Goal: Task Accomplishment & Management: Manage account settings

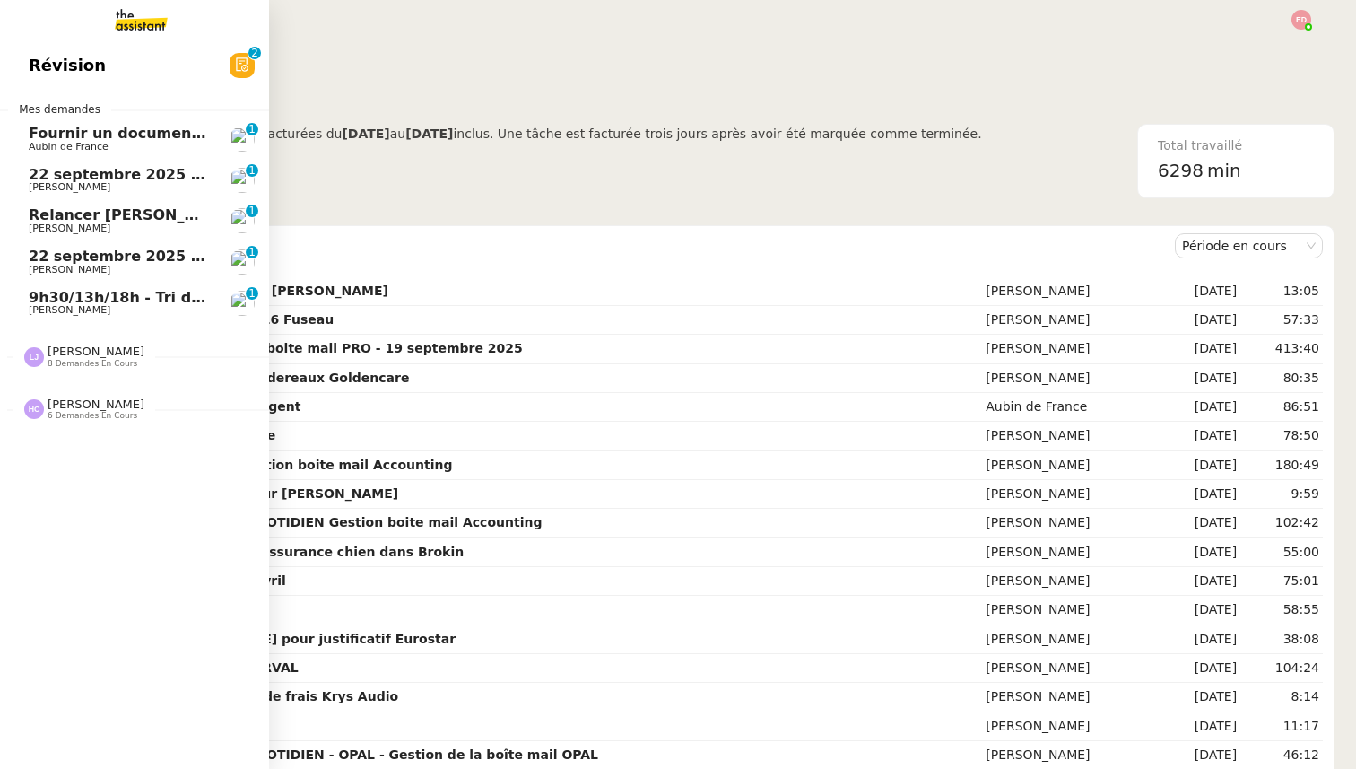
click at [42, 297] on span "9h30/13h/18h - Tri de la boite mail PRO - 19 septembre 2025" at bounding box center [274, 297] width 490 height 17
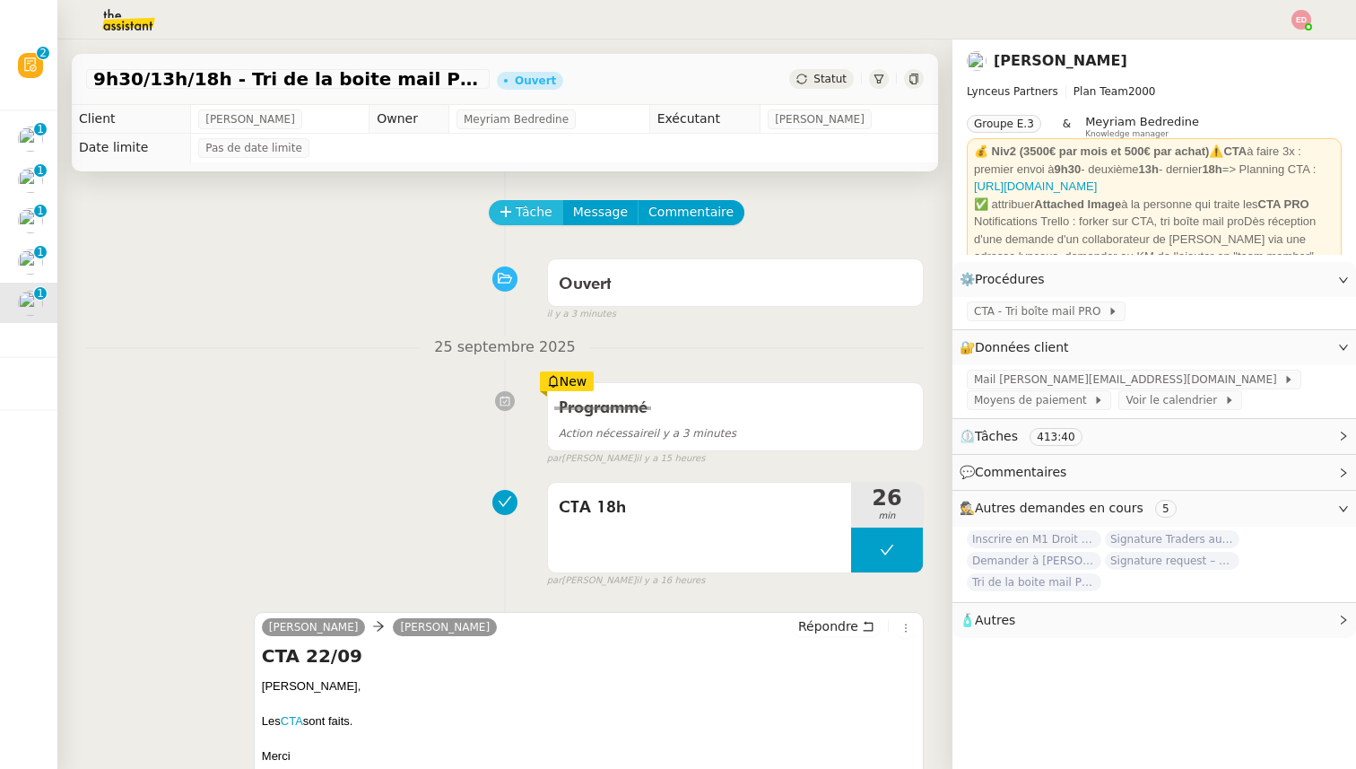
click at [518, 214] on span "Tâche" at bounding box center [534, 212] width 37 height 21
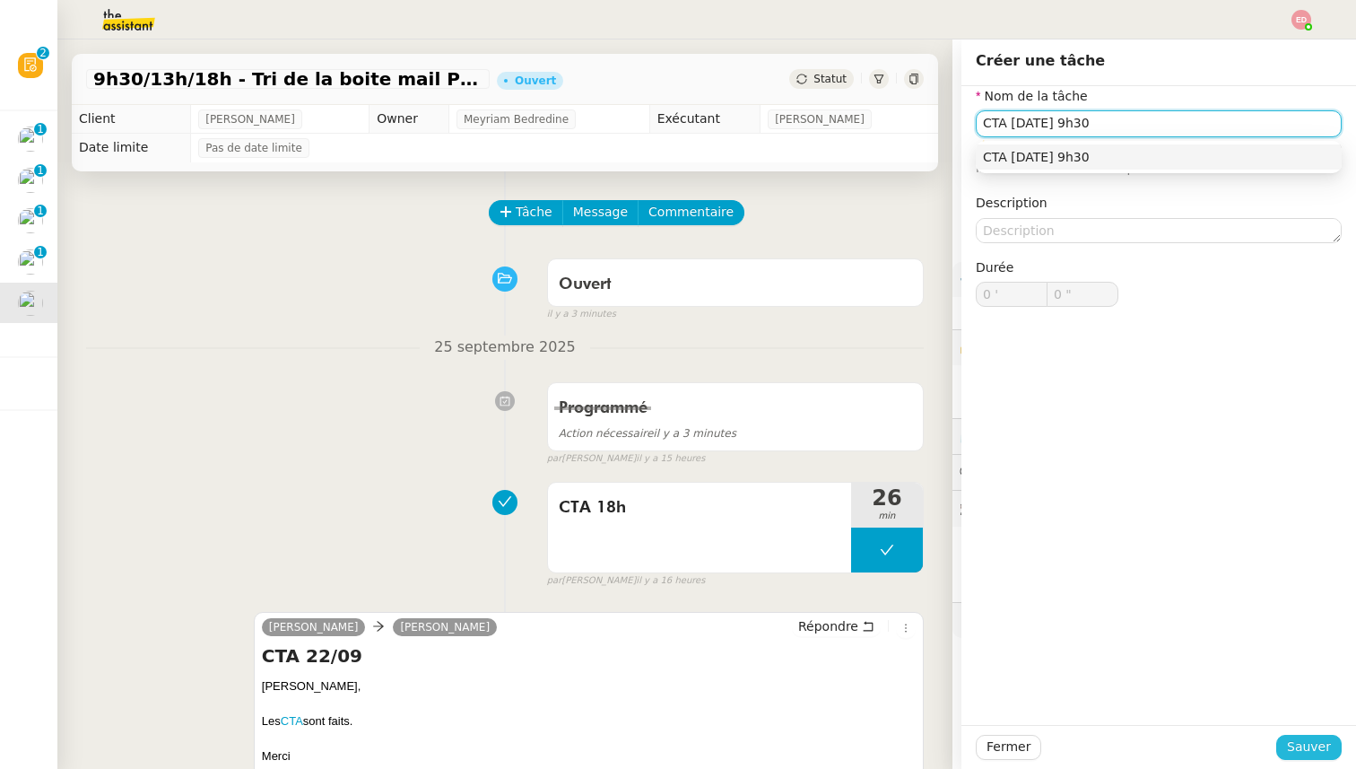
type input "CTA [DATE] 9h30"
click at [1294, 746] on span "Sauver" at bounding box center [1309, 746] width 44 height 21
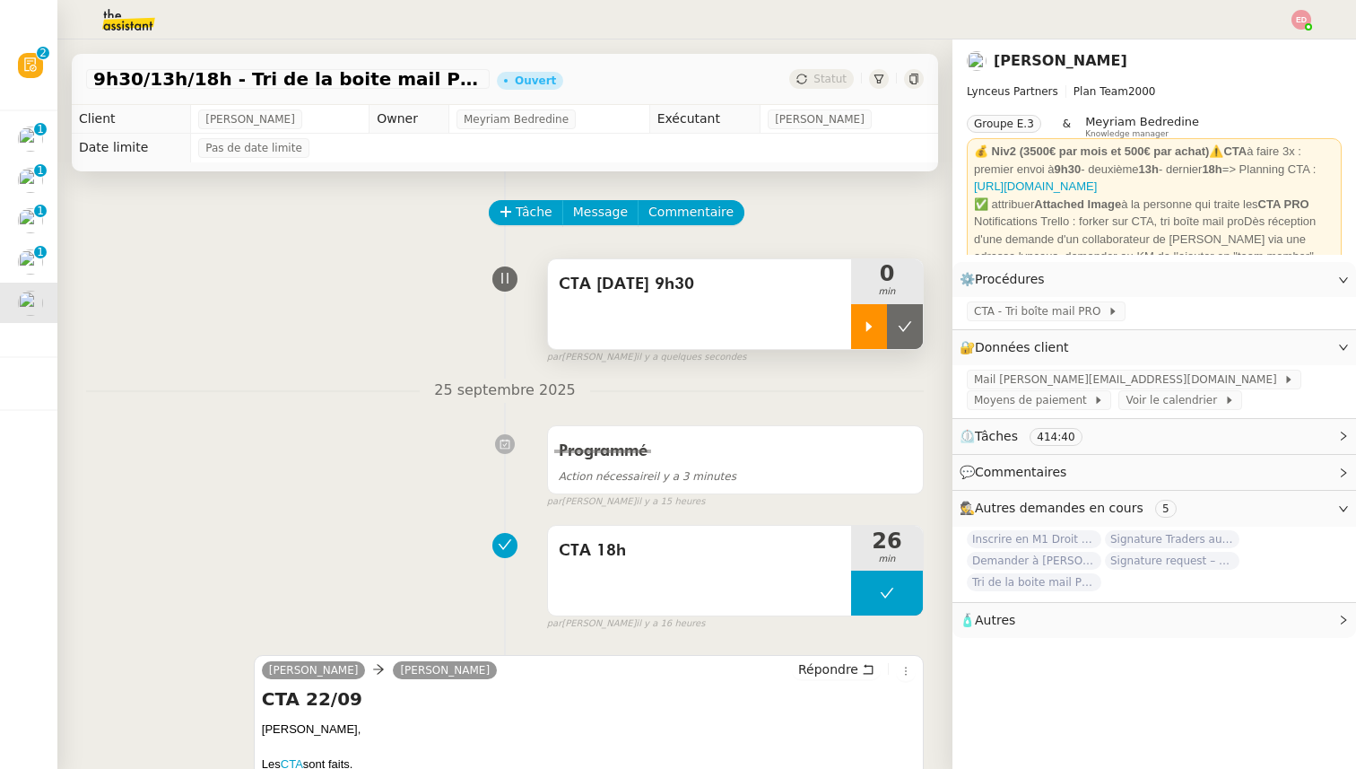
click at [874, 326] on icon at bounding box center [869, 326] width 14 height 14
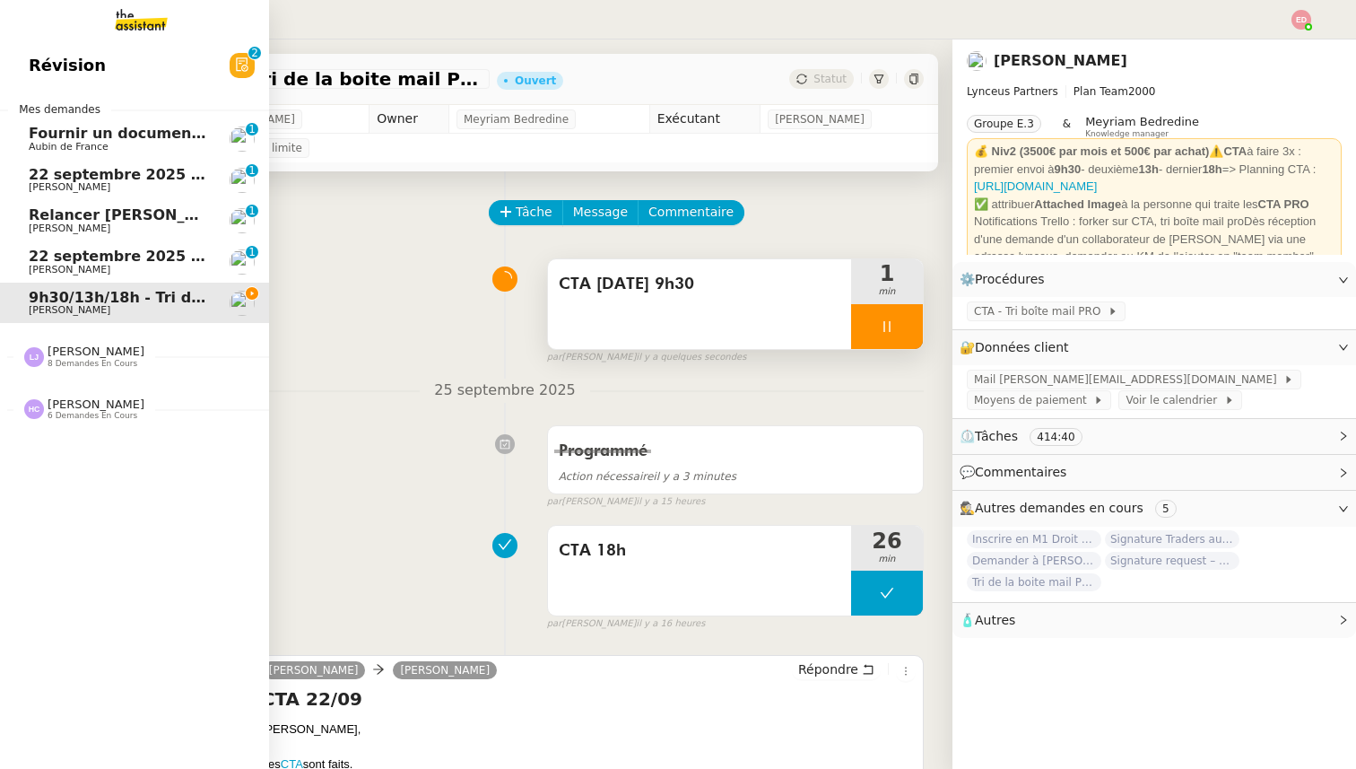
click at [106, 144] on span "Aubin de France" at bounding box center [119, 147] width 181 height 11
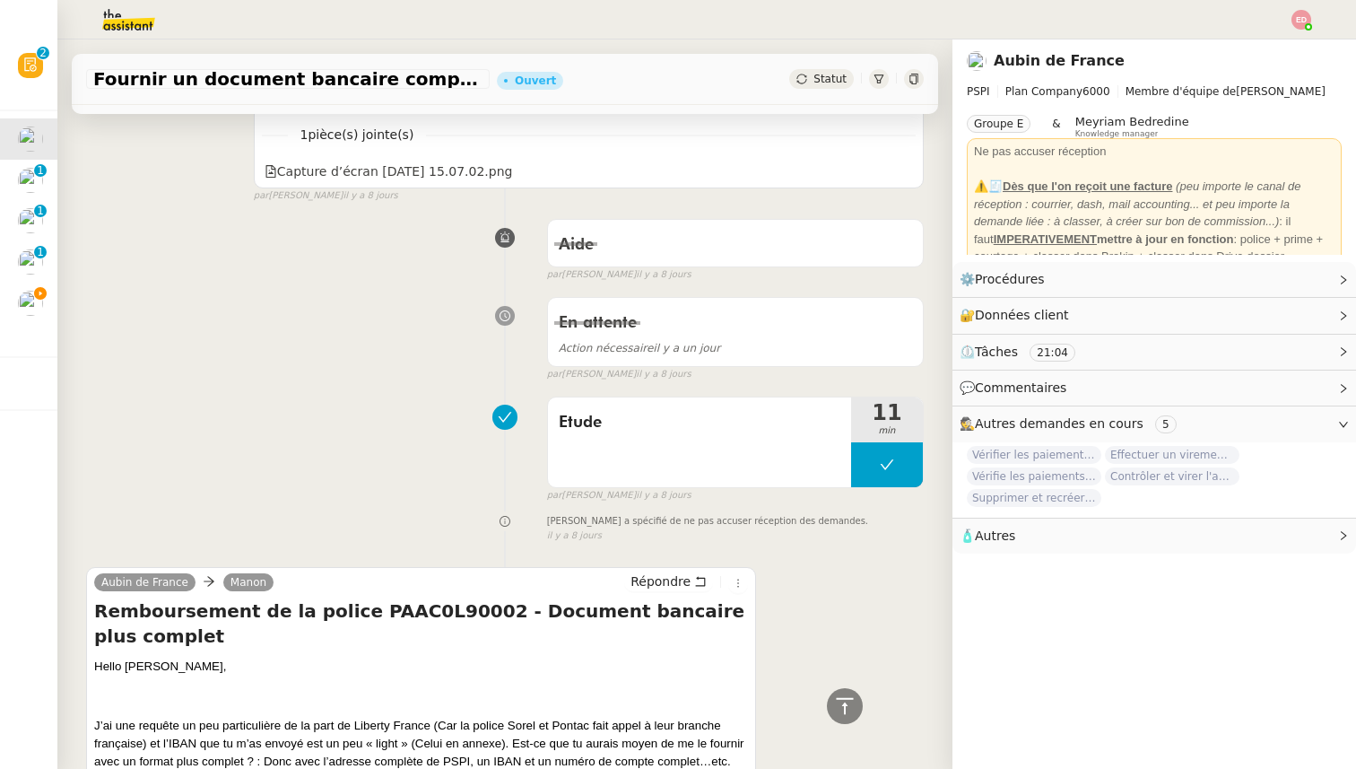
scroll to position [2076, 0]
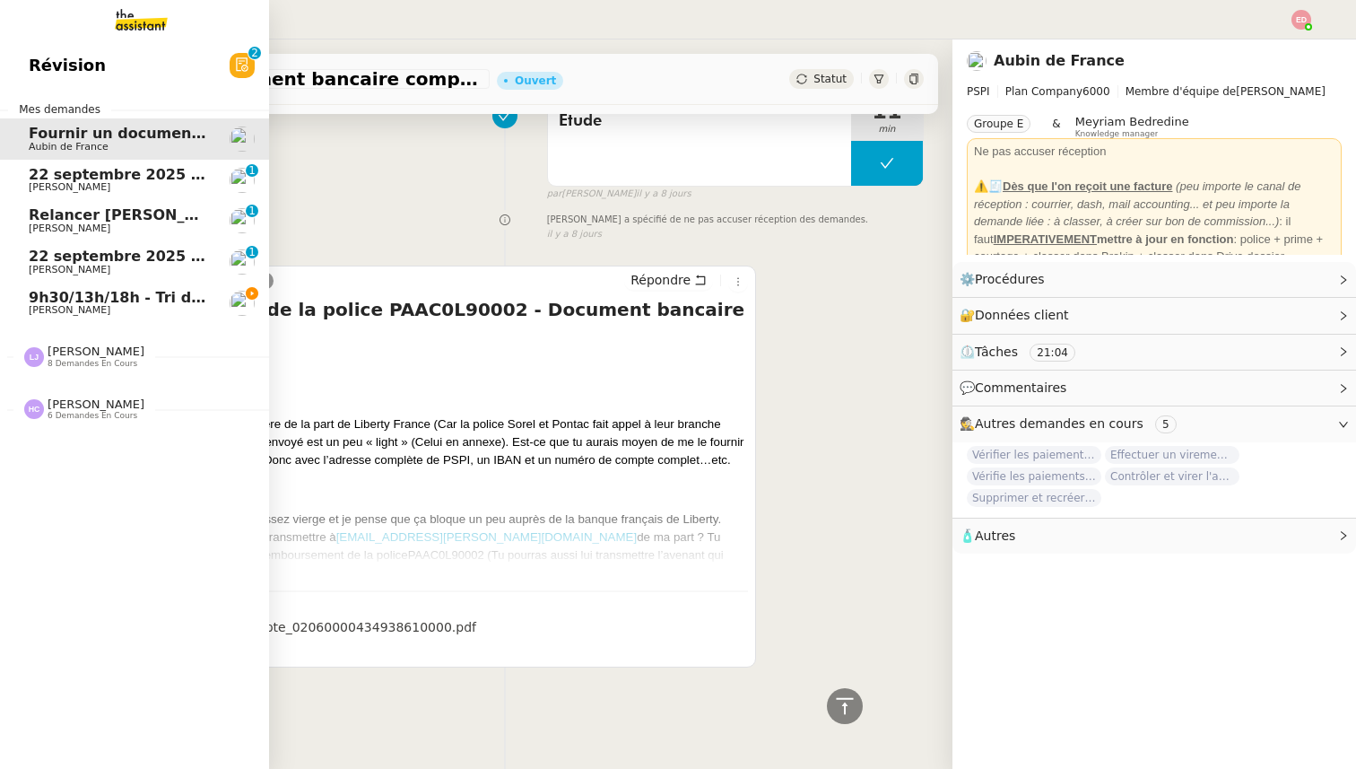
click at [66, 259] on span "22 septembre 2025 - QUOTIDIEN Gestion boite mail Accounting" at bounding box center [285, 256] width 512 height 17
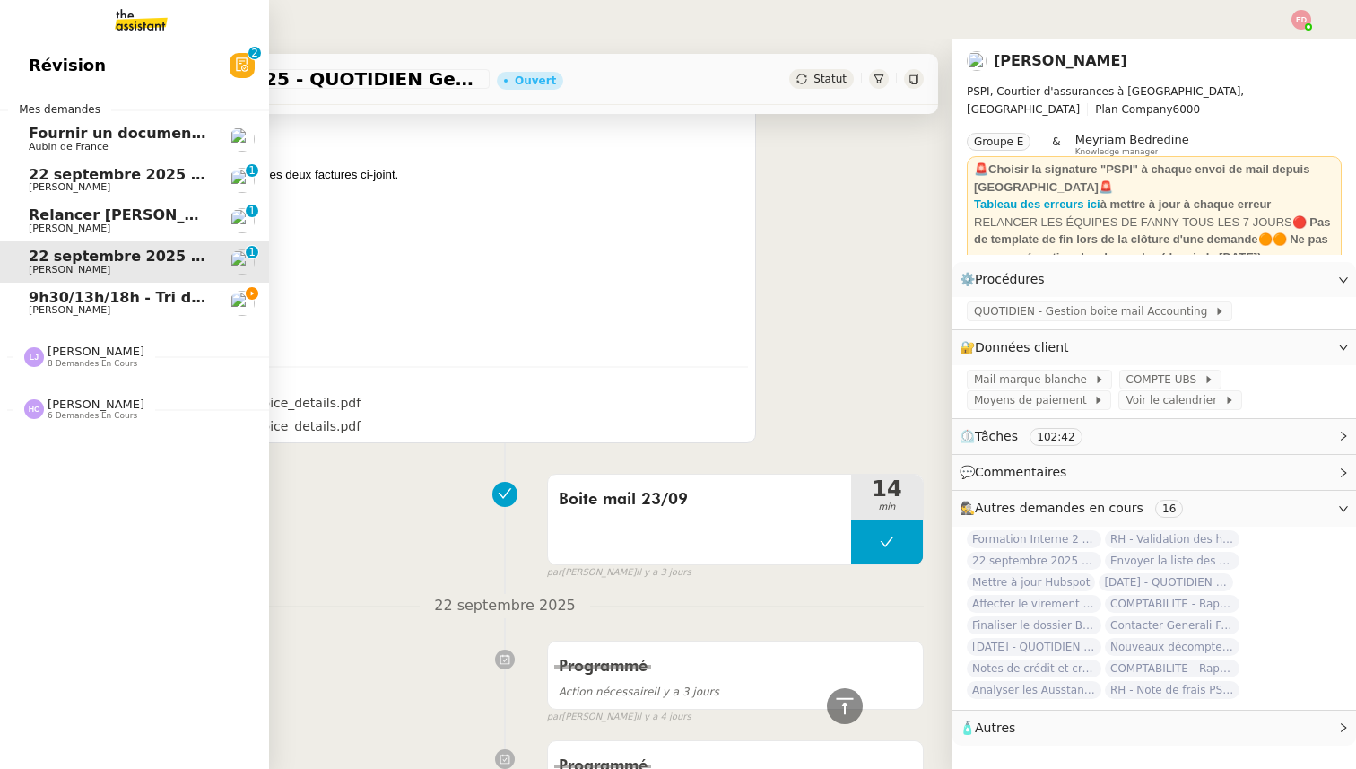
scroll to position [2076, 0]
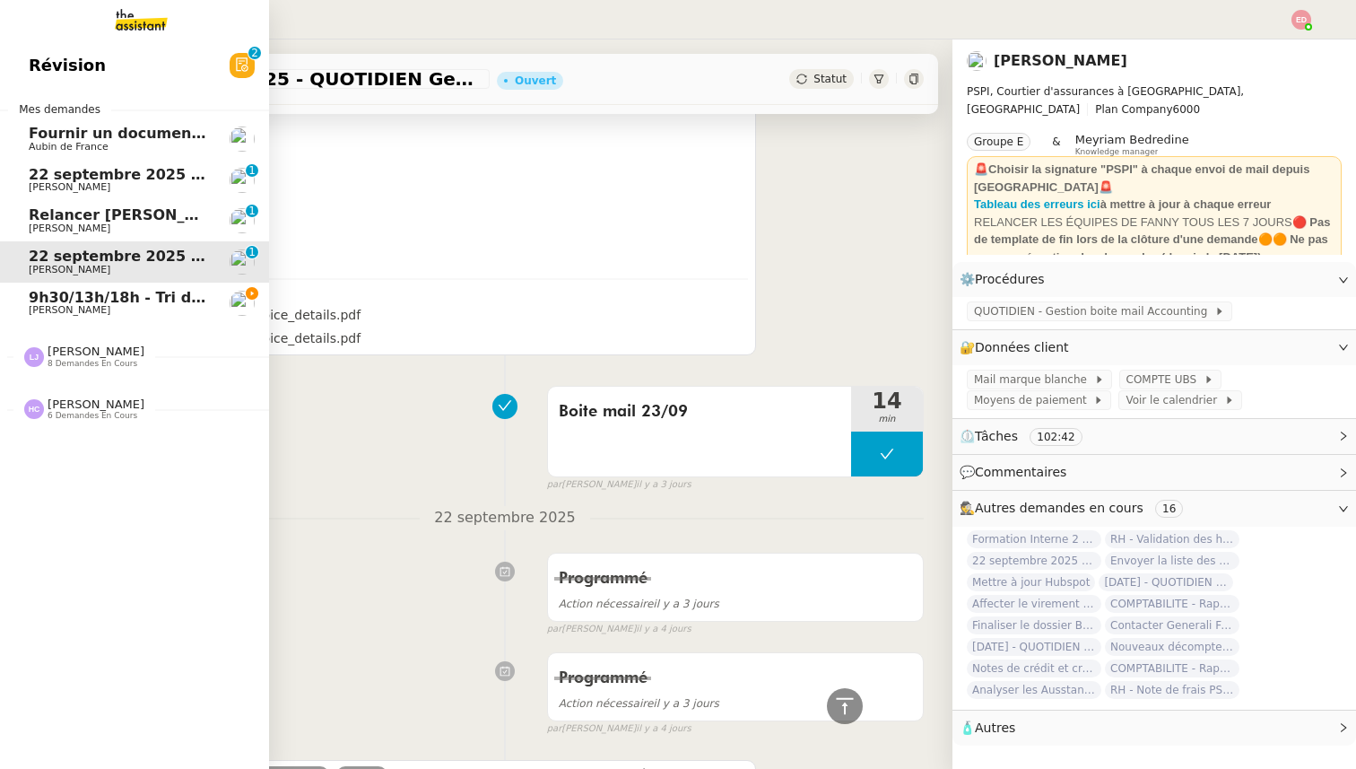
click at [91, 128] on span "Fournir un document bancaire complet" at bounding box center [186, 133] width 315 height 17
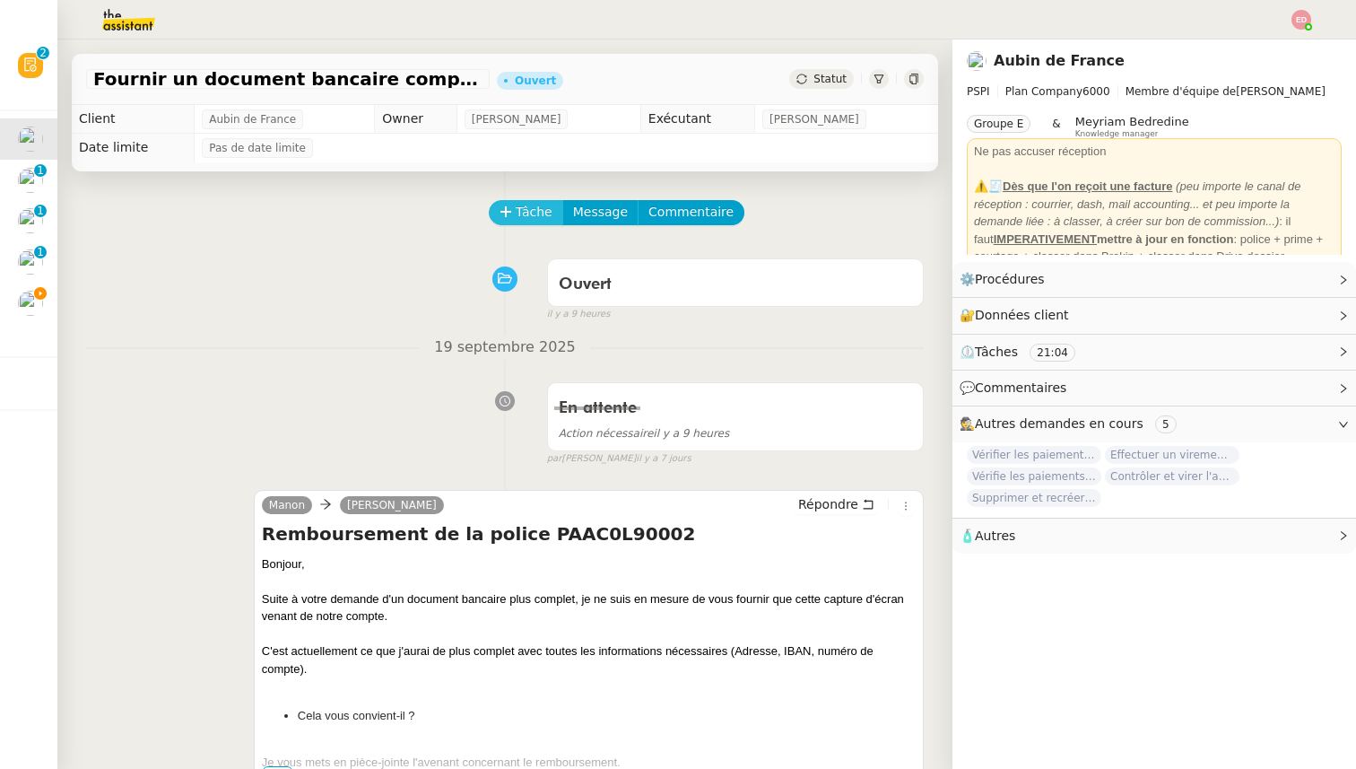
click at [520, 208] on span "Tâche" at bounding box center [534, 212] width 37 height 21
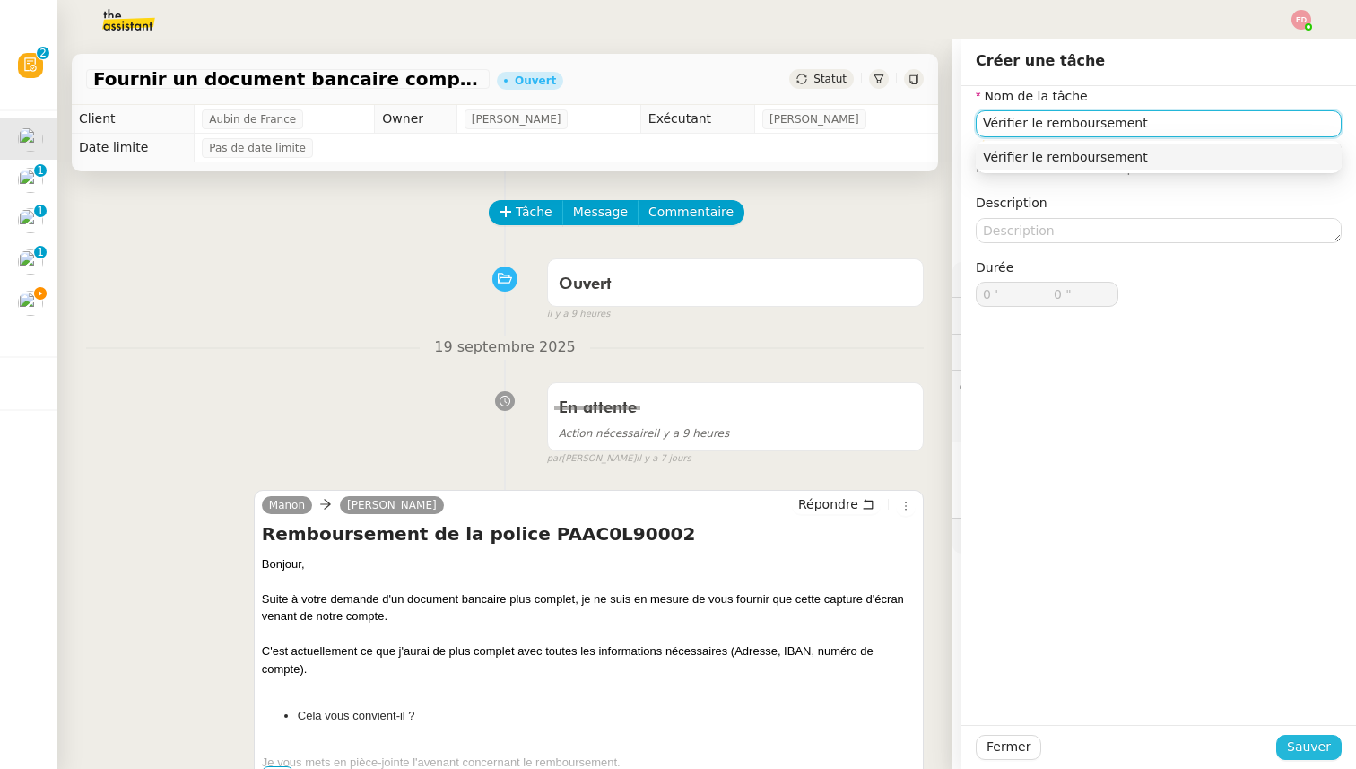
type input "Vérifier le remboursement"
click at [1292, 741] on span "Sauver" at bounding box center [1309, 746] width 44 height 21
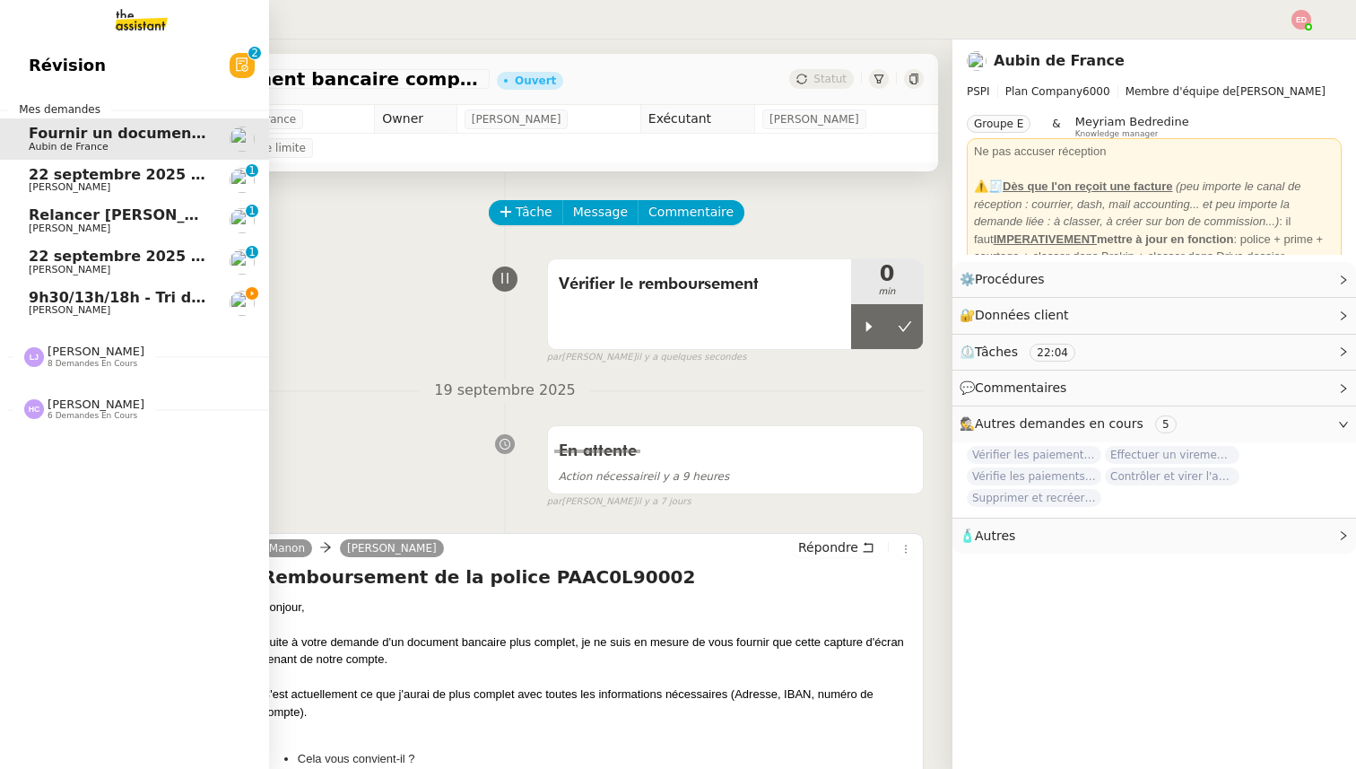
click at [119, 176] on span "22 septembre 2025 - QUOTIDIEN - OPAL - Gestion de la boîte mail OPAL" at bounding box center [317, 174] width 576 height 17
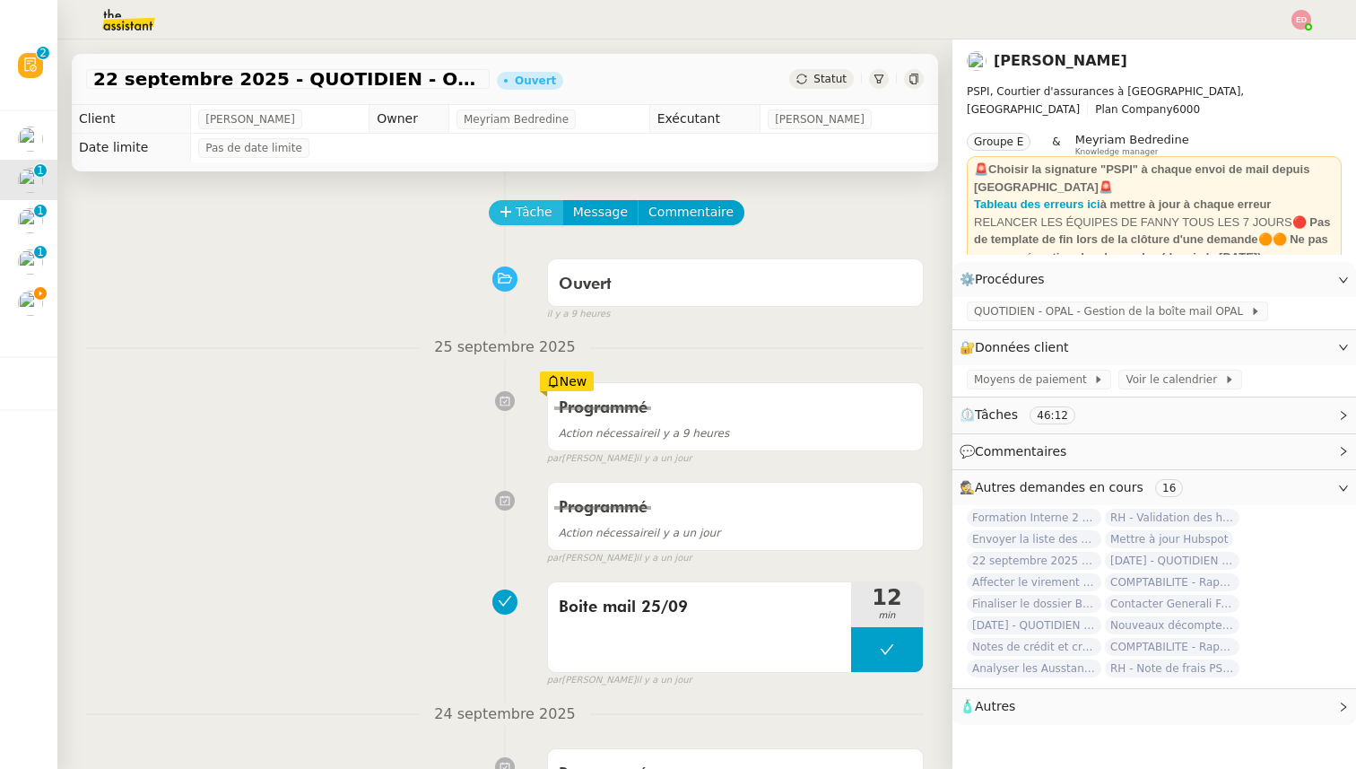
click at [494, 212] on button "Tâche" at bounding box center [526, 212] width 74 height 25
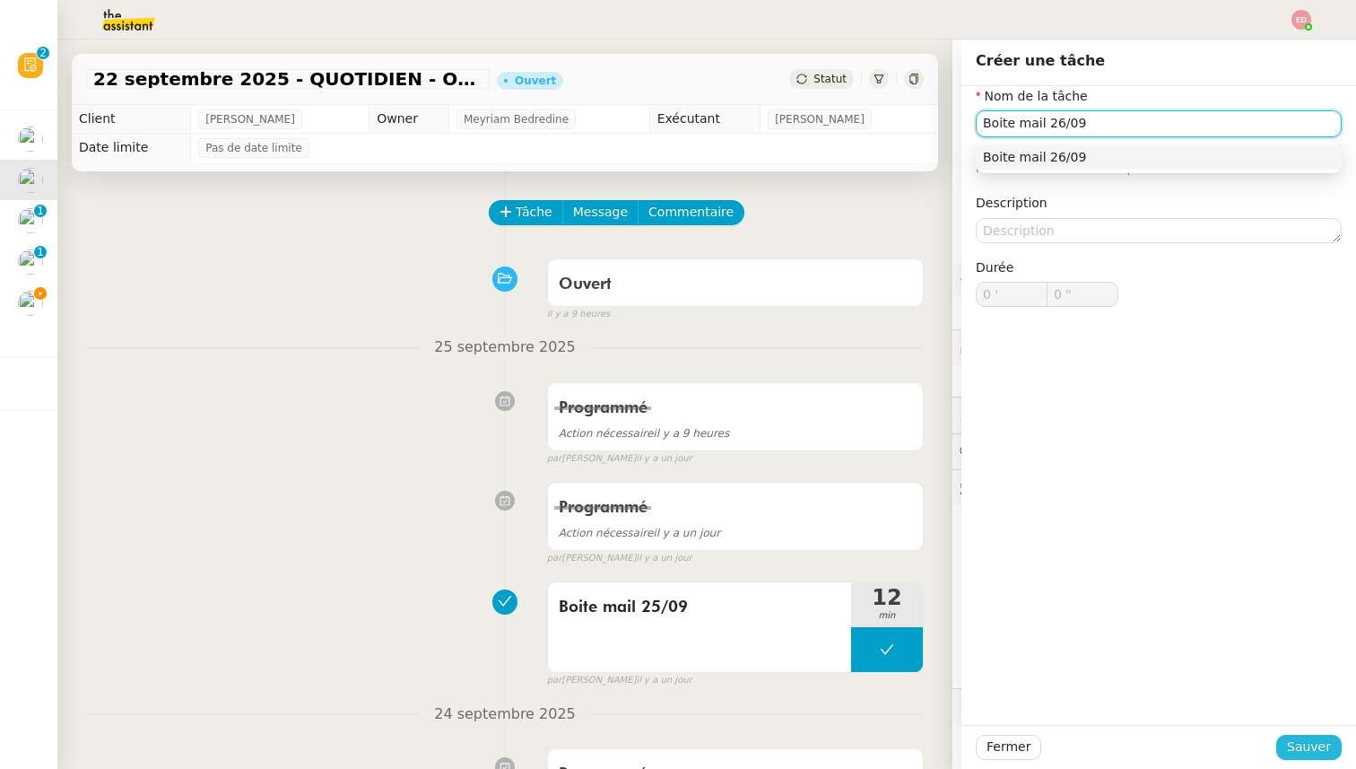
type input "Boite mail 26/09"
click at [1296, 735] on button "Sauver" at bounding box center [1308, 747] width 65 height 25
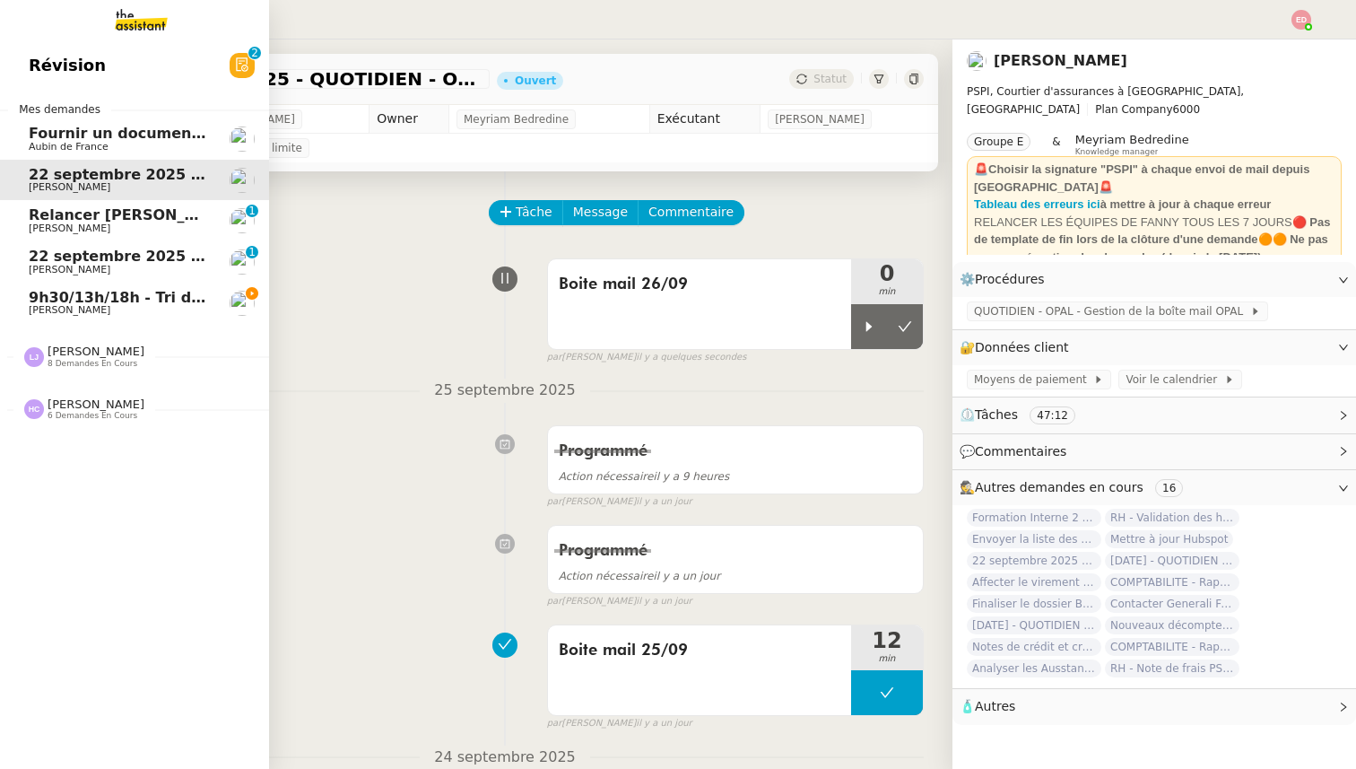
click at [82, 256] on span "22 septembre 2025 - QUOTIDIEN Gestion boite mail Accounting" at bounding box center [285, 256] width 512 height 17
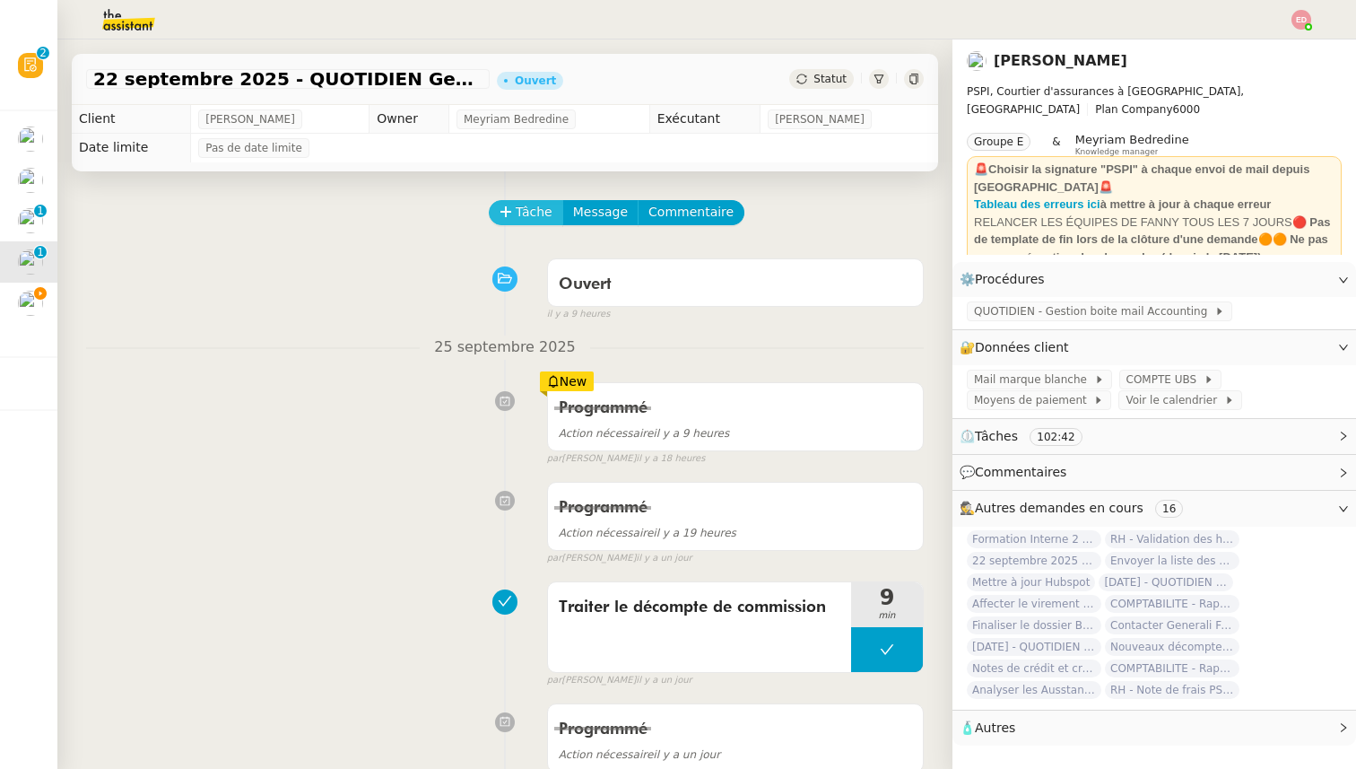
click at [516, 214] on span "Tâche" at bounding box center [534, 212] width 37 height 21
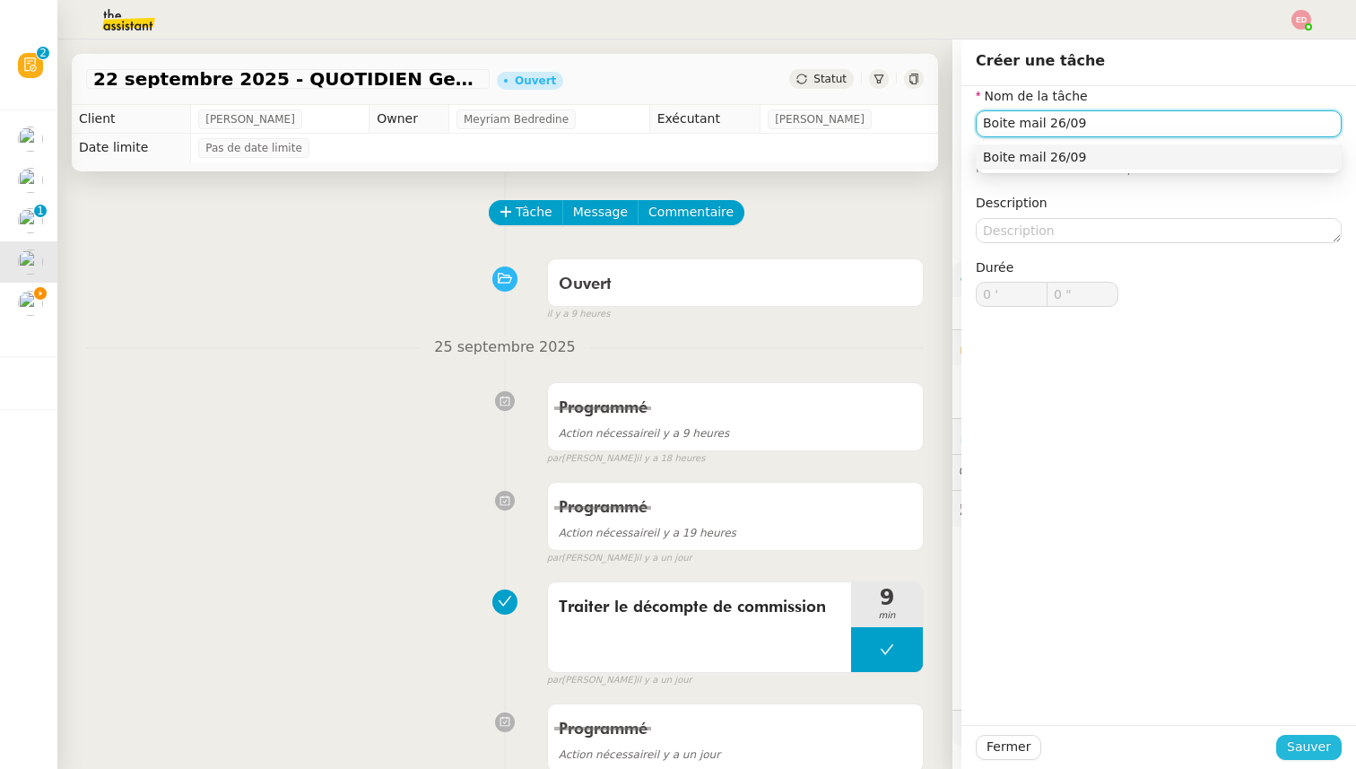
type input "Boite mail 26/09"
click at [1300, 740] on span "Sauver" at bounding box center [1309, 746] width 44 height 21
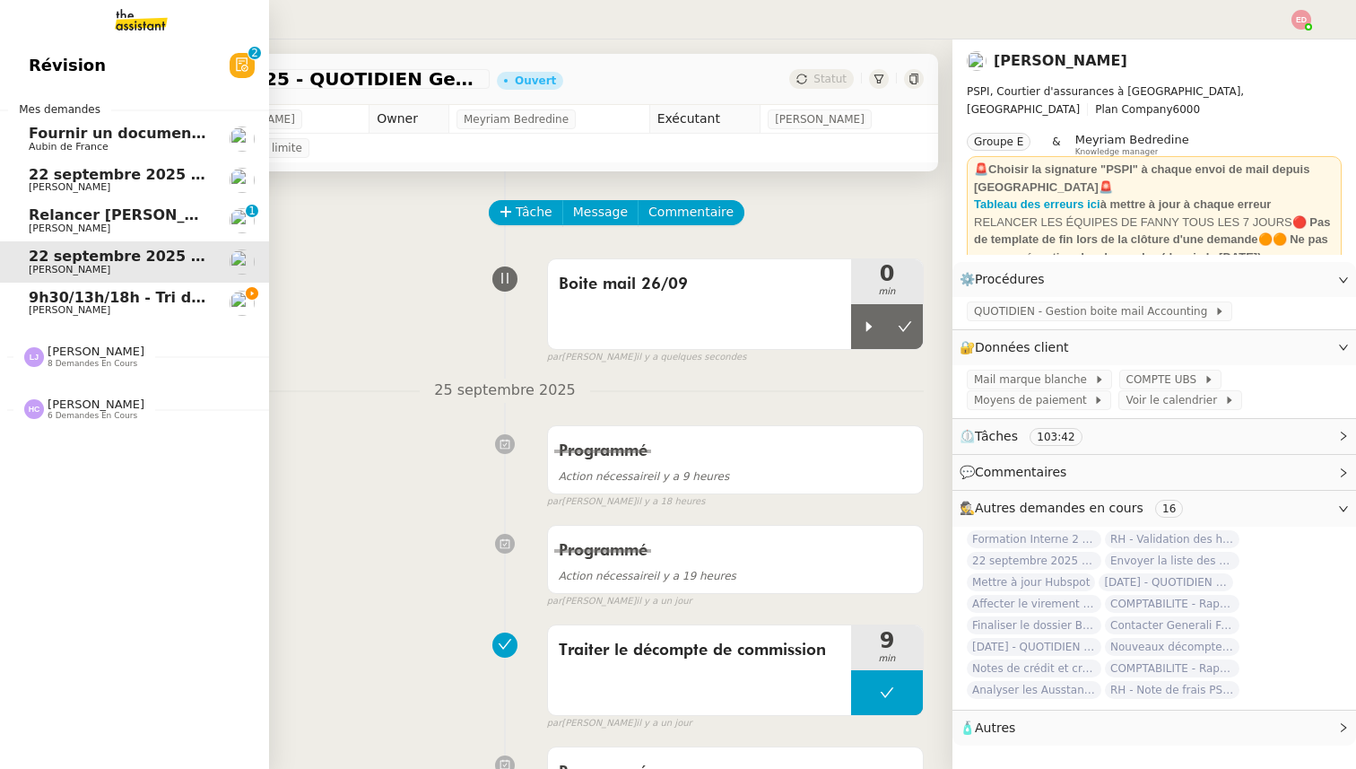
click at [60, 219] on span "Relancer [PERSON_NAME] pour justificatif Eurostar" at bounding box center [235, 214] width 413 height 17
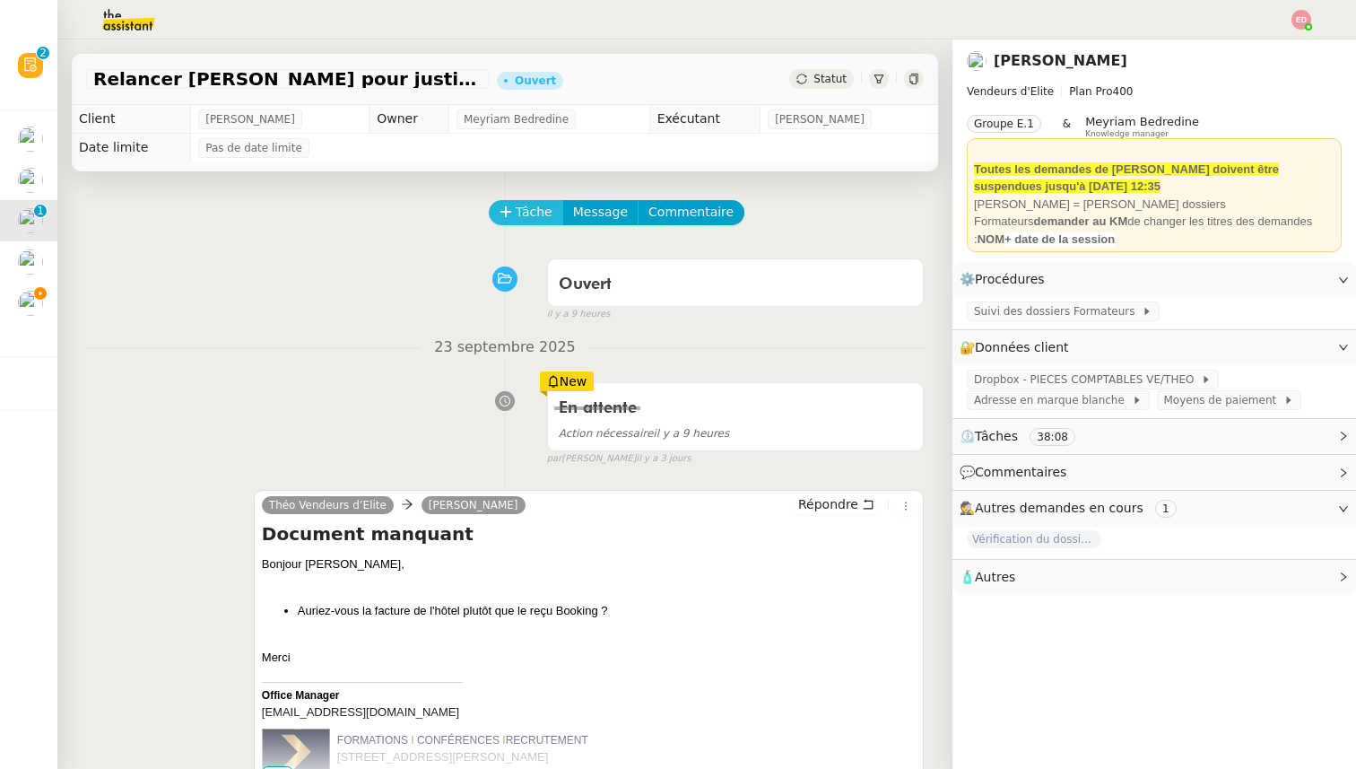
click at [517, 200] on button "Tâche" at bounding box center [526, 212] width 74 height 25
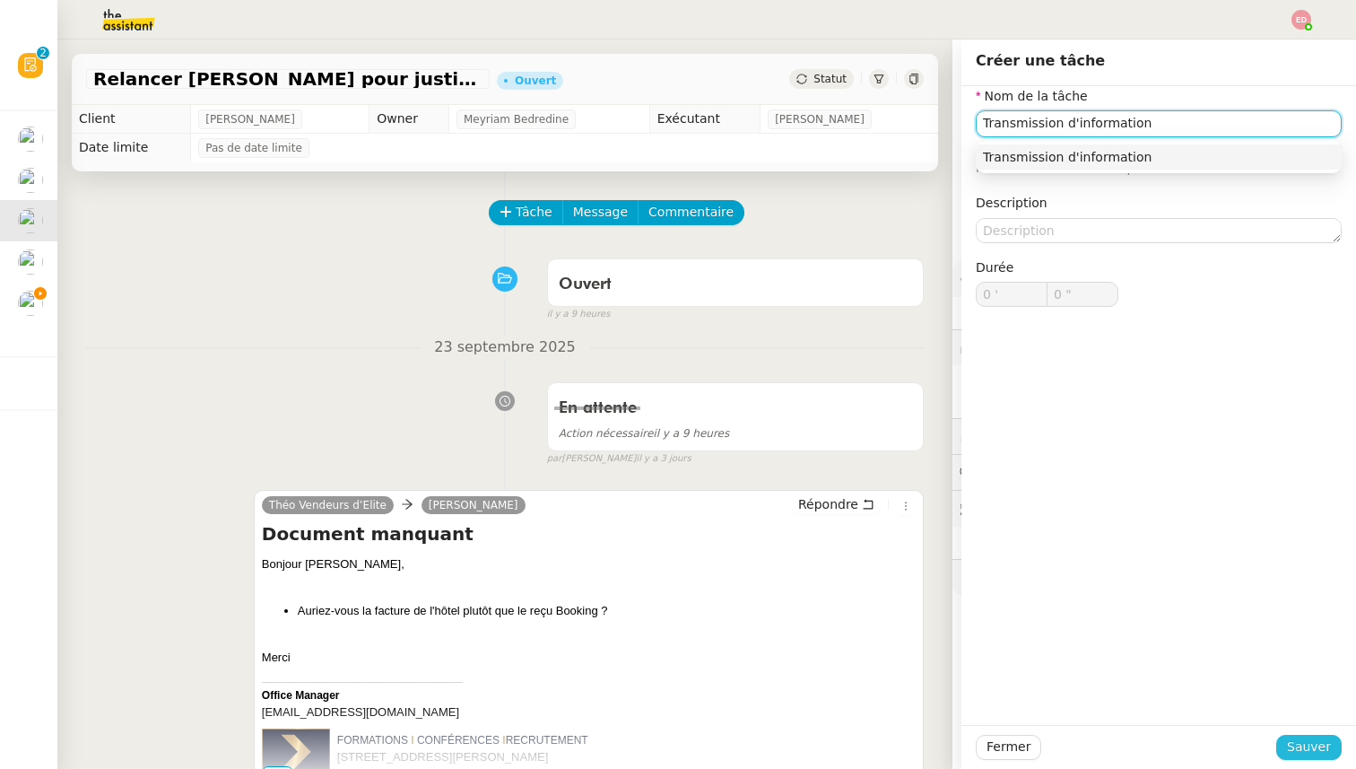
type input "Transmission d'information"
click at [1311, 754] on span "Sauver" at bounding box center [1309, 746] width 44 height 21
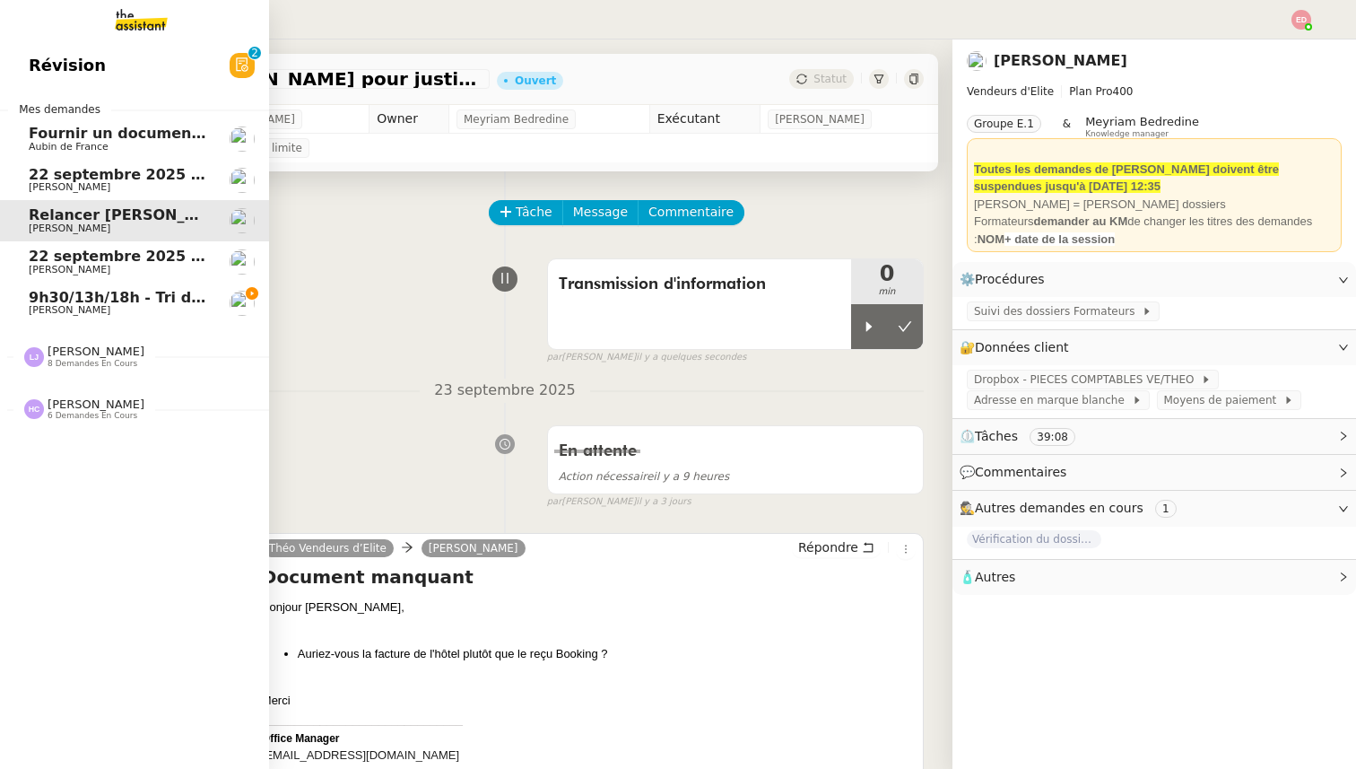
click at [68, 370] on div "[PERSON_NAME] 8 demandes en cours" at bounding box center [134, 349] width 269 height 52
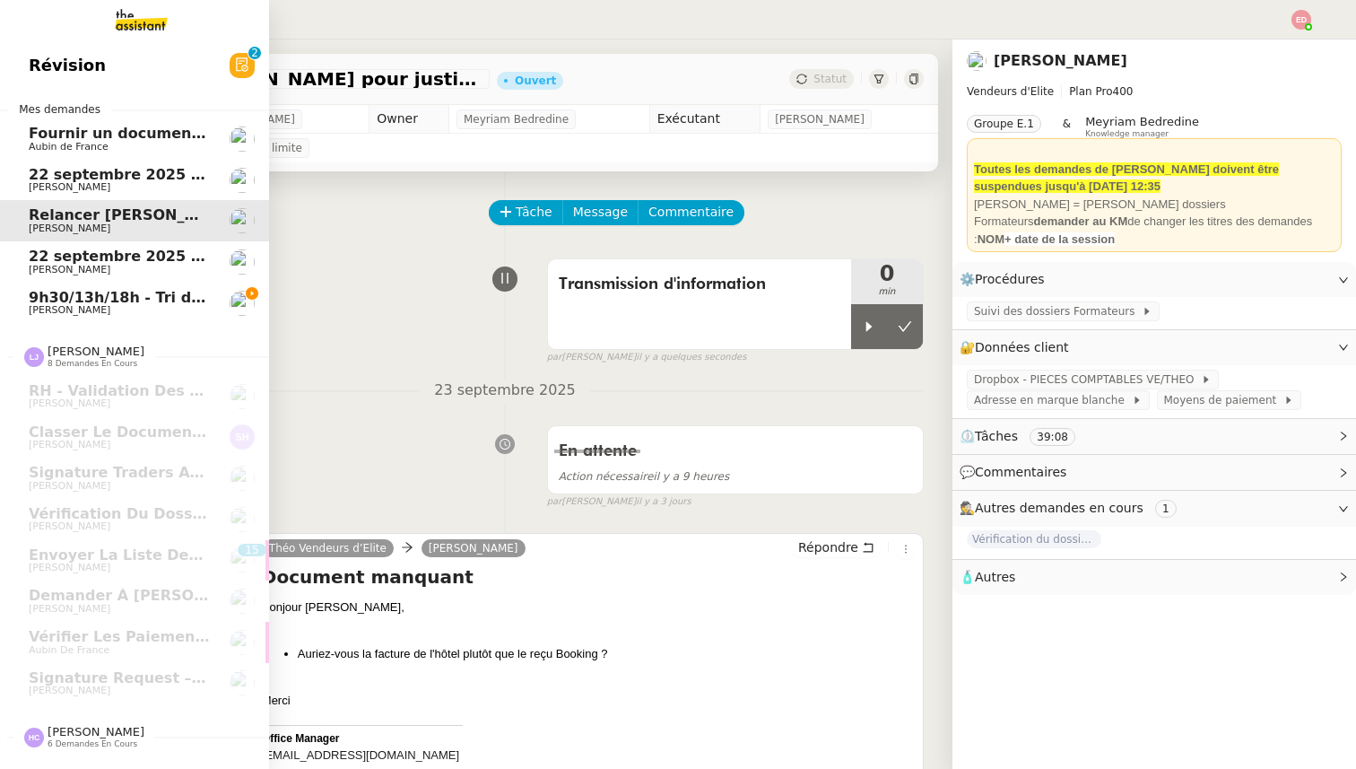
click at [81, 735] on span "[PERSON_NAME]" at bounding box center [96, 731] width 97 height 13
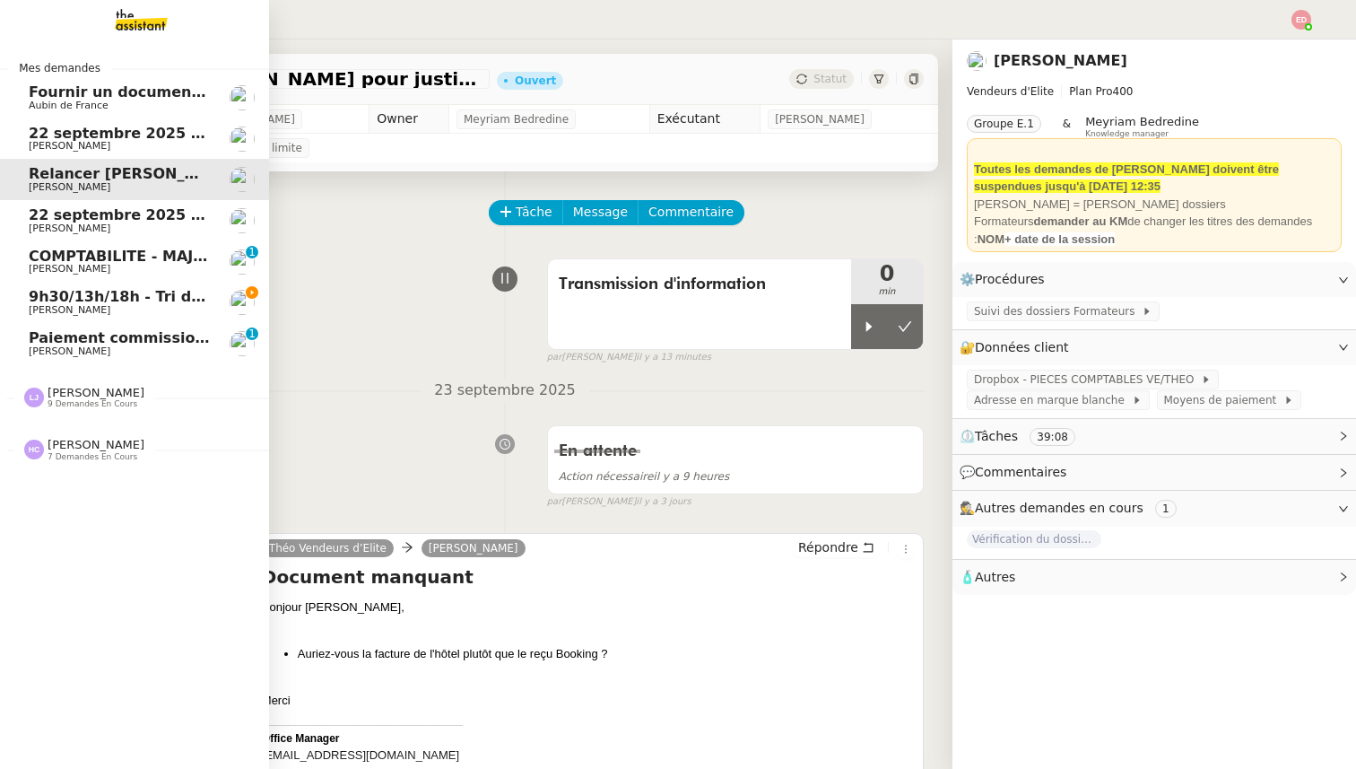
click at [169, 255] on span "COMPTABILITE - MAJ solde restant- septembre 2025" at bounding box center [239, 256] width 420 height 17
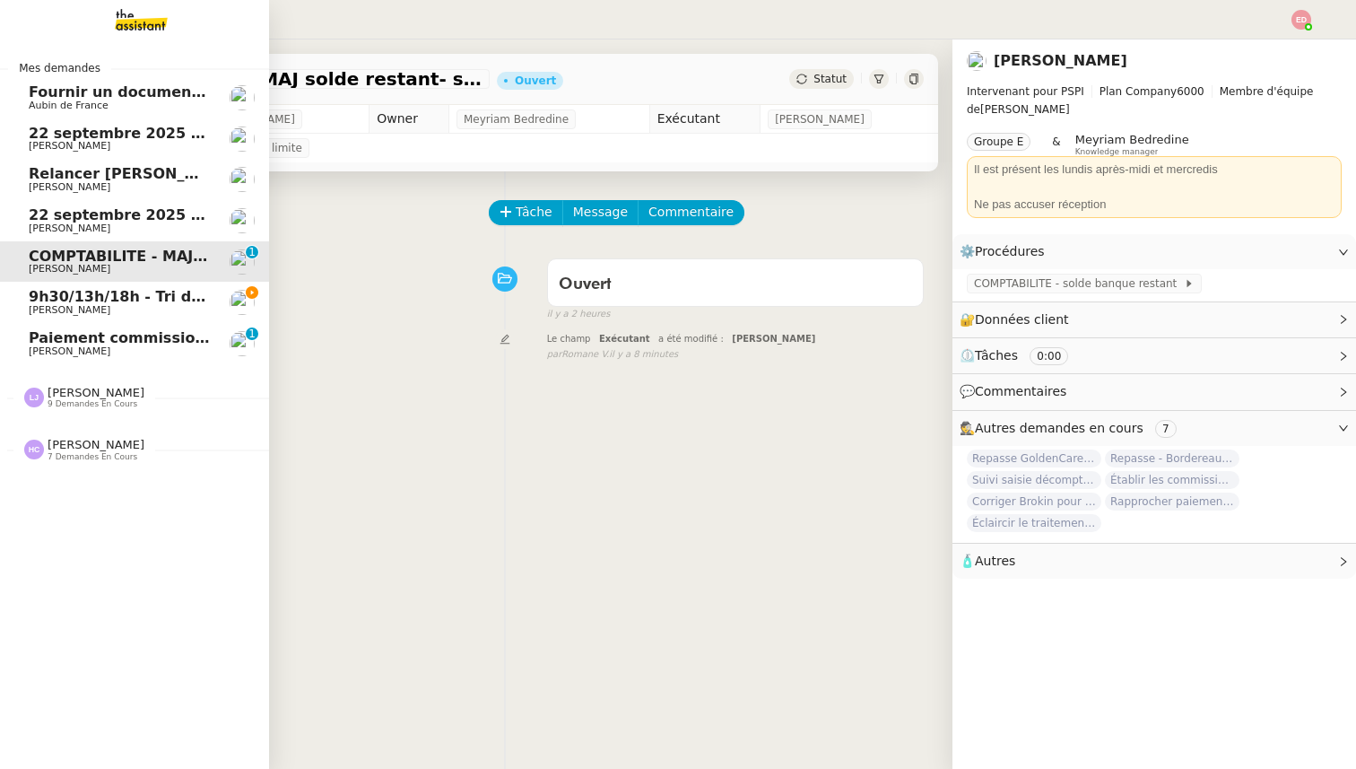
click at [34, 348] on span "[PERSON_NAME]" at bounding box center [70, 351] width 82 height 12
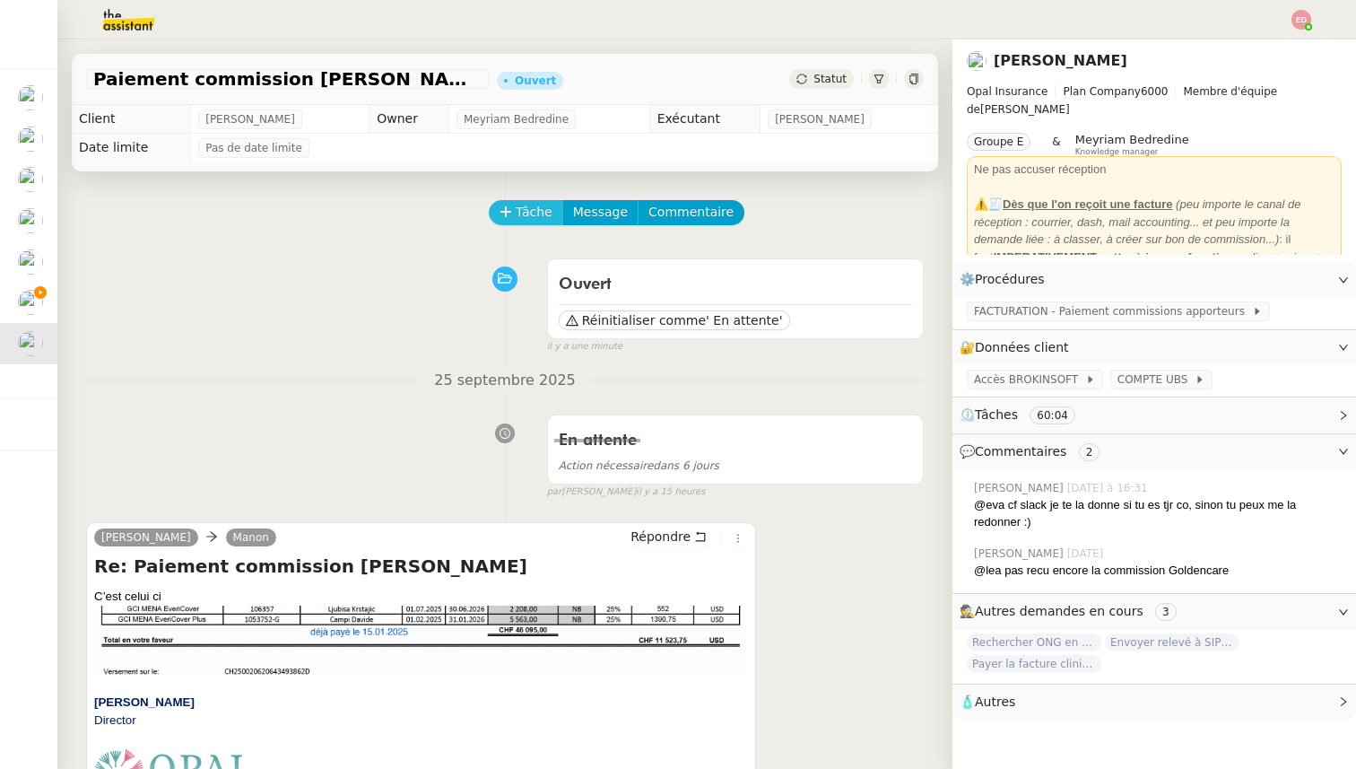
click at [518, 215] on span "Tâche" at bounding box center [534, 212] width 37 height 21
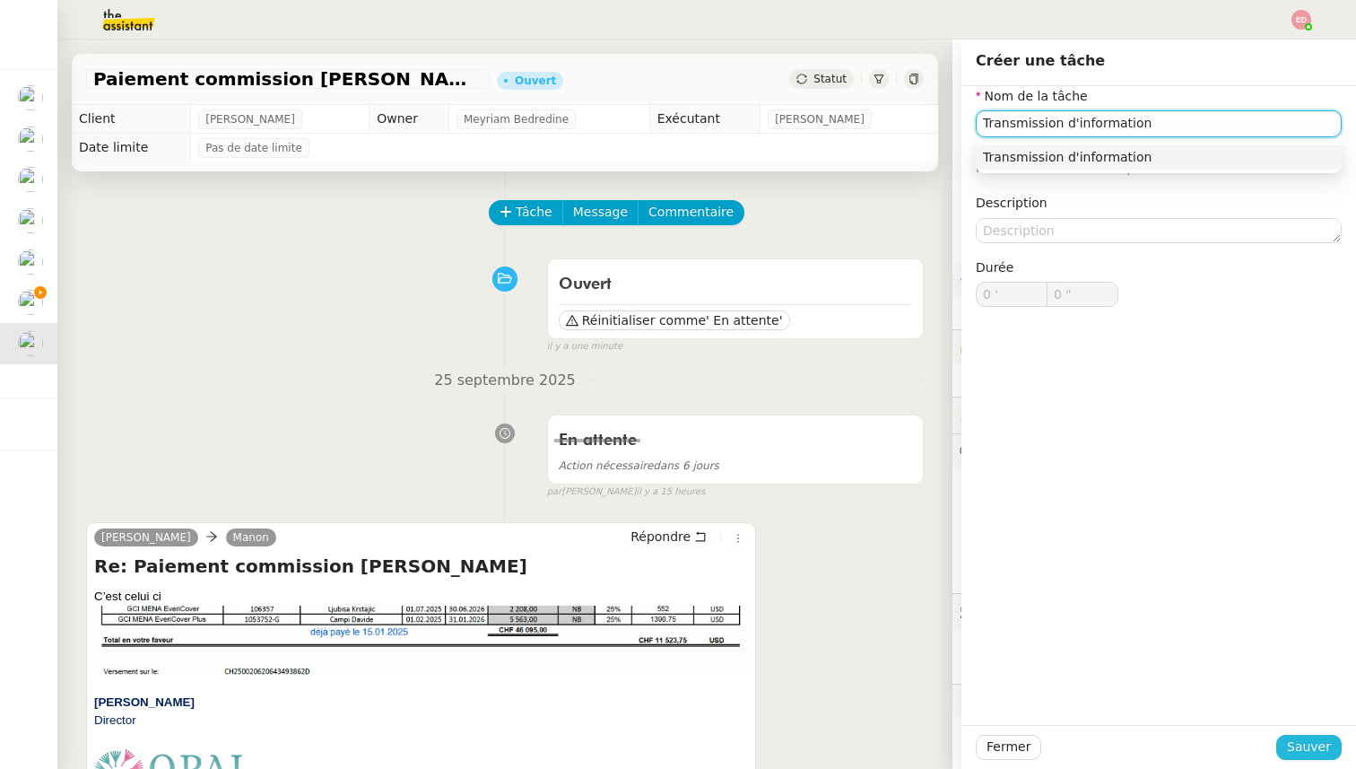
type input "Transmission d'information"
click at [1297, 755] on span "Sauver" at bounding box center [1309, 746] width 44 height 21
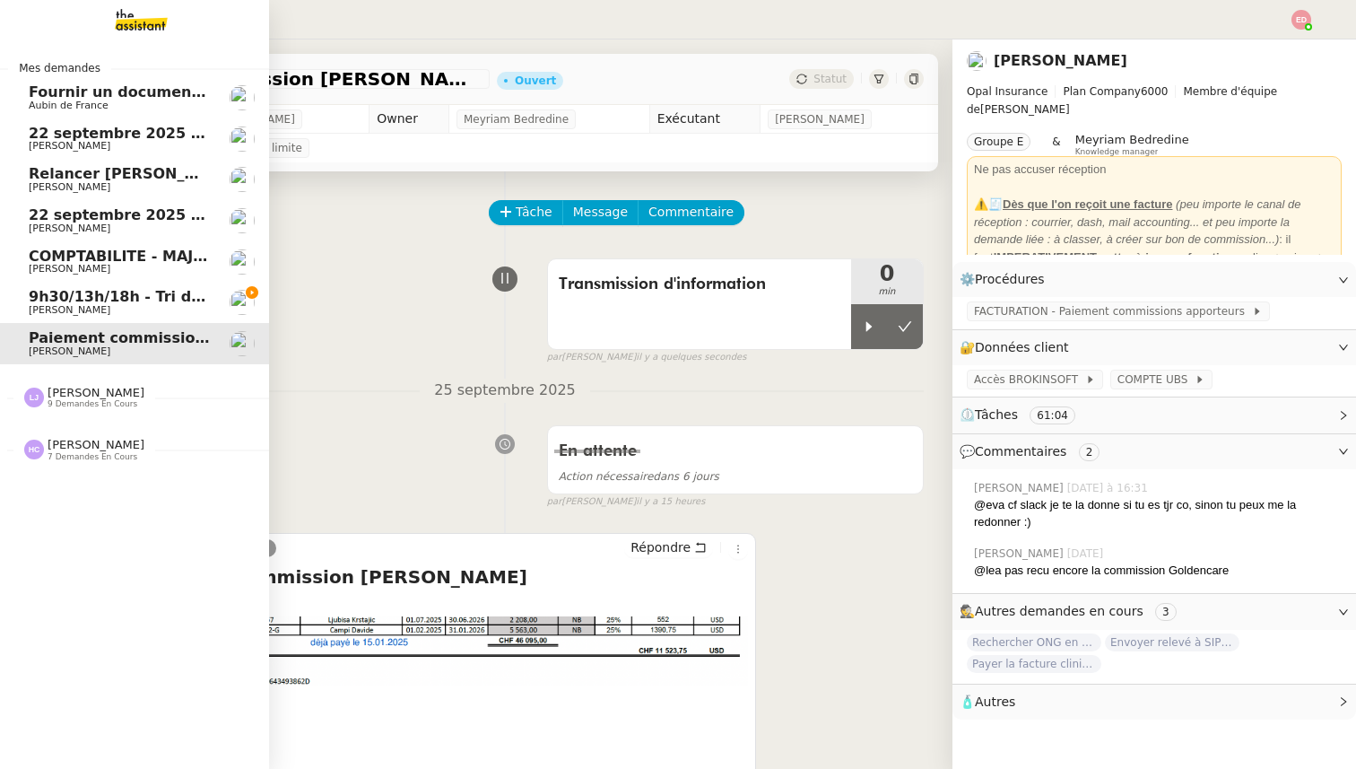
click at [40, 306] on span "[PERSON_NAME]" at bounding box center [70, 310] width 82 height 12
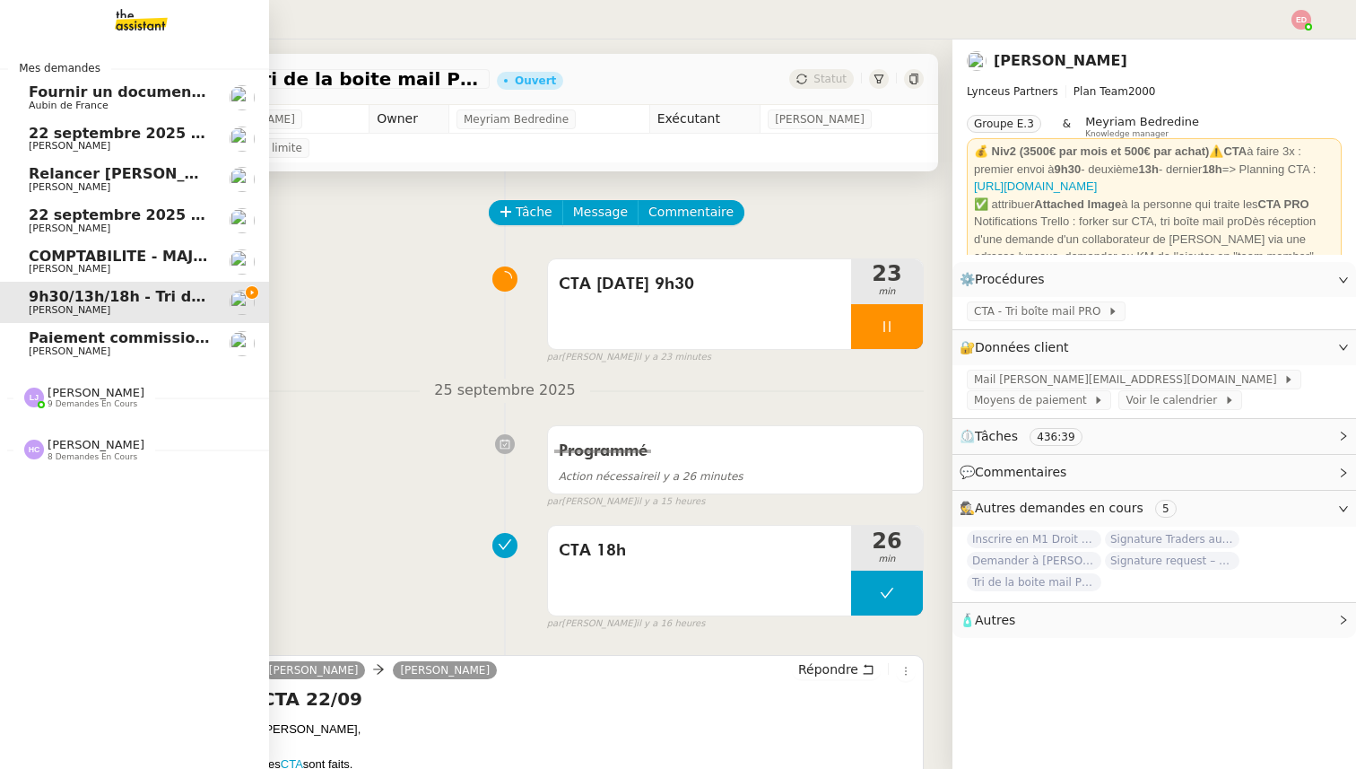
click at [81, 392] on span "[PERSON_NAME]" at bounding box center [96, 392] width 97 height 13
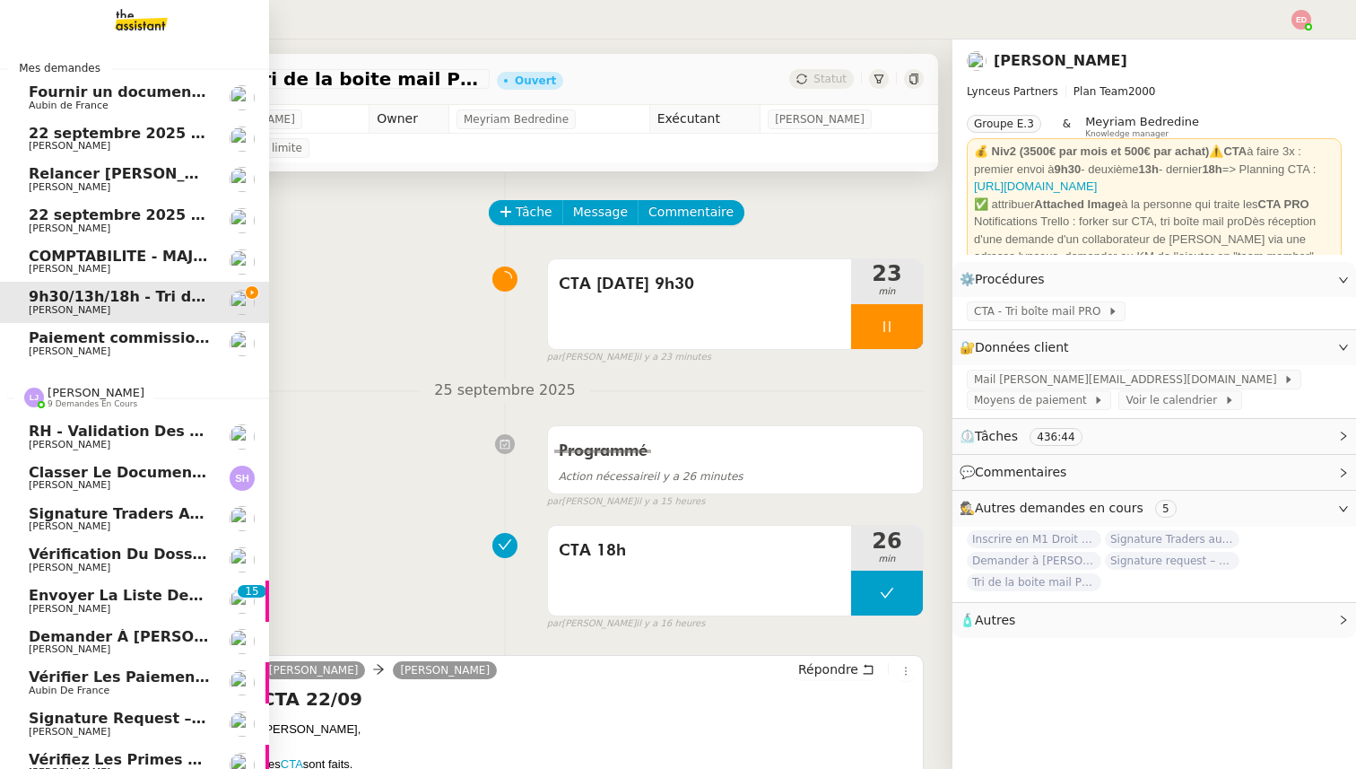
scroll to position [69, 0]
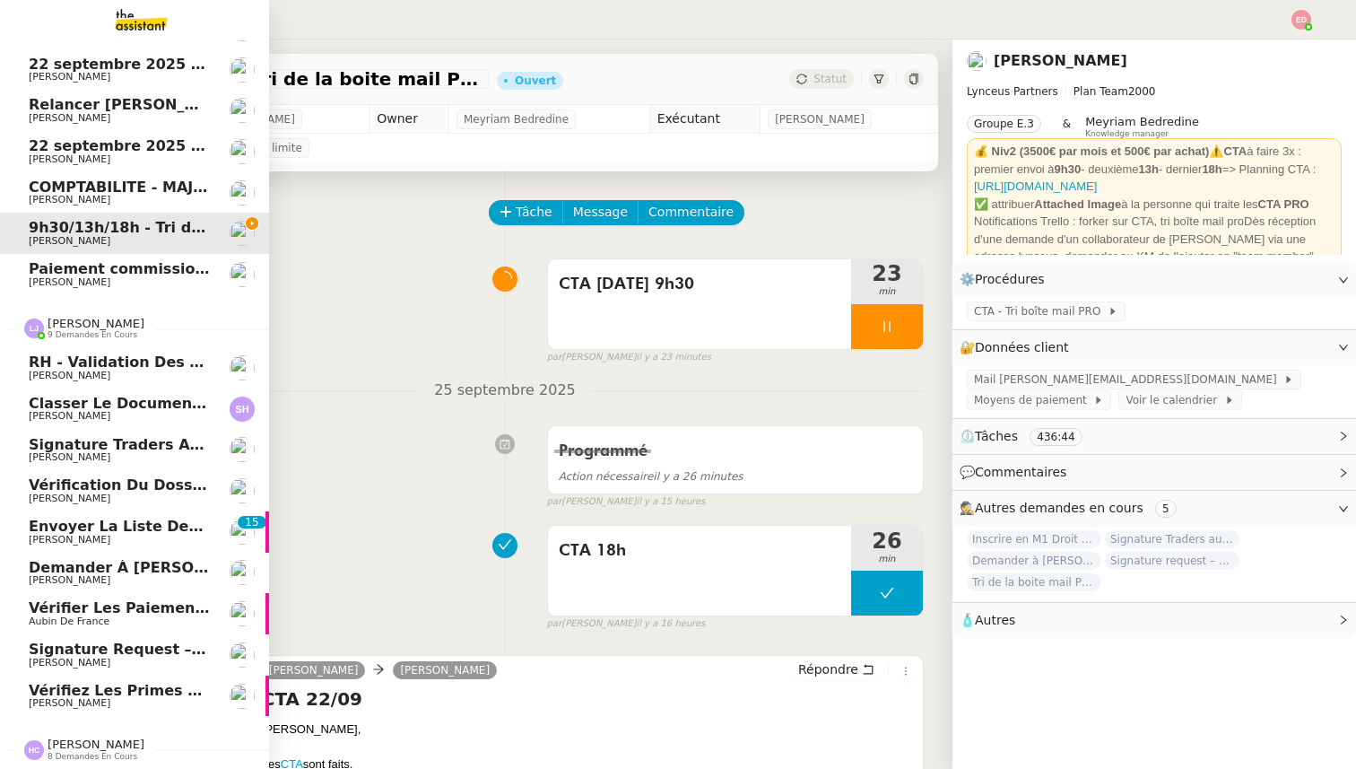
click at [100, 687] on span "Vérifiez les primes en retard" at bounding box center [148, 690] width 239 height 17
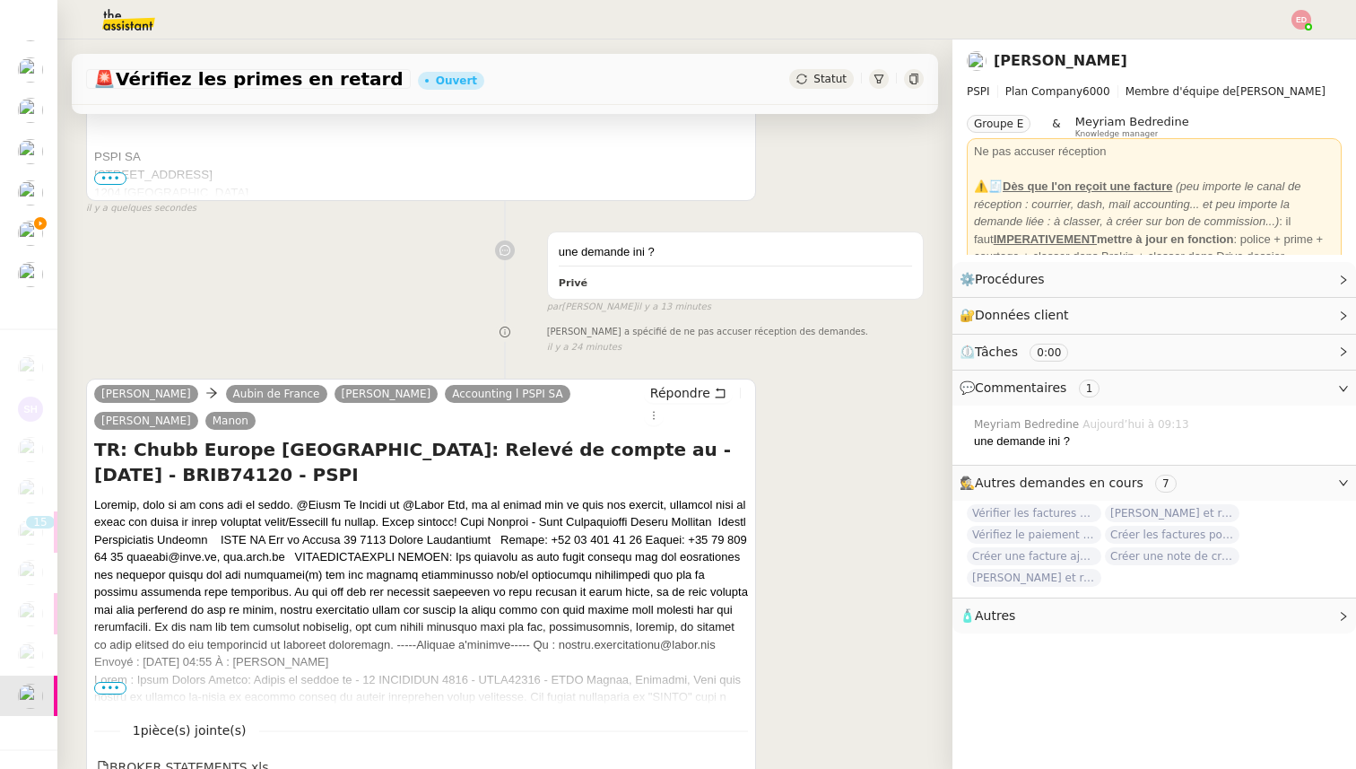
scroll to position [591, 0]
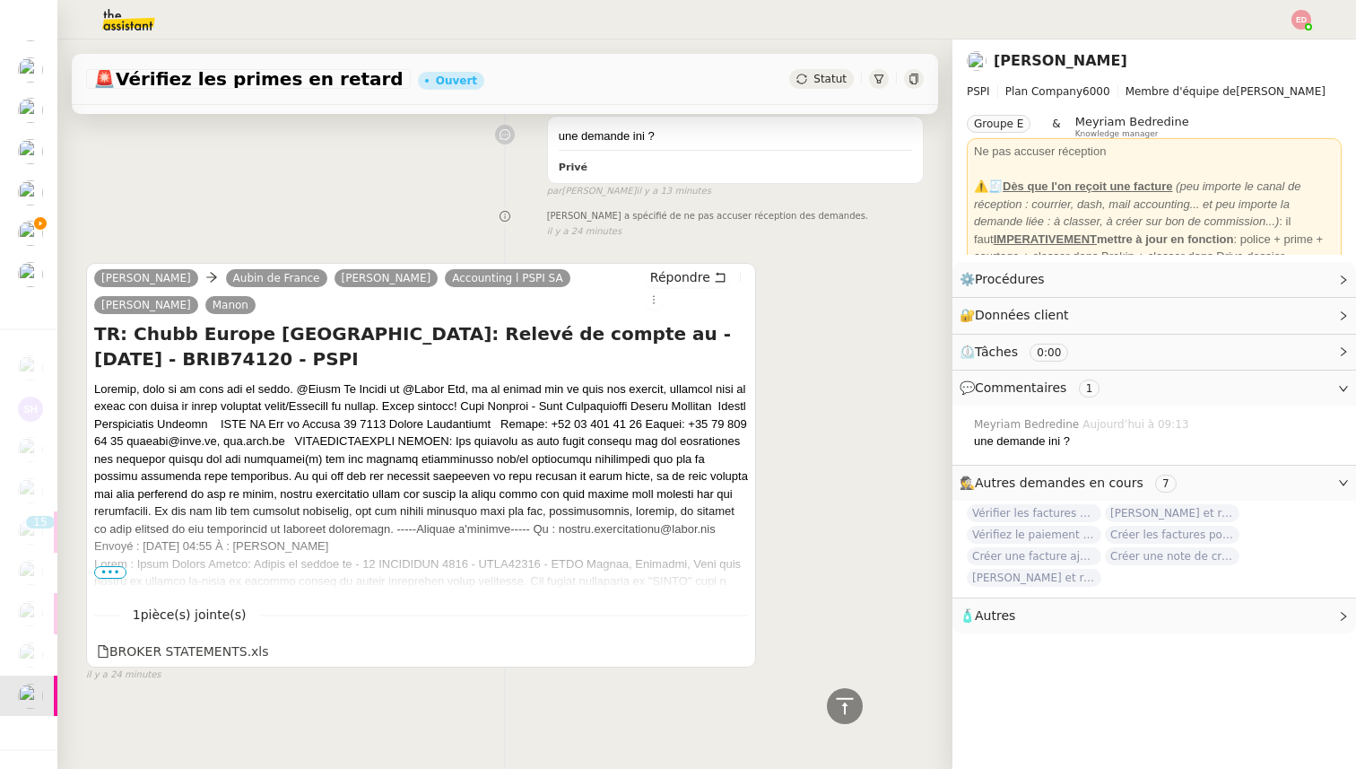
click at [117, 575] on span "•••" at bounding box center [110, 572] width 32 height 13
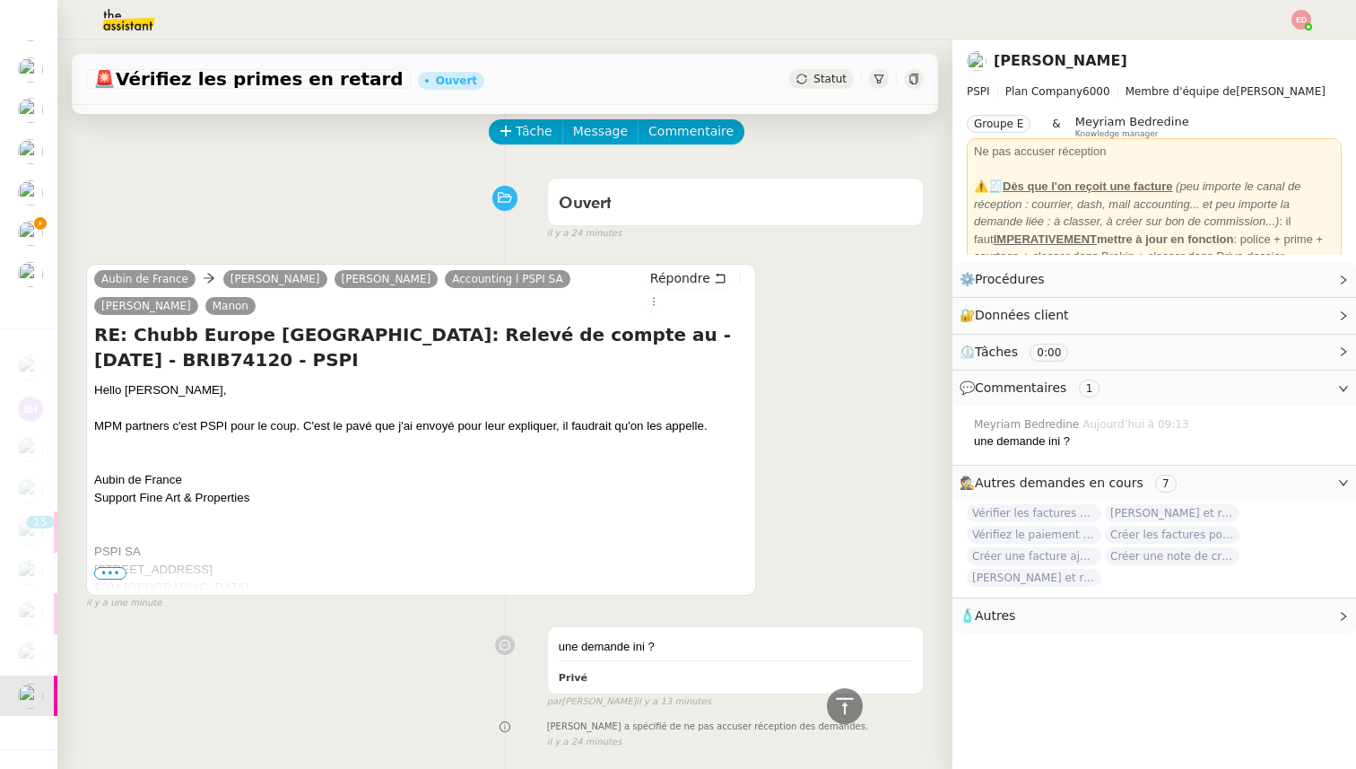
scroll to position [0, 0]
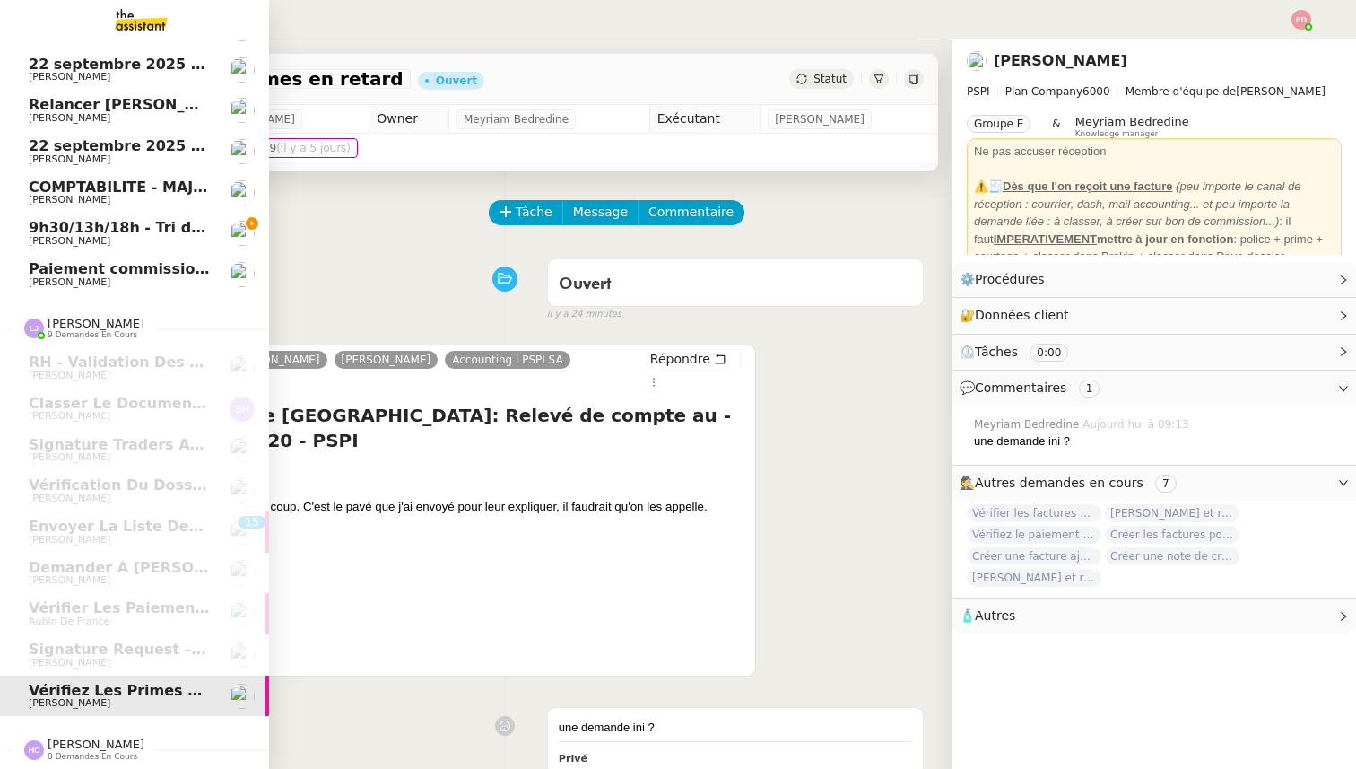
click at [68, 742] on span "[PERSON_NAME]" at bounding box center [96, 743] width 97 height 13
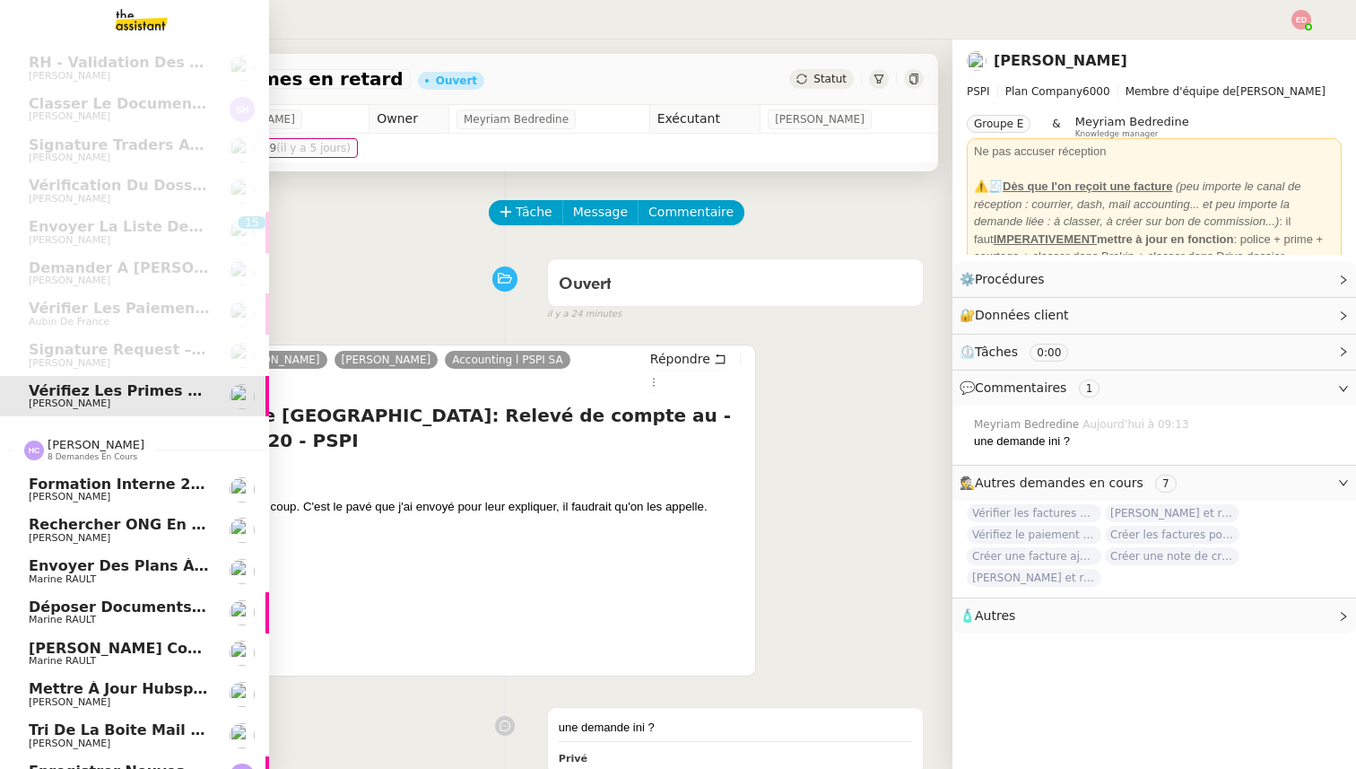
scroll to position [396, 0]
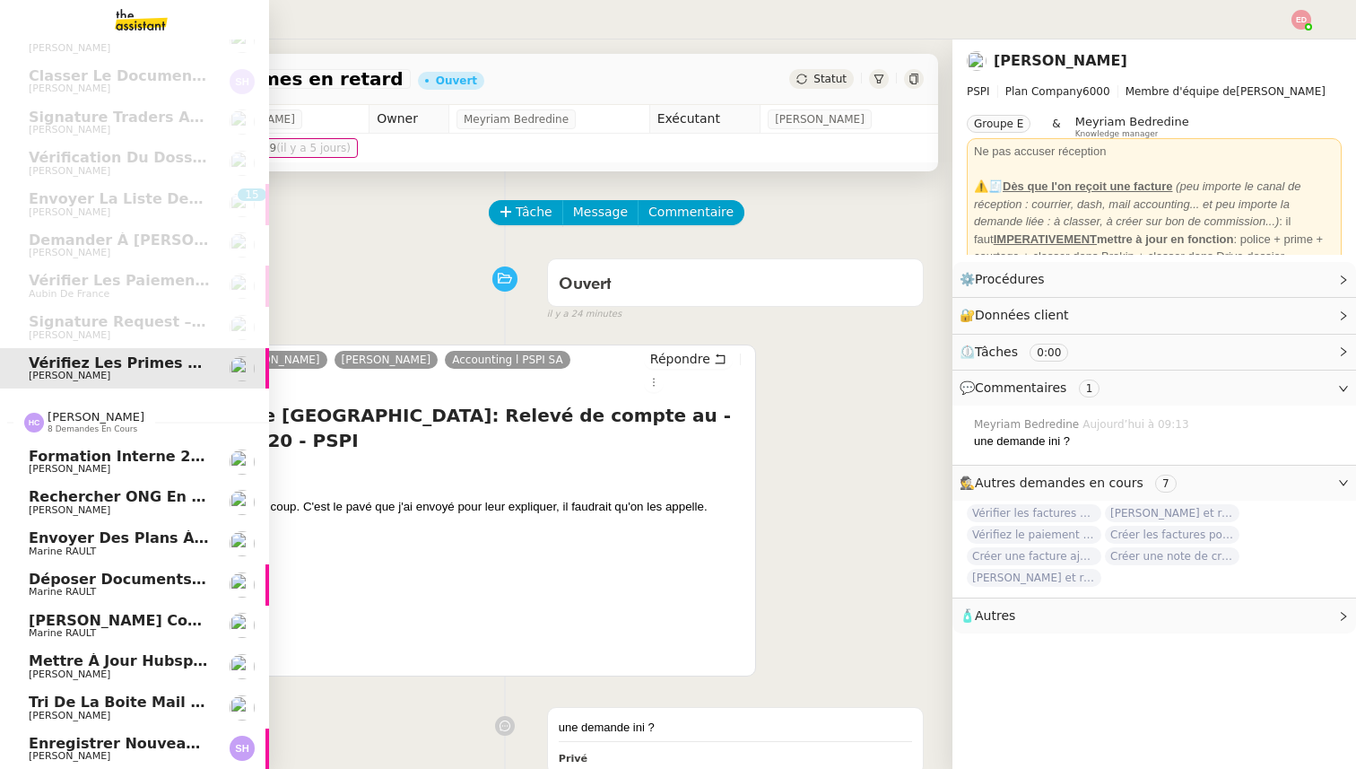
click at [68, 742] on span "Enregistrer nouveau client et contrat" at bounding box center [183, 743] width 308 height 17
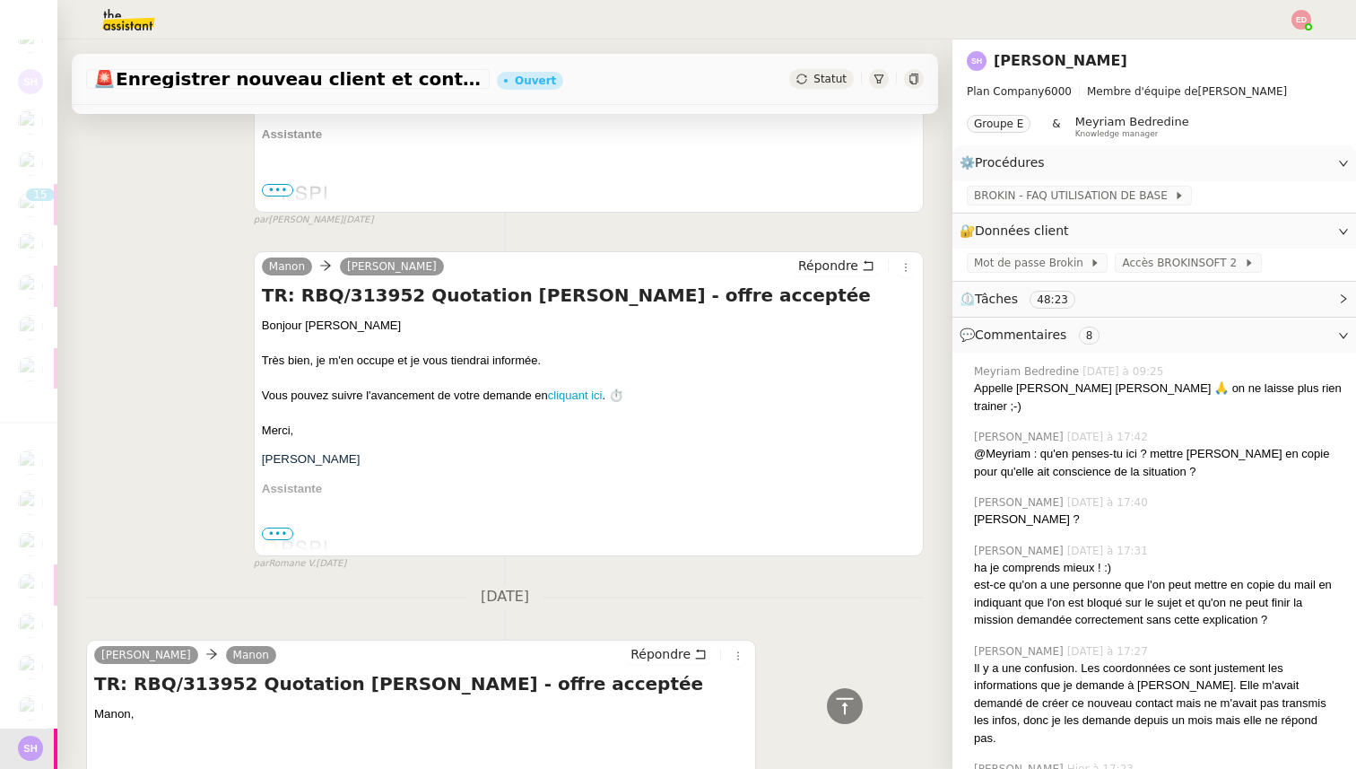
scroll to position [5956, 0]
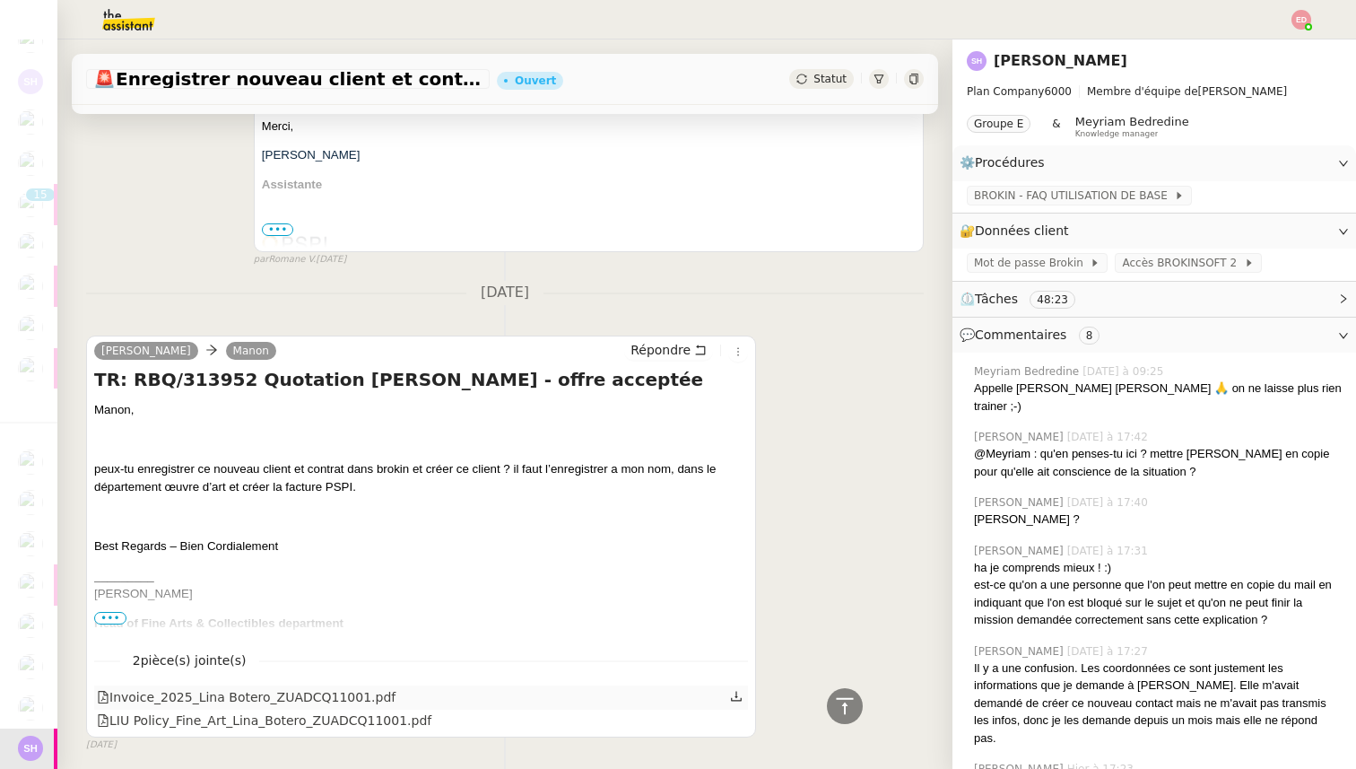
click at [350, 687] on div "Invoice_2025_Lina Botero_ZUADCQ11001.pdf" at bounding box center [246, 697] width 299 height 21
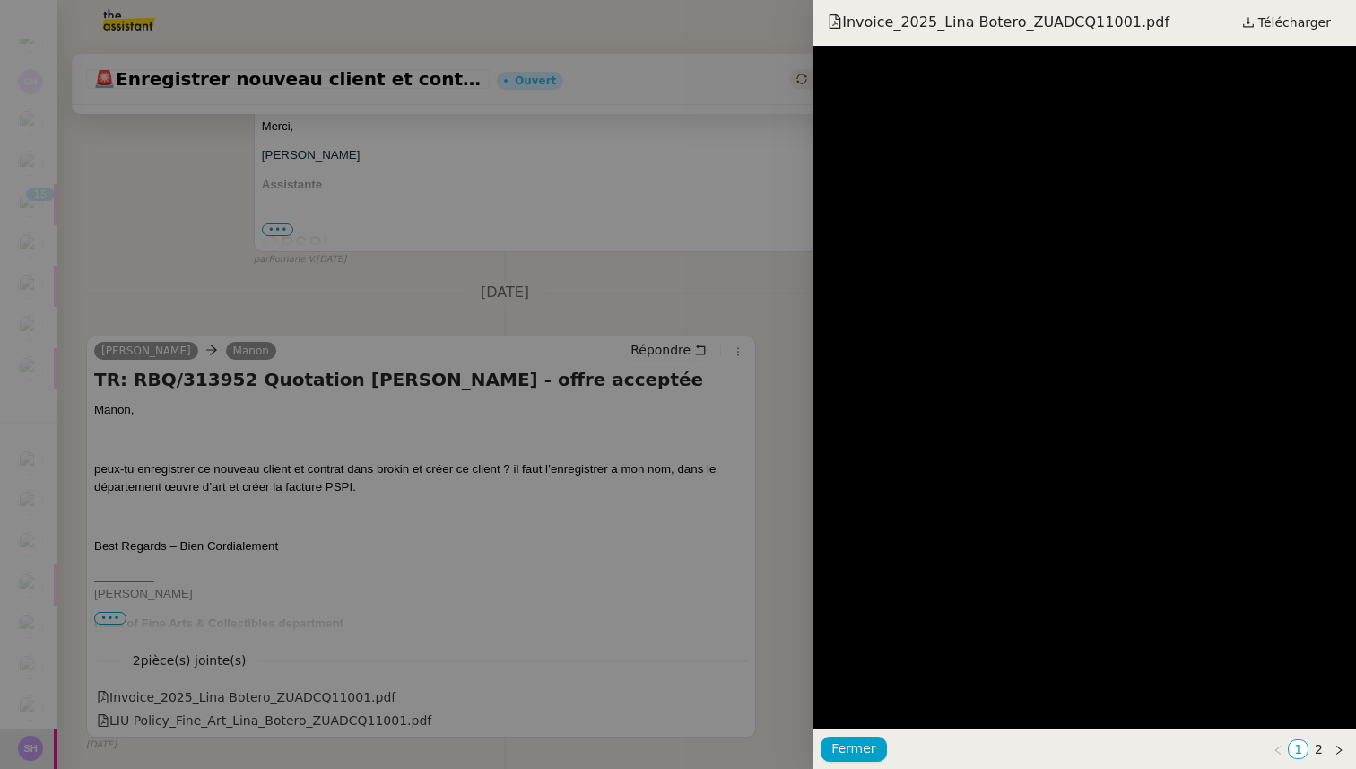
click at [441, 578] on div at bounding box center [678, 384] width 1356 height 769
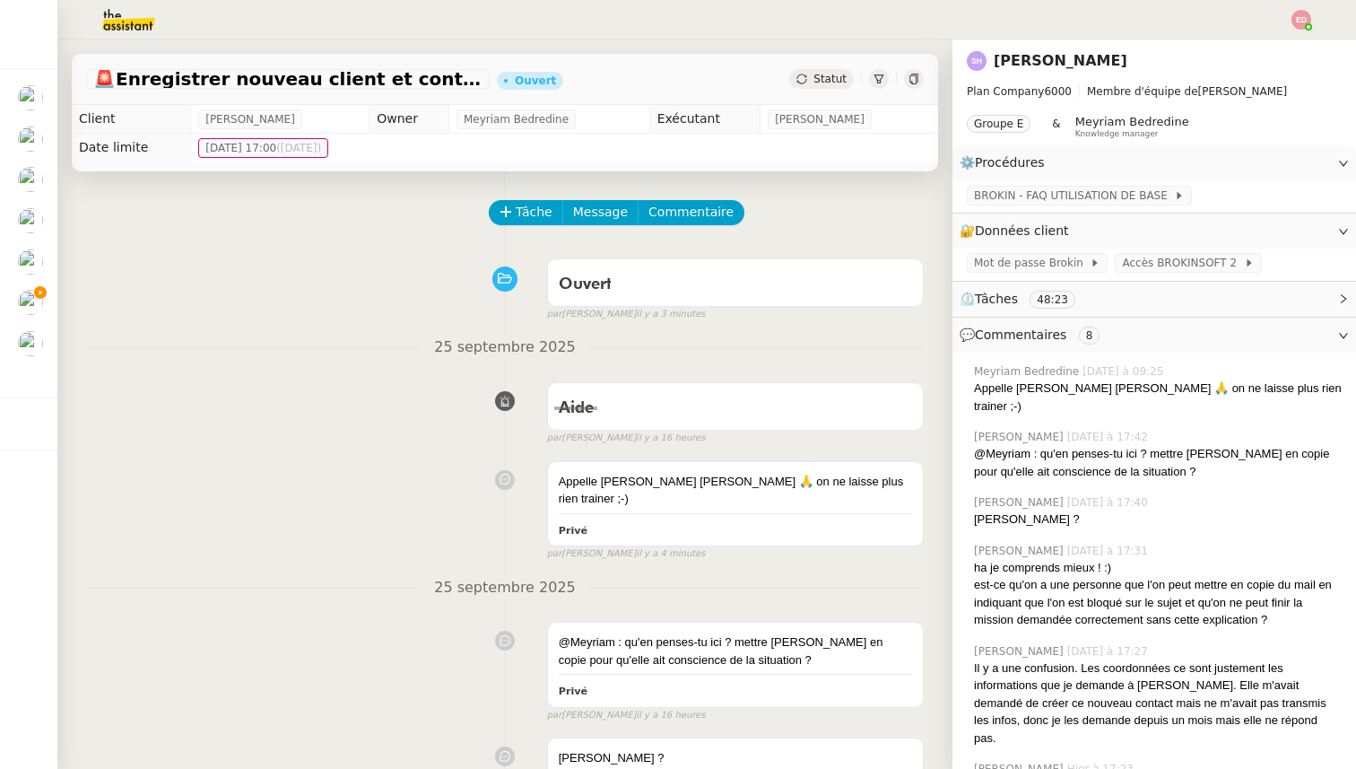
scroll to position [0, 0]
click at [687, 209] on span "Commentaire" at bounding box center [690, 212] width 85 height 21
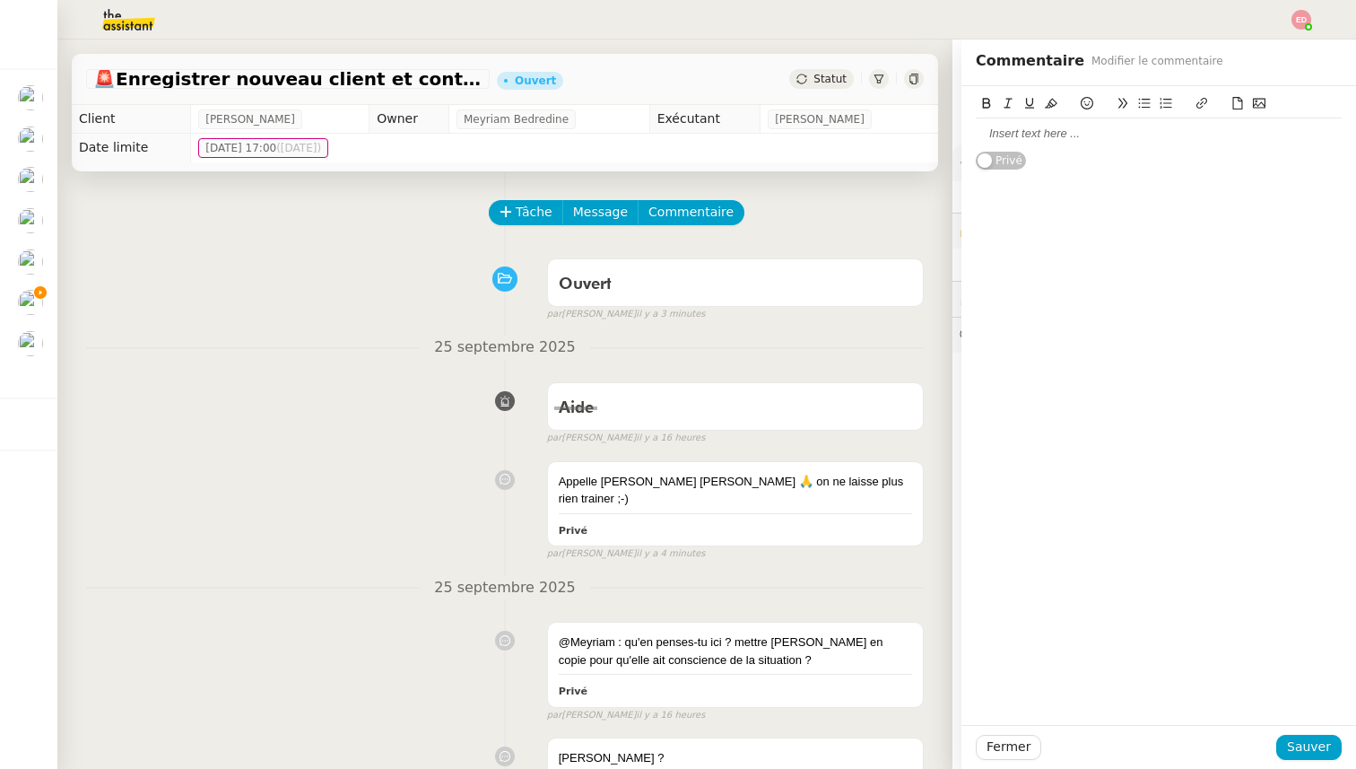
click at [1039, 142] on div at bounding box center [1159, 133] width 366 height 30
click at [1302, 741] on span "Sauver" at bounding box center [1309, 746] width 44 height 21
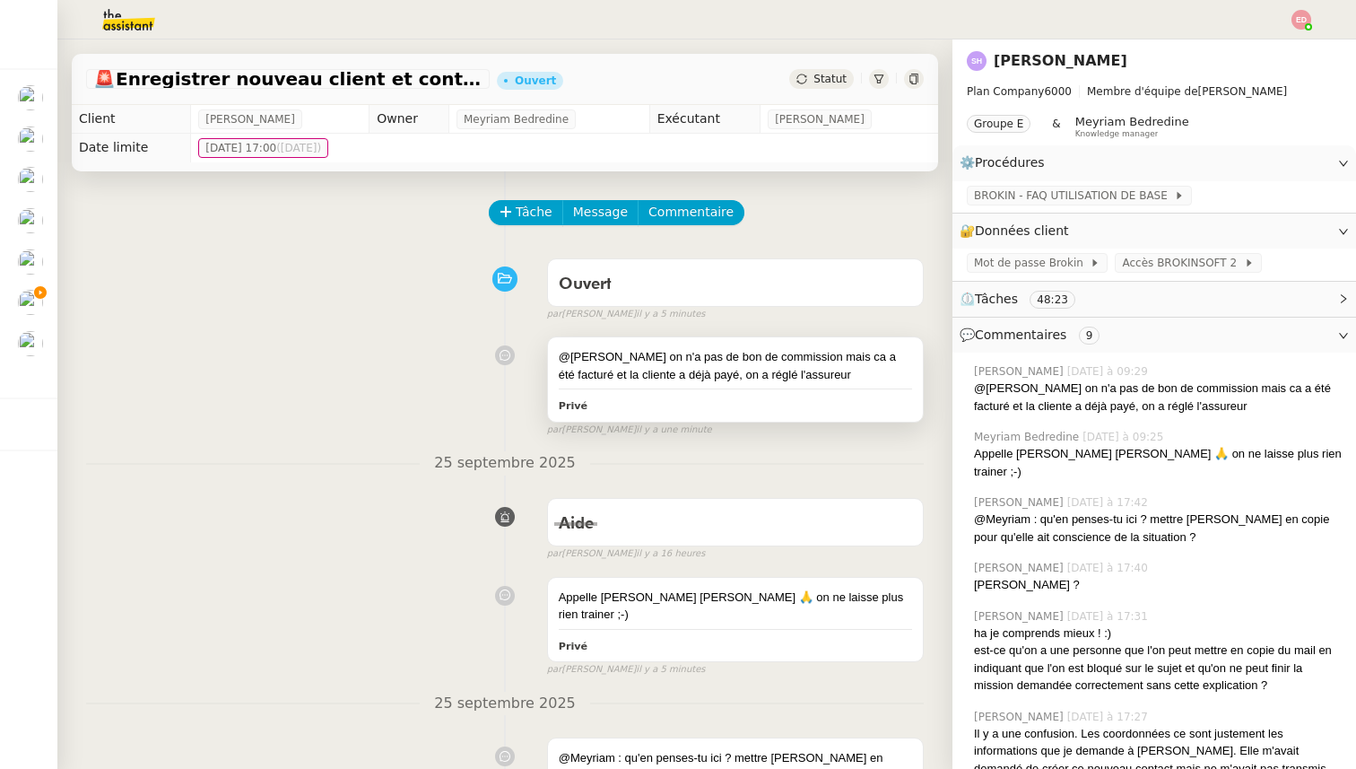
click at [823, 378] on div "@[PERSON_NAME] on n'a pas de bon de commission mais ca a été facturé et la clie…" at bounding box center [735, 365] width 353 height 35
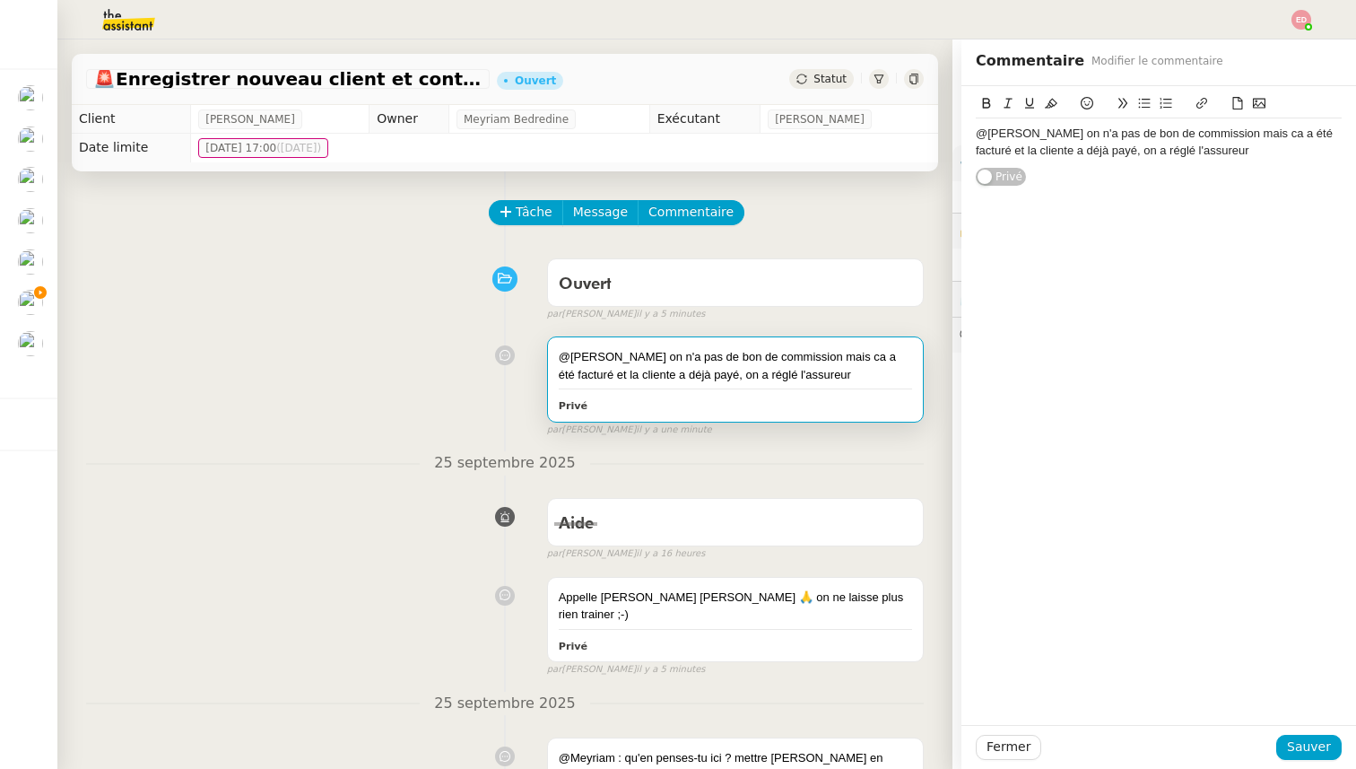
click at [1202, 160] on div "@[PERSON_NAME] on n'a pas de bon de commission mais ca a été facturé et la clie…" at bounding box center [1159, 142] width 366 height 48
click at [1302, 747] on span "Sauver" at bounding box center [1309, 746] width 44 height 21
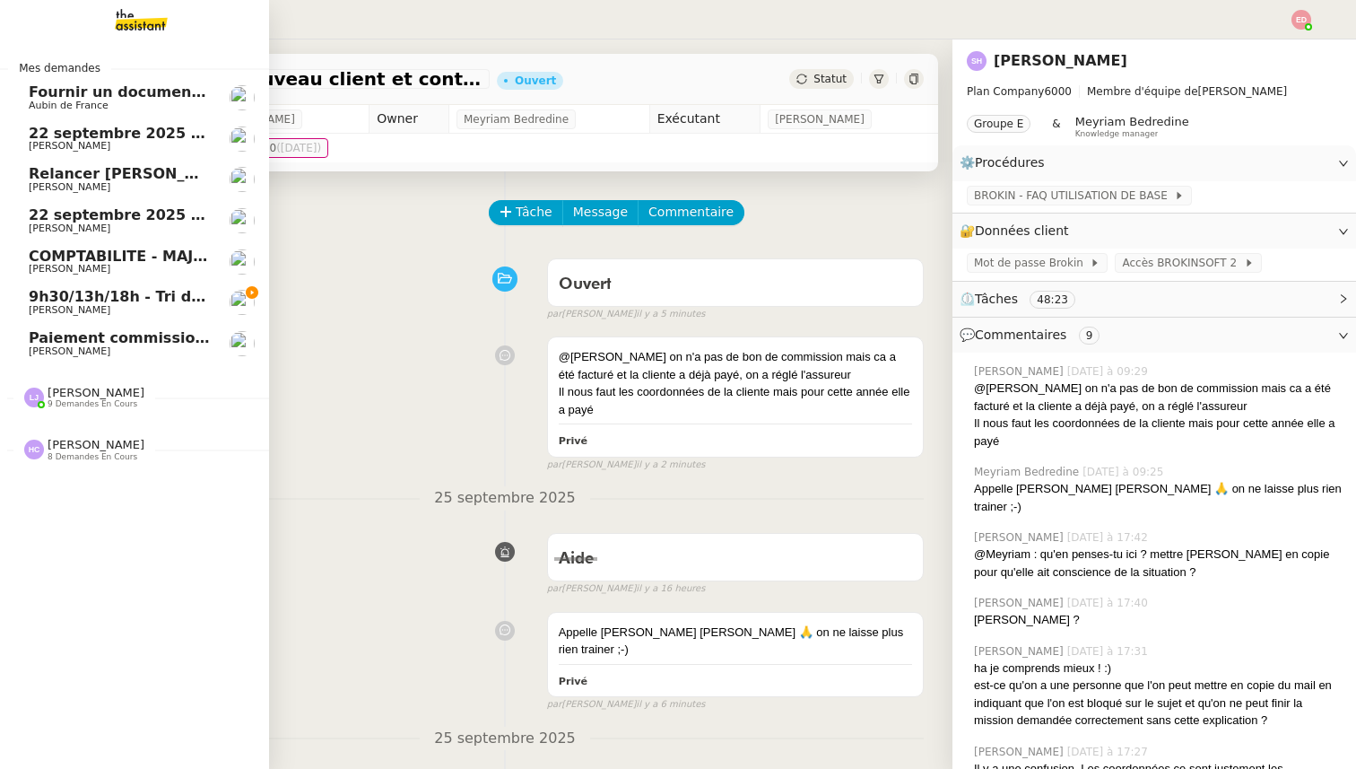
click at [64, 297] on span "9h30/13h/18h - Tri de la boite mail PRO - 19 septembre 2025" at bounding box center [274, 296] width 490 height 17
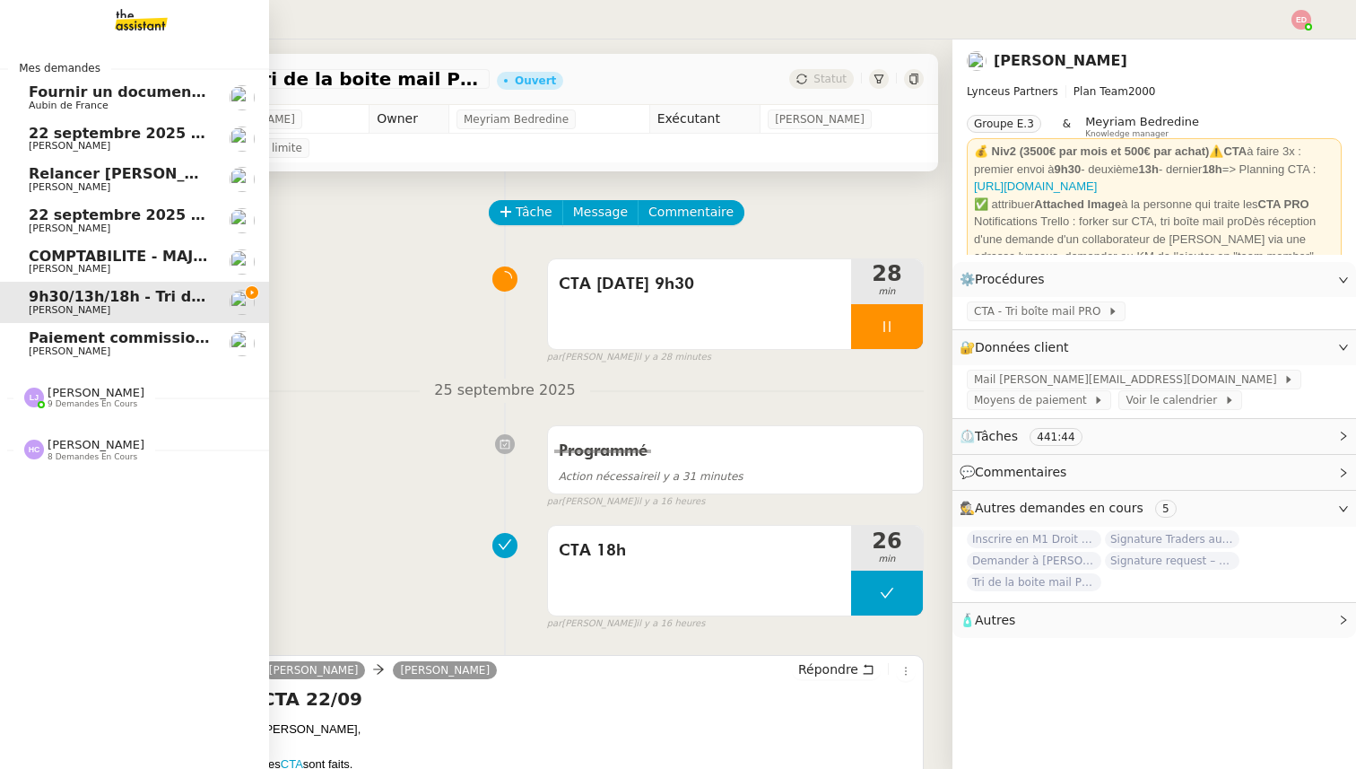
click at [56, 395] on span "[PERSON_NAME]" at bounding box center [96, 392] width 97 height 13
click at [69, 448] on span "[PERSON_NAME]" at bounding box center [96, 444] width 97 height 13
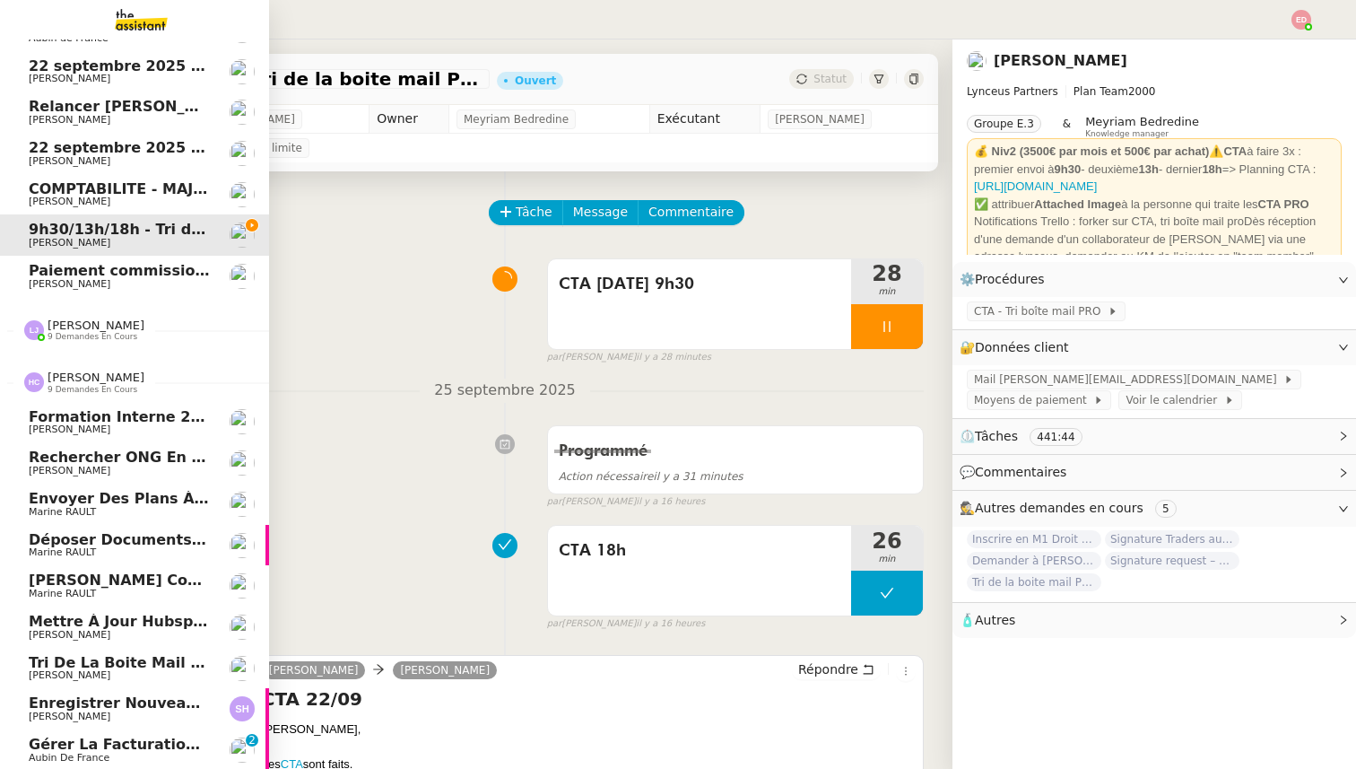
scroll to position [69, 0]
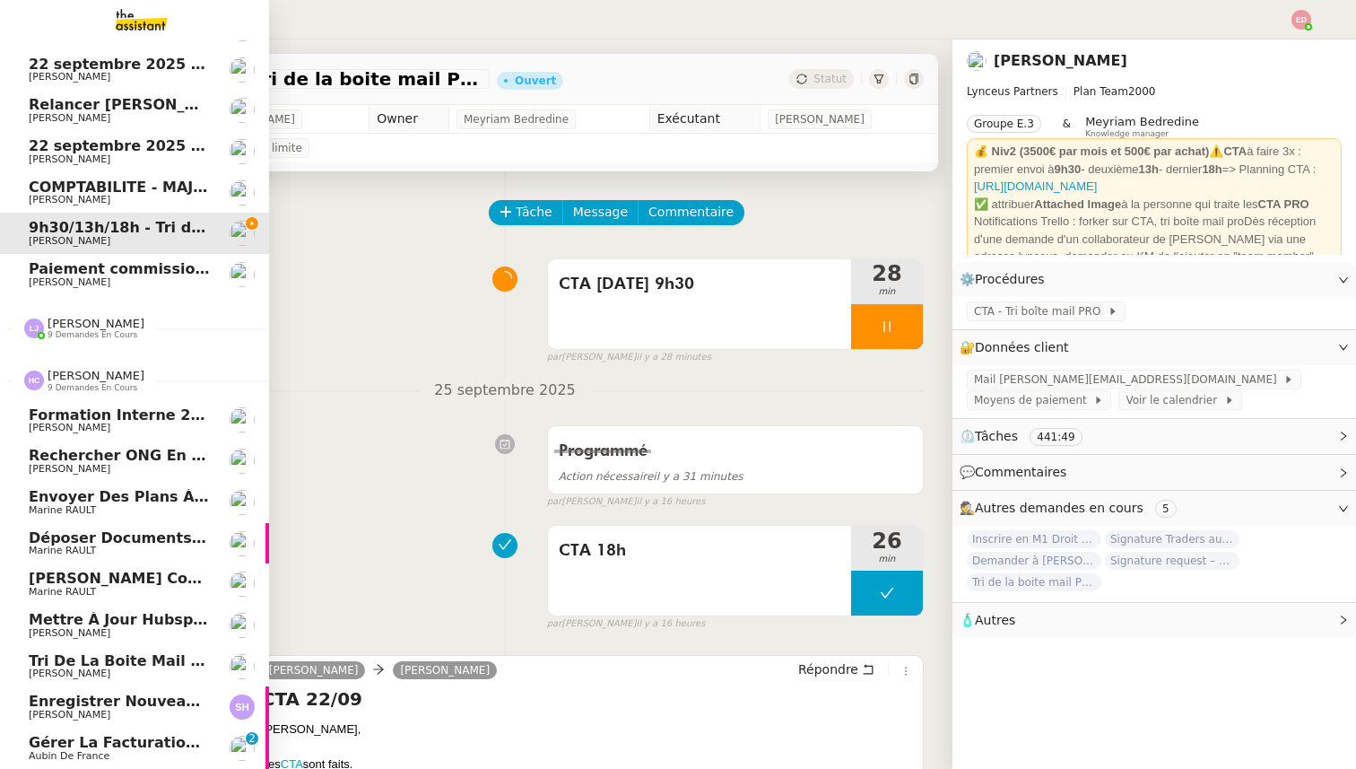
click at [86, 748] on span "Gérer la facturation des avenants" at bounding box center [170, 742] width 283 height 17
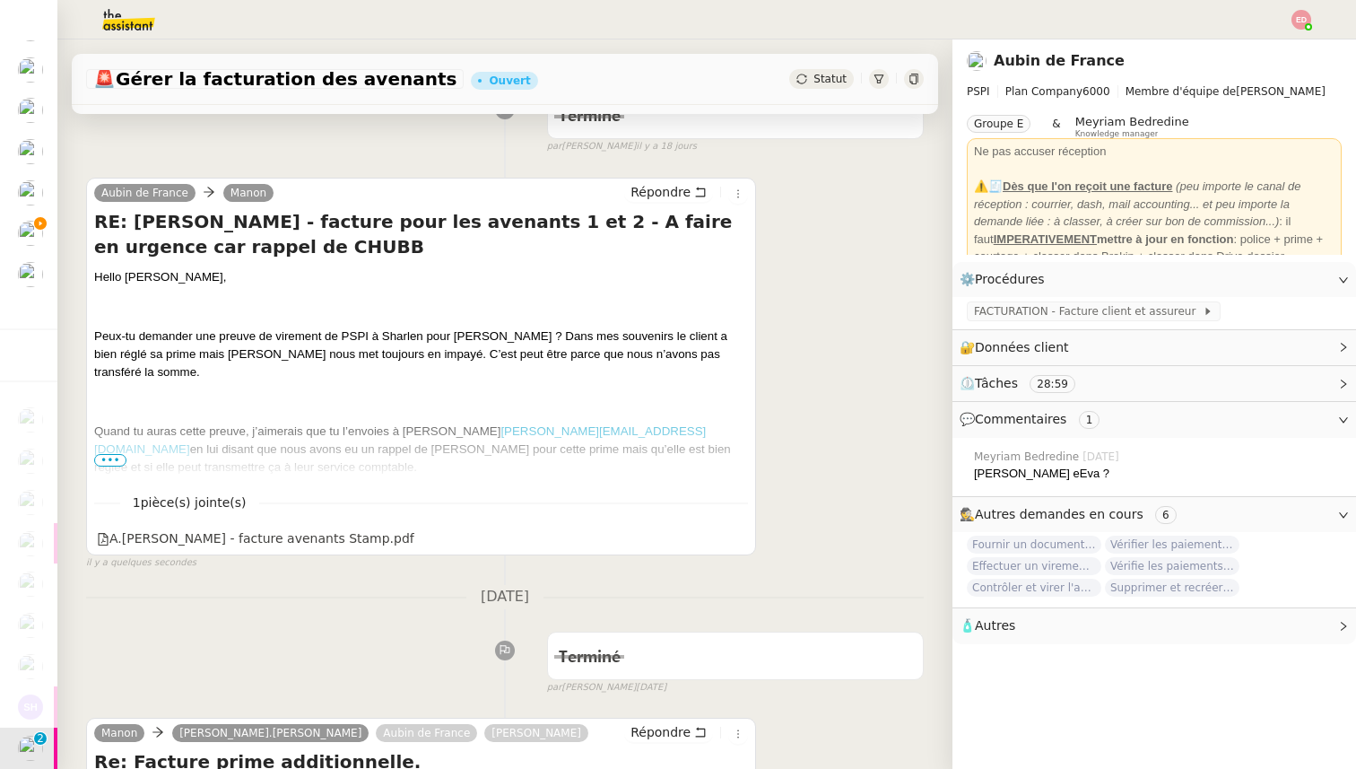
scroll to position [312, 0]
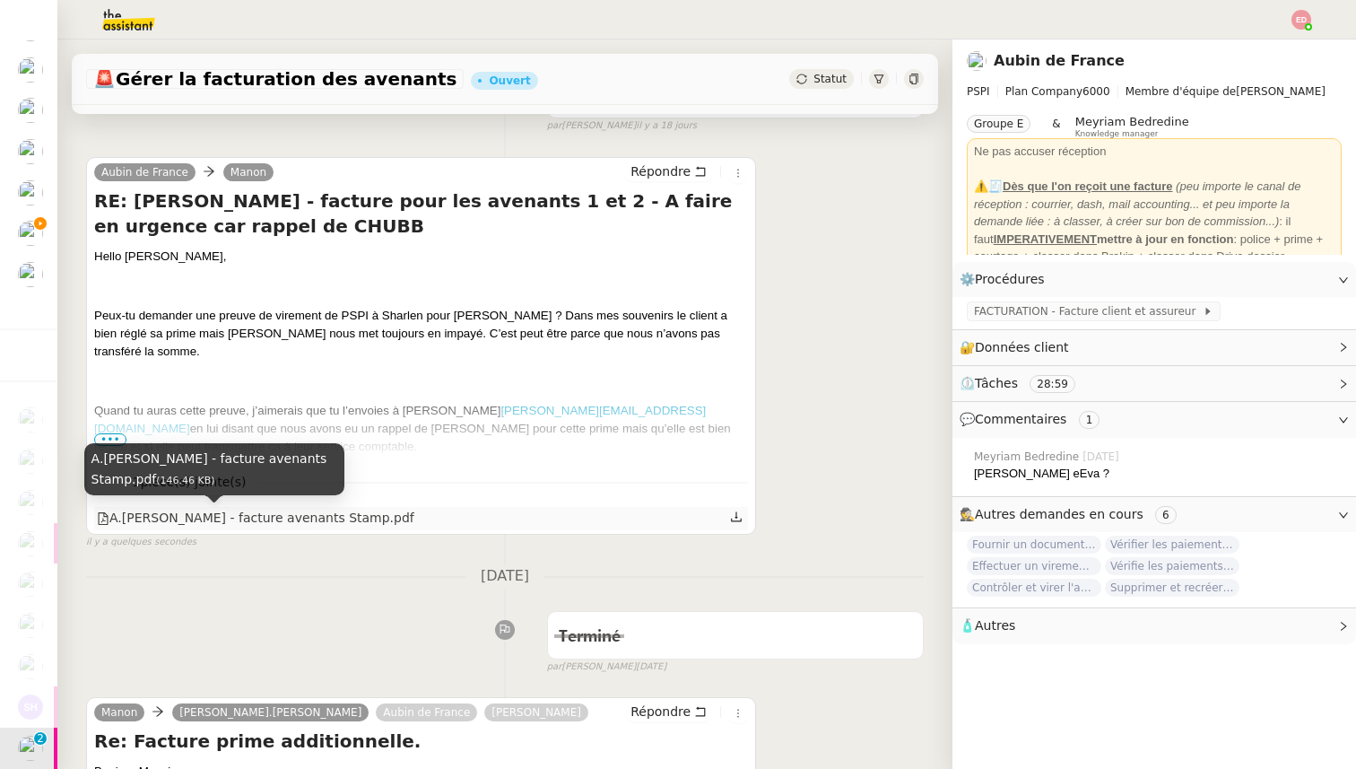
click at [274, 516] on div "A.[PERSON_NAME] - facture avenants Stamp.pdf" at bounding box center [255, 518] width 317 height 21
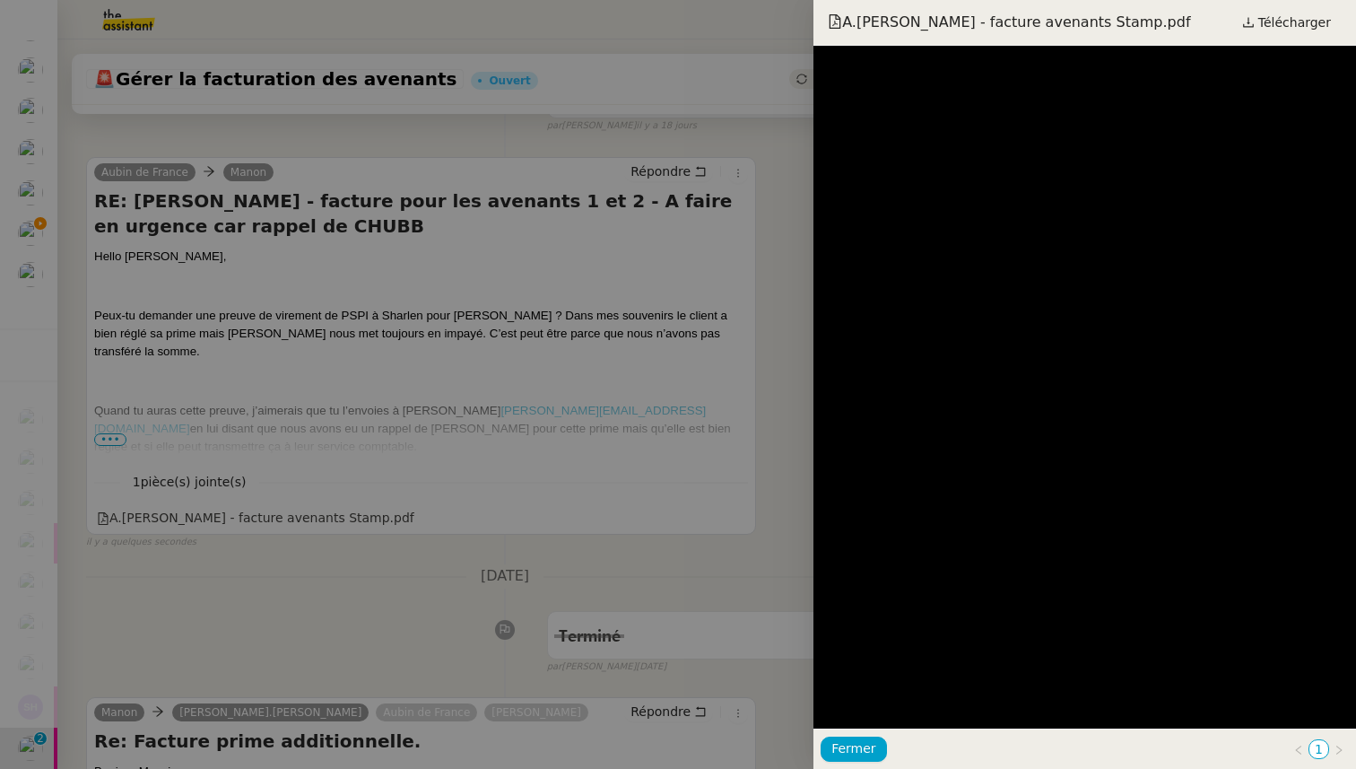
scroll to position [0, 0]
click at [274, 578] on div at bounding box center [678, 384] width 1356 height 769
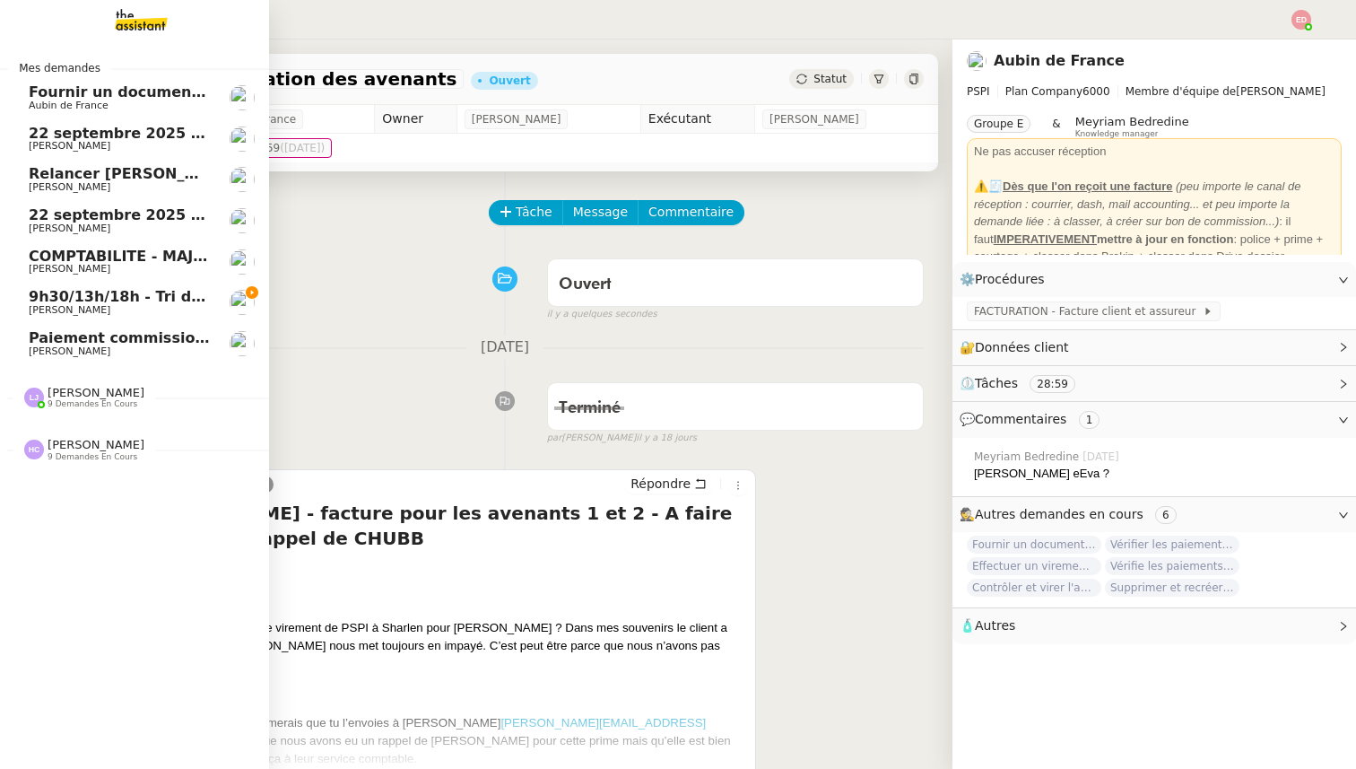
click at [95, 299] on span "9h30/13h/18h - Tri de la boite mail PRO - 19 septembre 2025" at bounding box center [274, 296] width 490 height 17
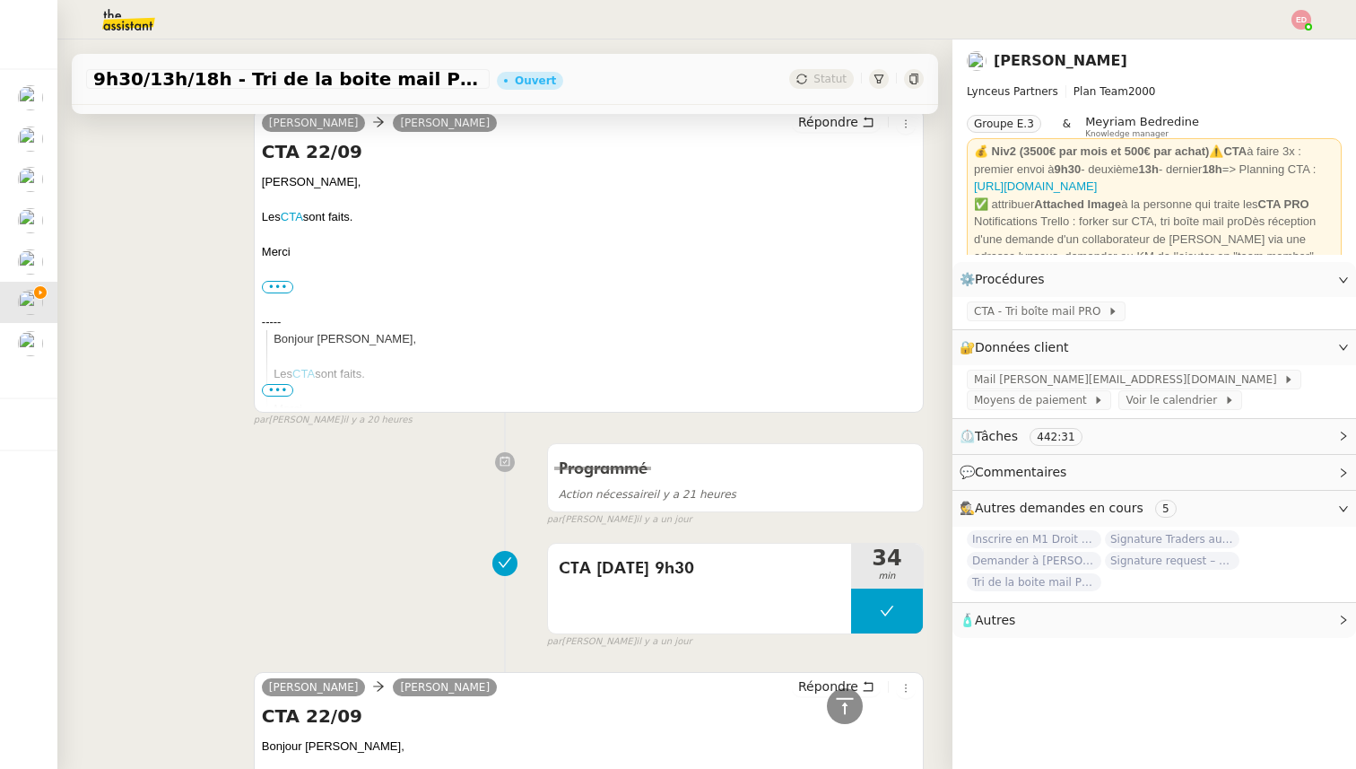
scroll to position [1526, 0]
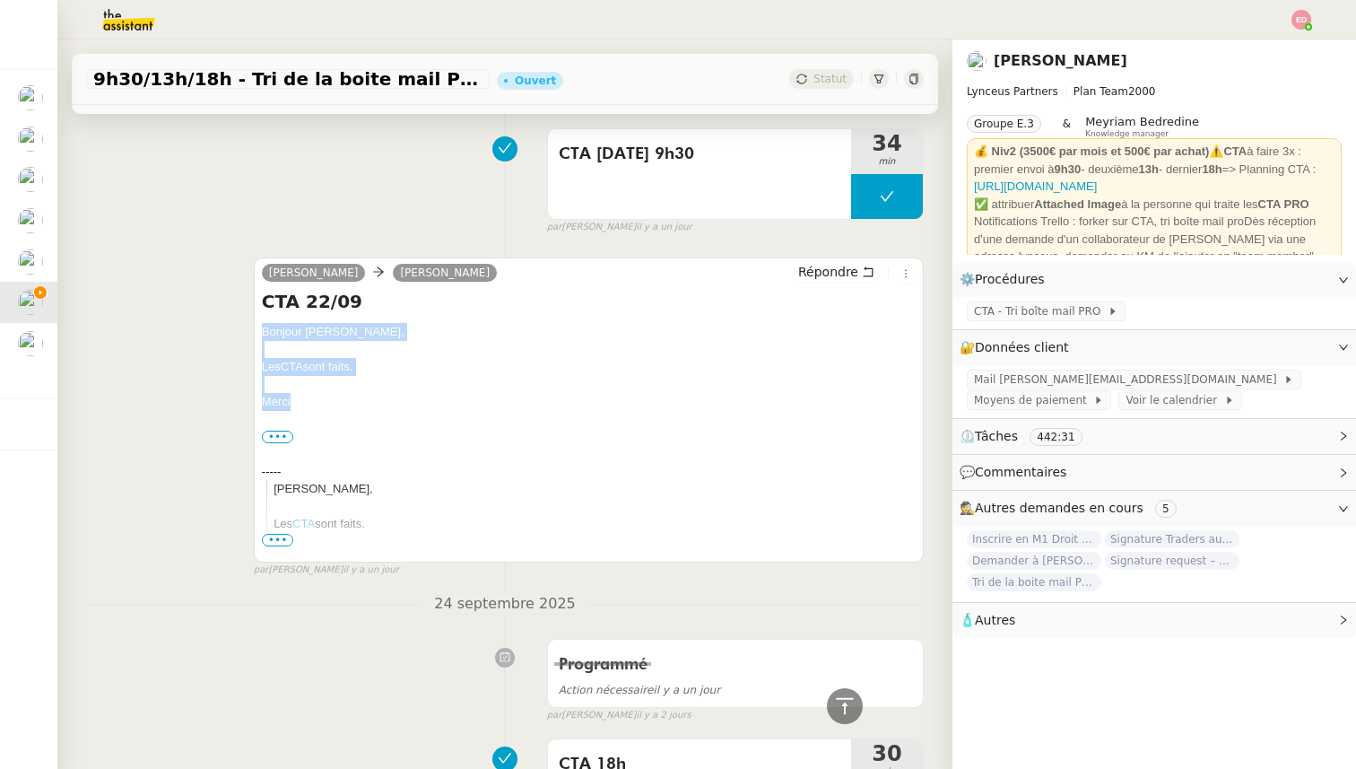
drag, startPoint x: 294, startPoint y: 402, endPoint x: 254, endPoint y: 325, distance: 87.1
click at [254, 325] on div "[PERSON_NAME] [PERSON_NAME] Répondre CTA 22/09 Bonjour [PERSON_NAME], Les CTA s…" at bounding box center [589, 409] width 670 height 305
copy div "Bonjour [PERSON_NAME], Les CTA sont faits. [GEOGRAPHIC_DATA]"
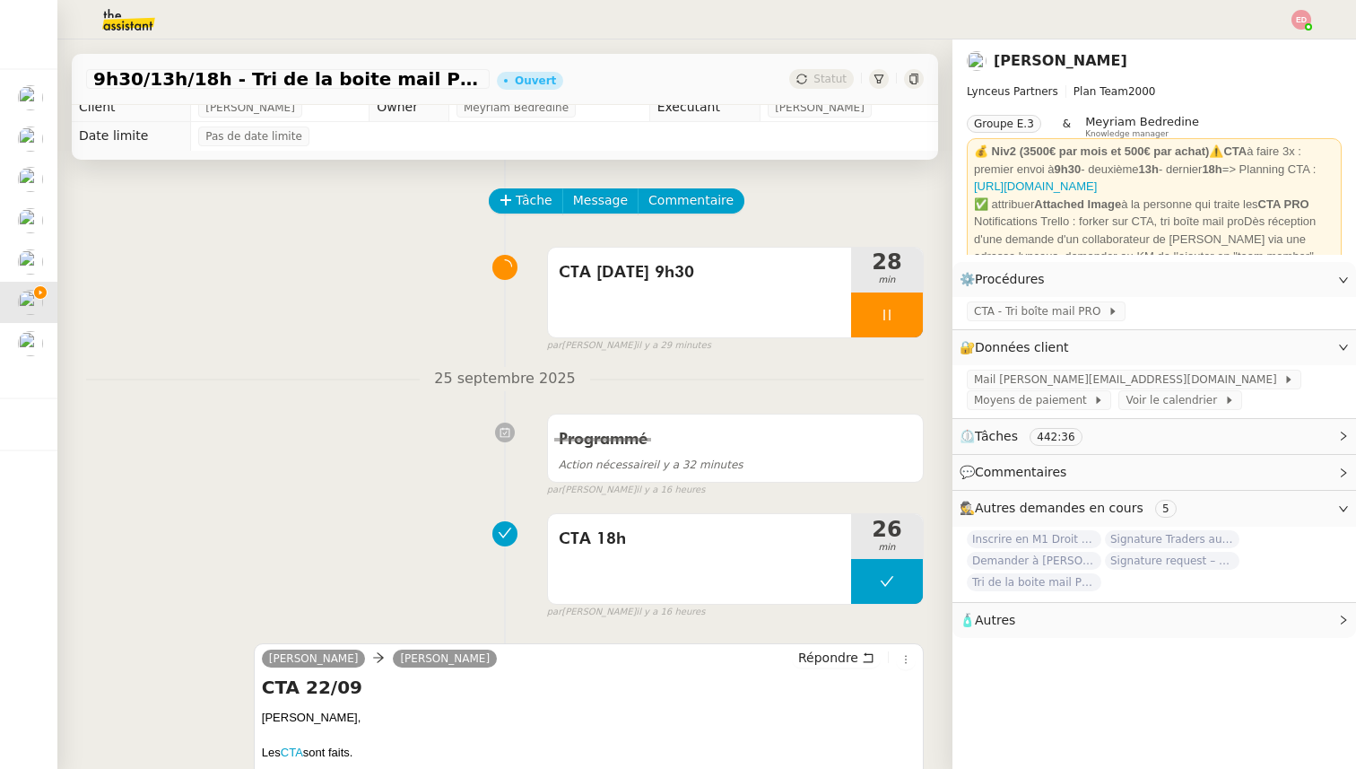
scroll to position [0, 0]
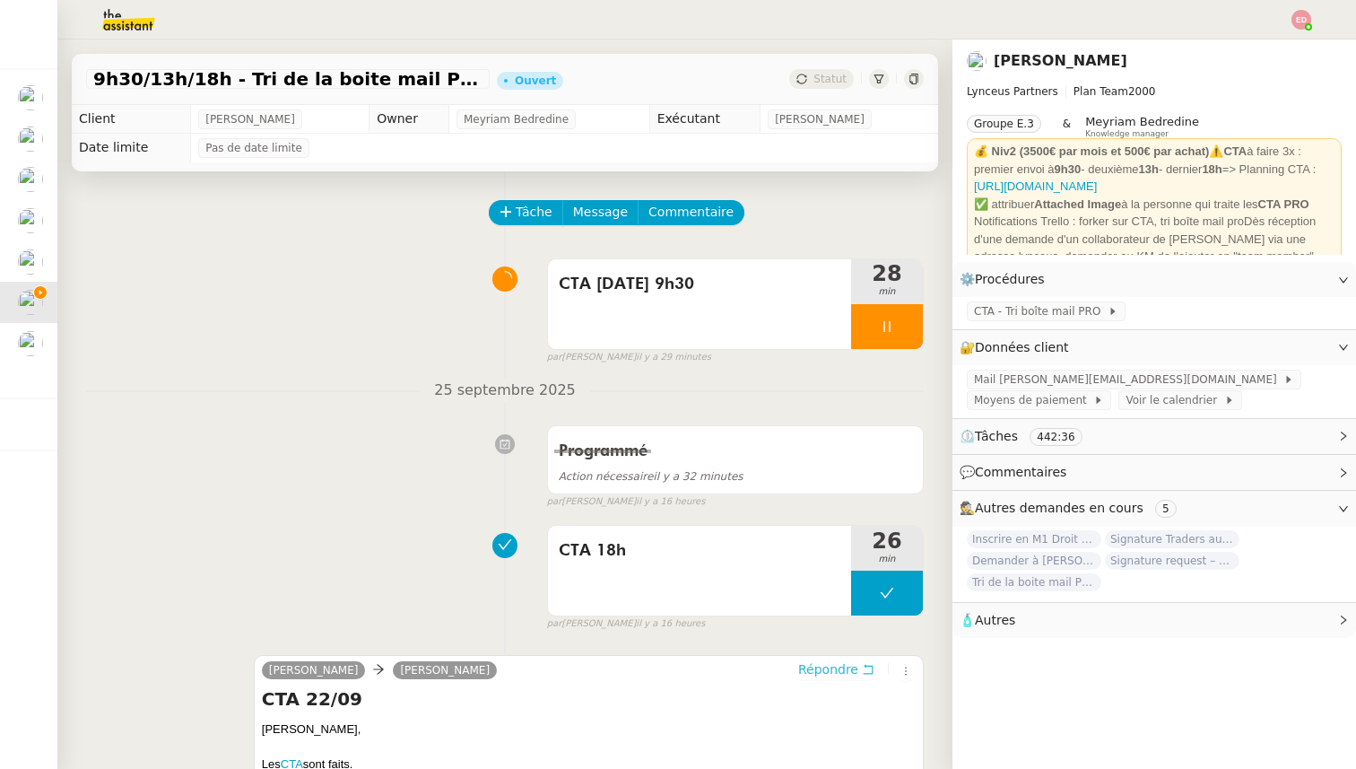
click at [822, 667] on span "Répondre" at bounding box center [828, 669] width 60 height 18
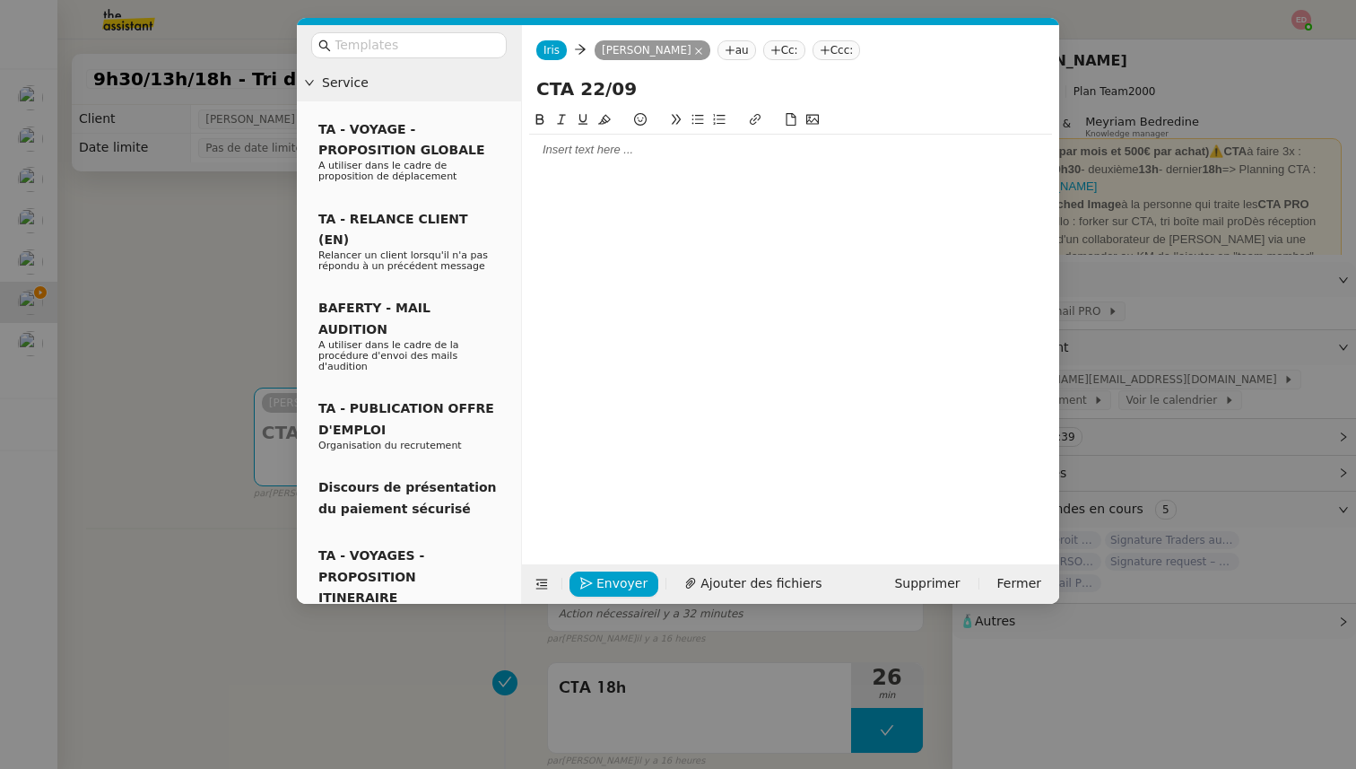
click at [570, 152] on div at bounding box center [790, 150] width 523 height 16
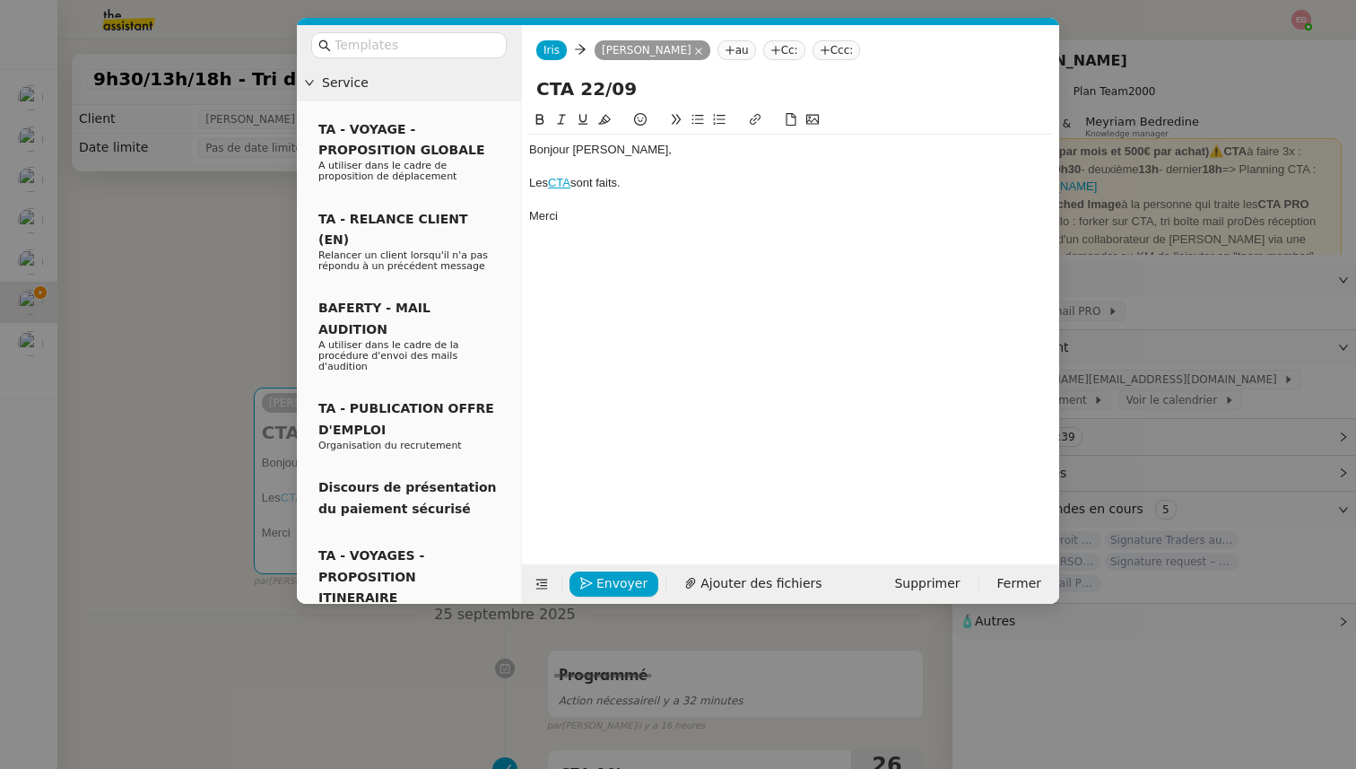
click at [1121, 243] on nz-modal-container "Service TA - VOYAGE - PROPOSITION GLOBALE A utiliser dans le cadre de propositi…" at bounding box center [678, 384] width 1356 height 769
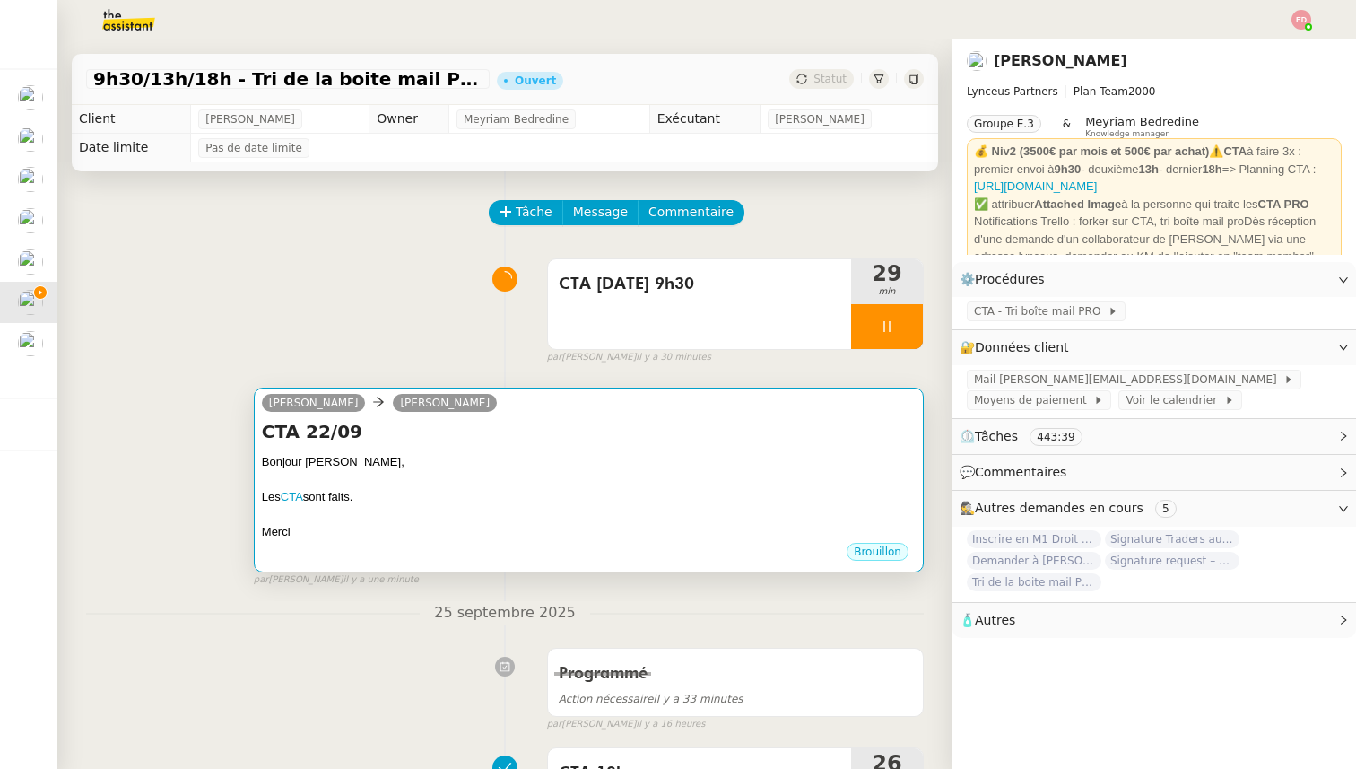
click at [401, 468] on div "Bonjour [PERSON_NAME]," at bounding box center [589, 462] width 654 height 18
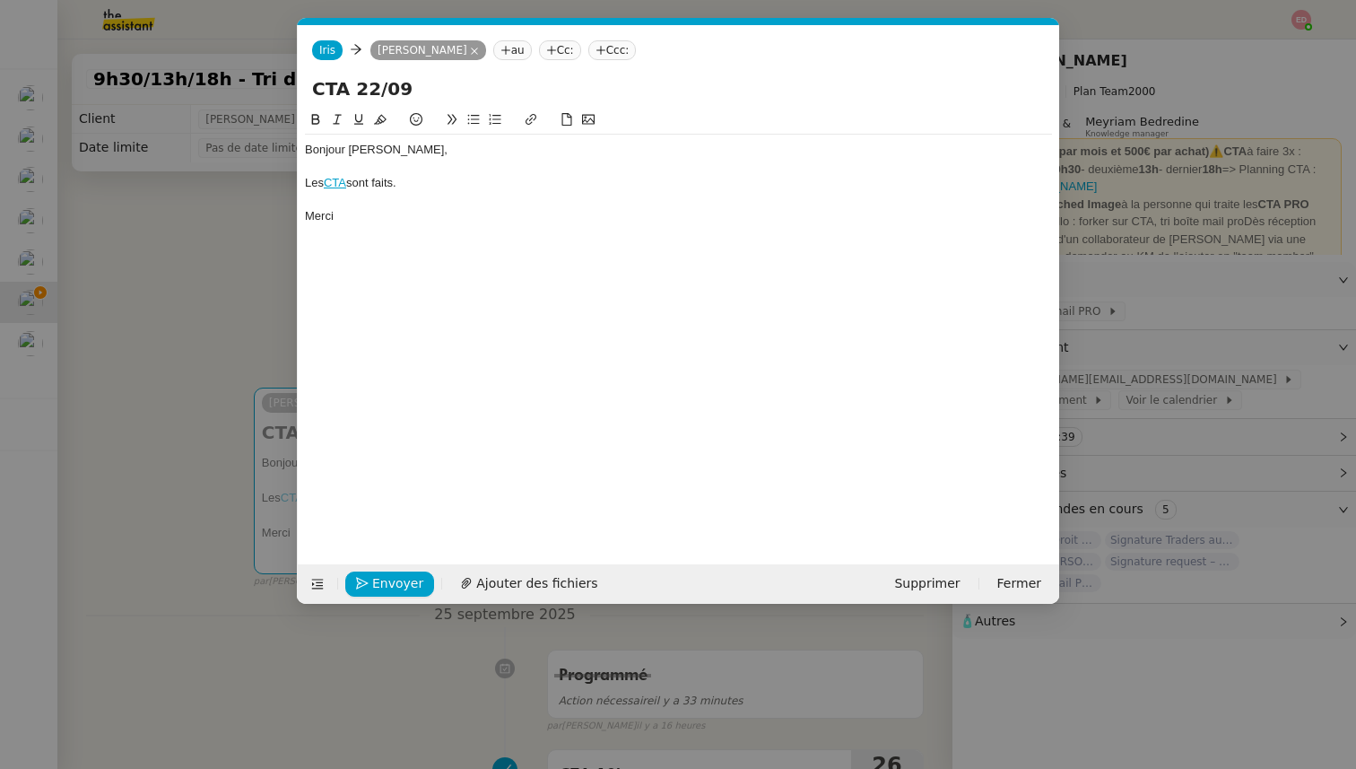
scroll to position [0, 38]
click at [362, 581] on icon "button" at bounding box center [362, 584] width 13 height 13
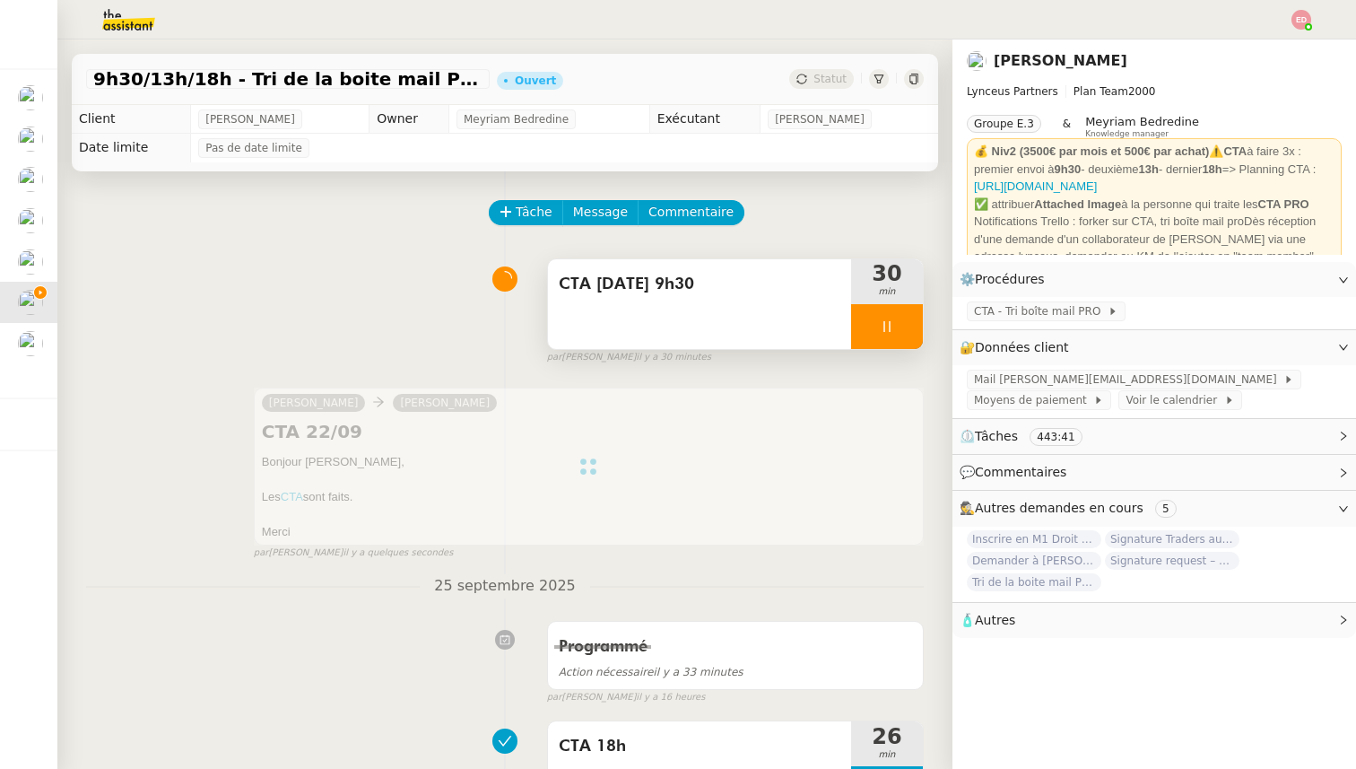
click at [916, 317] on div at bounding box center [887, 326] width 72 height 45
click at [916, 317] on button at bounding box center [905, 326] width 36 height 45
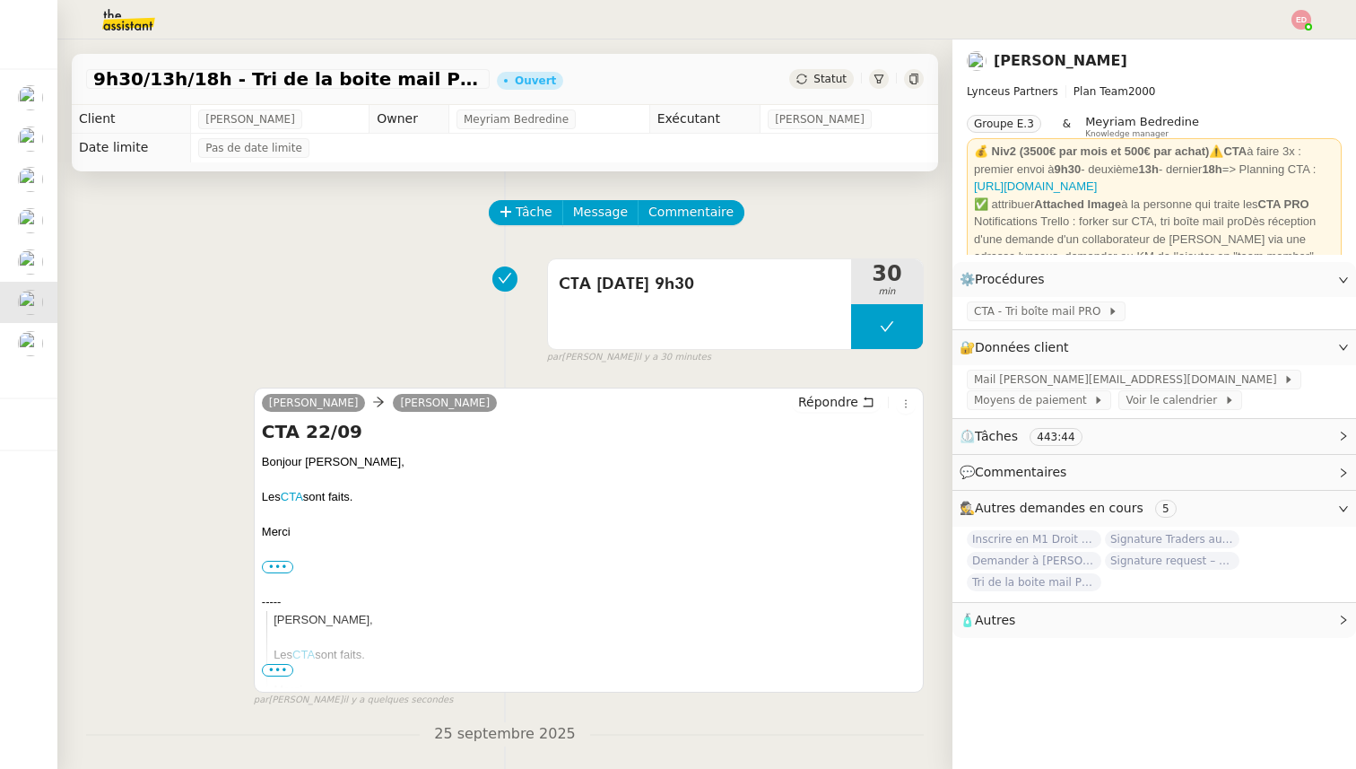
click at [830, 80] on span "Statut" at bounding box center [829, 79] width 33 height 13
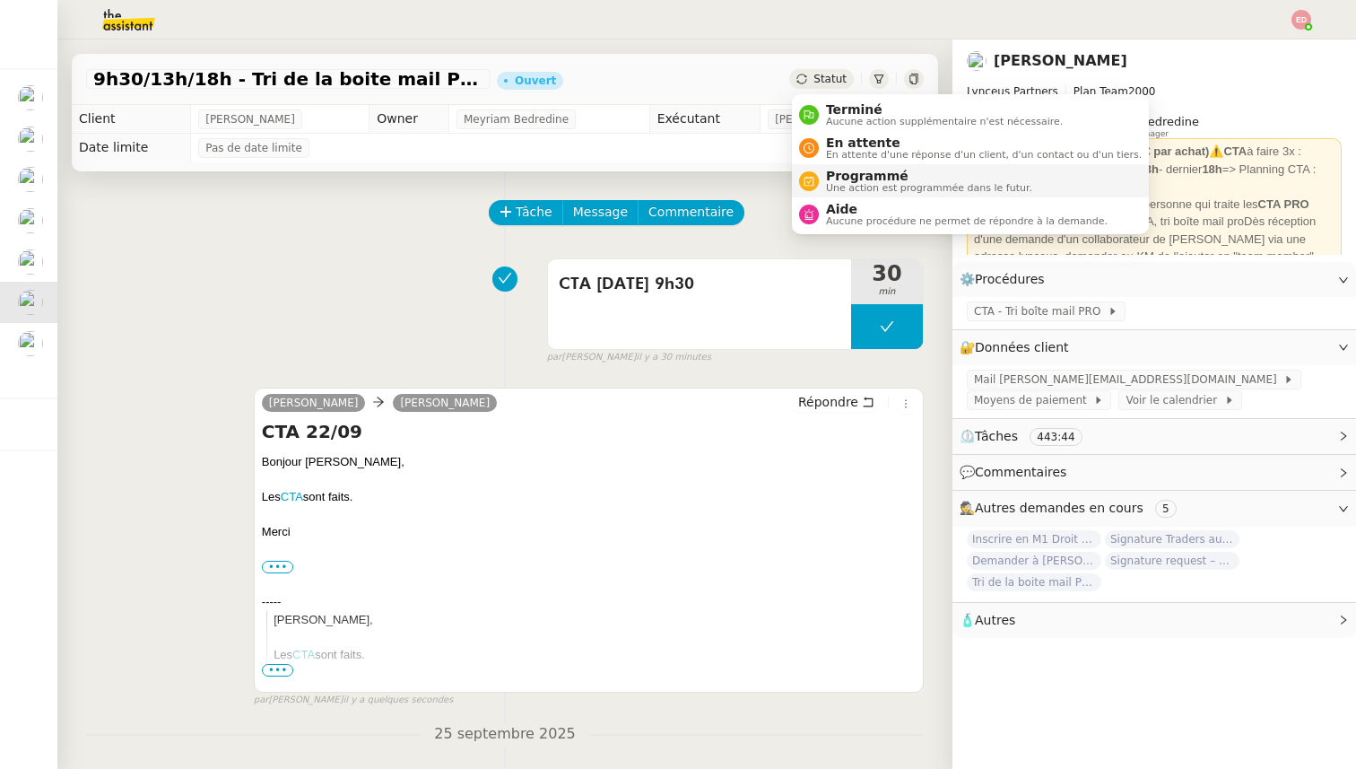
click at [860, 180] on span "Programmé" at bounding box center [929, 176] width 206 height 14
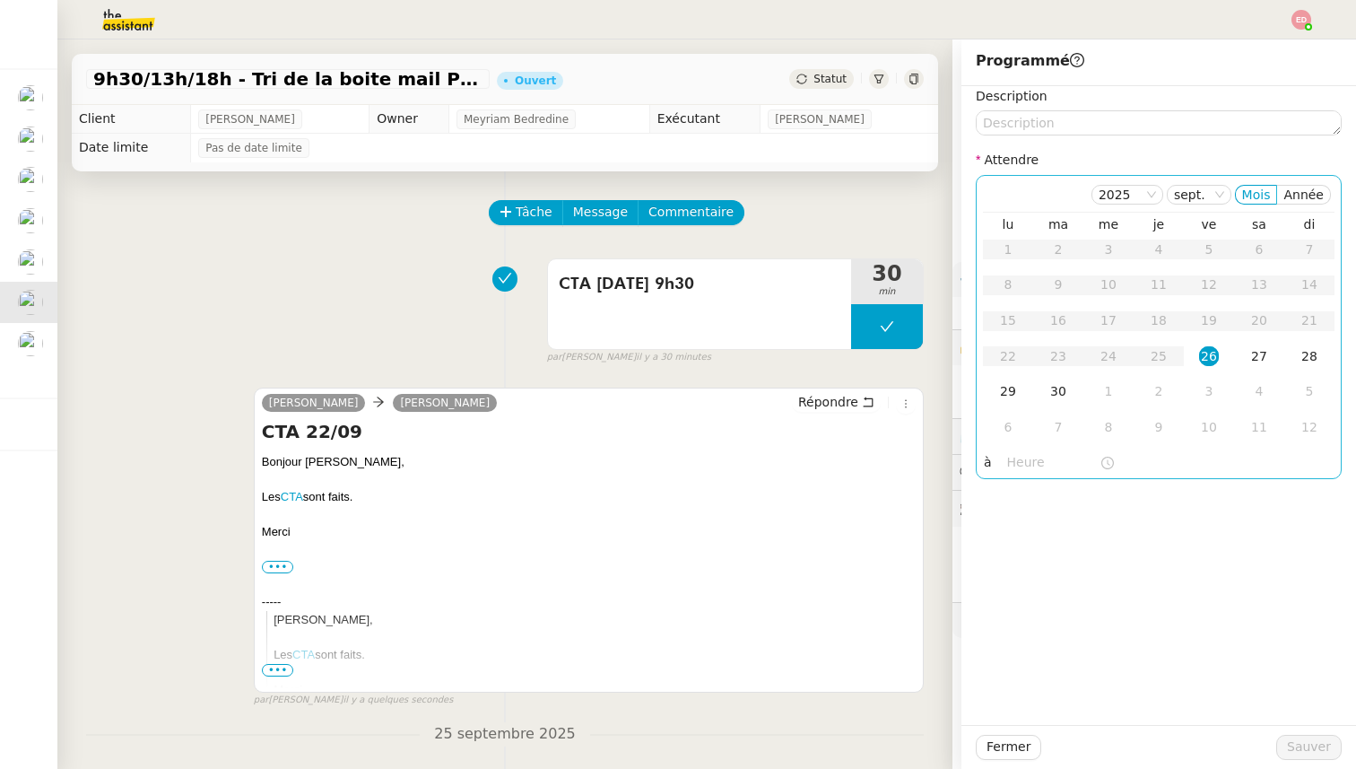
click at [1209, 360] on div "26" at bounding box center [1209, 356] width 20 height 20
click at [1014, 457] on input "text" at bounding box center [1053, 462] width 92 height 21
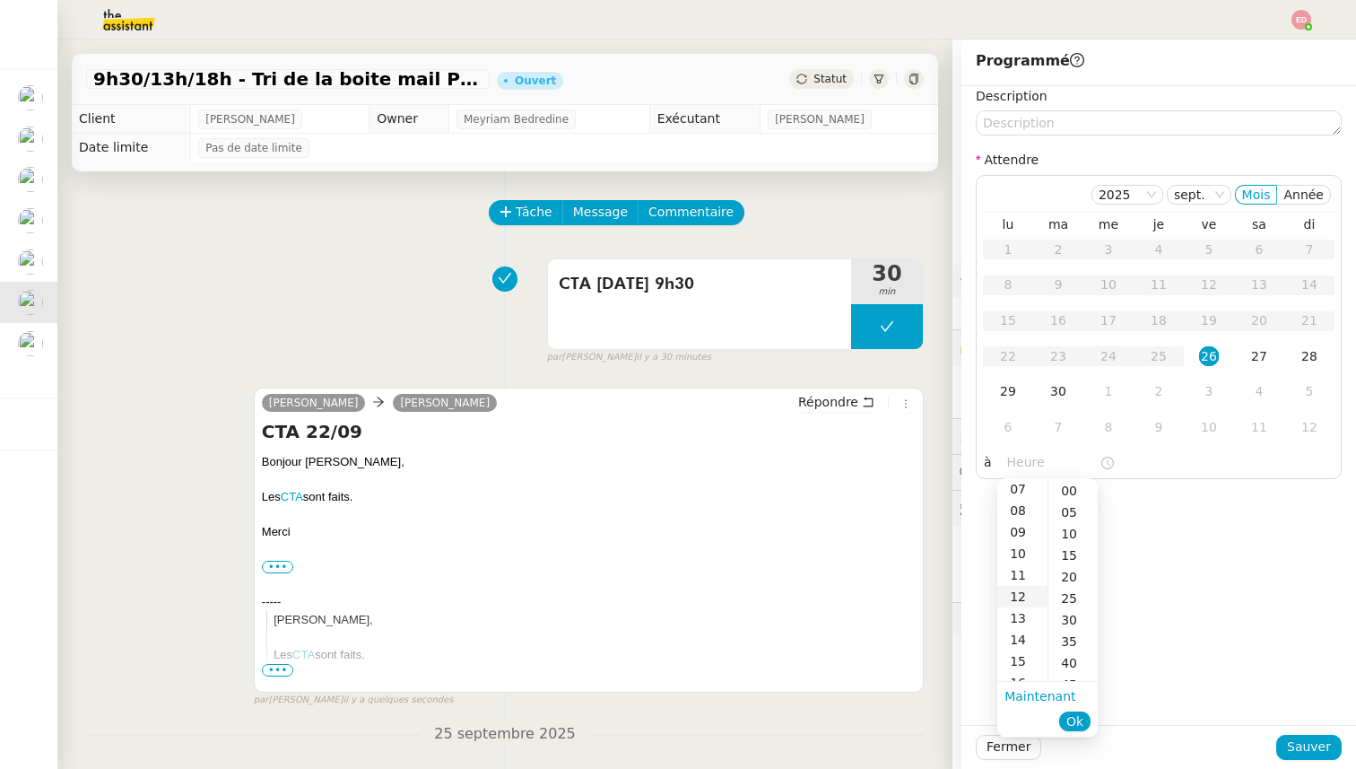
click at [1028, 595] on div "12" at bounding box center [1022, 597] width 50 height 22
click at [1074, 610] on div "30" at bounding box center [1072, 620] width 49 height 22
type input "12:30"
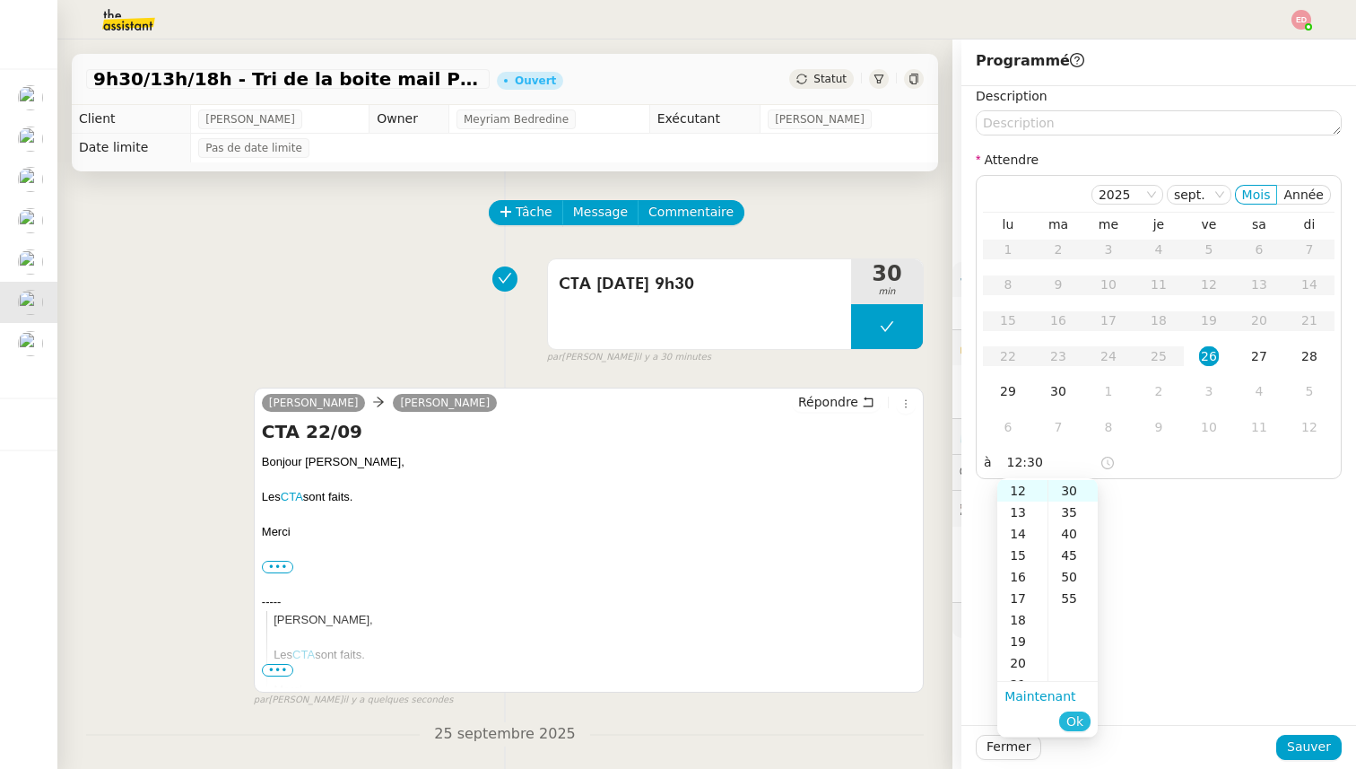
click at [1083, 717] on span "Ok" at bounding box center [1074, 721] width 17 height 18
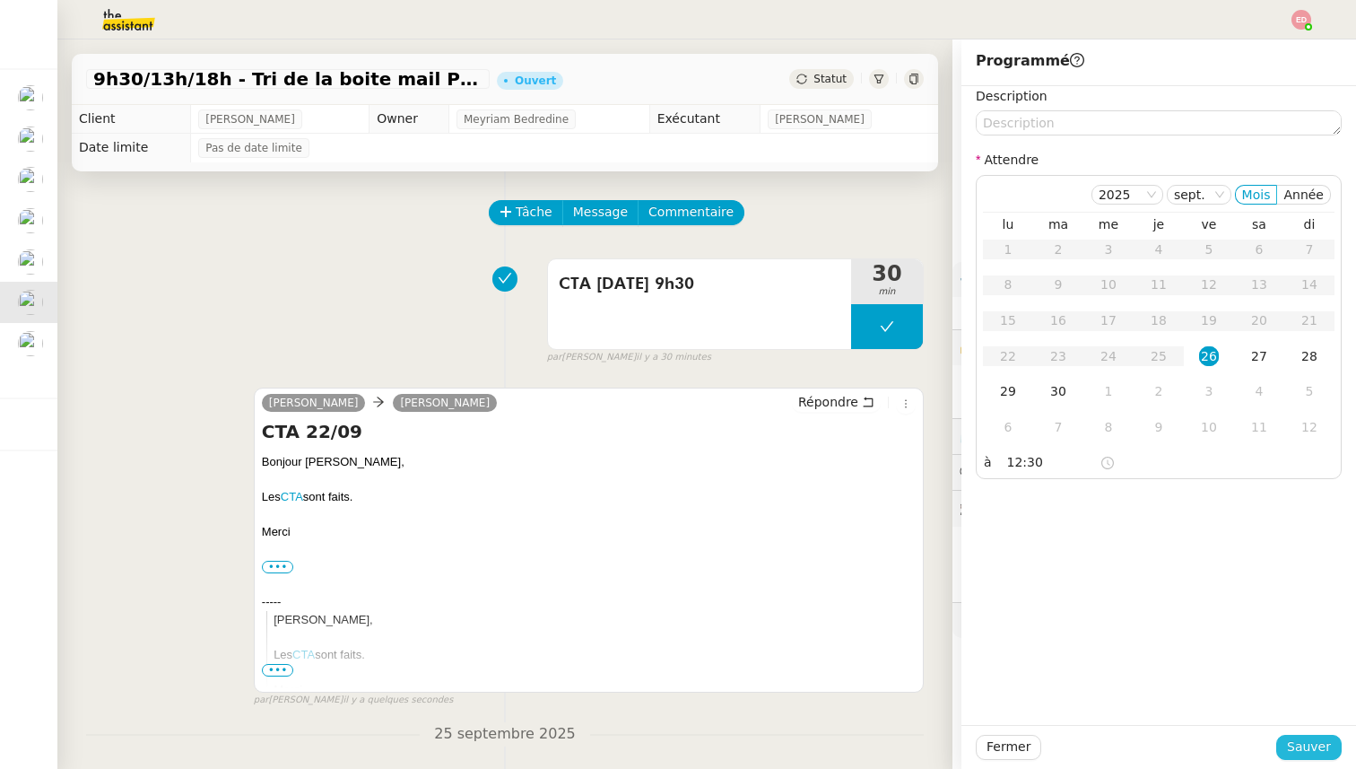
click at [1331, 752] on button "Sauver" at bounding box center [1308, 747] width 65 height 25
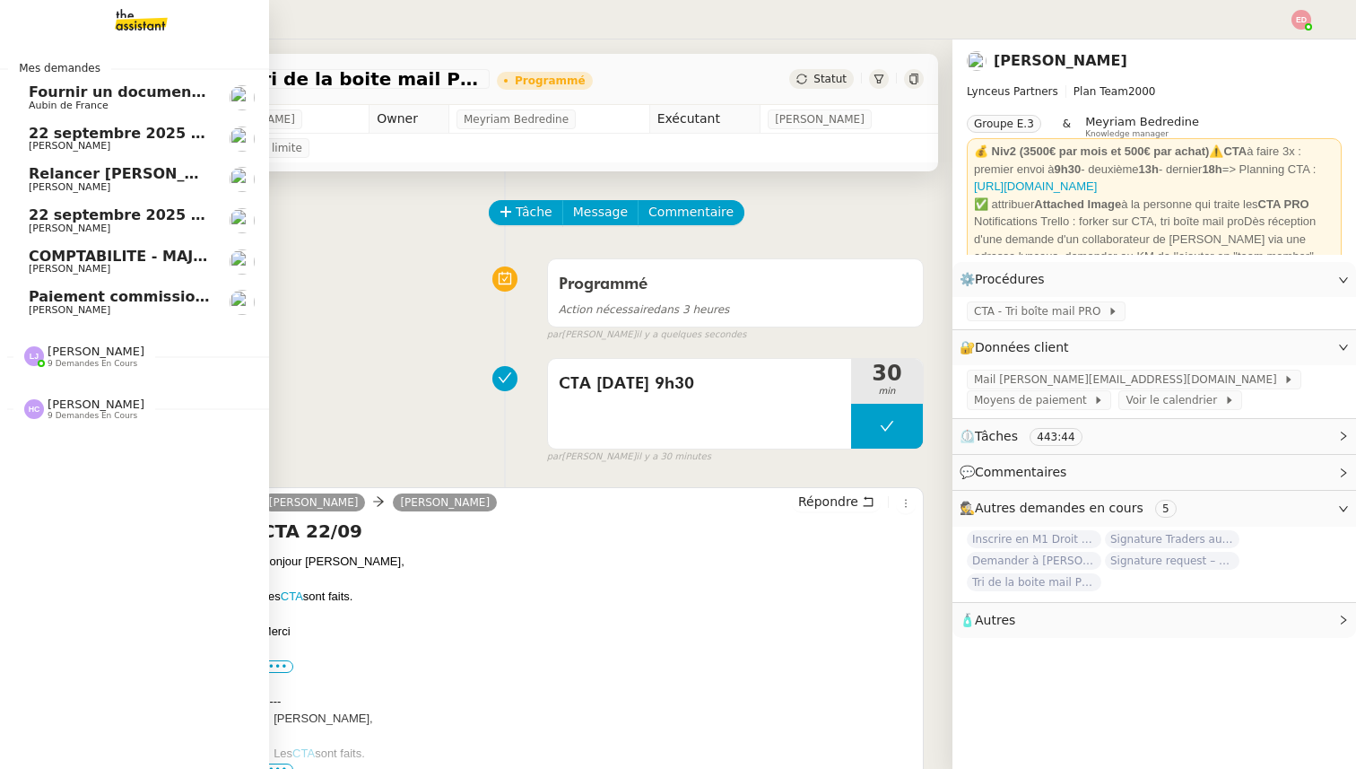
click at [73, 140] on span "22 septembre 2025 - QUOTIDIEN - OPAL - Gestion de la boîte mail OPAL" at bounding box center [317, 133] width 576 height 17
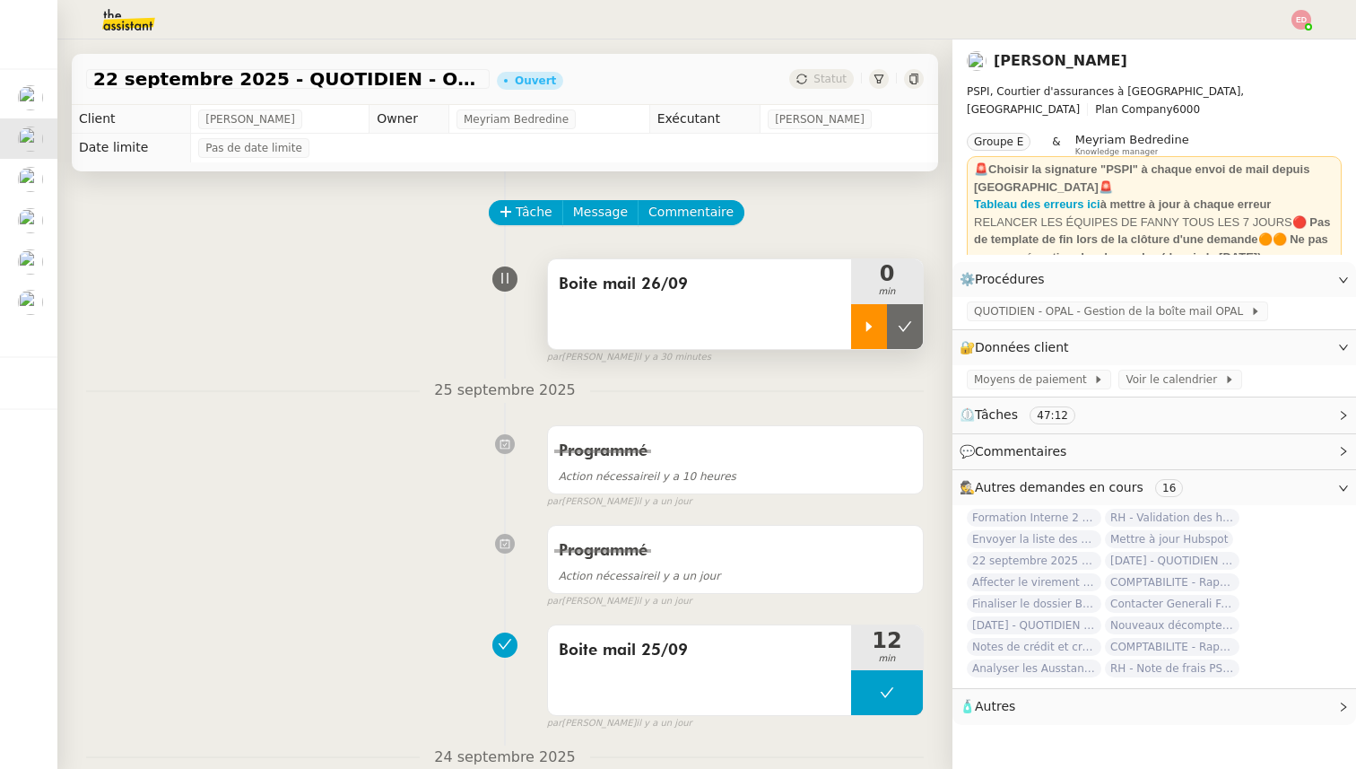
click at [855, 326] on div at bounding box center [869, 326] width 36 height 45
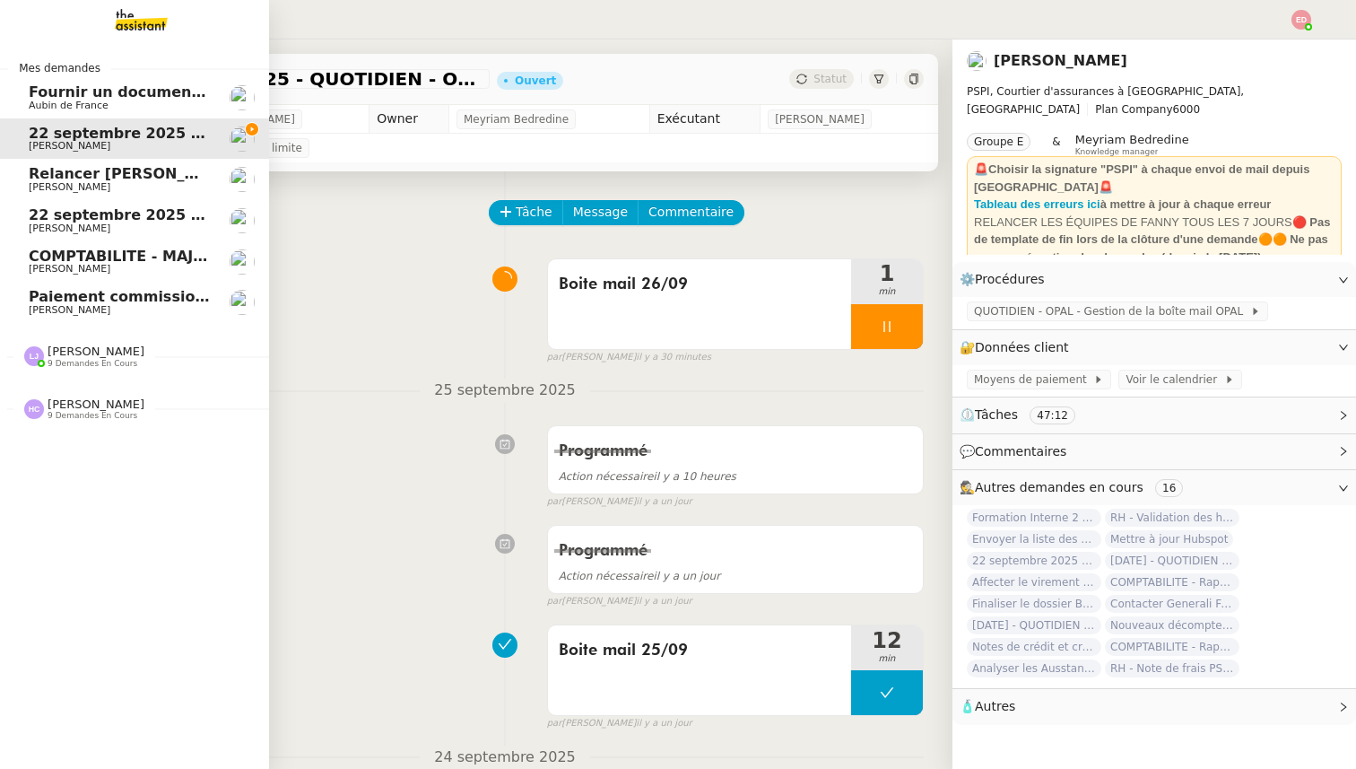
click at [31, 250] on span "COMPTABILITE - MAJ solde restant- septembre 2025" at bounding box center [239, 256] width 420 height 17
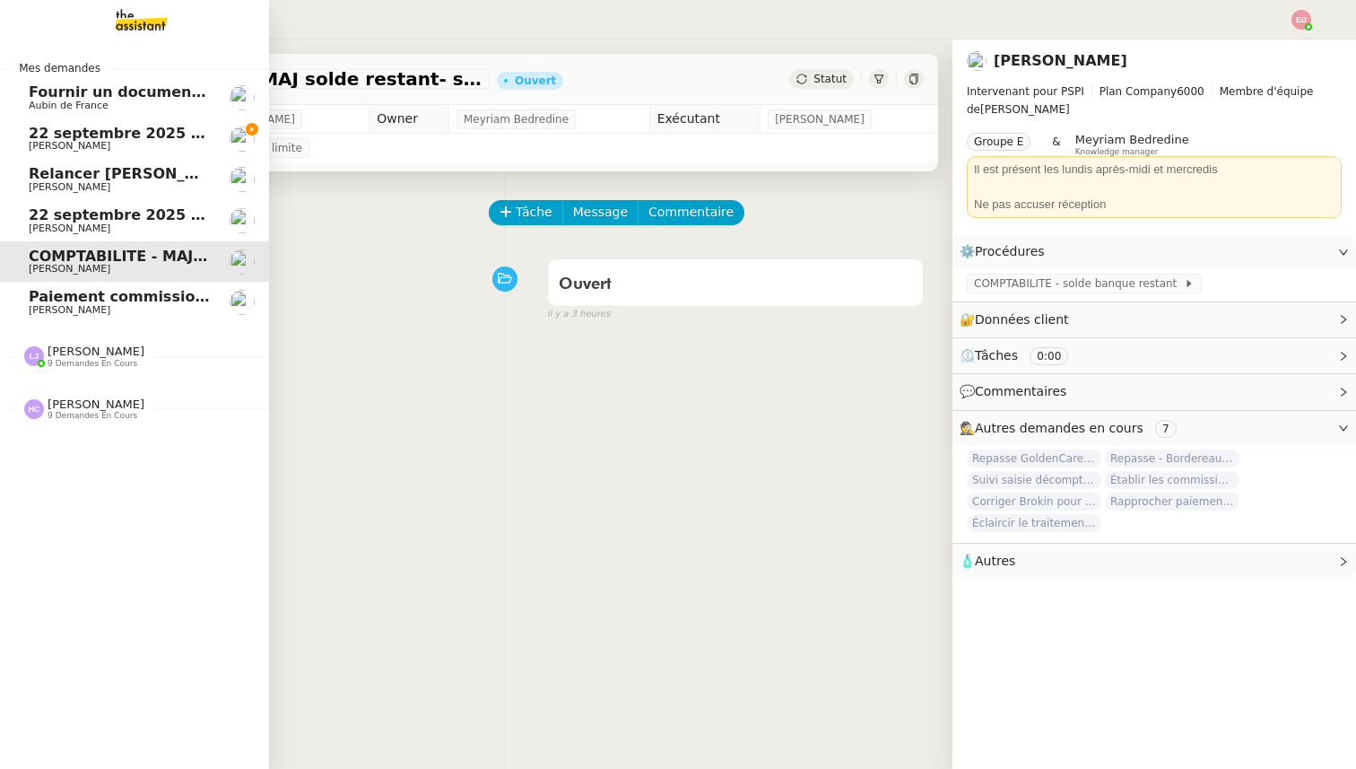
click at [100, 101] on span "Aubin de France" at bounding box center [69, 106] width 80 height 12
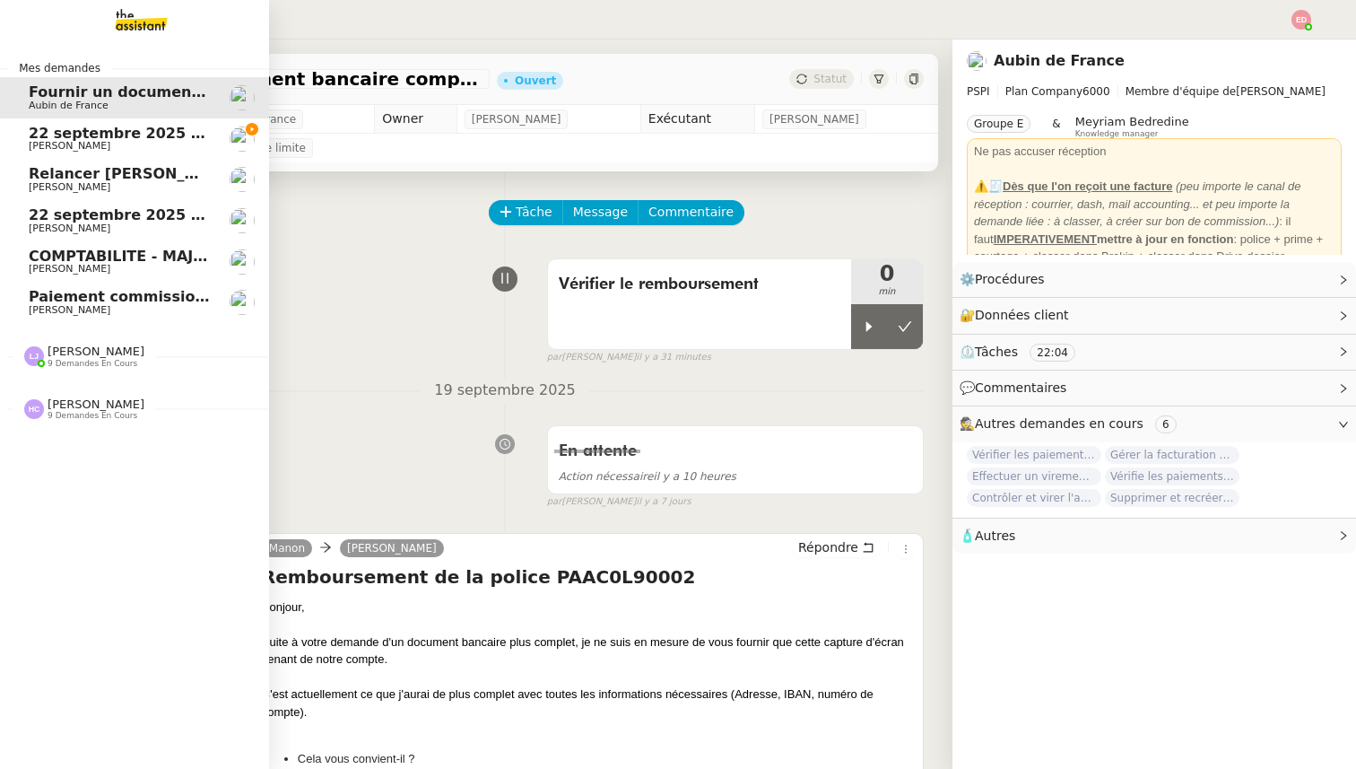
click at [122, 265] on span "[PERSON_NAME]" at bounding box center [119, 269] width 181 height 11
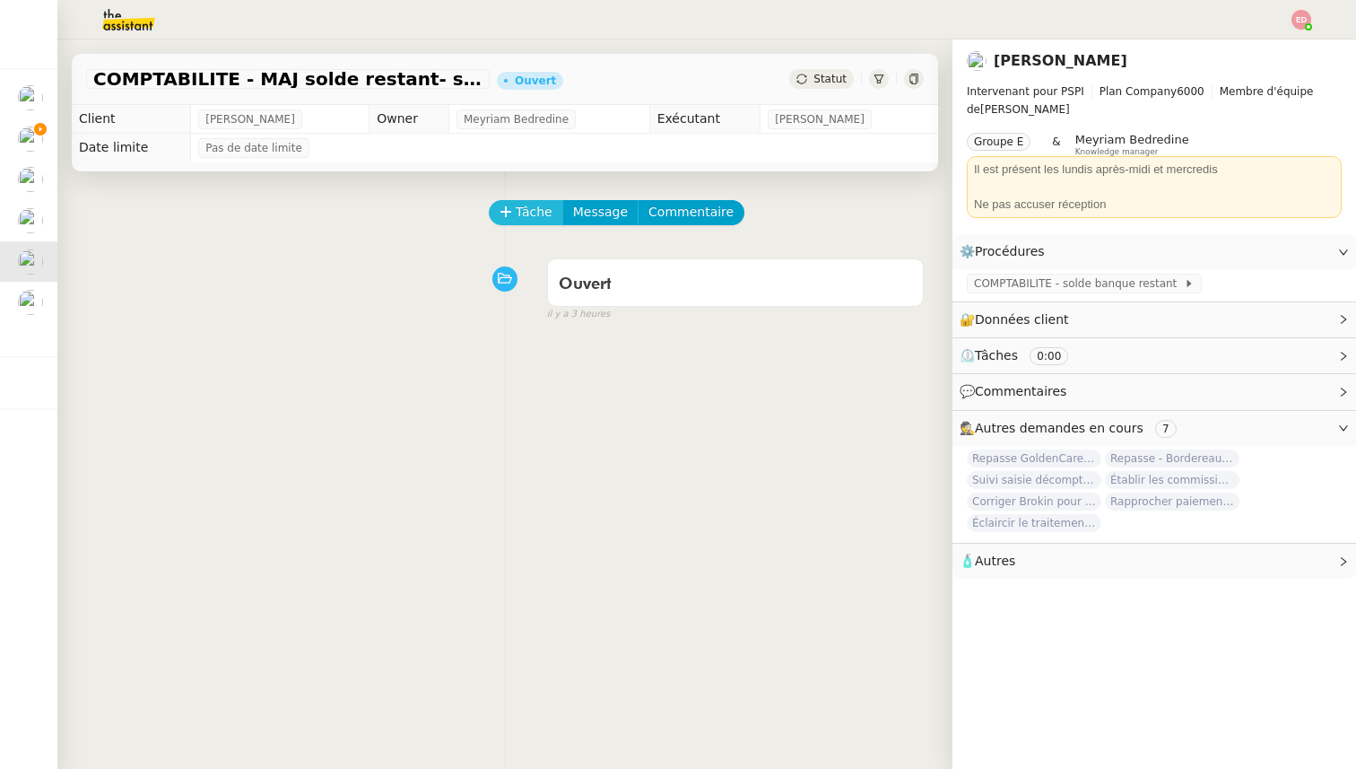
click at [526, 214] on span "Tâche" at bounding box center [534, 212] width 37 height 21
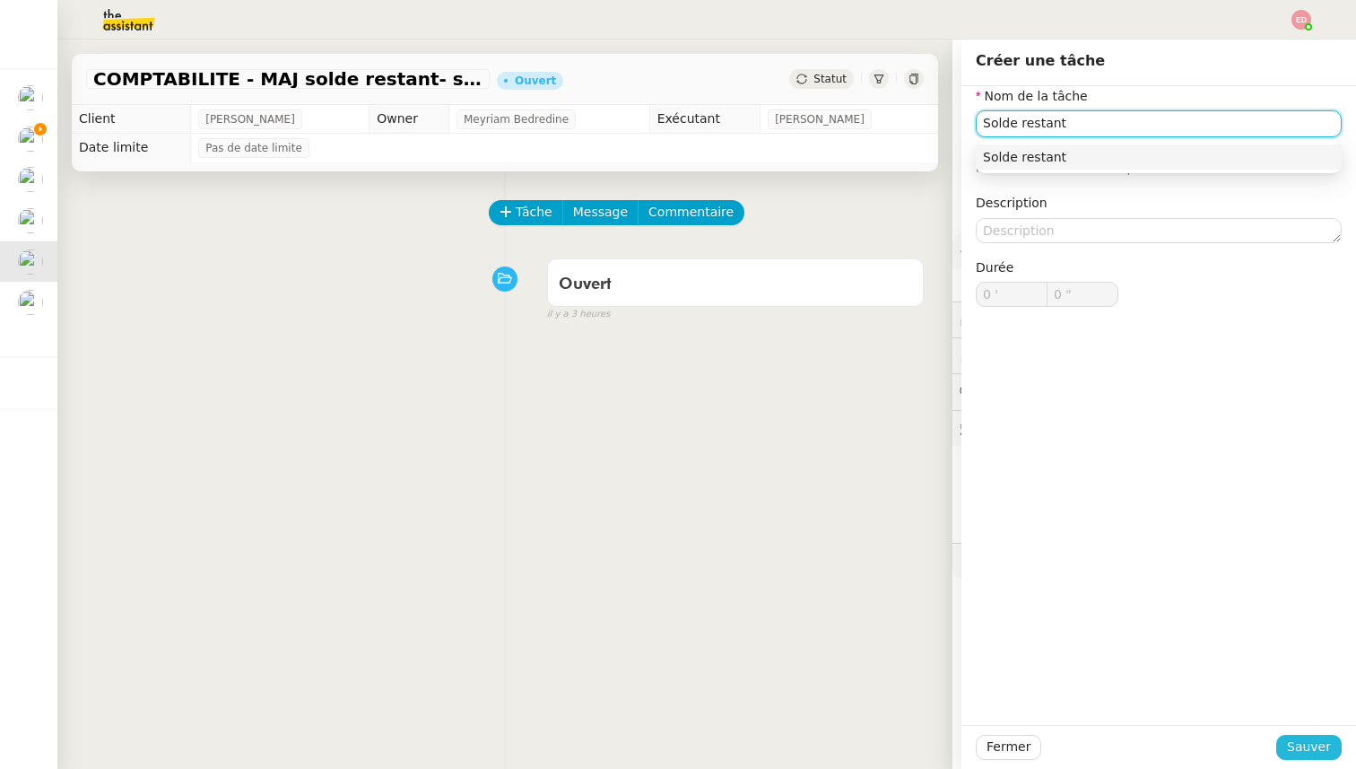
type input "Solde restant"
click at [1301, 743] on span "Sauver" at bounding box center [1309, 746] width 44 height 21
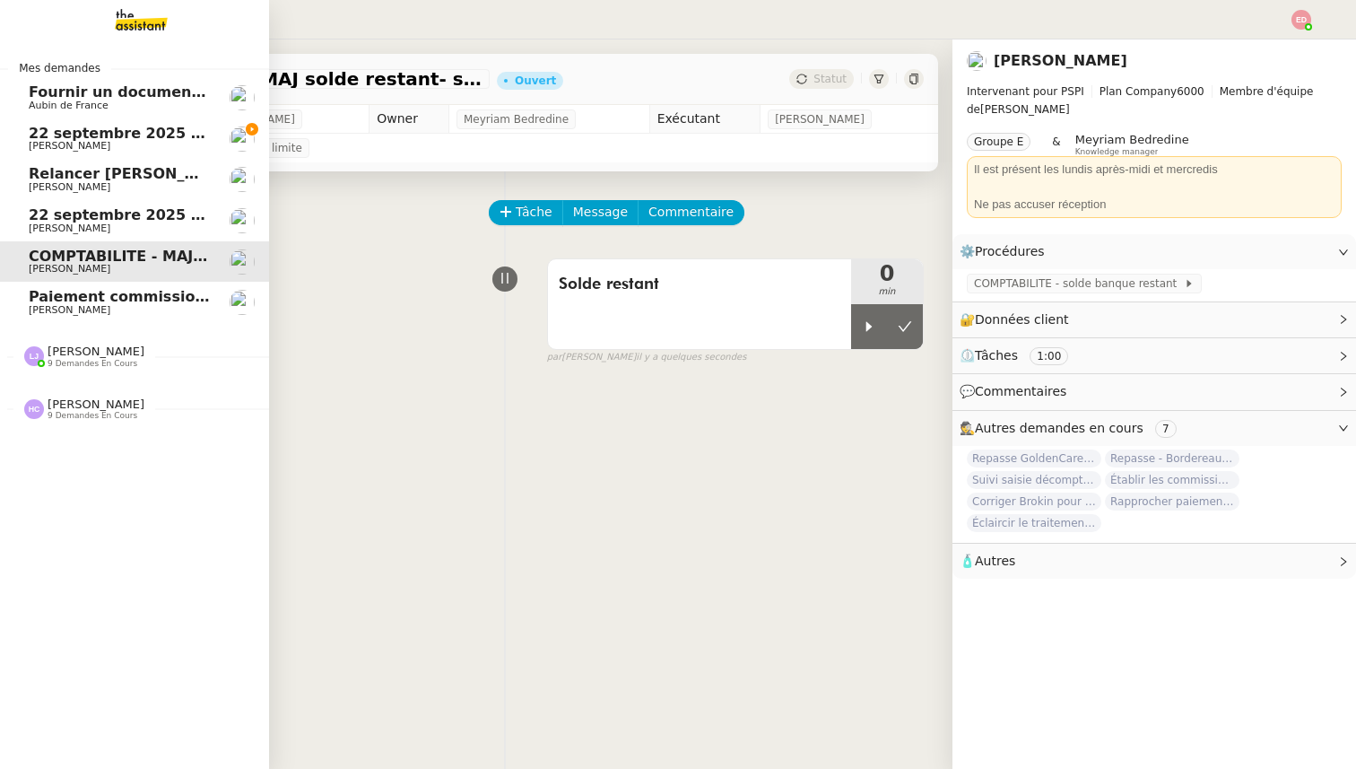
click at [43, 128] on span "22 septembre 2025 - QUOTIDIEN - OPAL - Gestion de la boîte mail OPAL" at bounding box center [317, 133] width 576 height 17
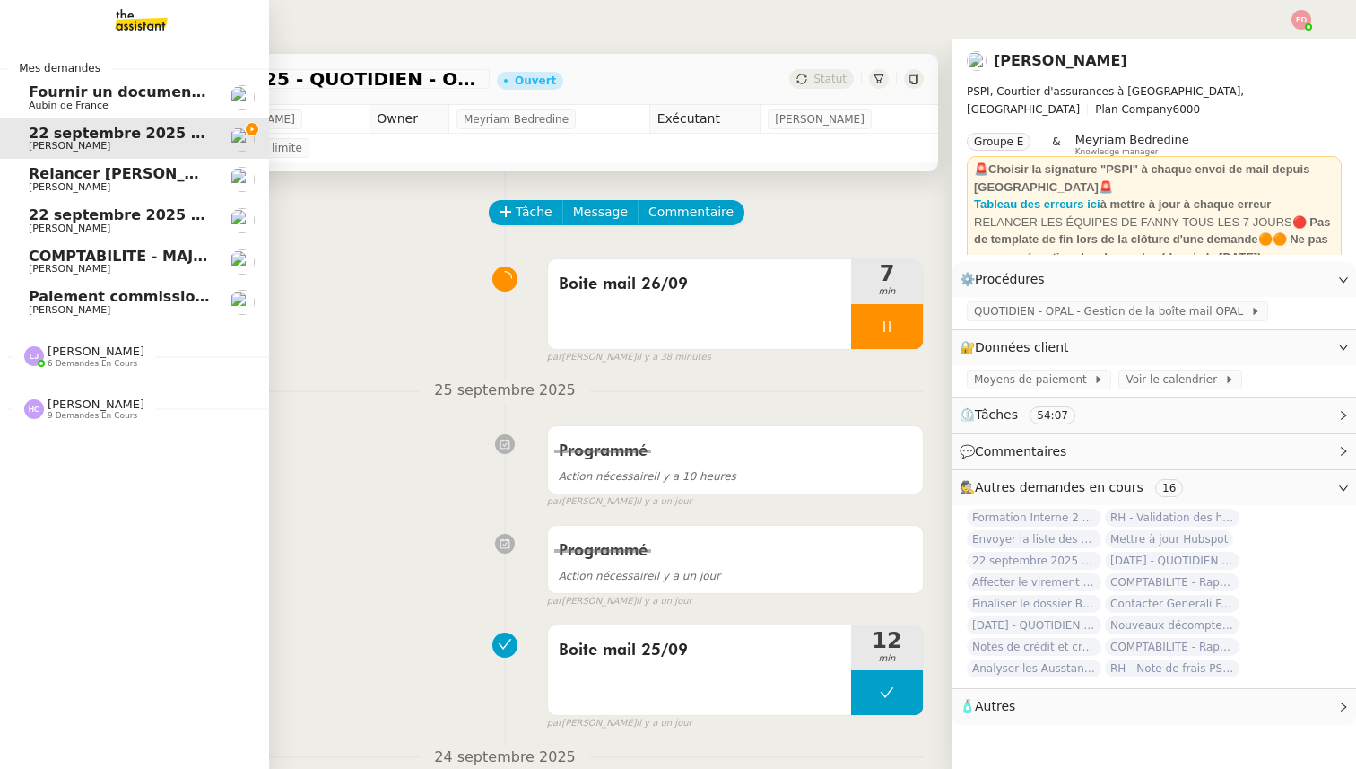
click at [83, 355] on span "[PERSON_NAME]" at bounding box center [96, 350] width 97 height 13
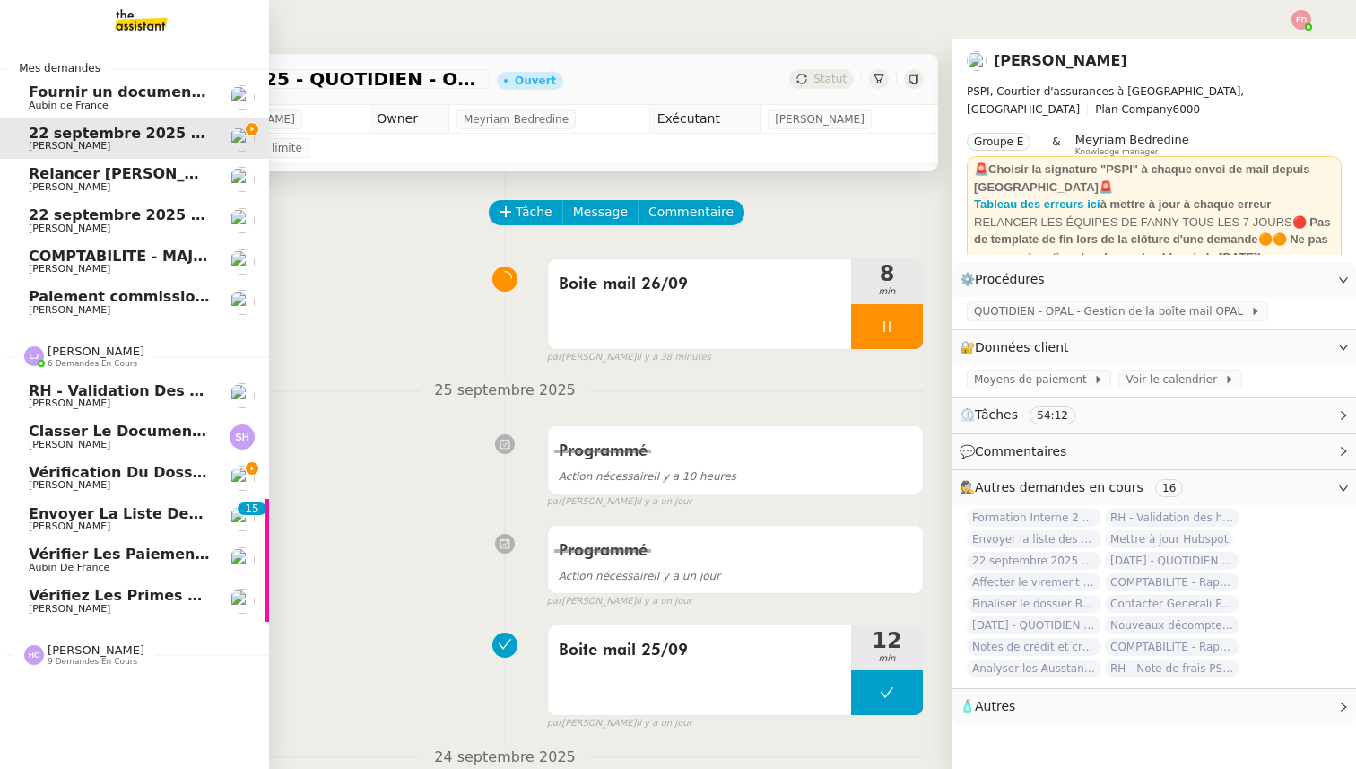
click at [93, 604] on span "[PERSON_NAME]" at bounding box center [70, 609] width 82 height 12
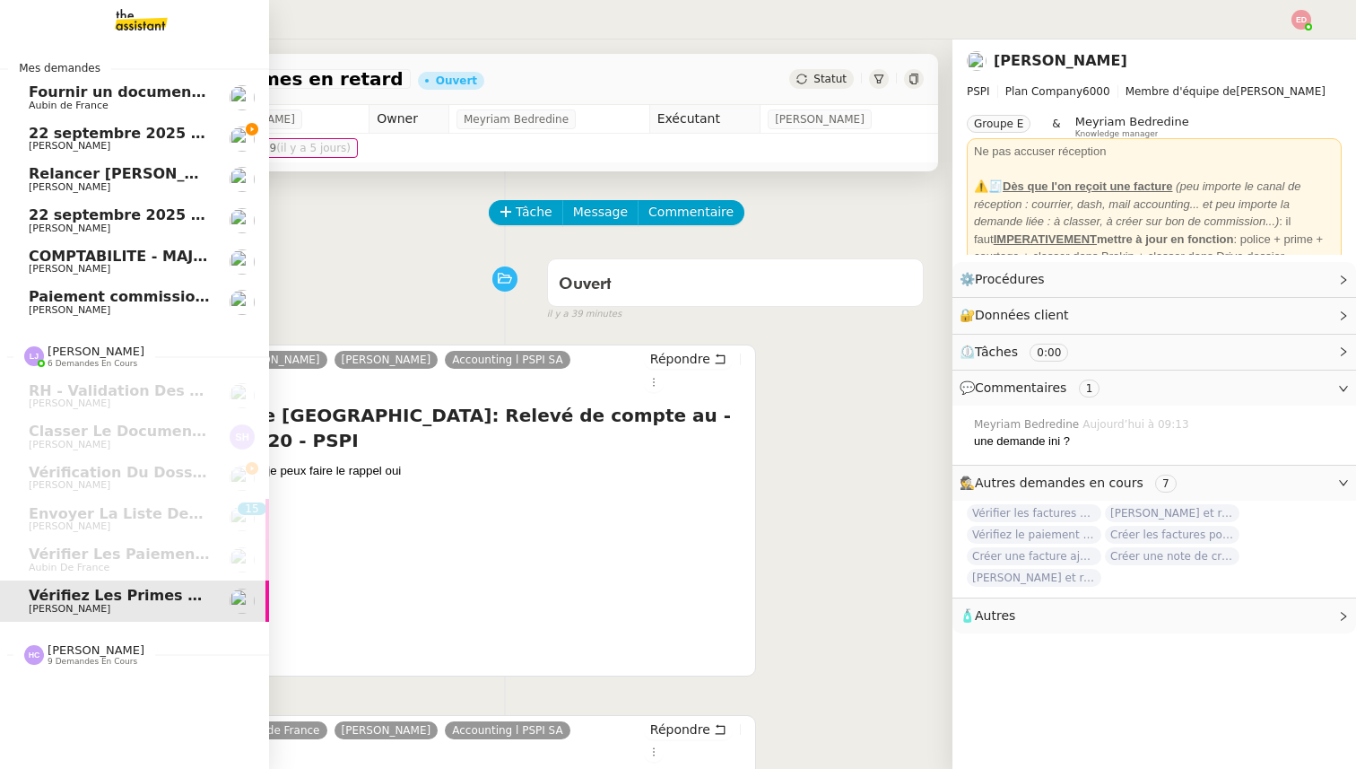
click at [60, 668] on div "[PERSON_NAME] 9 demandes en cours" at bounding box center [134, 648] width 269 height 52
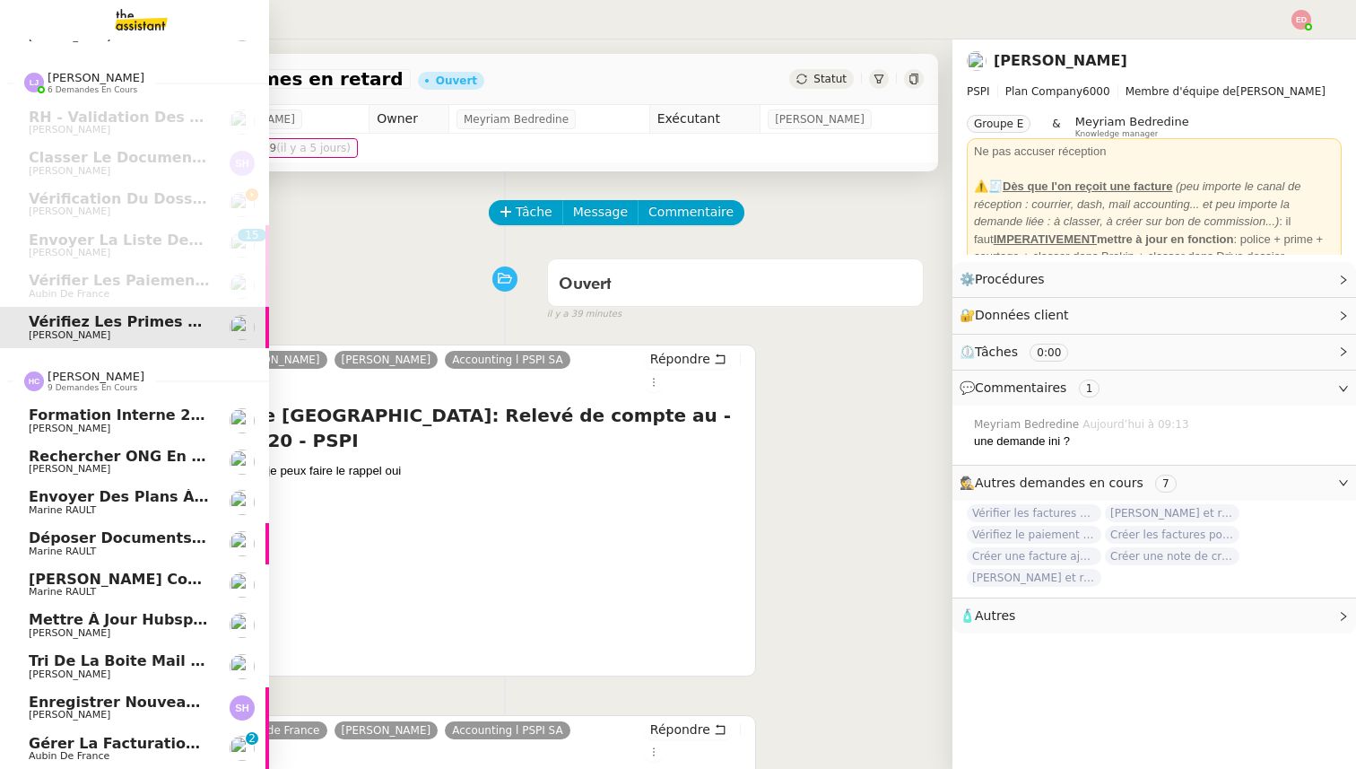
click at [69, 760] on span "Aubin de France" at bounding box center [69, 756] width 81 height 12
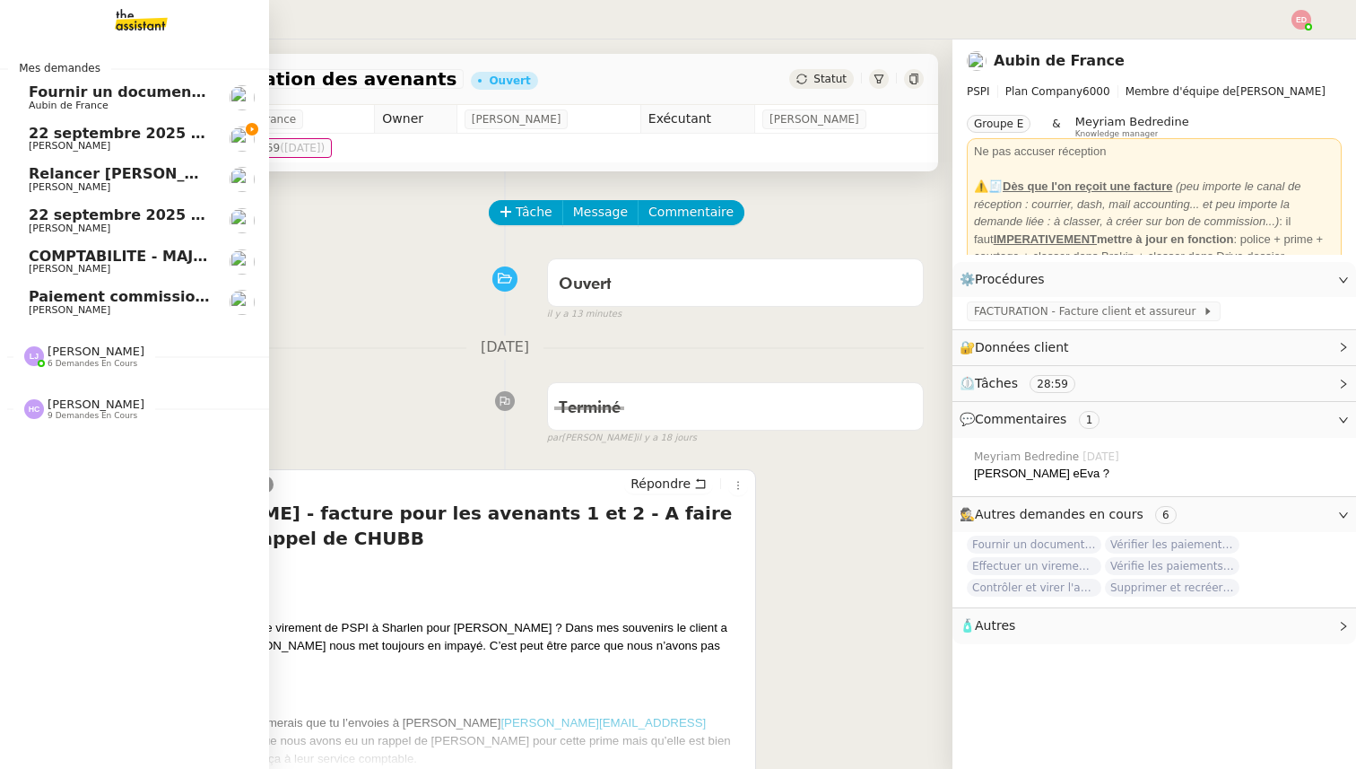
click at [126, 134] on span "22 septembre 2025 - QUOTIDIEN - OPAL - Gestion de la boîte mail OPAL" at bounding box center [317, 133] width 576 height 17
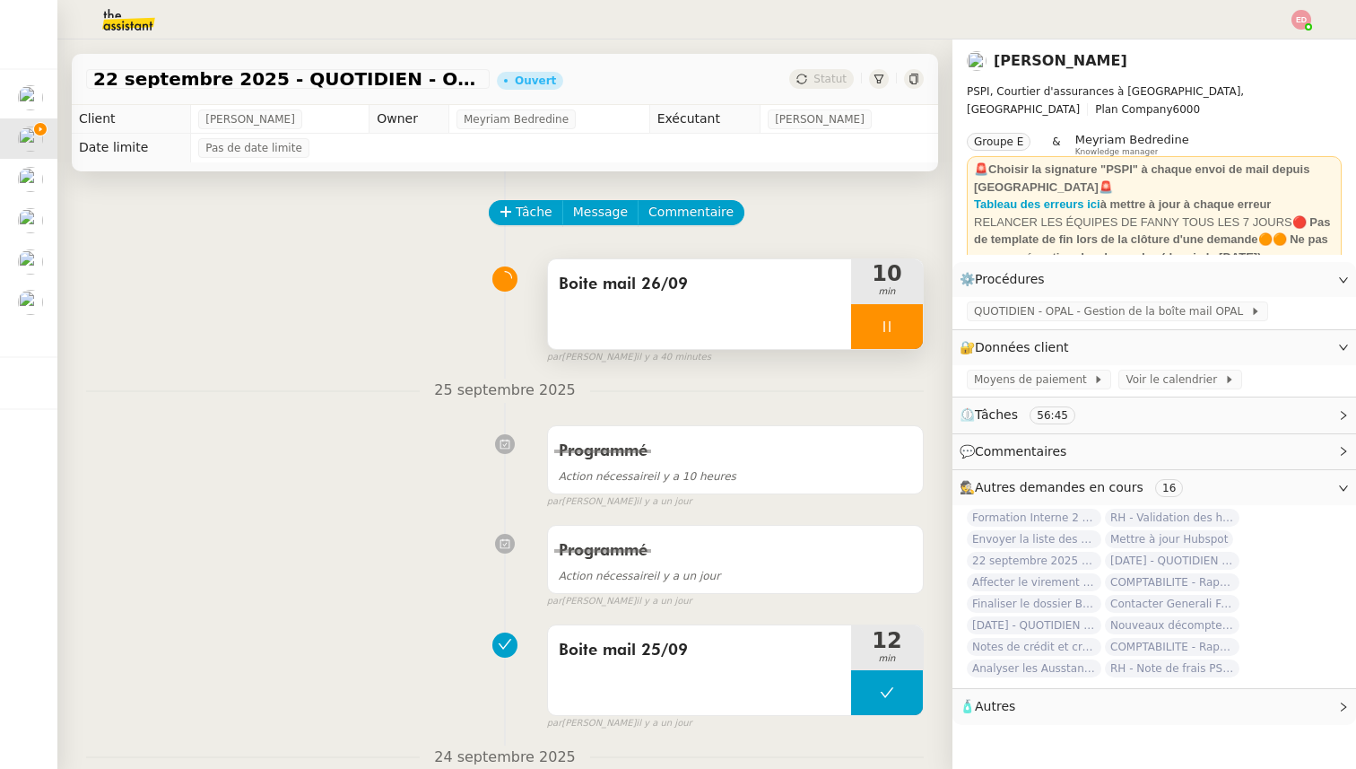
click at [910, 317] on div at bounding box center [887, 326] width 72 height 45
click at [910, 317] on button at bounding box center [905, 326] width 36 height 45
click at [816, 81] on span "Statut" at bounding box center [829, 79] width 33 height 13
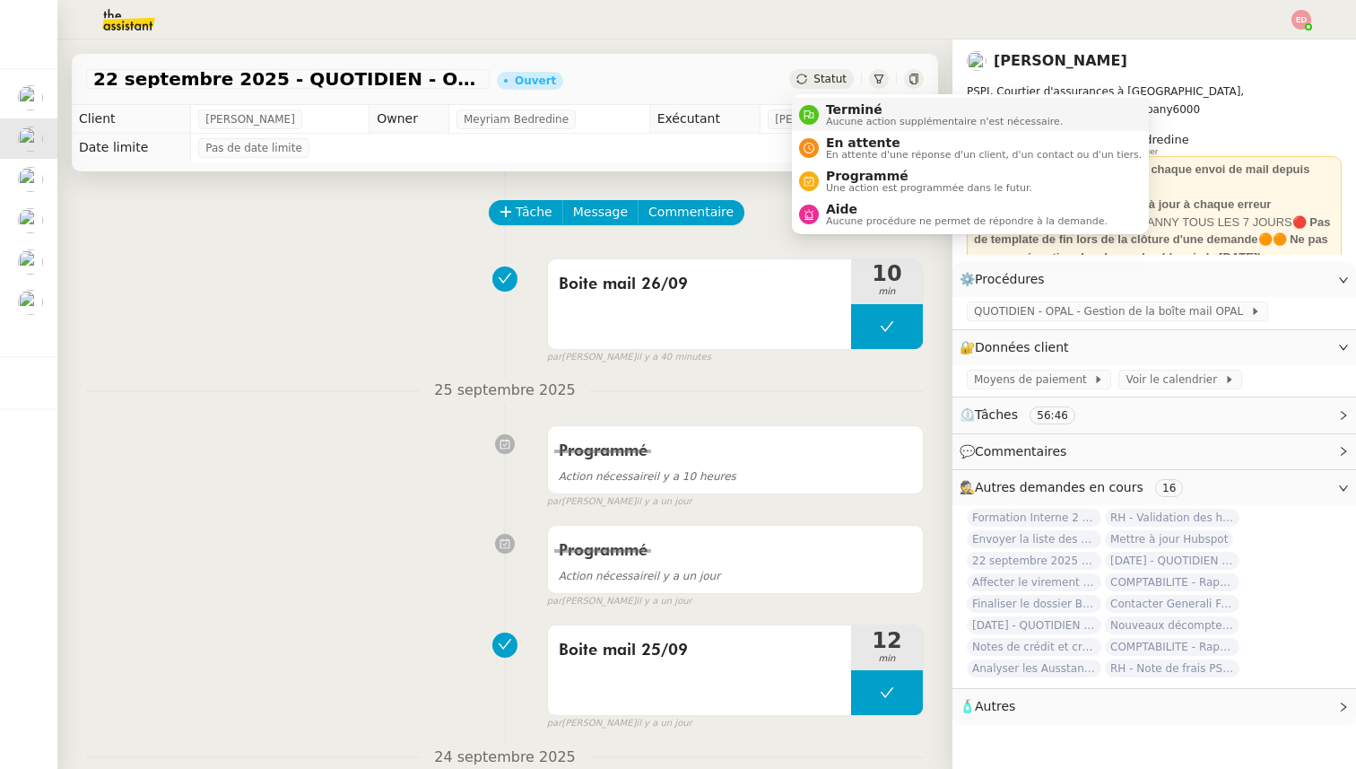
click at [841, 110] on span "Terminé" at bounding box center [944, 109] width 237 height 14
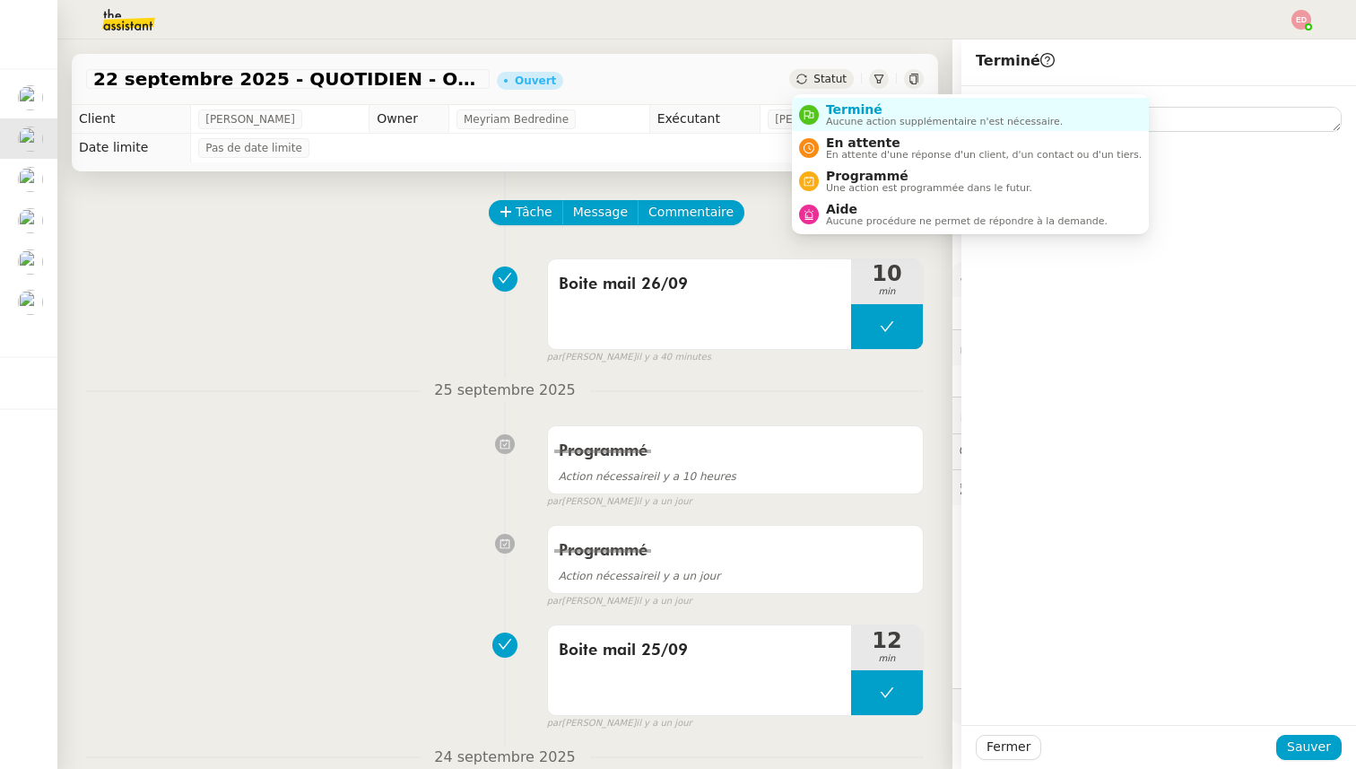
click at [835, 70] on div "Statut" at bounding box center [821, 79] width 65 height 20
click at [849, 178] on span "Programmé" at bounding box center [929, 176] width 206 height 14
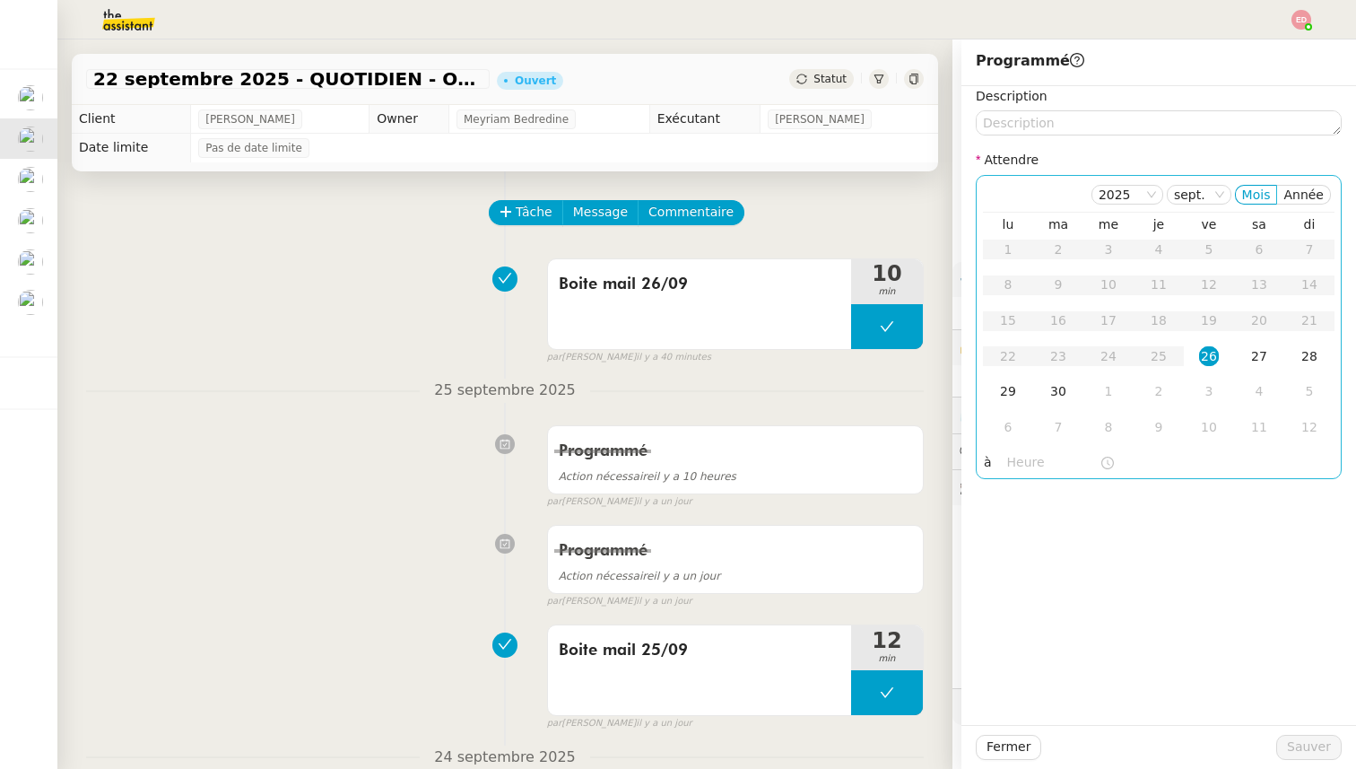
click at [1205, 356] on div "26" at bounding box center [1209, 356] width 20 height 20
click at [1025, 457] on input "text" at bounding box center [1053, 462] width 92 height 21
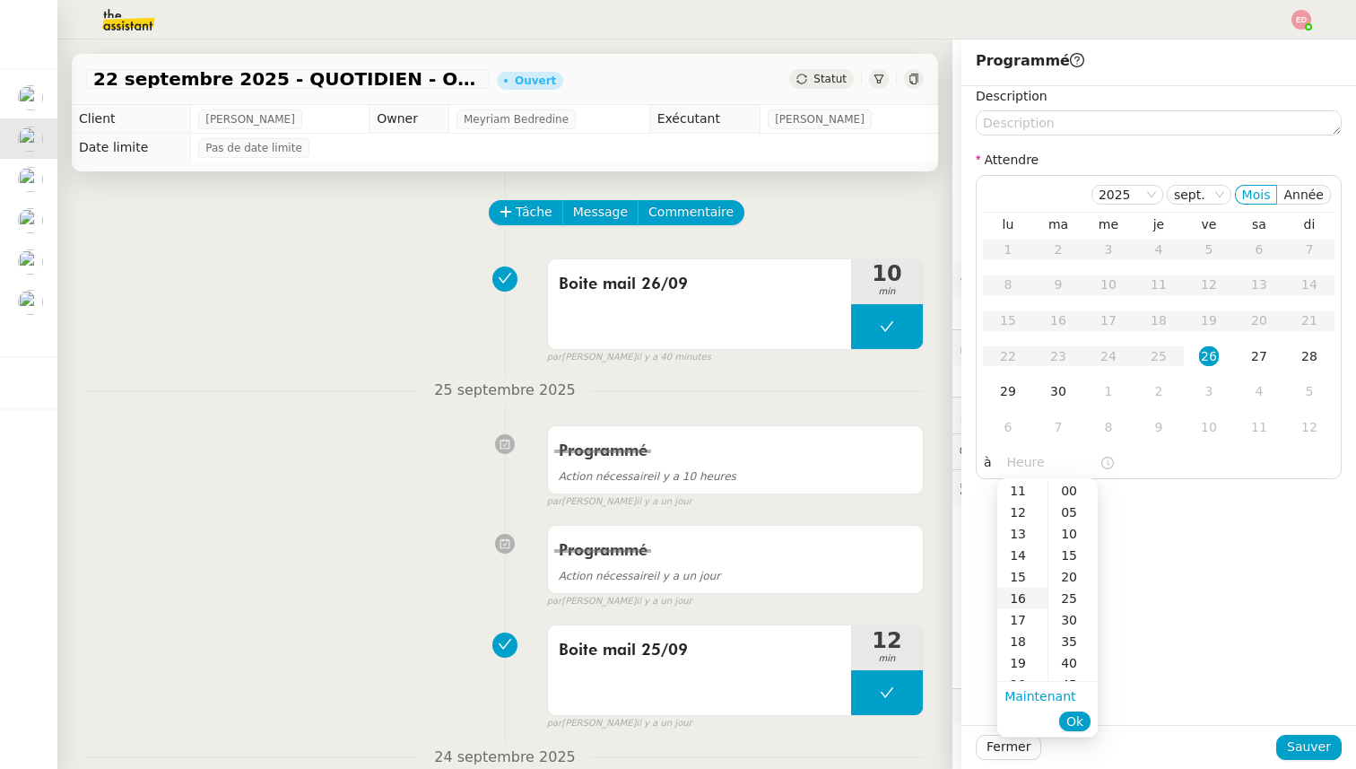
click at [1020, 597] on div "16" at bounding box center [1022, 598] width 50 height 22
click at [1066, 486] on div "00" at bounding box center [1072, 491] width 49 height 22
type input "16:00"
click at [1080, 718] on span "Ok" at bounding box center [1074, 721] width 17 height 18
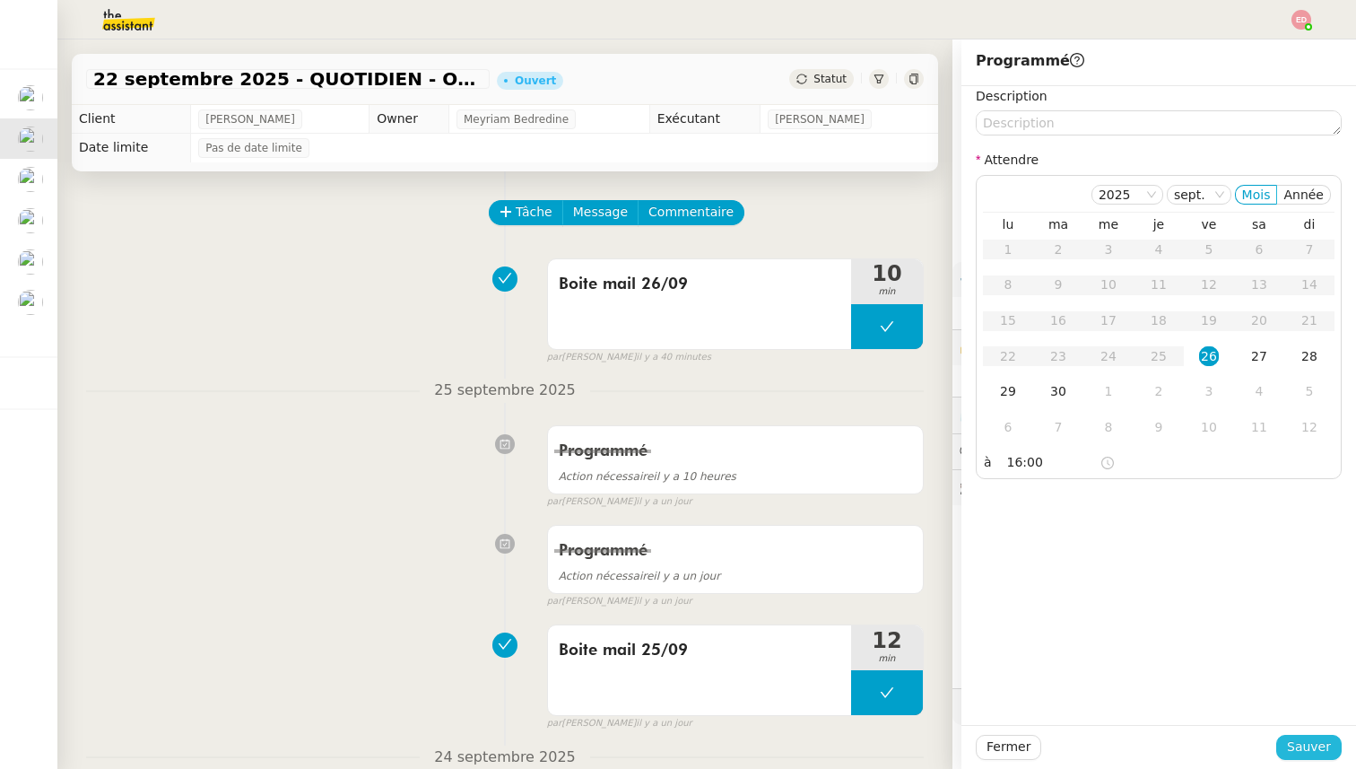
click at [1293, 746] on span "Sauver" at bounding box center [1309, 746] width 44 height 21
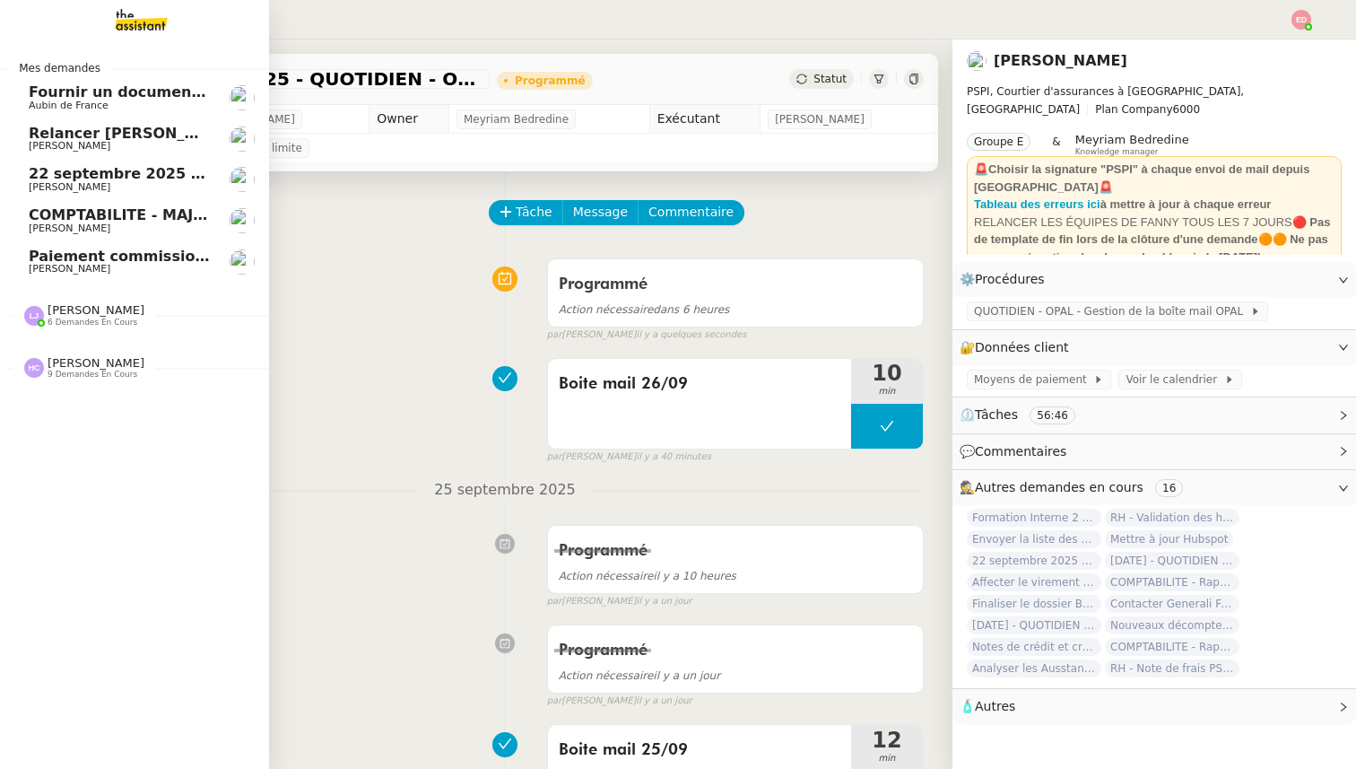
click at [46, 183] on span "[PERSON_NAME]" at bounding box center [70, 187] width 82 height 12
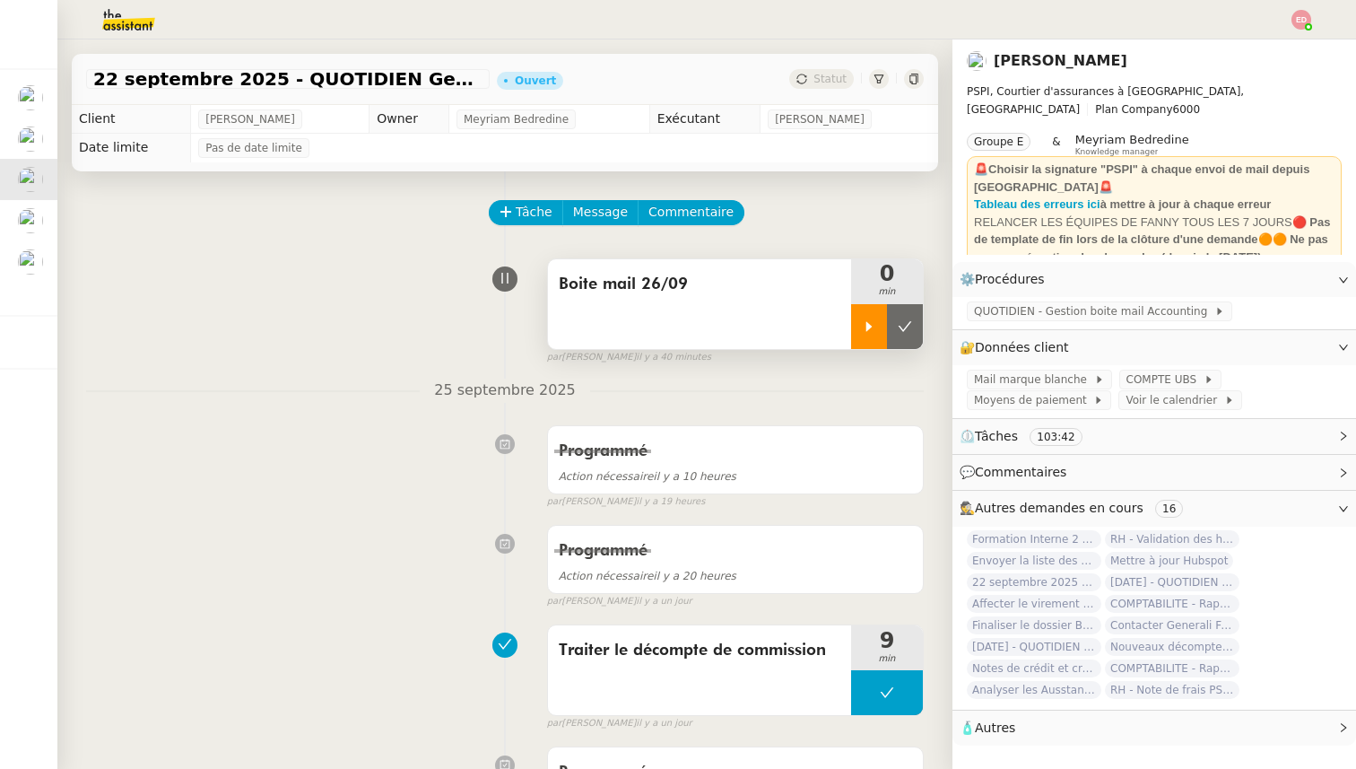
click at [863, 319] on icon at bounding box center [869, 326] width 14 height 14
click at [904, 318] on div at bounding box center [887, 326] width 72 height 45
click at [904, 319] on icon at bounding box center [905, 326] width 14 height 14
click at [839, 83] on span "Statut" at bounding box center [829, 79] width 33 height 13
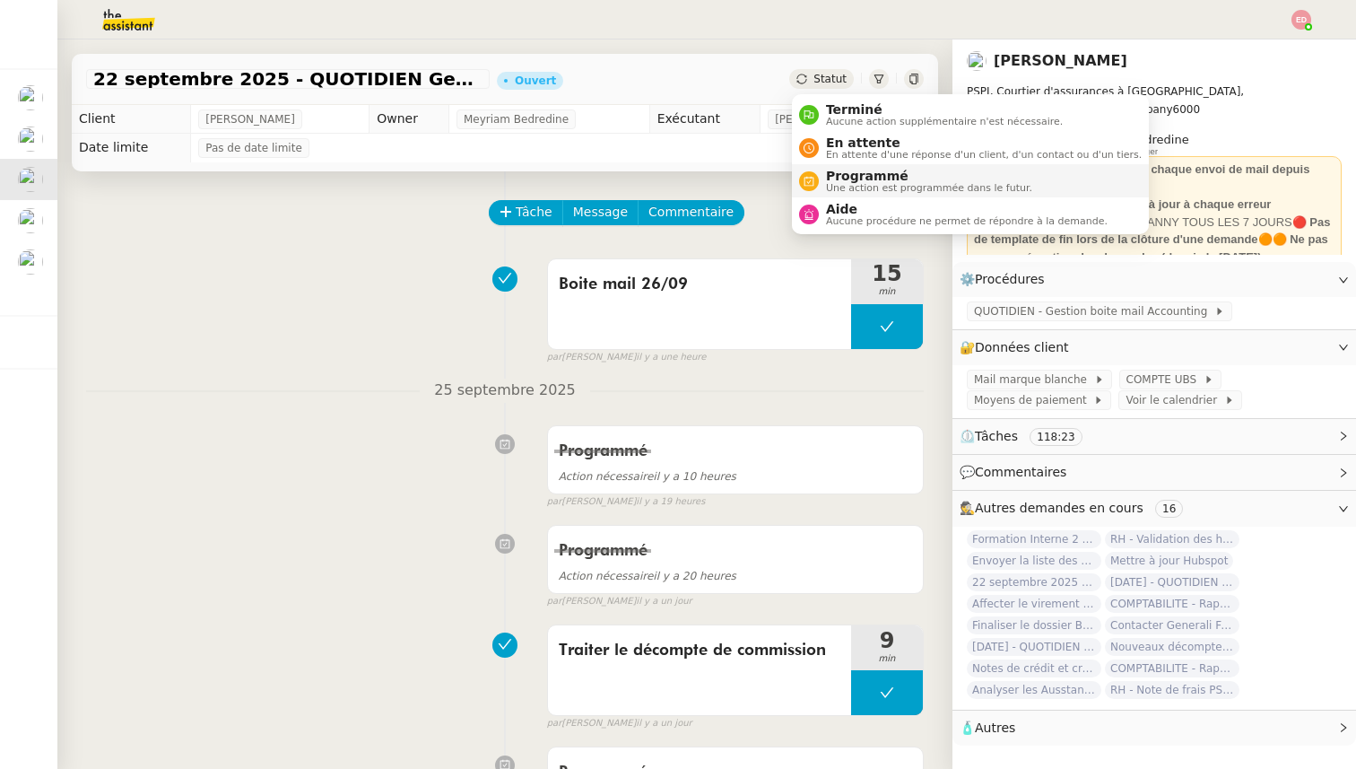
click at [869, 175] on span "Programmé" at bounding box center [929, 176] width 206 height 14
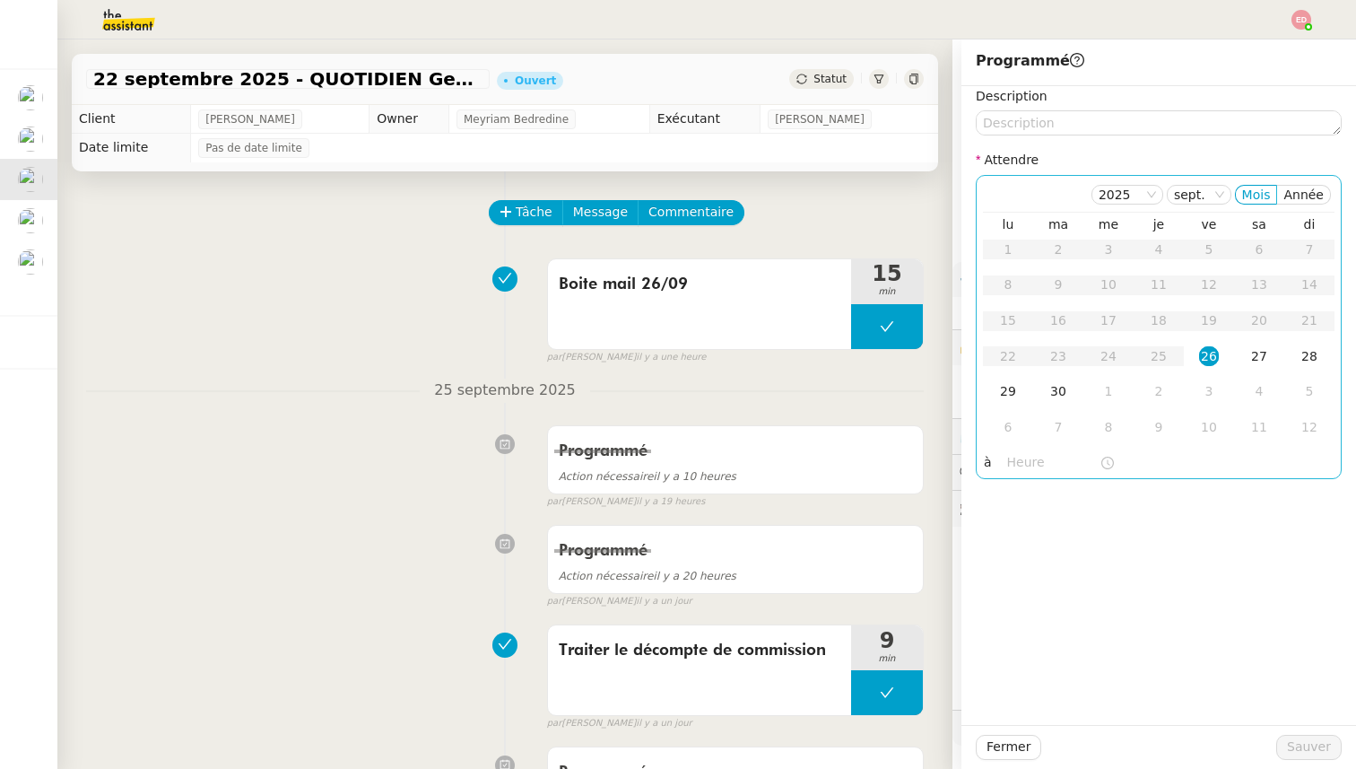
click at [1209, 358] on div "26" at bounding box center [1209, 356] width 20 height 20
click at [1010, 457] on input "text" at bounding box center [1053, 462] width 92 height 21
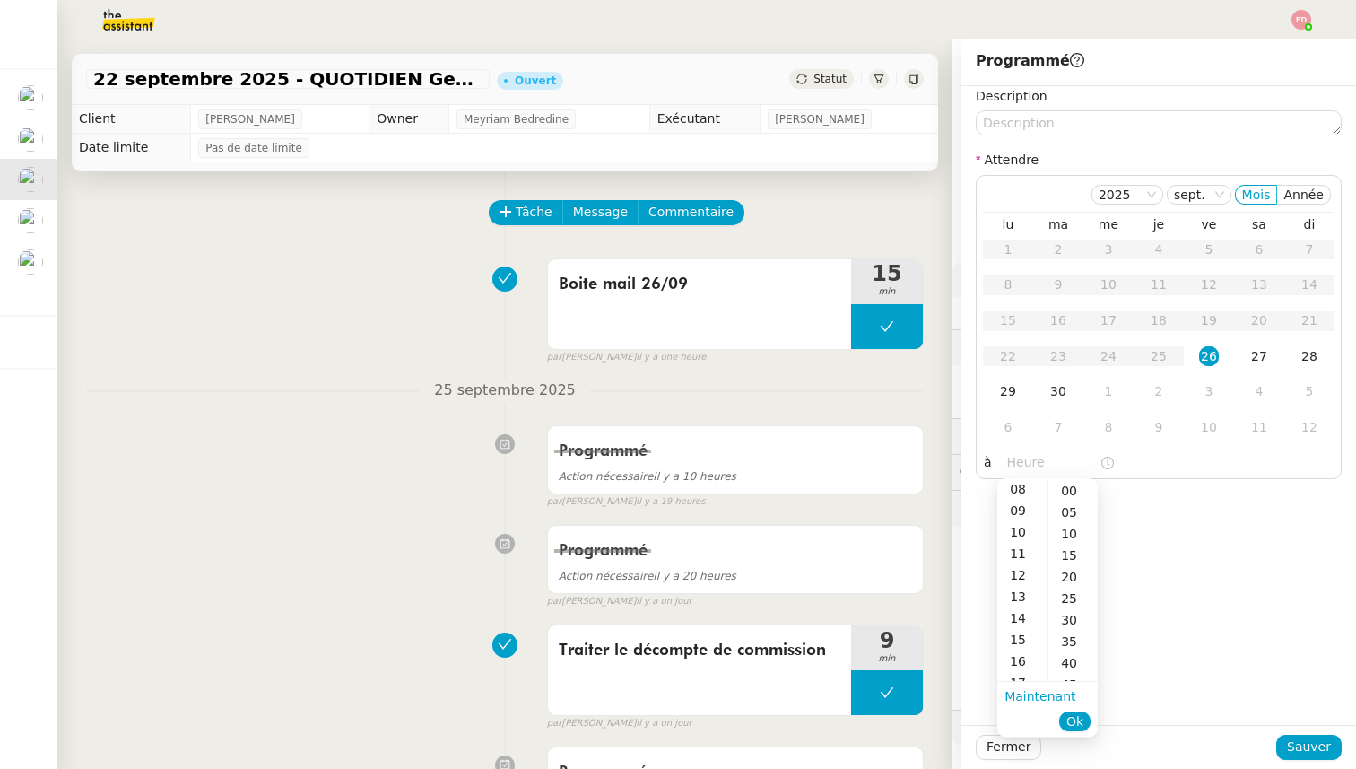
scroll to position [178, 0]
click at [1021, 650] on div "16" at bounding box center [1022, 657] width 50 height 22
type input "16:00"
click at [1083, 486] on div "00" at bounding box center [1072, 491] width 49 height 22
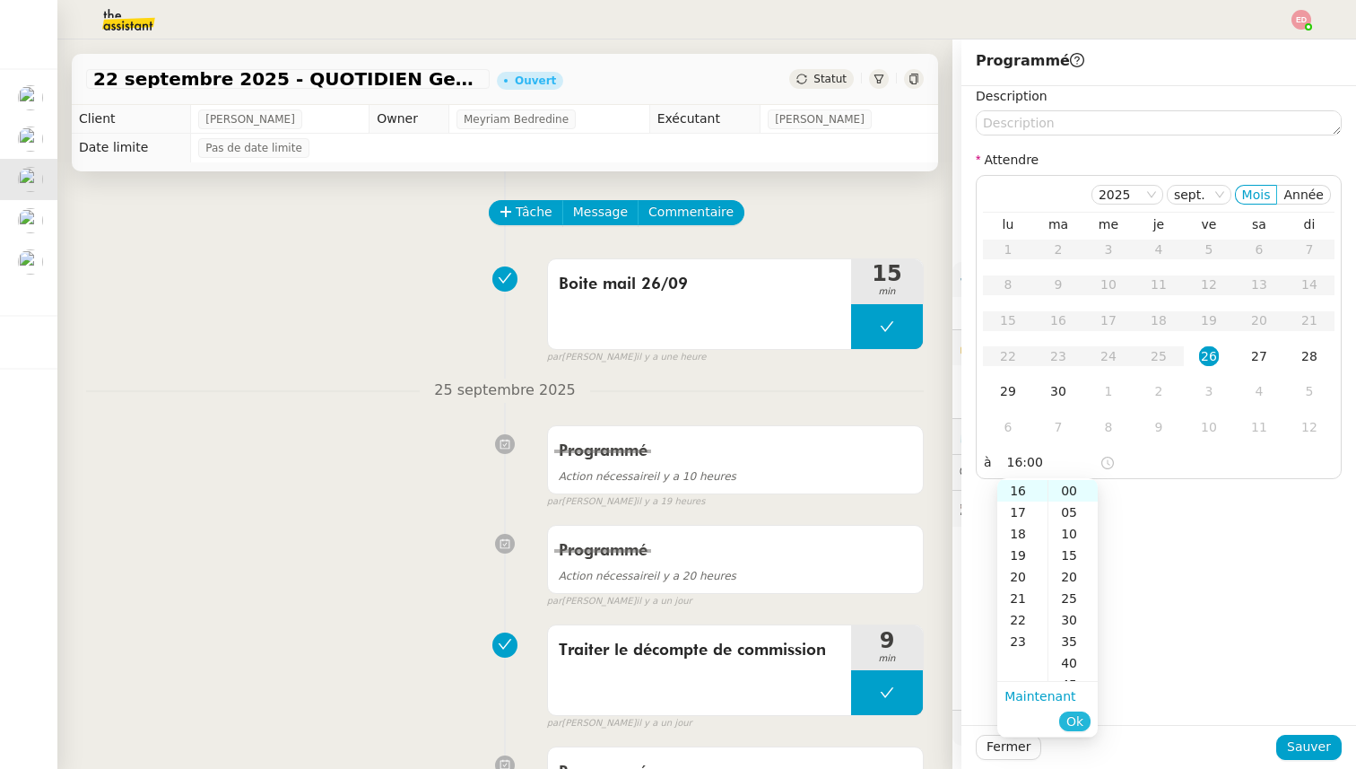
click at [1078, 713] on span "Ok" at bounding box center [1074, 721] width 17 height 18
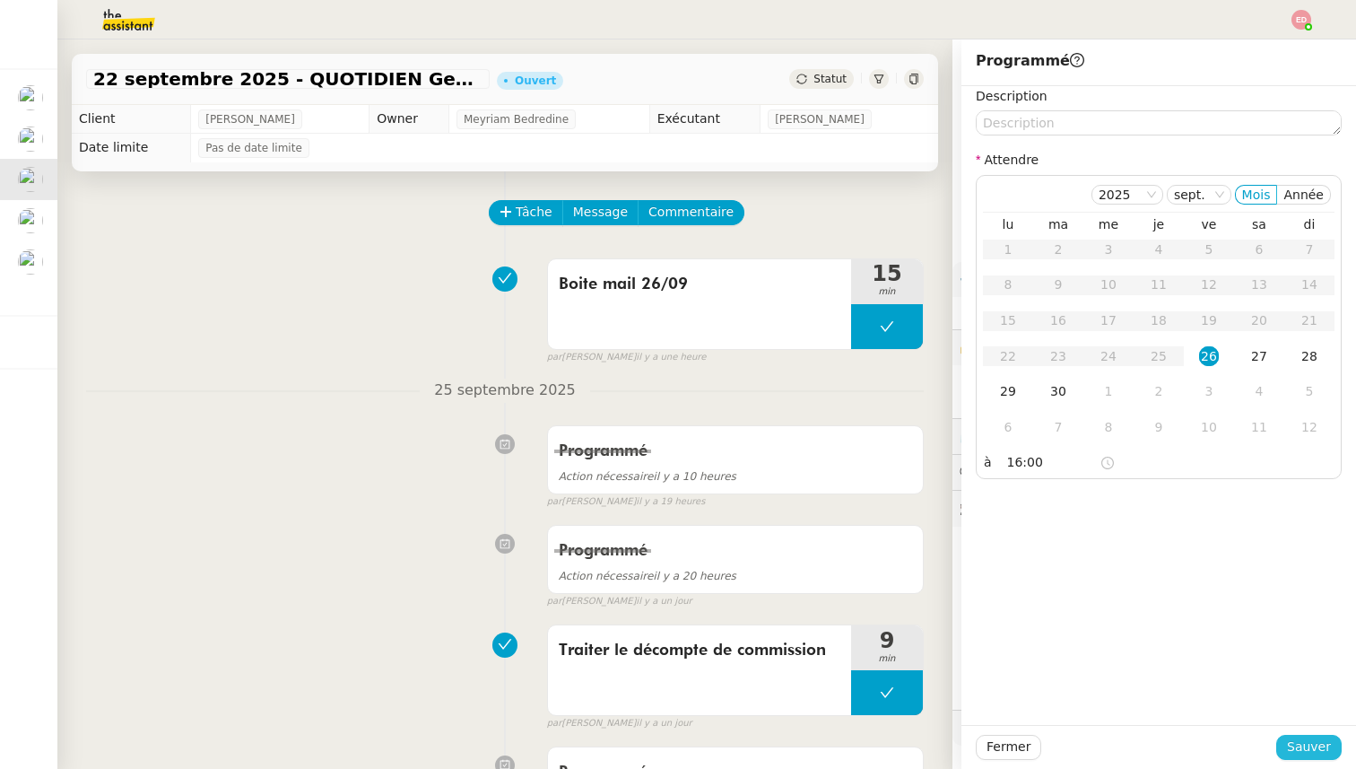
click at [1328, 745] on span "Sauver" at bounding box center [1309, 746] width 44 height 21
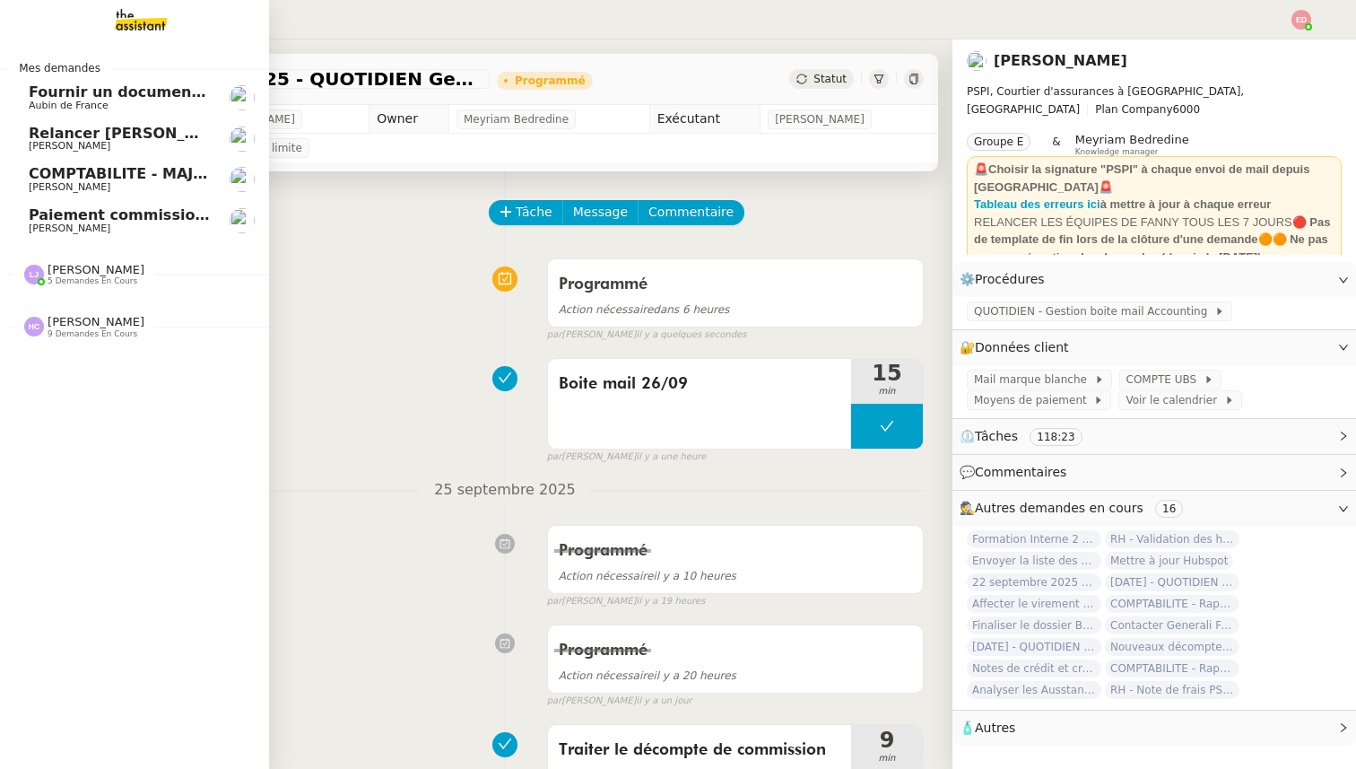
click at [68, 140] on span "[PERSON_NAME]" at bounding box center [70, 146] width 82 height 12
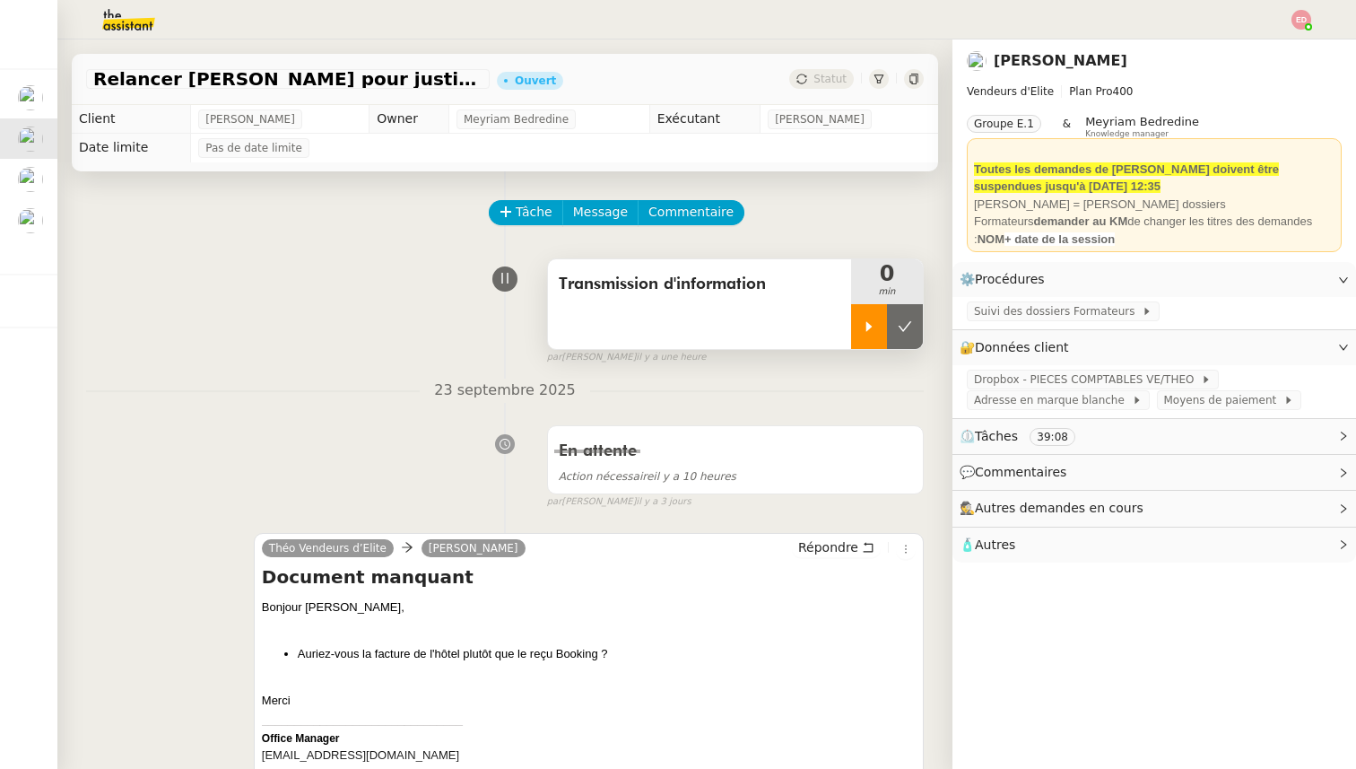
click at [875, 323] on icon at bounding box center [869, 326] width 14 height 14
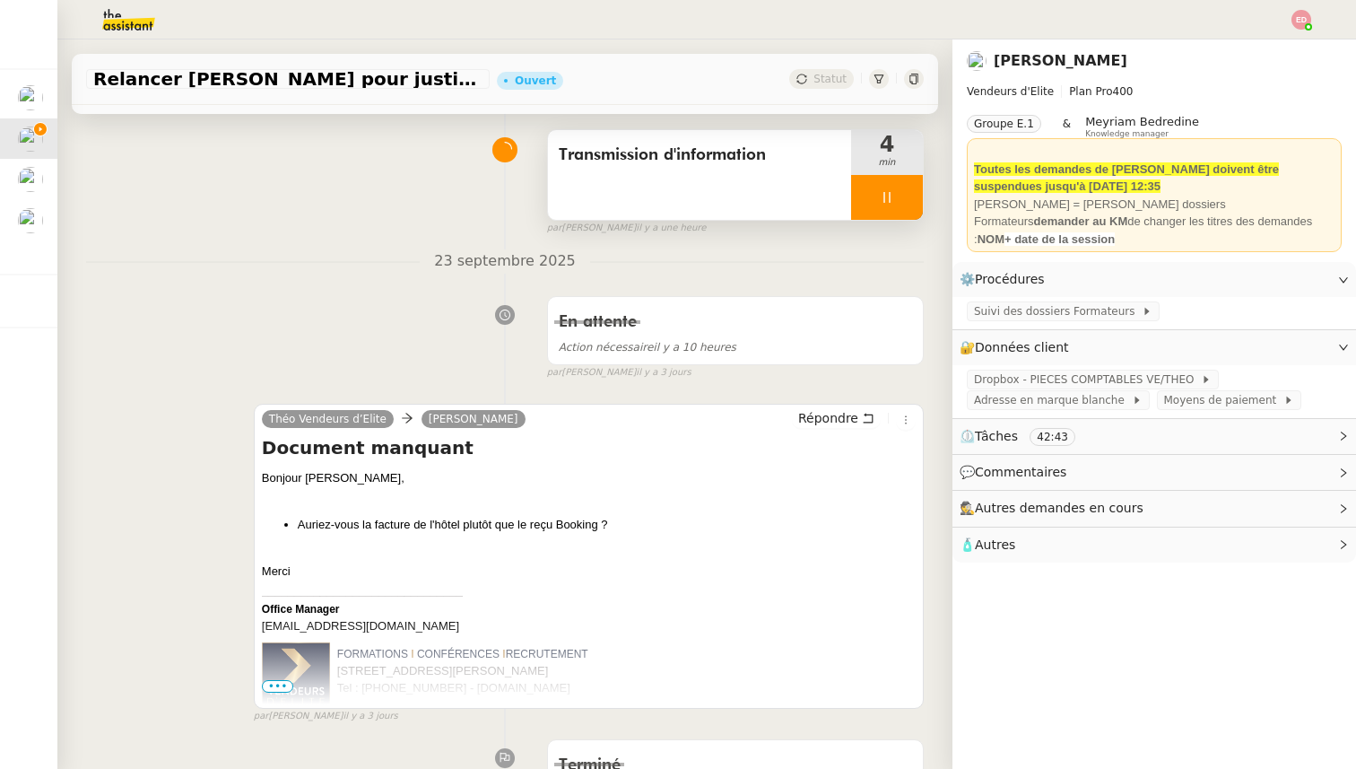
scroll to position [176, 0]
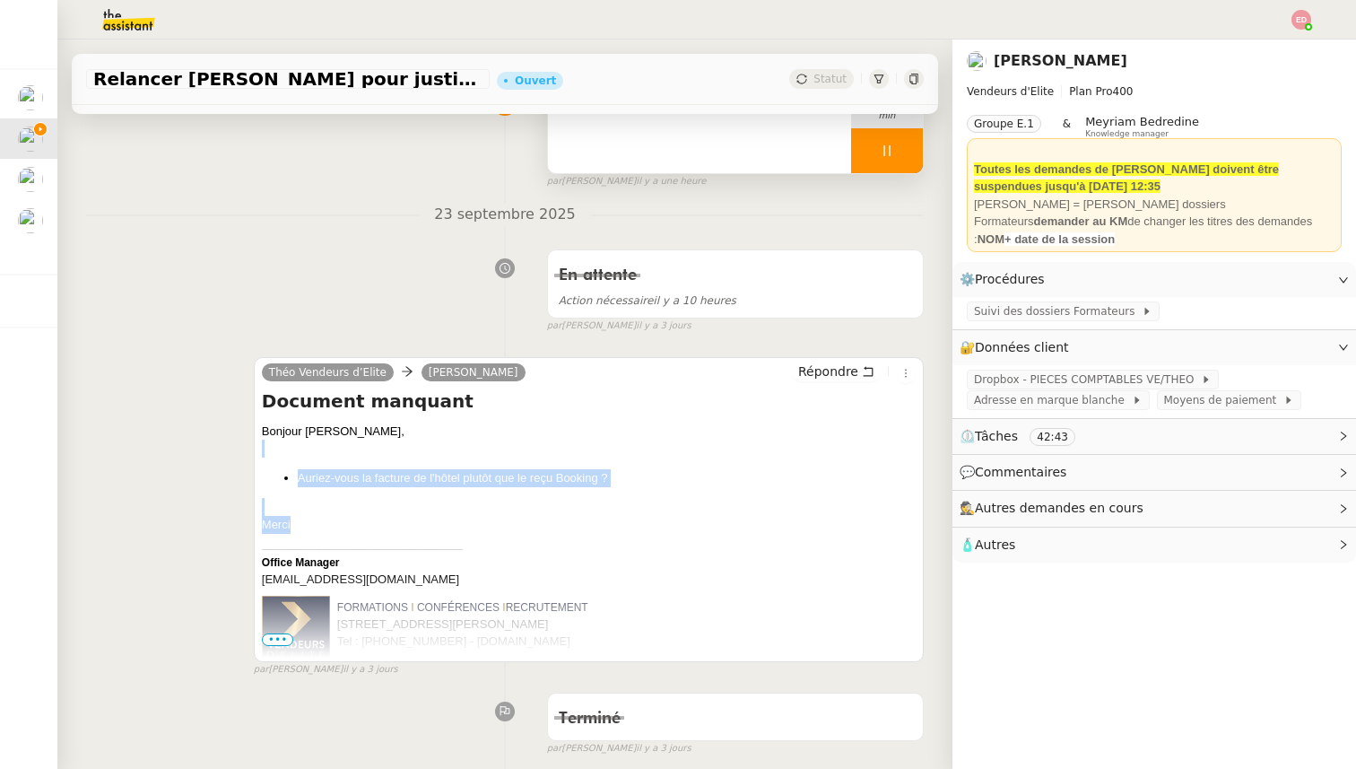
drag, startPoint x: 291, startPoint y: 528, endPoint x: 251, endPoint y: 456, distance: 83.1
click at [251, 456] on div "Théo Vendeurs d’Elite [PERSON_NAME] Répondre Document manquant [PERSON_NAME], A…" at bounding box center [505, 509] width 838 height 336
copy div "Auriez-vous la facture de l'hôtel plutôt que le reçu Booking ? [GEOGRAPHIC_DATA]"
click at [805, 378] on span "Répondre" at bounding box center [828, 371] width 60 height 18
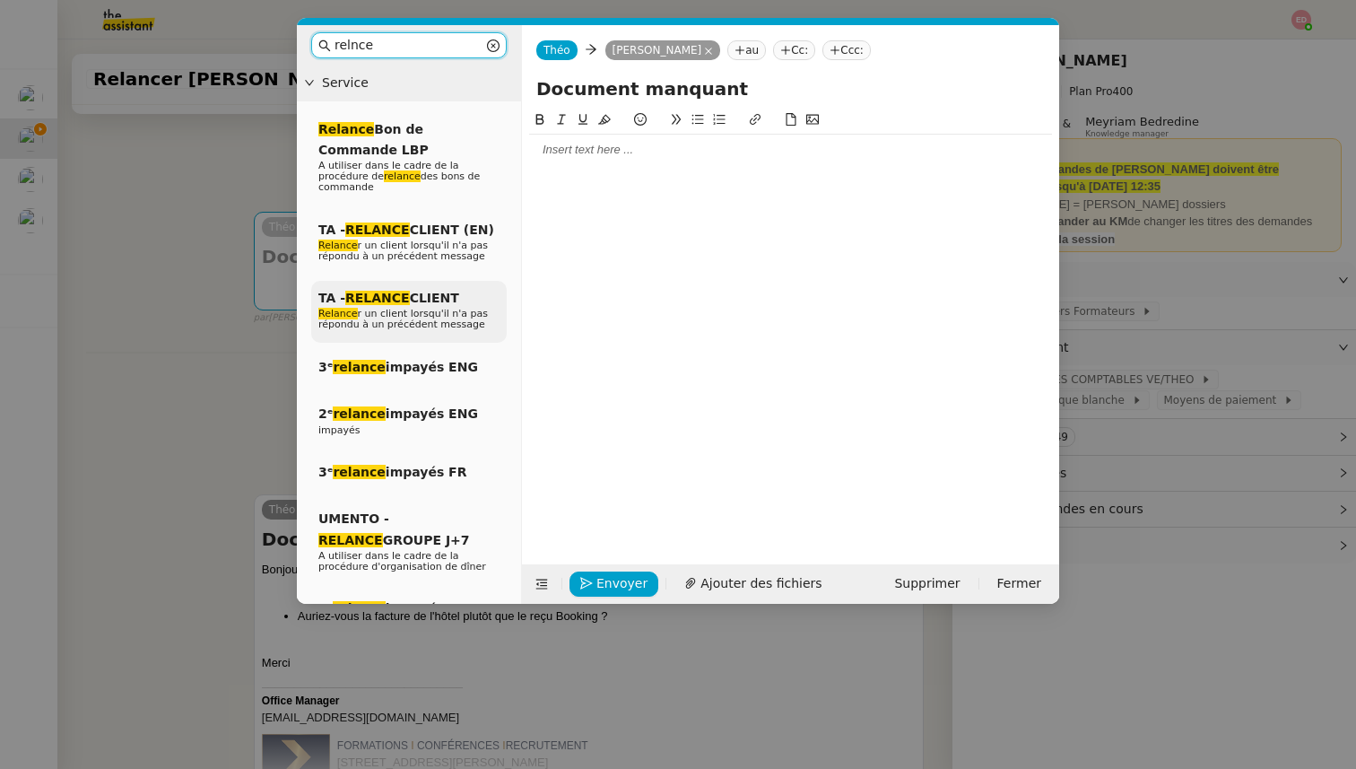
type input "relnce"
click at [404, 303] on em "RELANCE" at bounding box center [377, 298] width 65 height 14
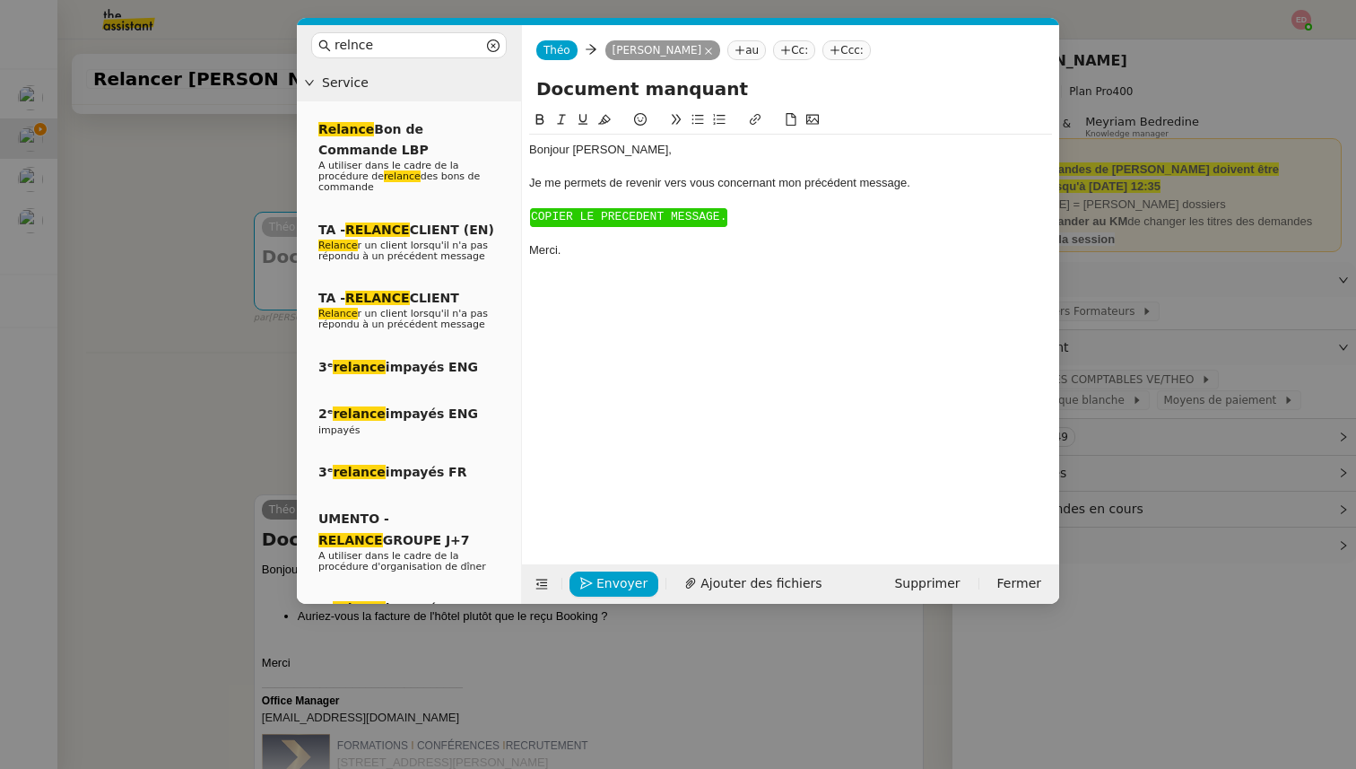
click at [592, 150] on div "Bonjour ﻿[PERSON_NAME]," at bounding box center [790, 150] width 523 height 16
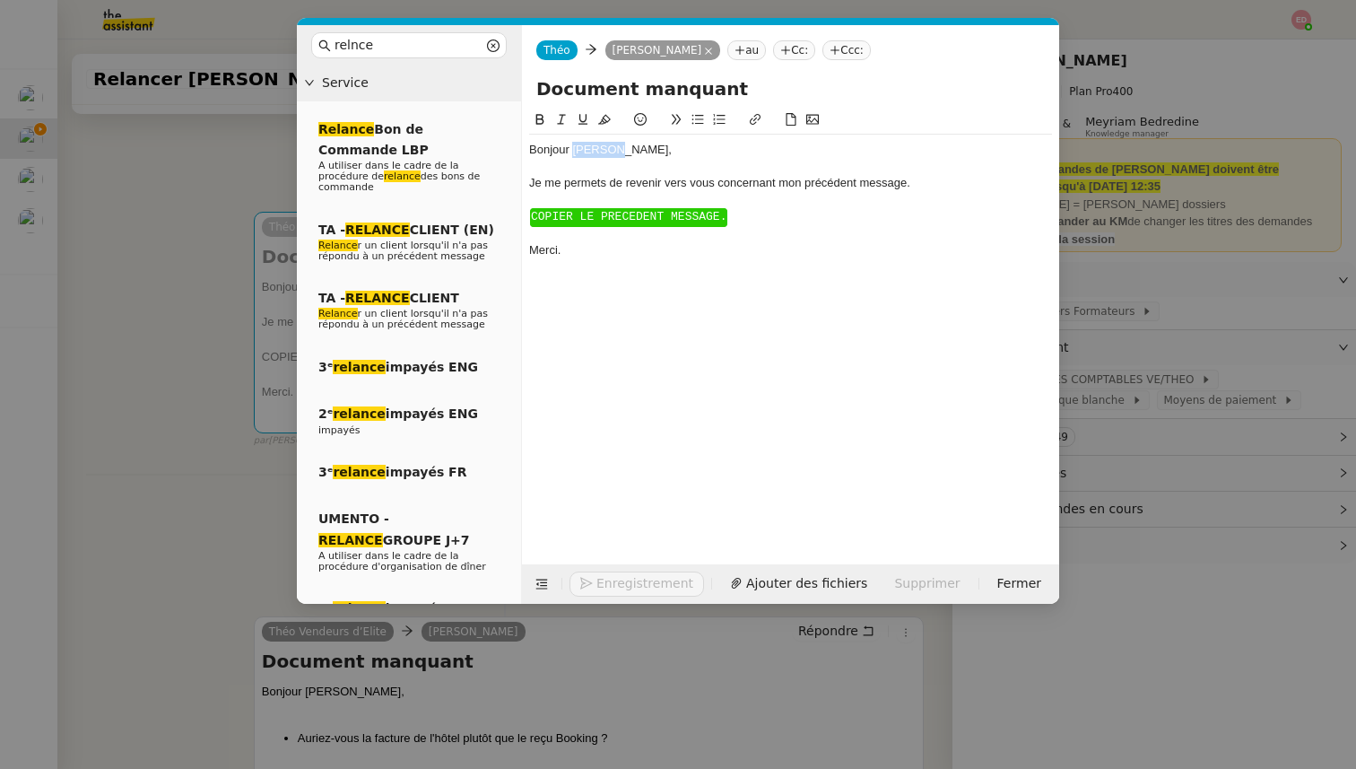
click at [592, 150] on div "Bonjour ﻿[PERSON_NAME]," at bounding box center [790, 150] width 523 height 16
click at [589, 220] on span "COPIER LE PRECEDENT MESSAGE." at bounding box center [629, 216] width 196 height 13
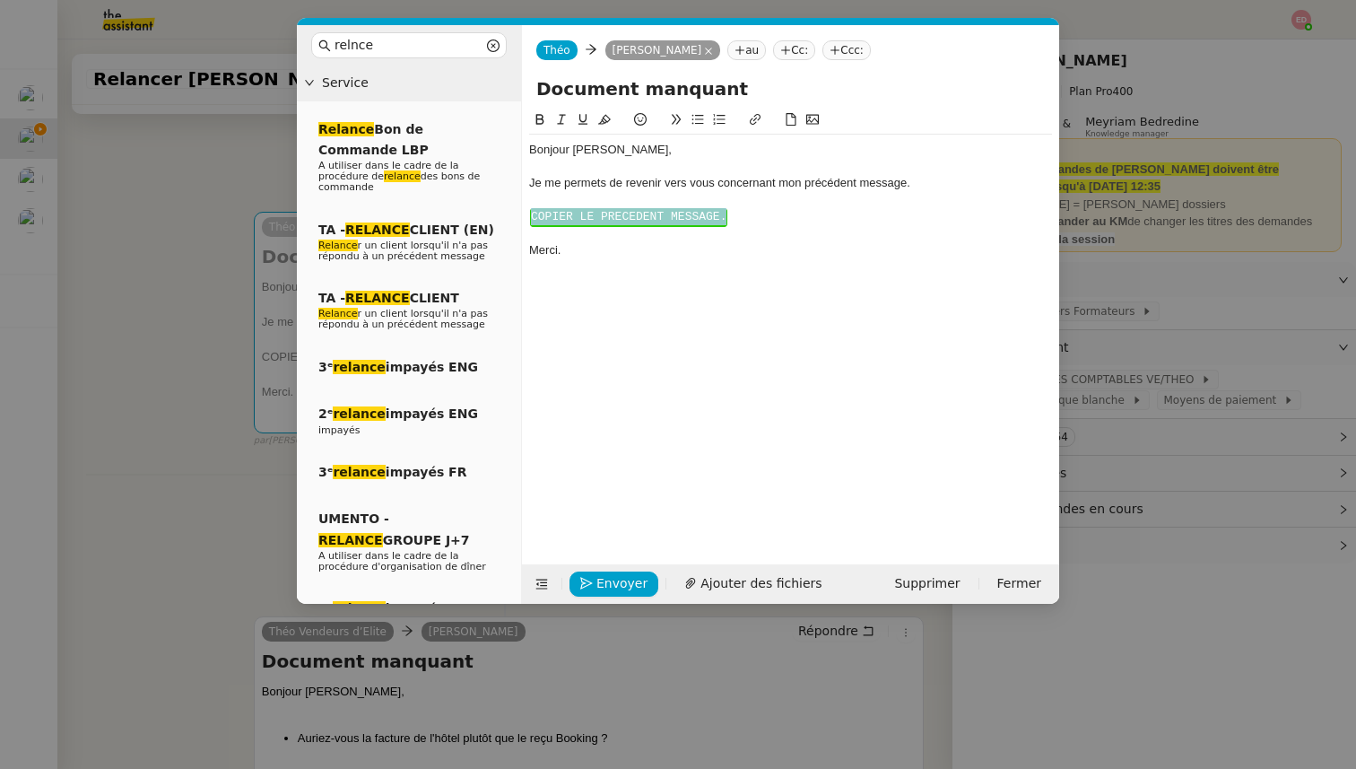
click at [589, 220] on span "COPIER LE PRECEDENT MESSAGE." at bounding box center [629, 216] width 196 height 13
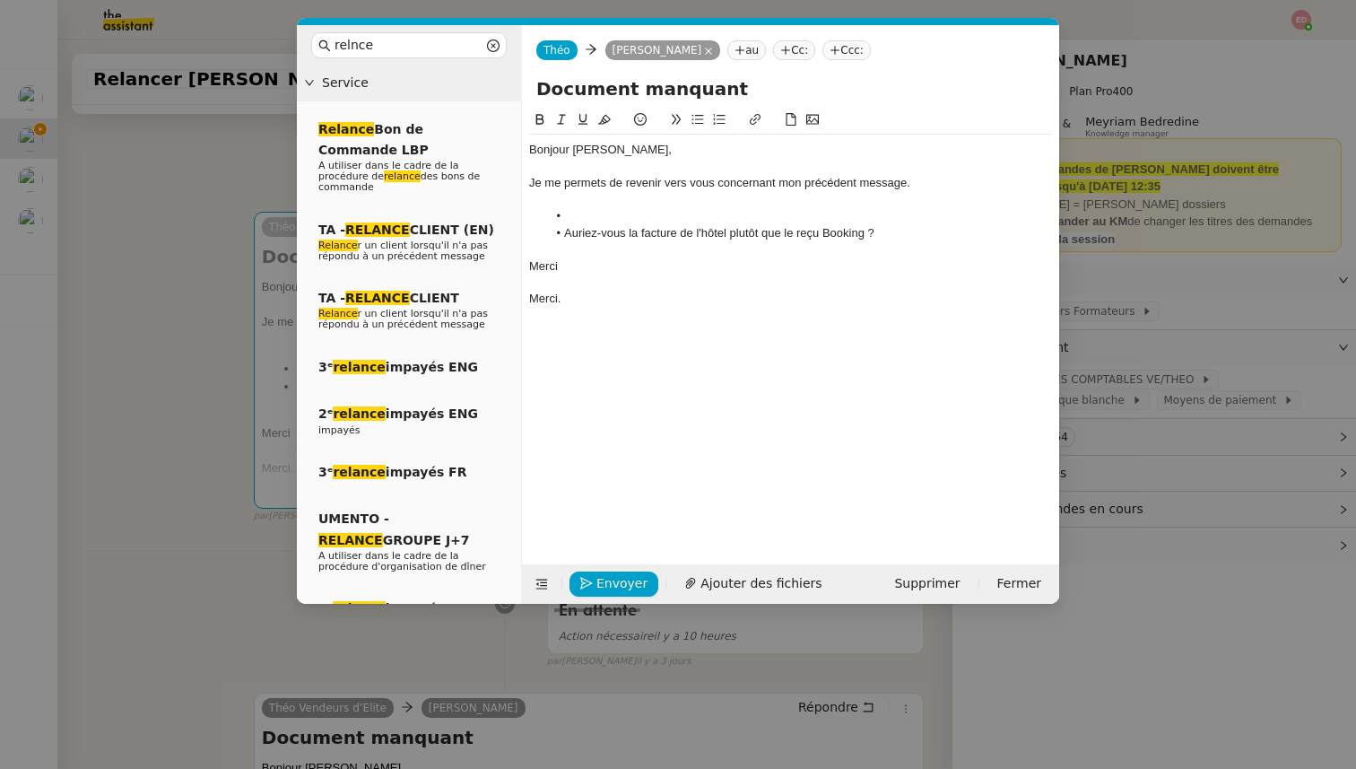
click at [592, 215] on li at bounding box center [800, 216] width 506 height 16
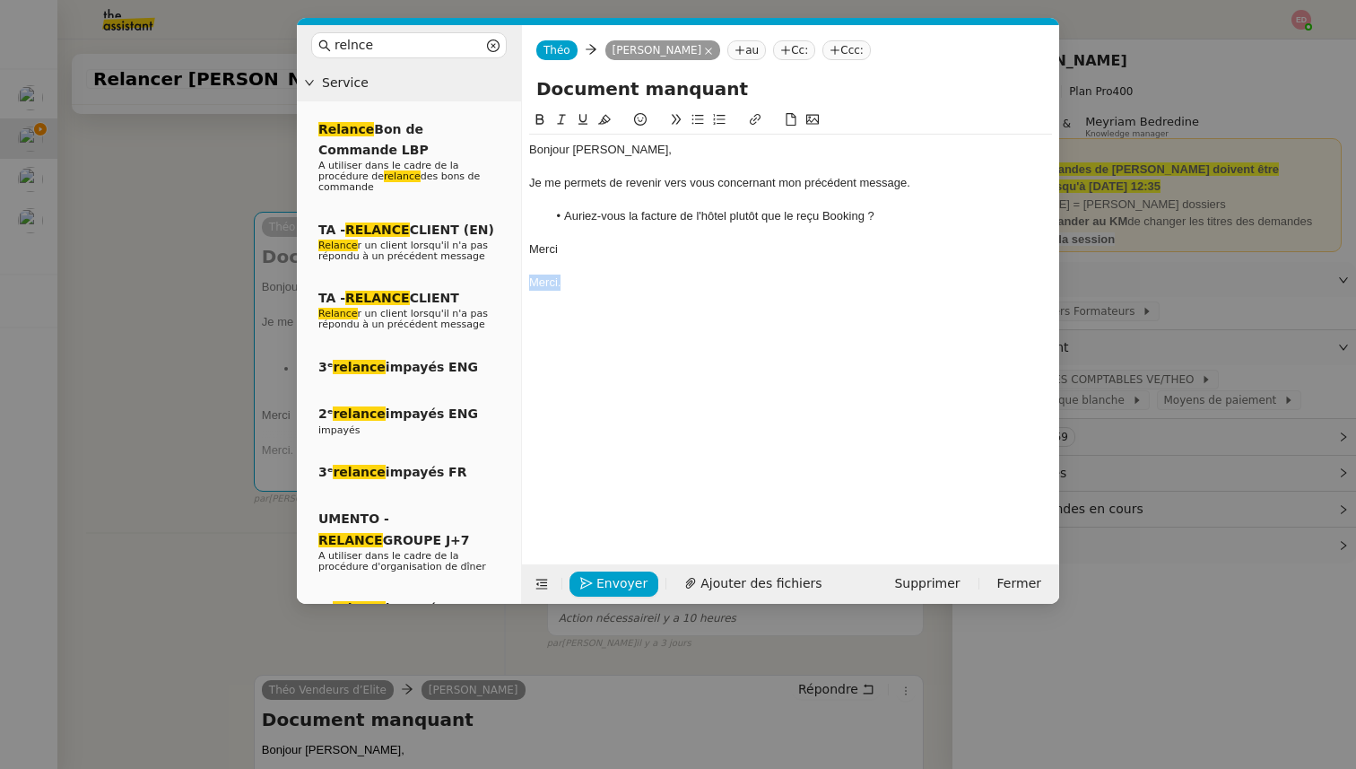
drag, startPoint x: 567, startPoint y: 289, endPoint x: 516, endPoint y: 289, distance: 51.1
click at [516, 289] on nz-layout "relnce Service Relance Bon de Commande LBP A utiliser dans le cadre de la procé…" at bounding box center [678, 314] width 762 height 578
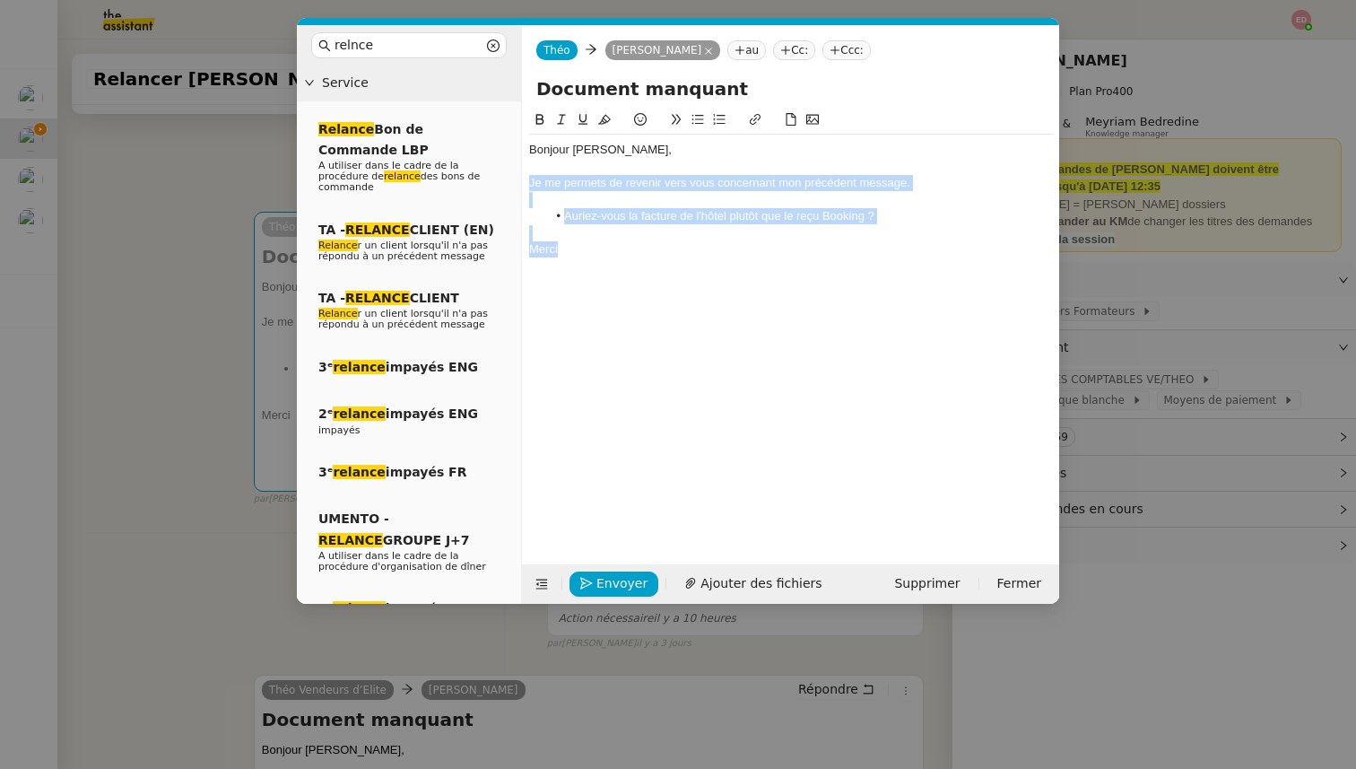
drag, startPoint x: 565, startPoint y: 253, endPoint x: 528, endPoint y: 188, distance: 74.3
click at [528, 188] on nz-spin "Bonjour ﻿[PERSON_NAME], Je me permets de revenir vers vous concernant mon précé…" at bounding box center [790, 326] width 537 height 434
click at [560, 122] on icon at bounding box center [561, 120] width 8 height 10
click at [596, 587] on span "Envoyer" at bounding box center [621, 583] width 51 height 21
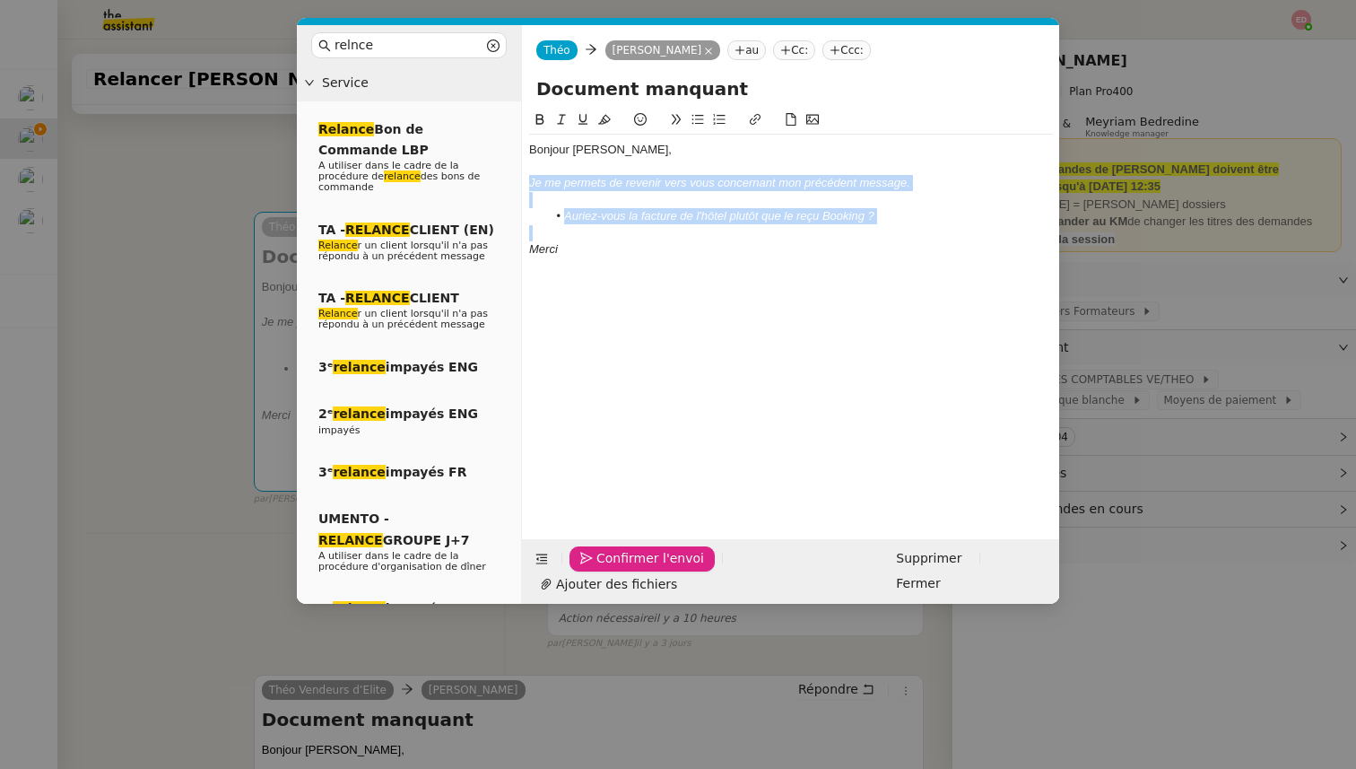
click at [596, 569] on span "Confirmer l'envoi" at bounding box center [650, 558] width 108 height 21
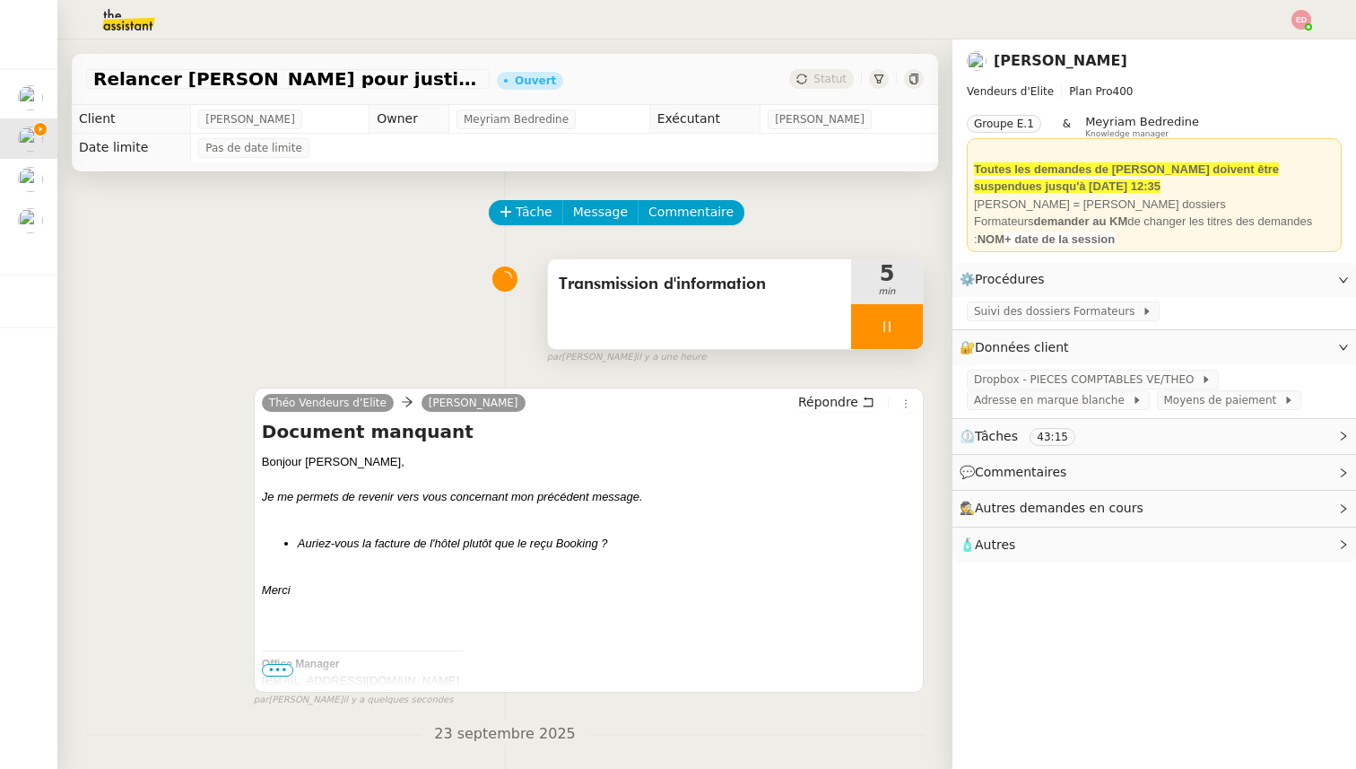
click at [914, 333] on div at bounding box center [887, 326] width 72 height 45
click at [914, 333] on button at bounding box center [905, 326] width 36 height 45
click at [837, 87] on div "Statut" at bounding box center [821, 79] width 65 height 20
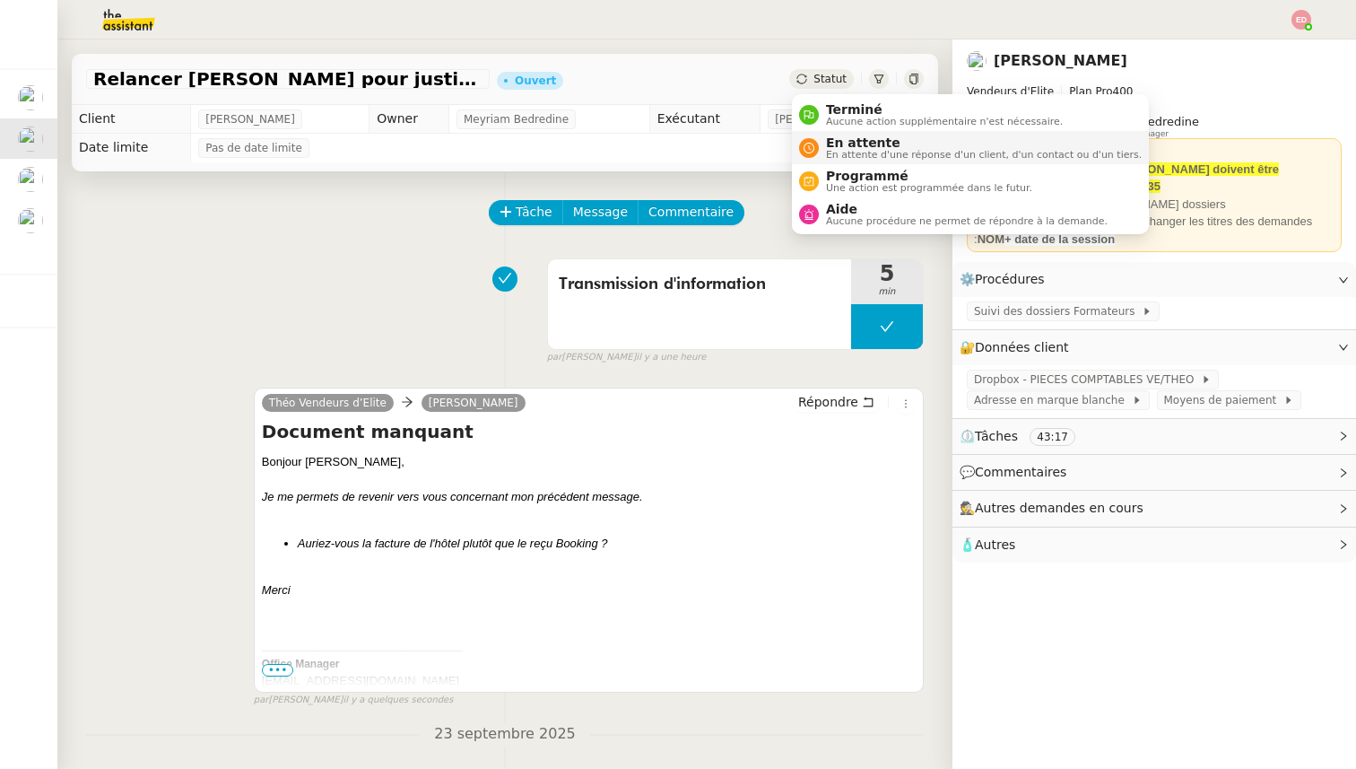
click at [855, 147] on span "En attente" at bounding box center [984, 142] width 316 height 14
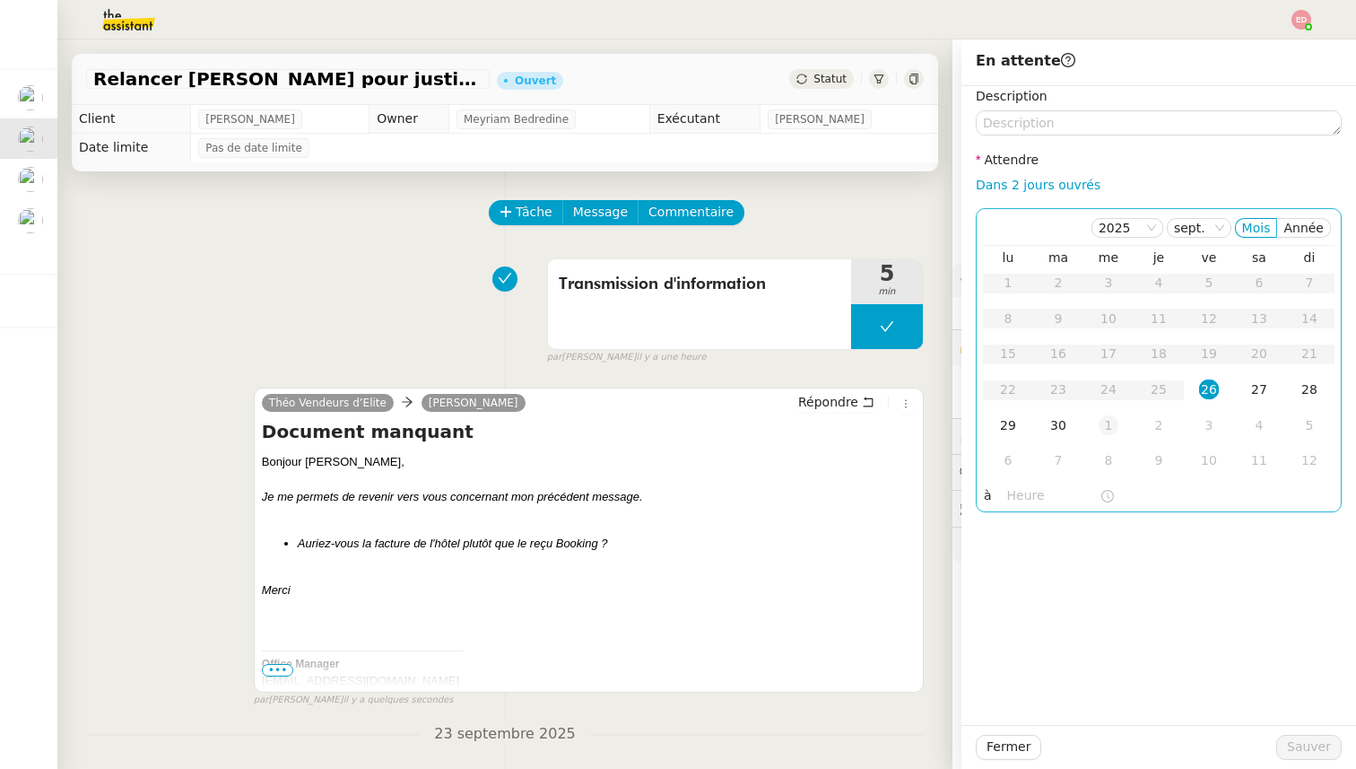
click at [1102, 422] on div "1" at bounding box center [1109, 425] width 20 height 20
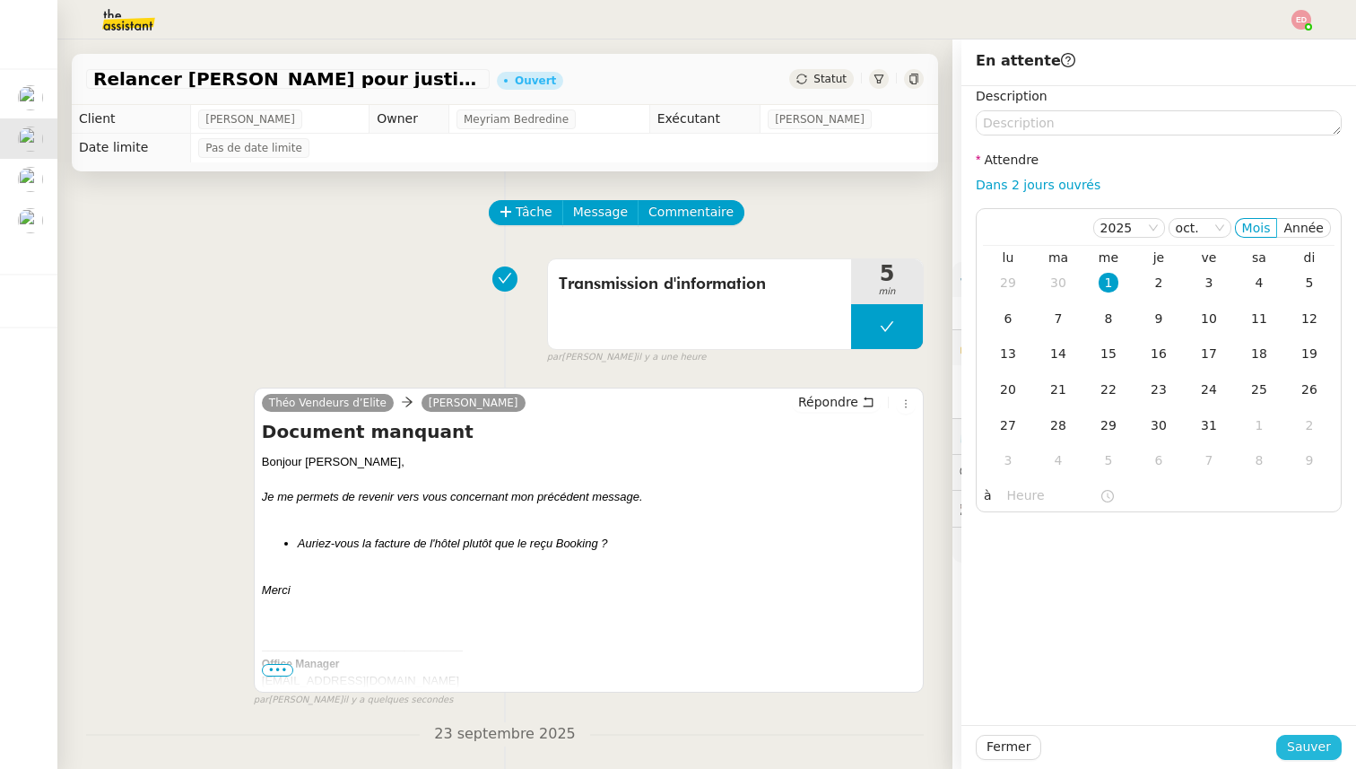
click at [1318, 756] on span "Sauver" at bounding box center [1309, 746] width 44 height 21
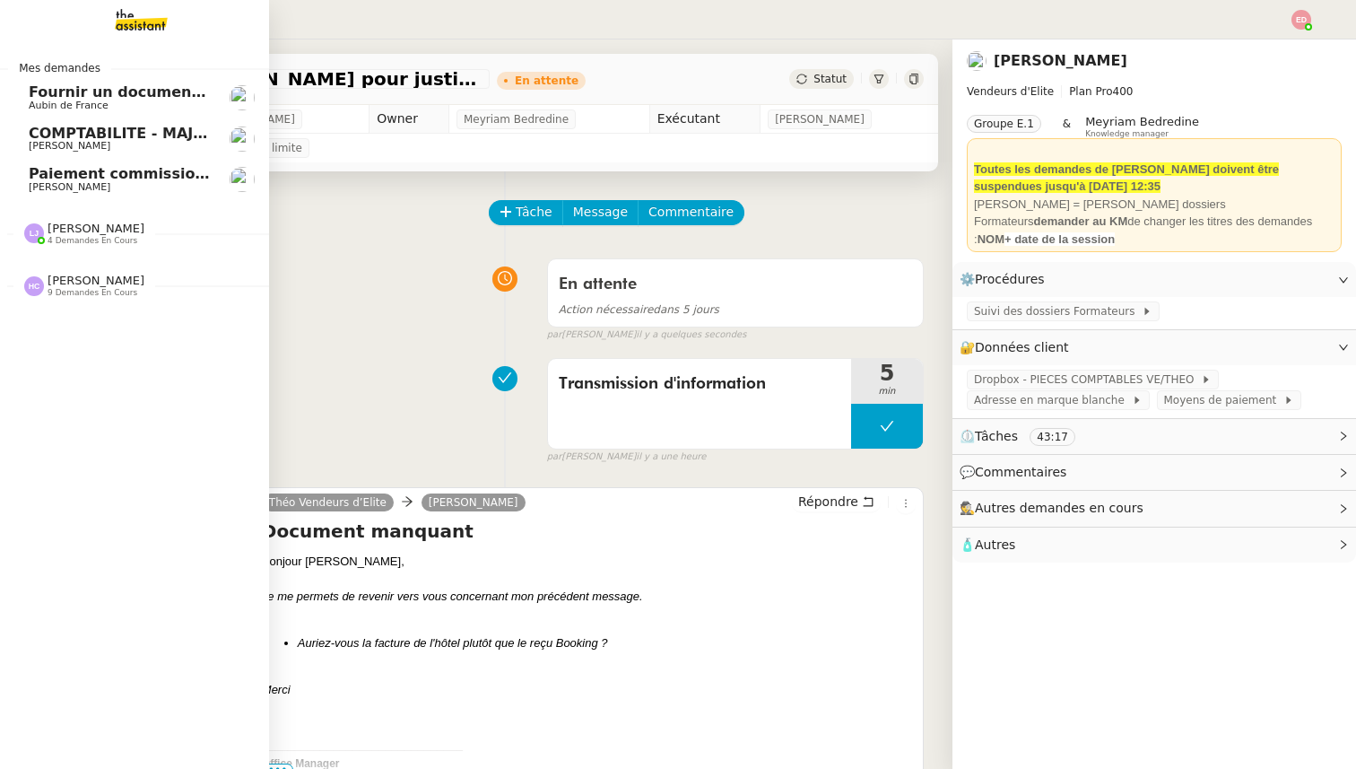
click at [78, 144] on span "[PERSON_NAME]" at bounding box center [70, 146] width 82 height 12
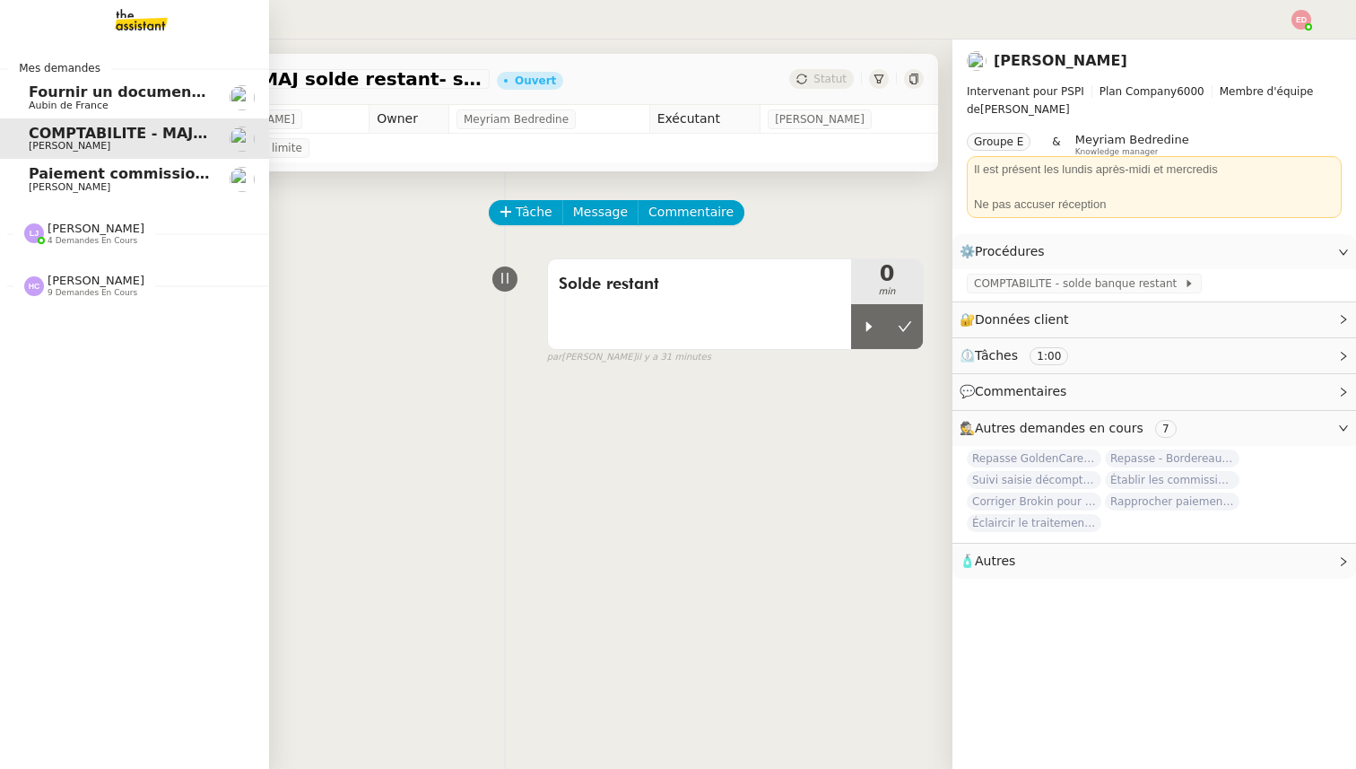
click at [83, 174] on span "Paiement commission [PERSON_NAME]" at bounding box center [186, 173] width 315 height 17
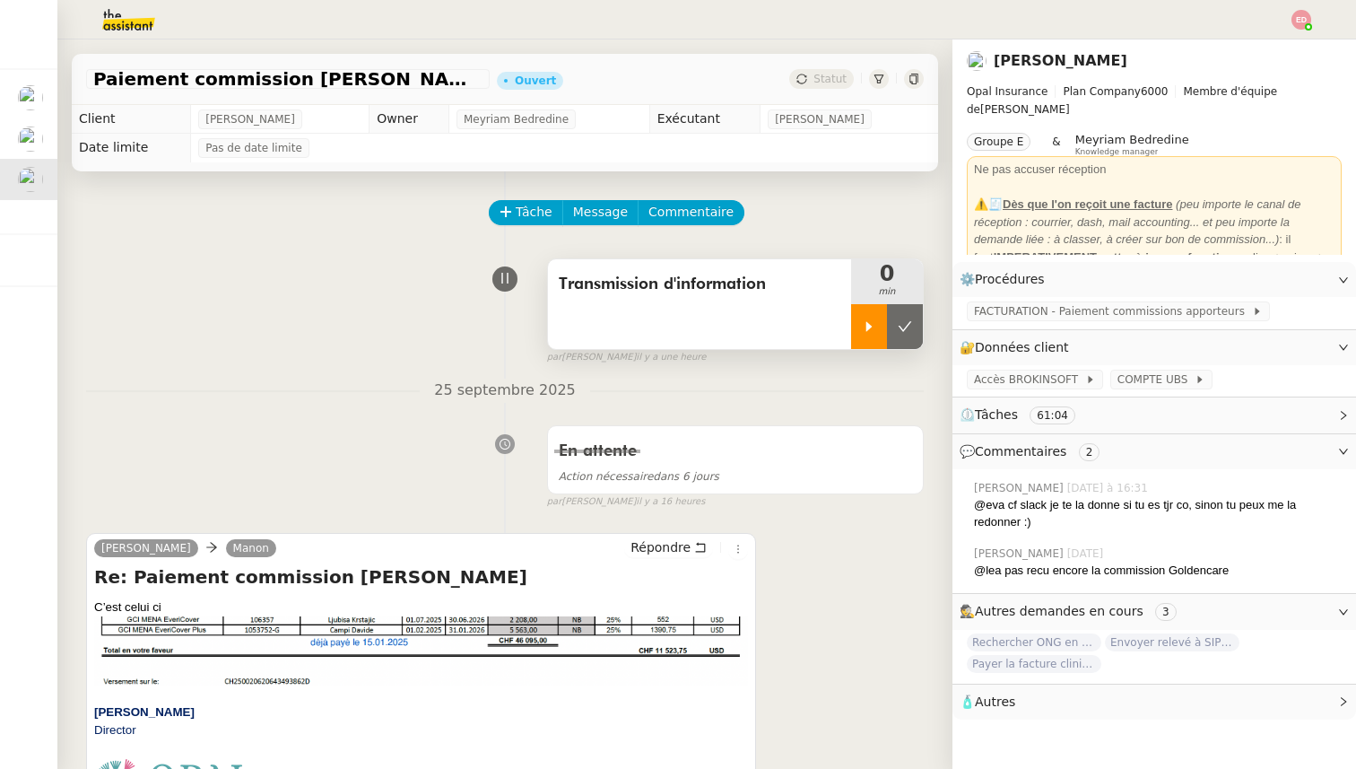
click at [877, 319] on div at bounding box center [869, 326] width 36 height 45
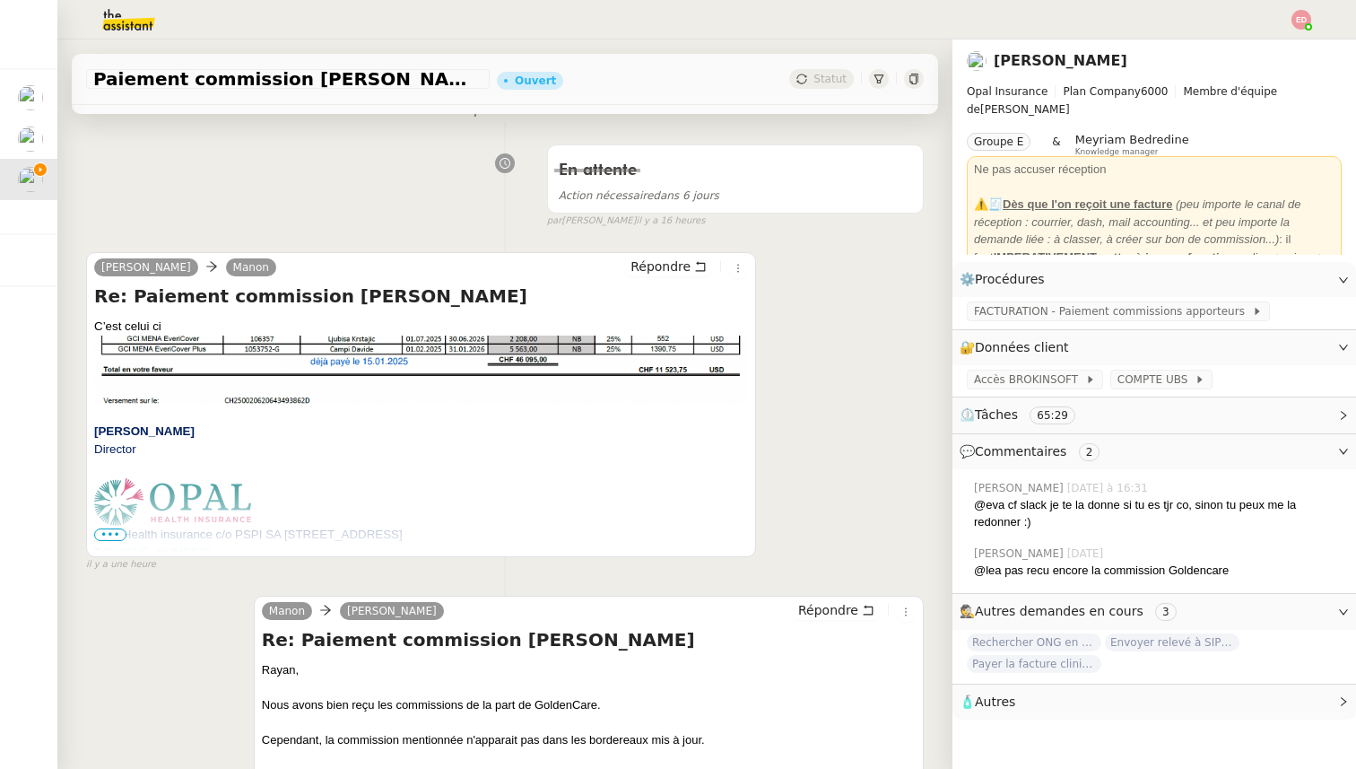
scroll to position [291, 0]
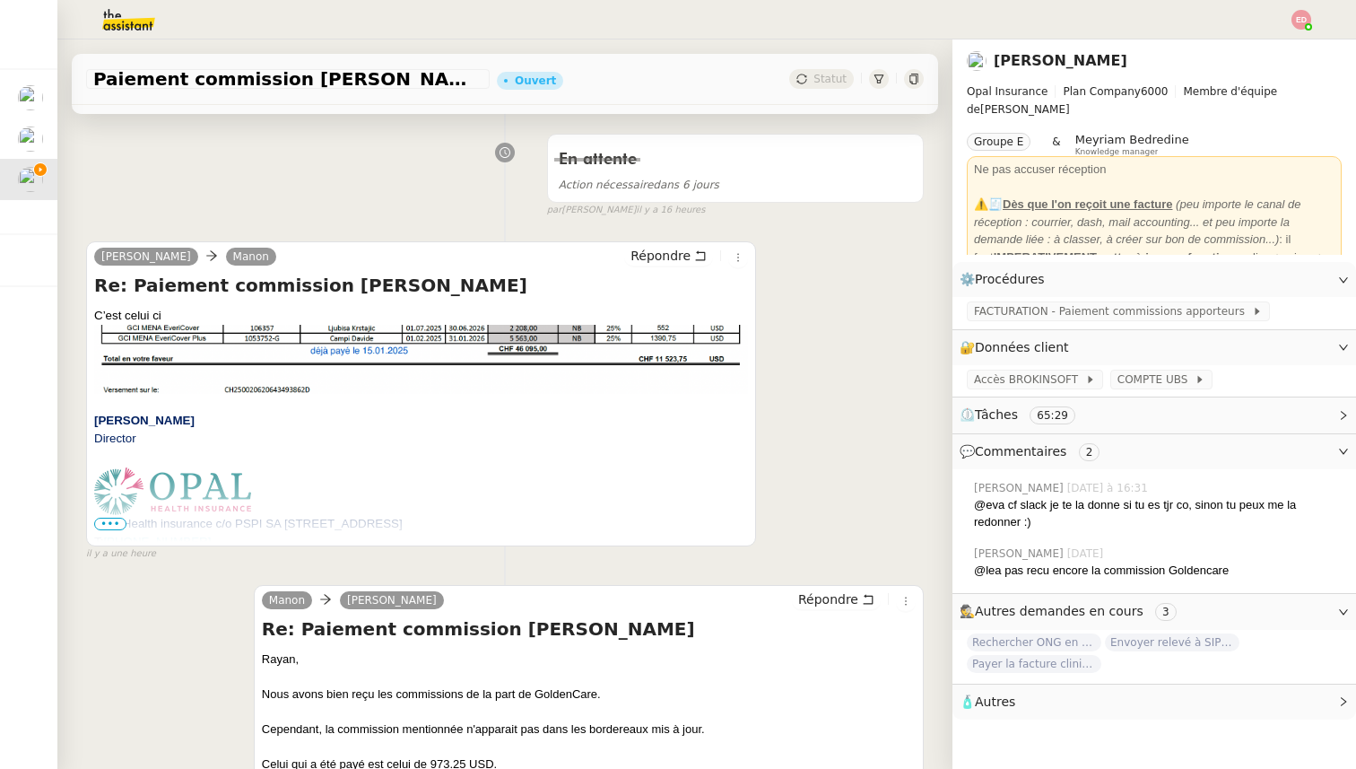
click at [668, 244] on div "[PERSON_NAME] Re: Paiement commission [PERSON_NAME] C’est celui ci [PERSON_NAME…" at bounding box center [421, 393] width 670 height 305
click at [668, 251] on span "Répondre" at bounding box center [661, 256] width 60 height 18
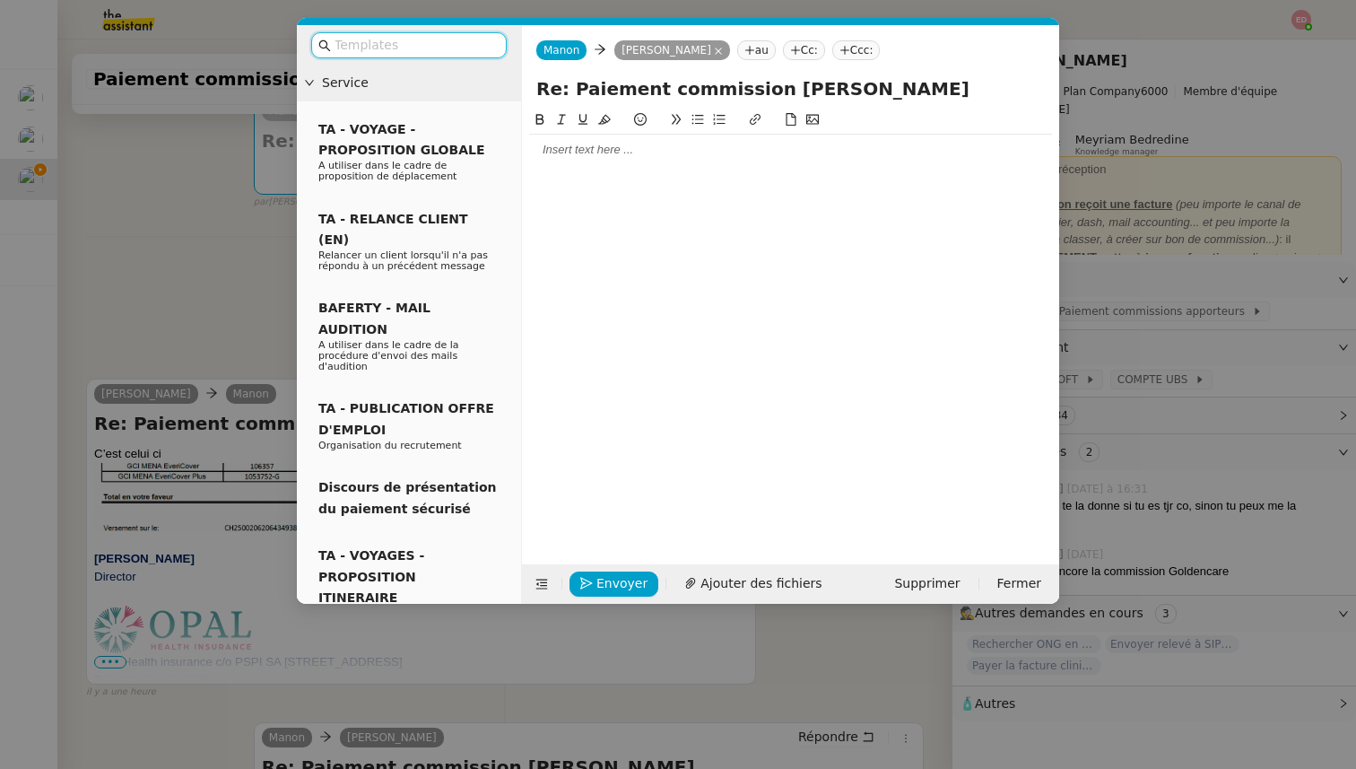
click at [557, 161] on div at bounding box center [790, 150] width 523 height 30
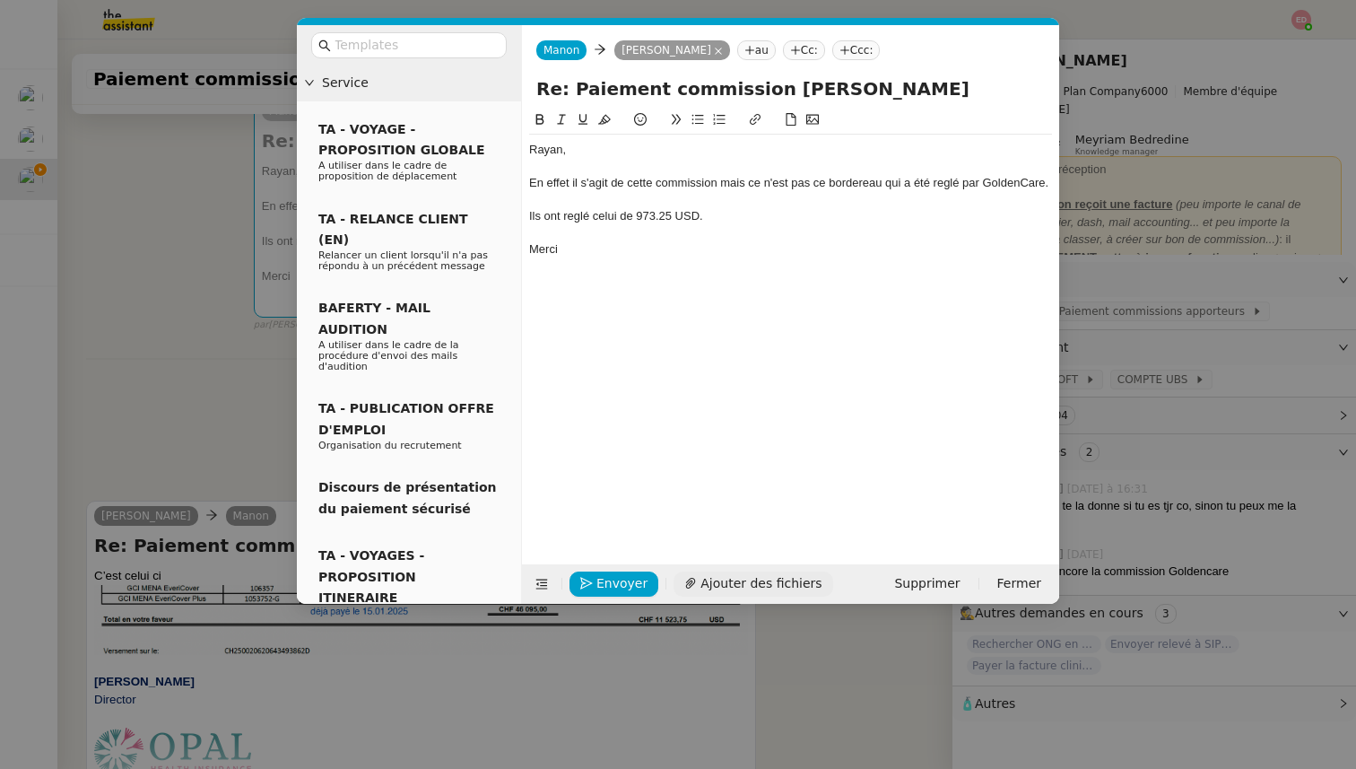
click at [742, 587] on span "Ajouter des fichiers" at bounding box center [760, 583] width 121 height 21
click at [568, 211] on div "Ils ont reglé celui de 973.25 USD." at bounding box center [790, 216] width 523 height 16
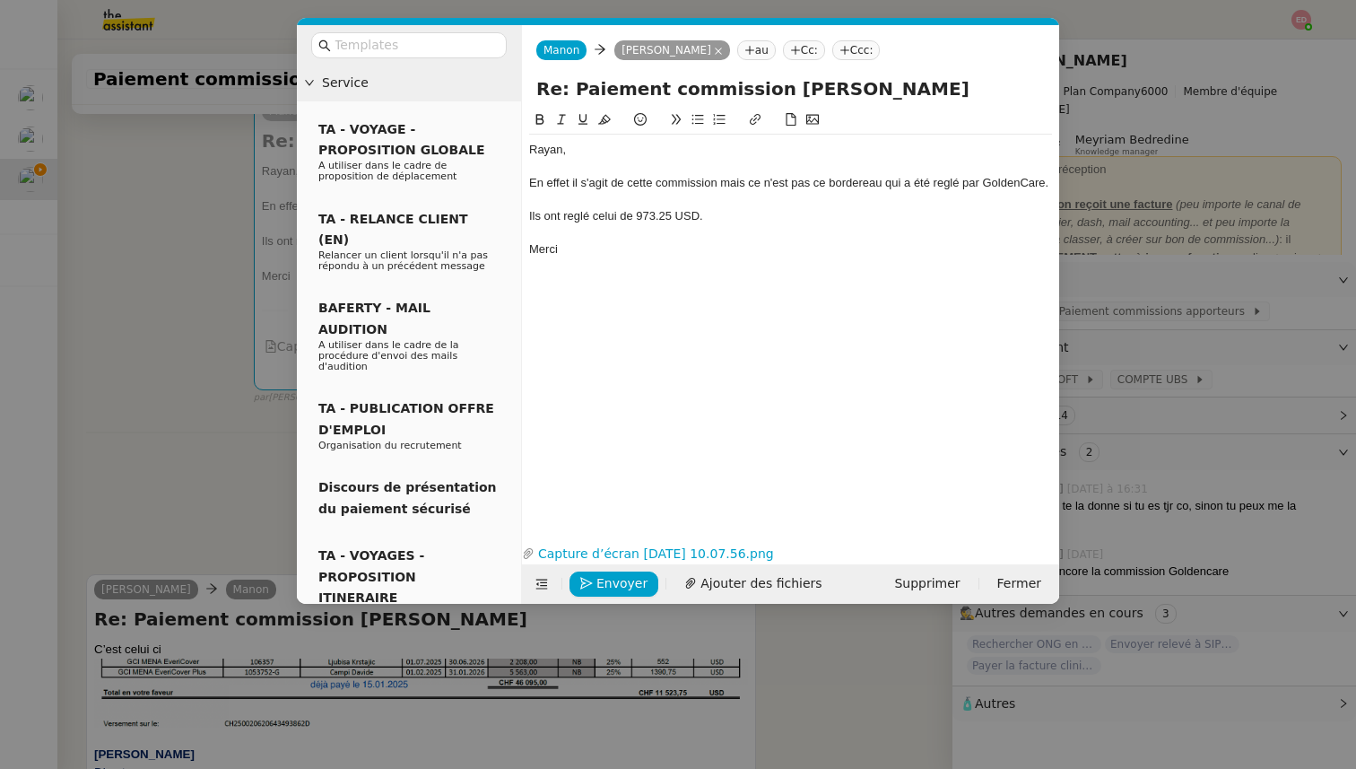
click at [0, 0] on lt-span "réglé" at bounding box center [0, 0] width 0 height 0
click at [556, 181] on div "En effet il s'agit de cette commission mais ce n'est pas ce bordereau qui a été…" at bounding box center [790, 183] width 523 height 16
click at [0, 0] on lt-span "effet ," at bounding box center [0, 0] width 0 height 0
click at [735, 176] on div "En effet, il s'agit de cette commission mais ce n'est pas ce bordereau qui a ét…" at bounding box center [790, 183] width 523 height 16
click at [0, 0] on lt-span ", mais" at bounding box center [0, 0] width 0 height 0
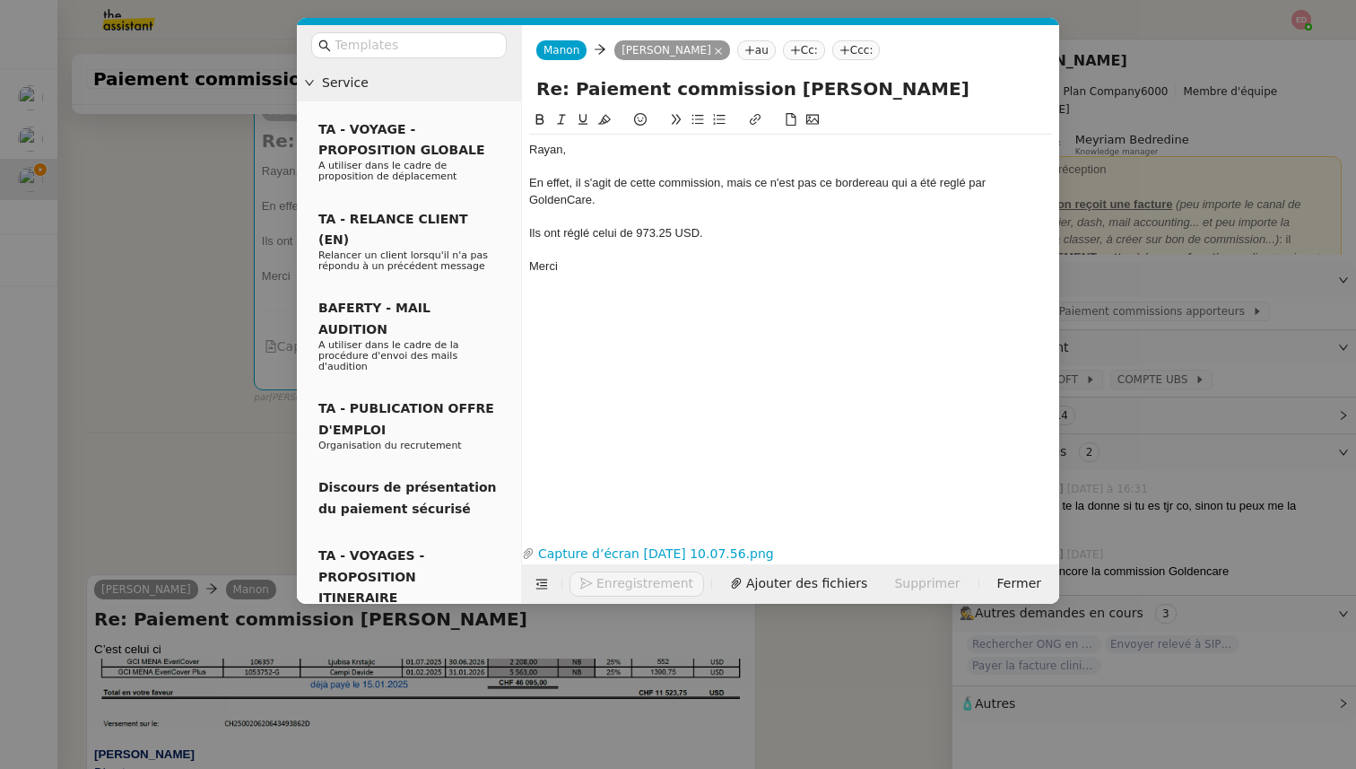
click at [962, 187] on div "En effet, il s'agit de cette commission, mais ce n'est pas ce bordereau qui a é…" at bounding box center [790, 191] width 523 height 33
click at [0, 0] on lt-span "réglé" at bounding box center [0, 0] width 0 height 0
click at [566, 552] on link "Capture d’écran [DATE] 10.07.56.png" at bounding box center [777, 554] width 485 height 21
click at [590, 582] on icon "button" at bounding box center [586, 584] width 13 height 13
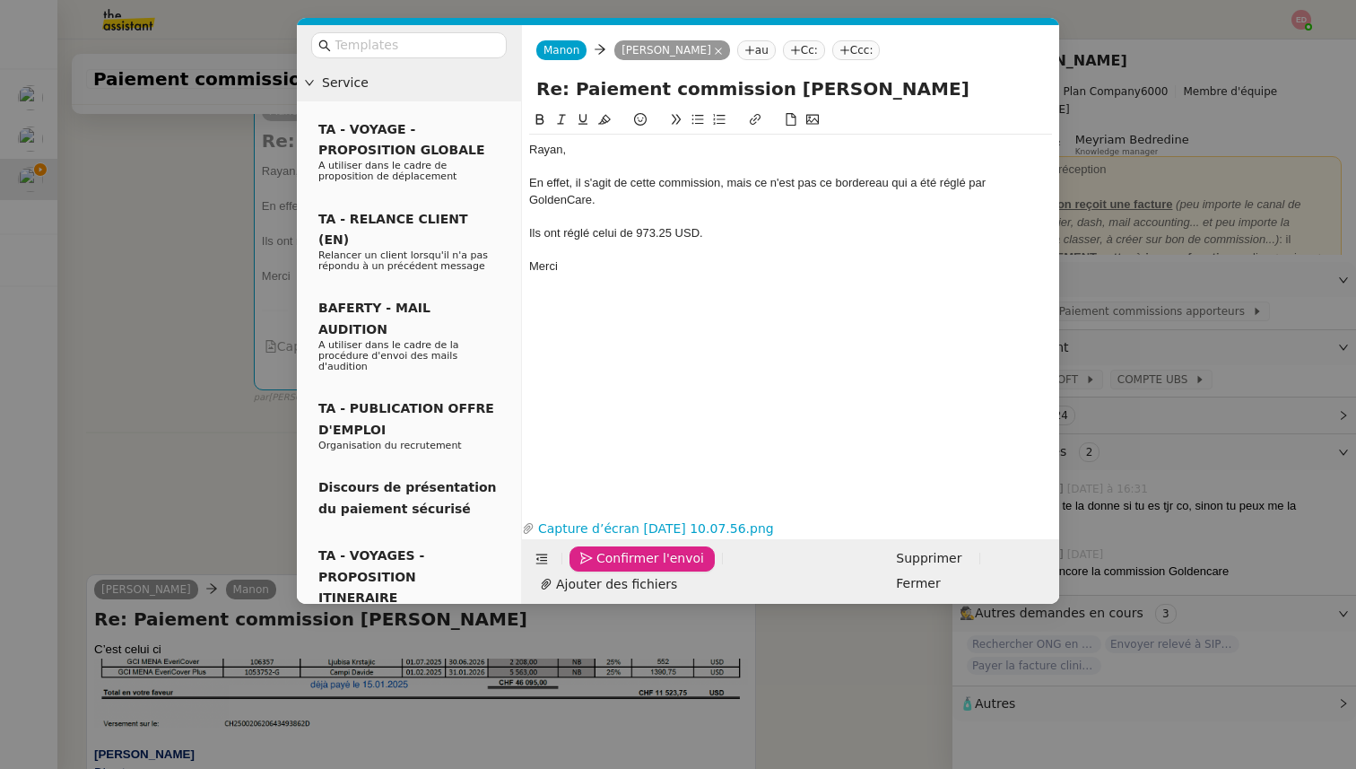
click at [590, 565] on icon "button" at bounding box center [586, 558] width 13 height 13
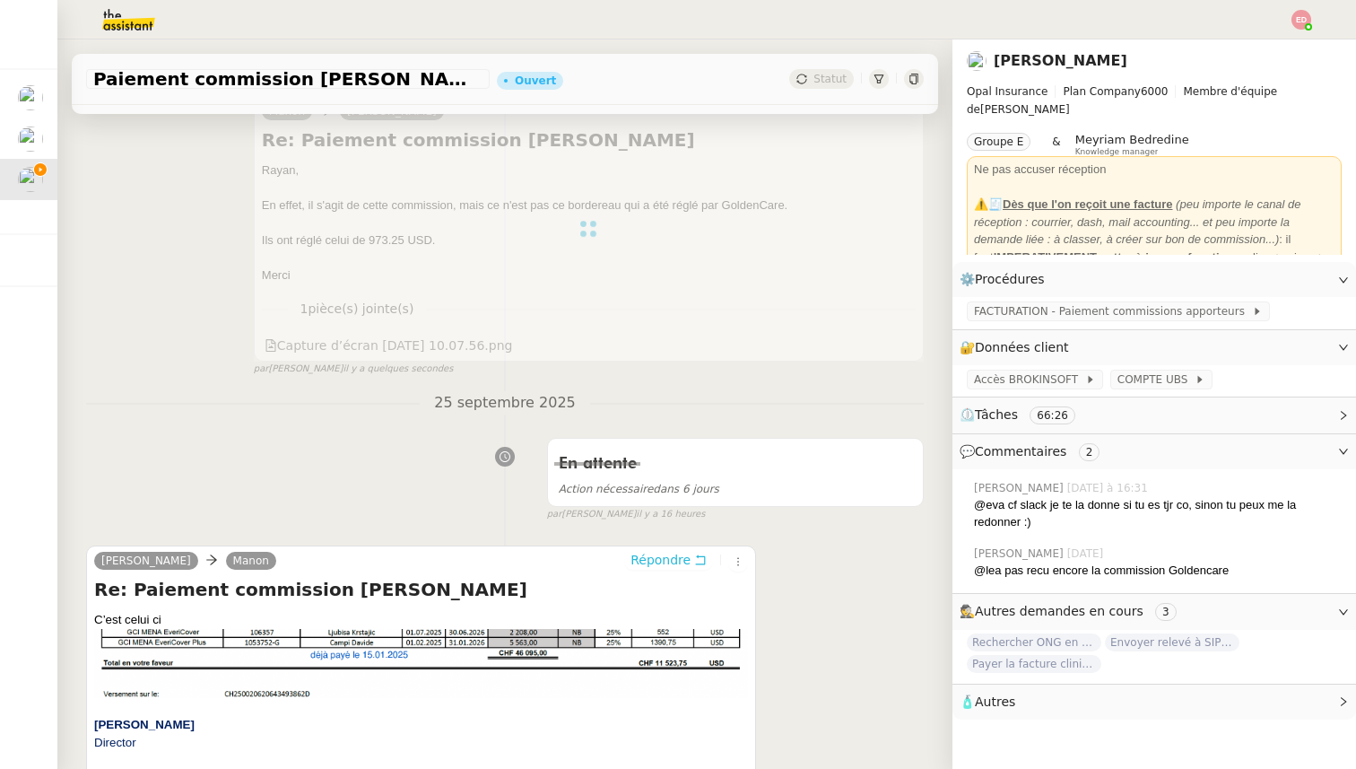
scroll to position [0, 0]
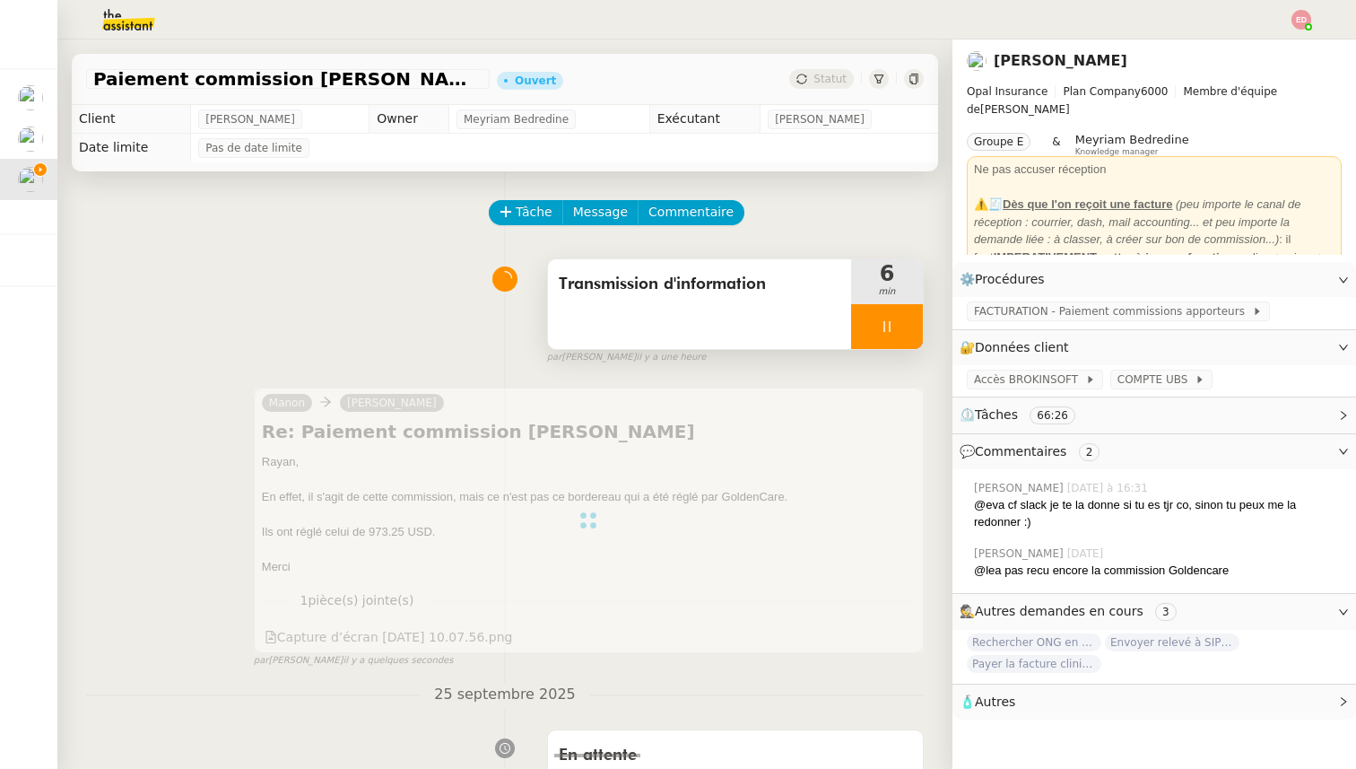
click at [920, 333] on div at bounding box center [887, 326] width 72 height 45
click at [920, 333] on button at bounding box center [905, 326] width 36 height 45
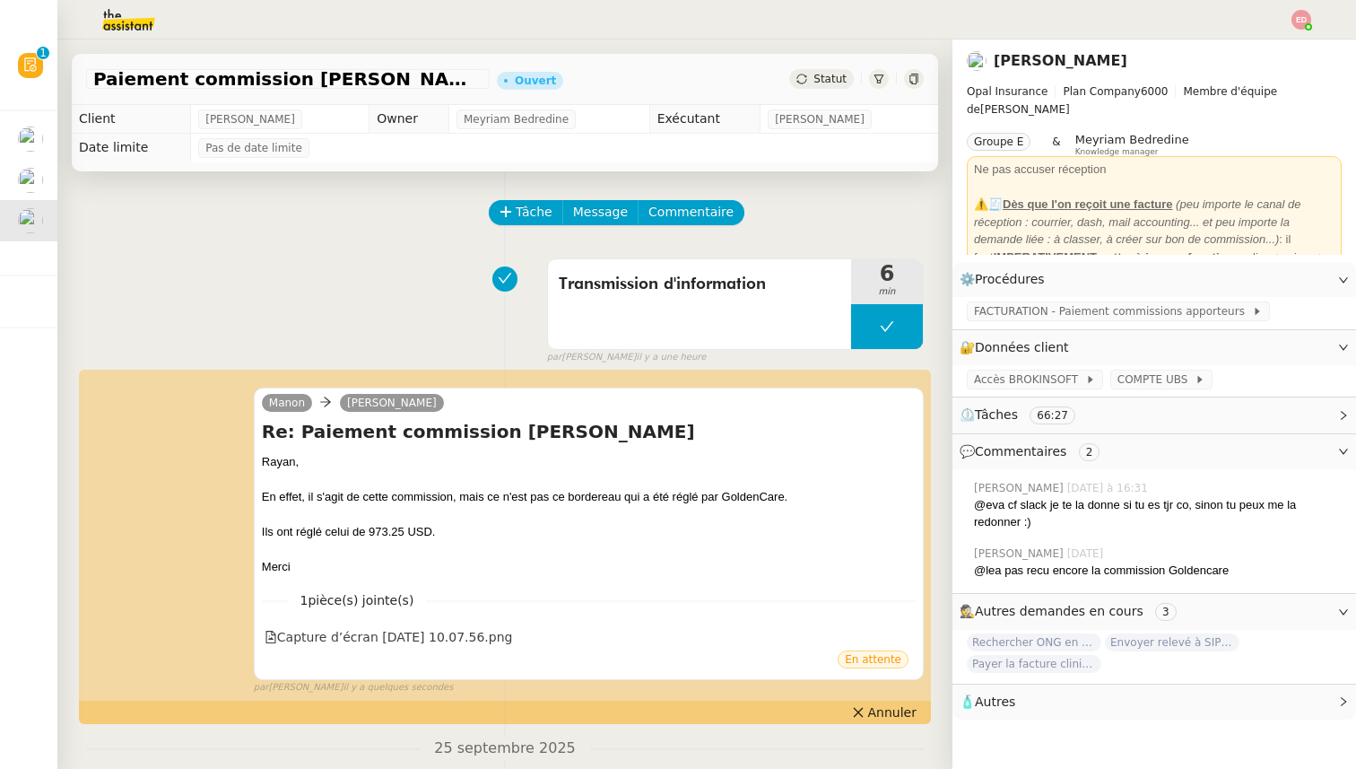
click at [816, 86] on div "Statut" at bounding box center [821, 79] width 65 height 20
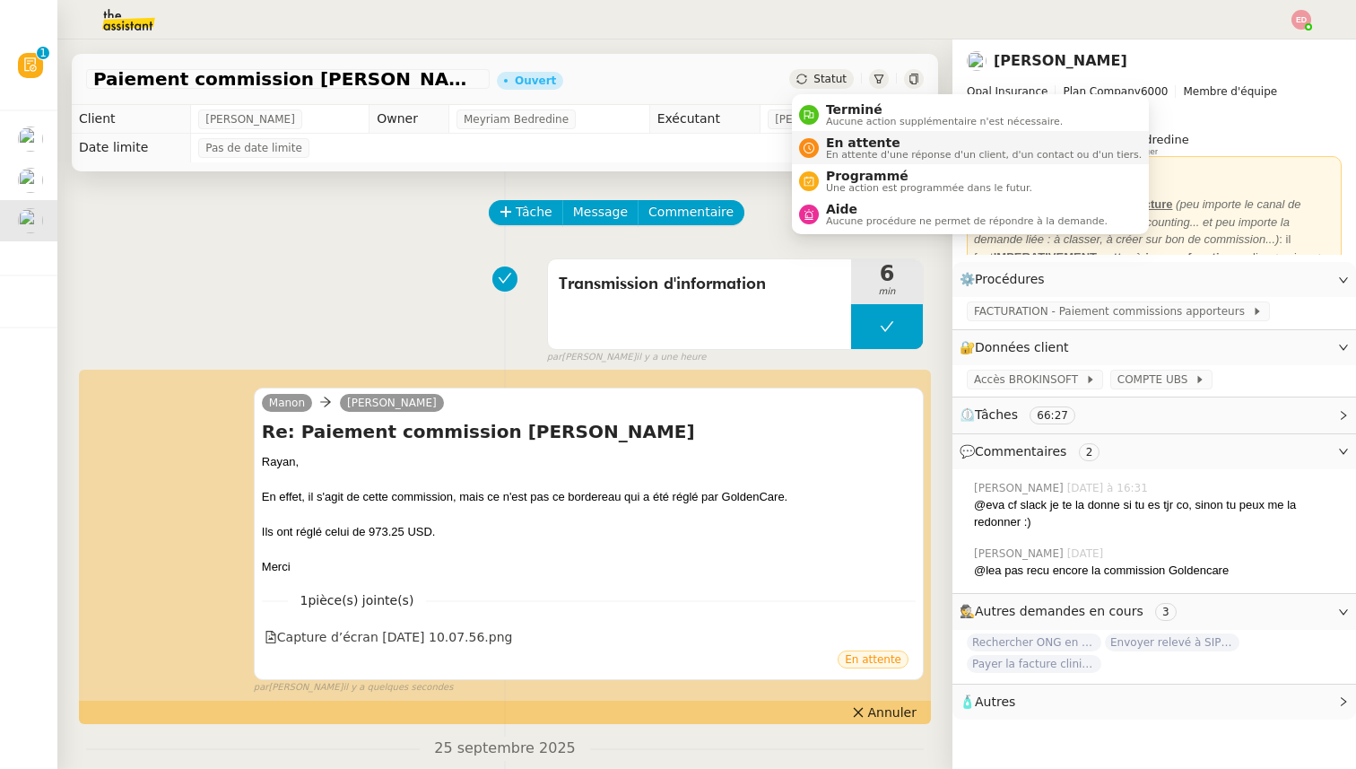
click at [854, 160] on span "En attente d'une réponse d'un client, d'un contact ou d'un tiers." at bounding box center [984, 155] width 316 height 10
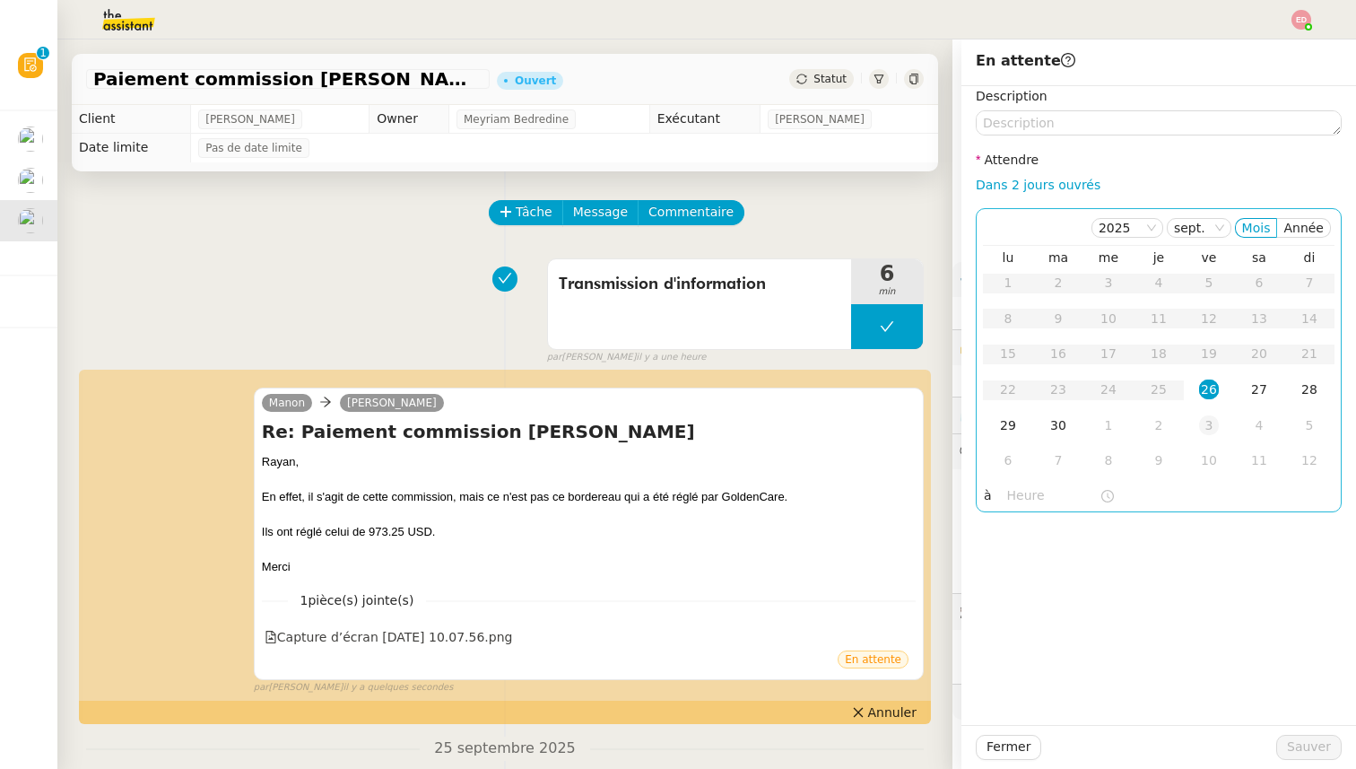
click at [1211, 422] on div "3" at bounding box center [1209, 425] width 20 height 20
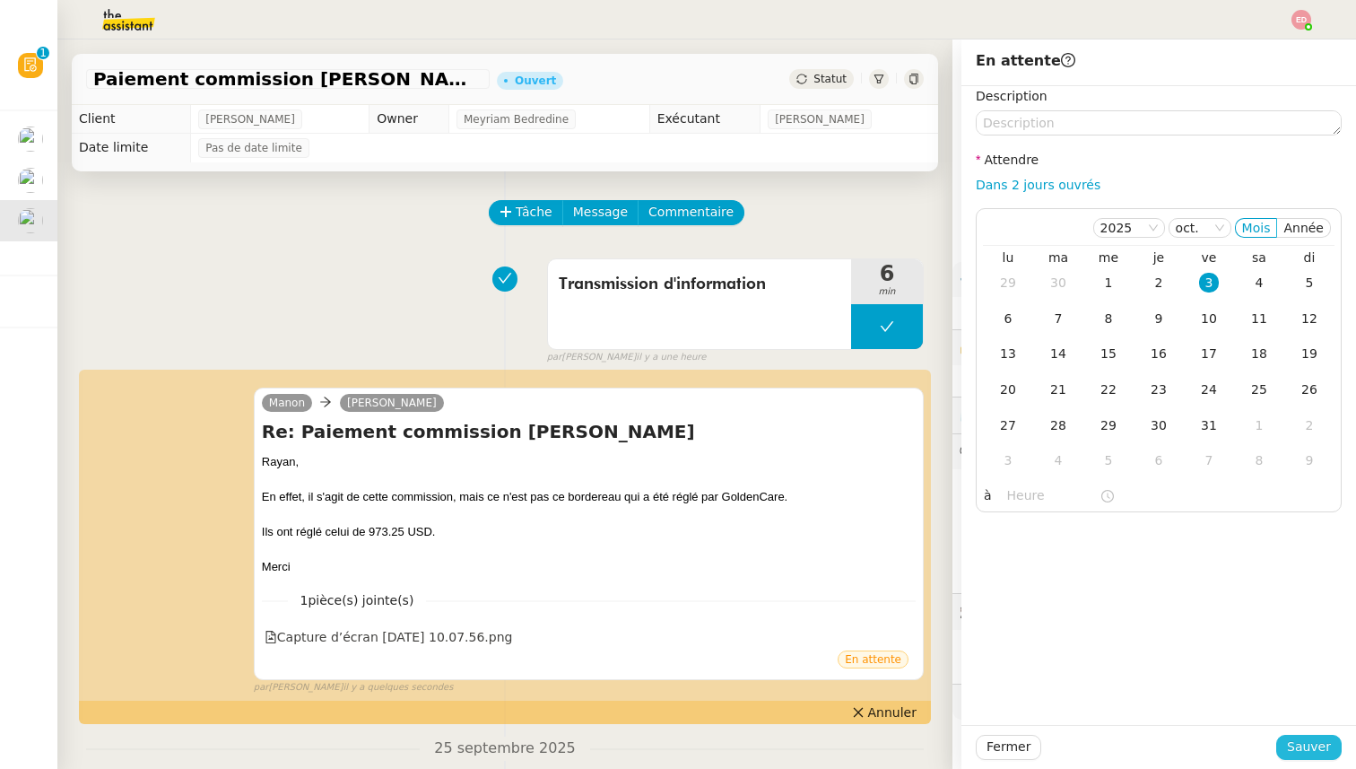
click at [1309, 747] on span "Sauver" at bounding box center [1309, 746] width 44 height 21
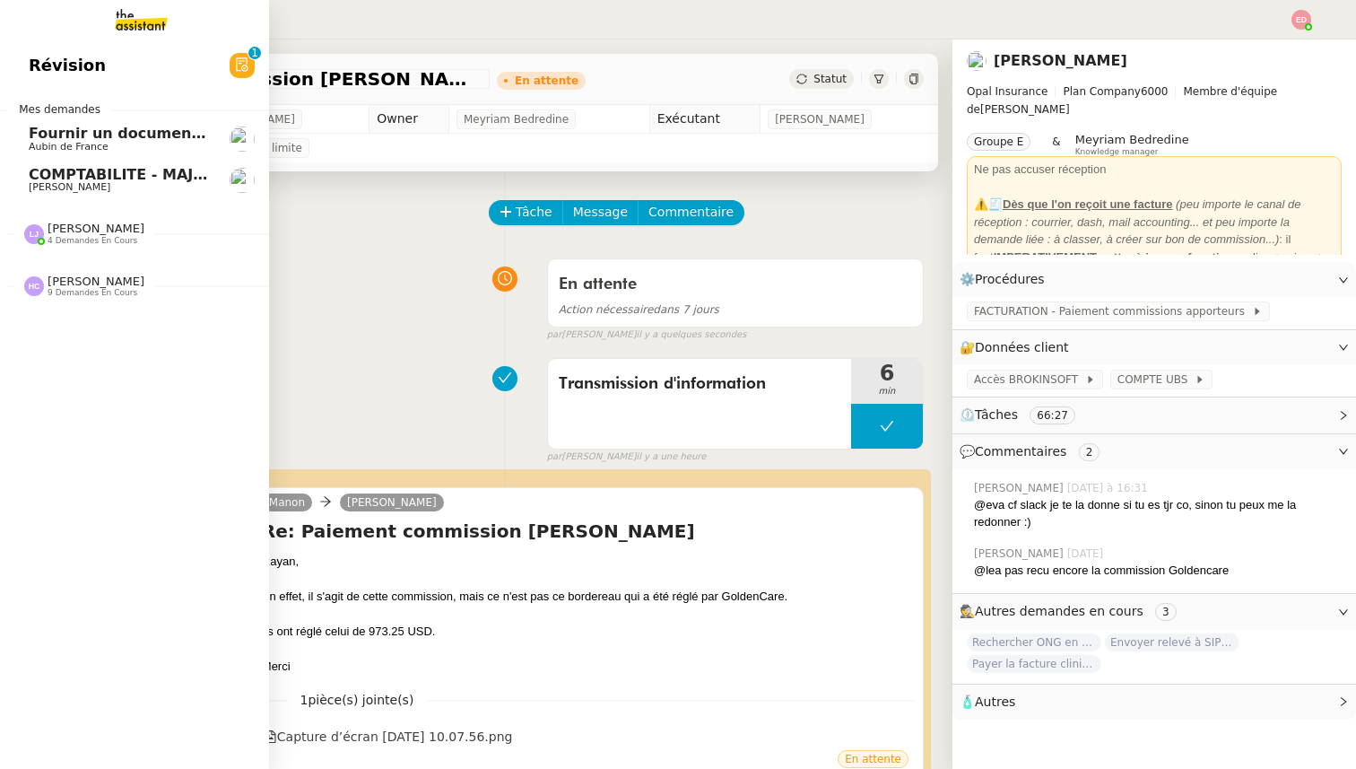
click at [90, 240] on span "4 demandes en cours" at bounding box center [93, 241] width 90 height 10
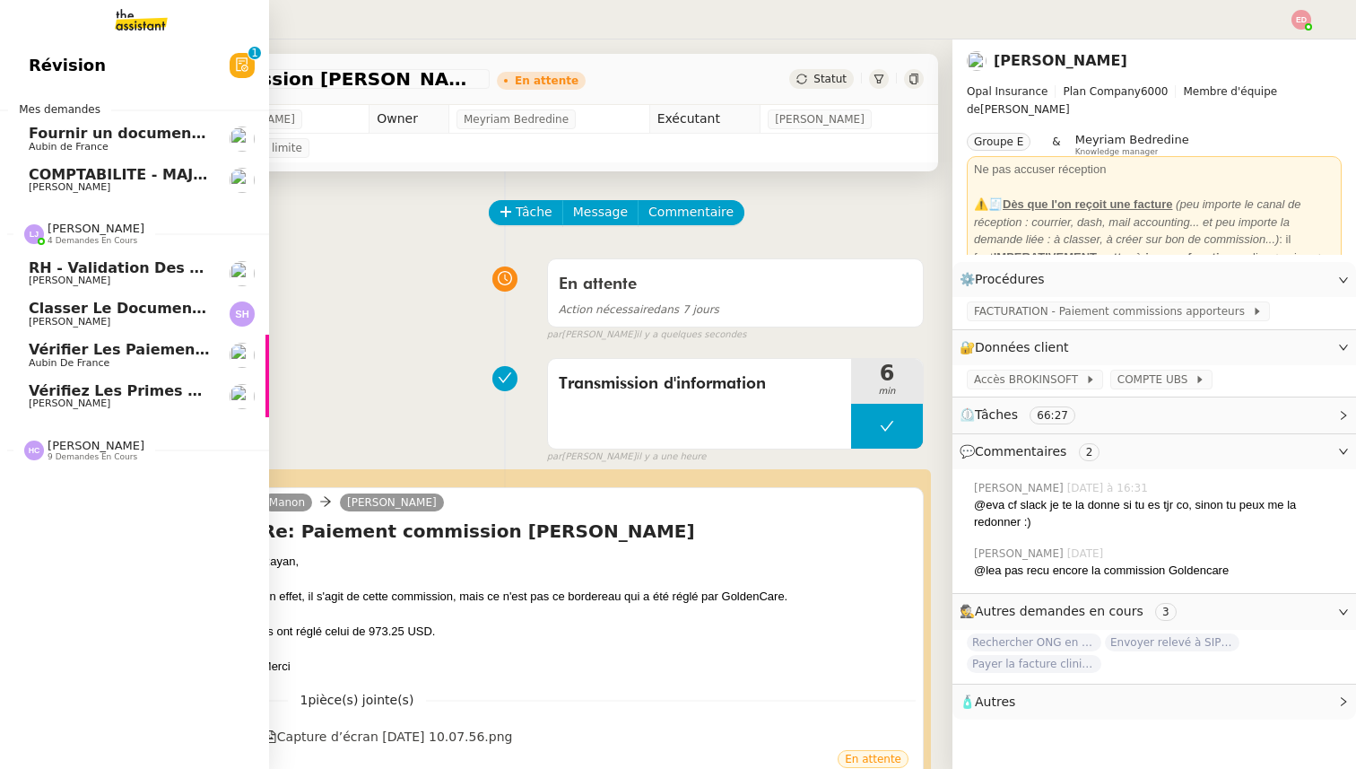
click at [91, 241] on span "4 demandes en cours" at bounding box center [93, 241] width 90 height 10
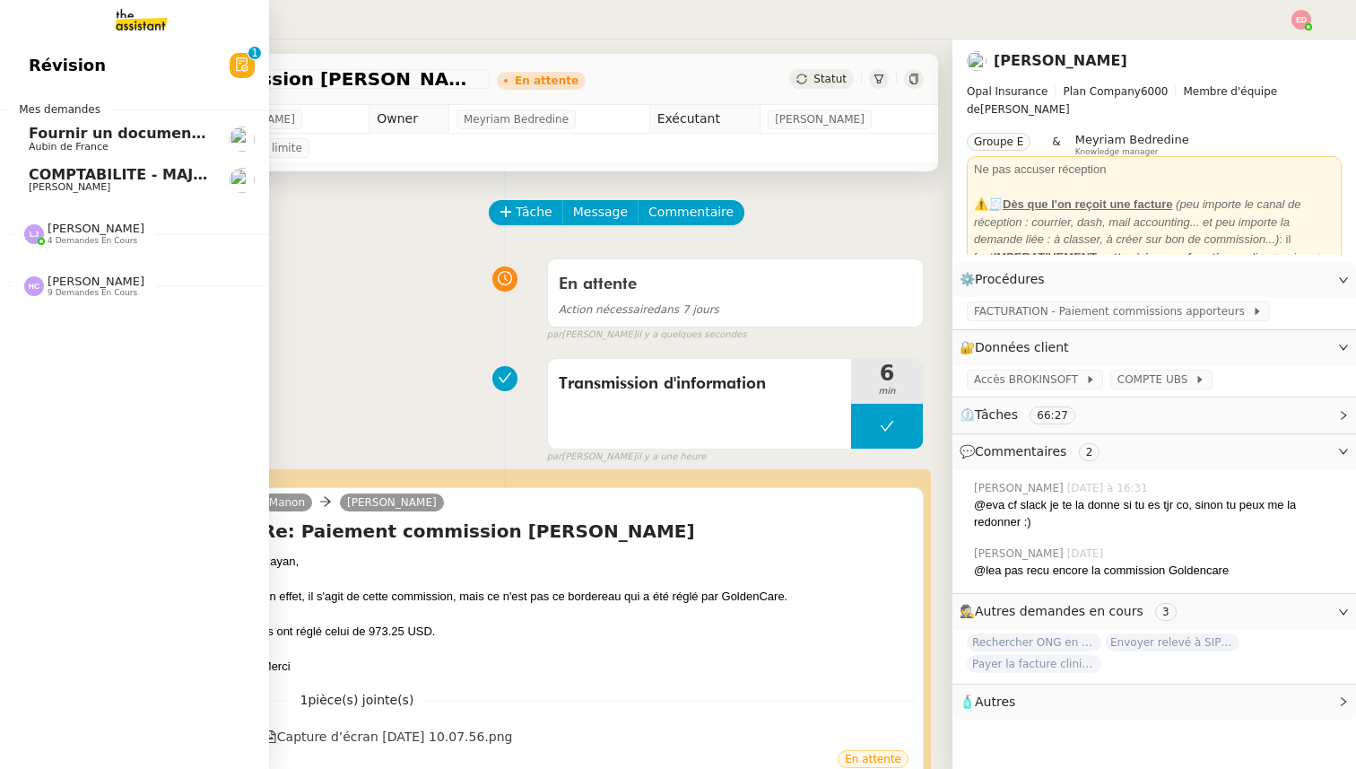
click at [92, 289] on span "9 demandes en cours" at bounding box center [93, 293] width 90 height 10
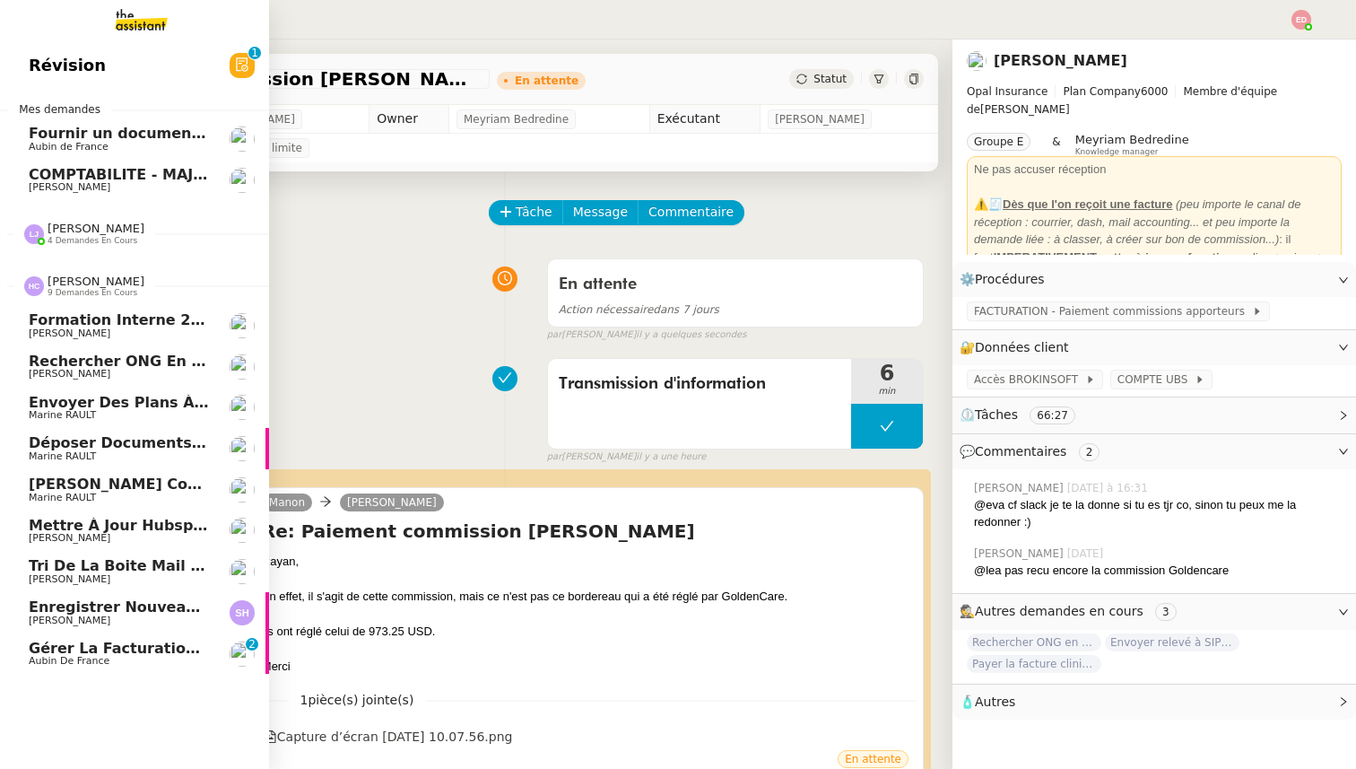
click at [92, 289] on span "9 demandes en cours" at bounding box center [93, 293] width 90 height 10
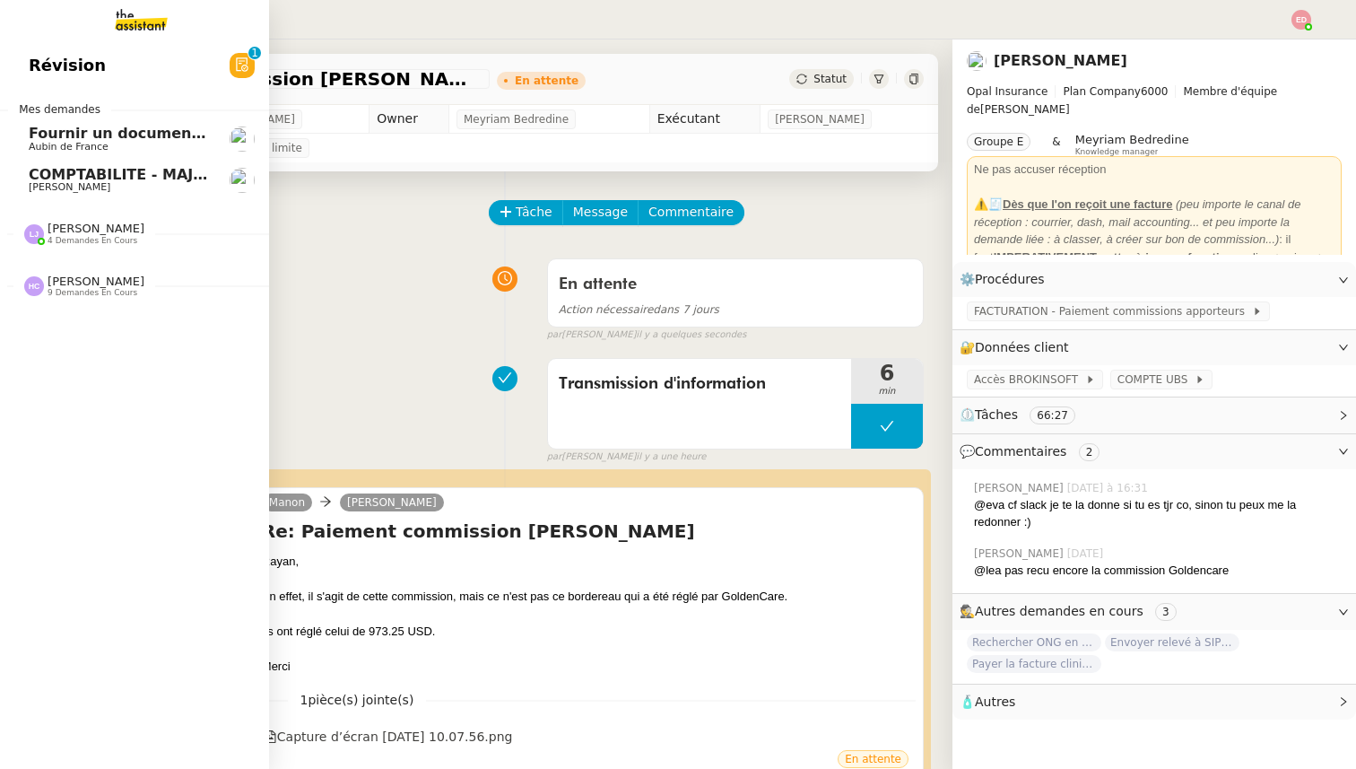
click at [103, 131] on span "Fournir un document bancaire complet" at bounding box center [186, 133] width 315 height 17
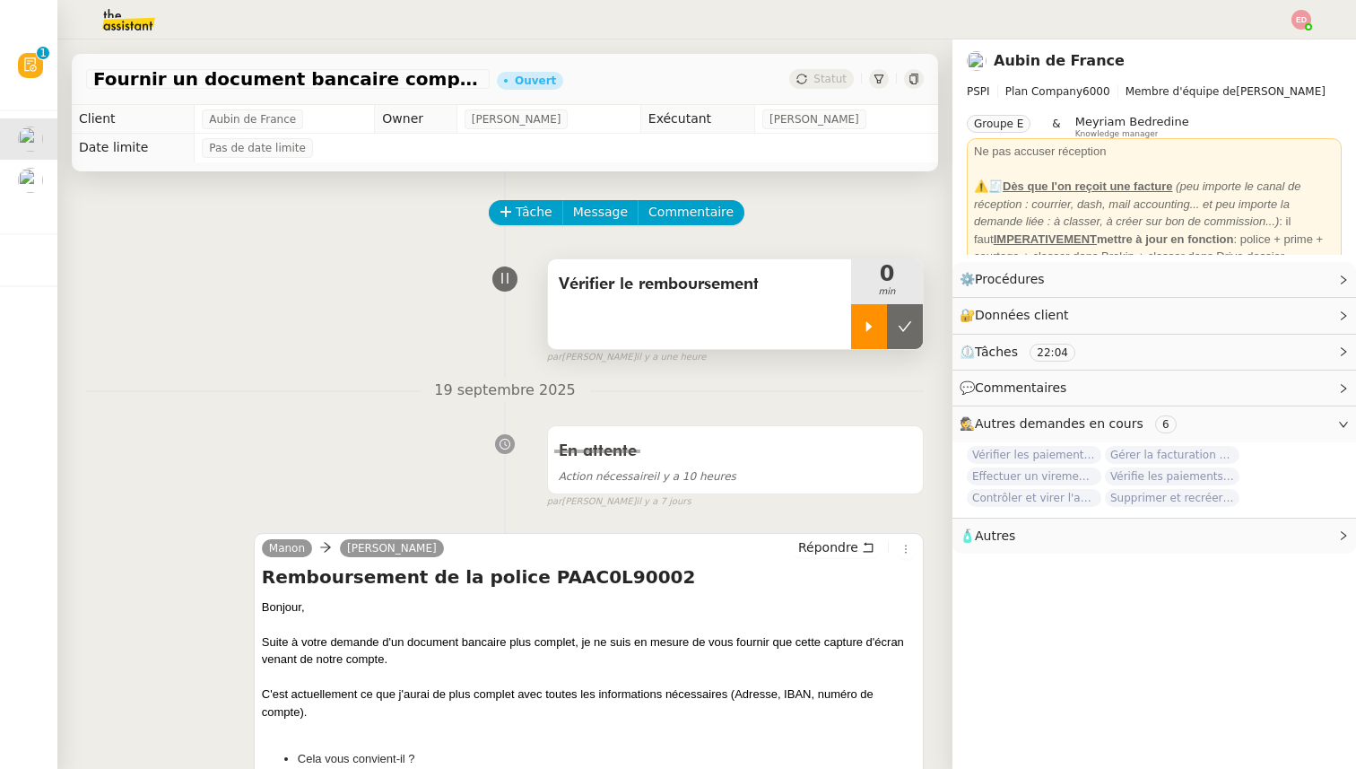
click at [869, 326] on icon at bounding box center [869, 326] width 6 height 10
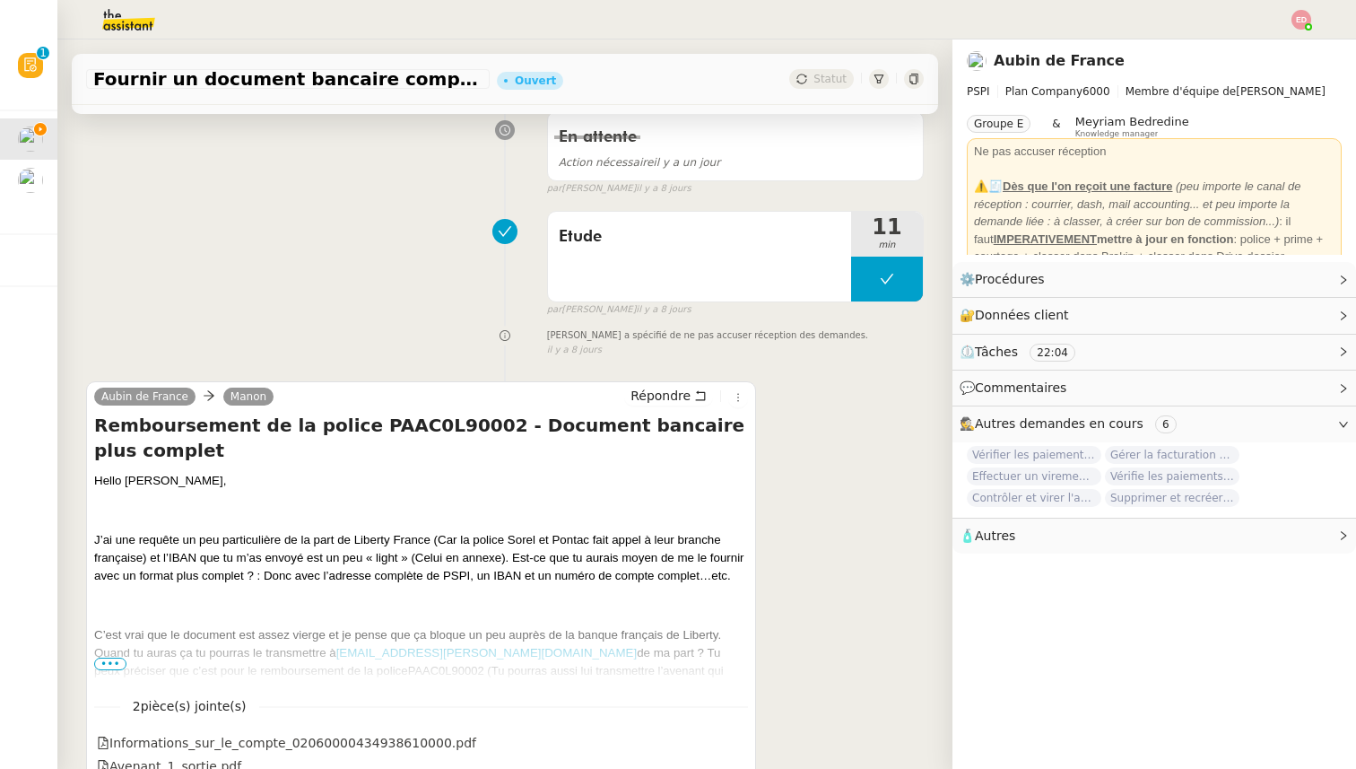
scroll to position [2119, 0]
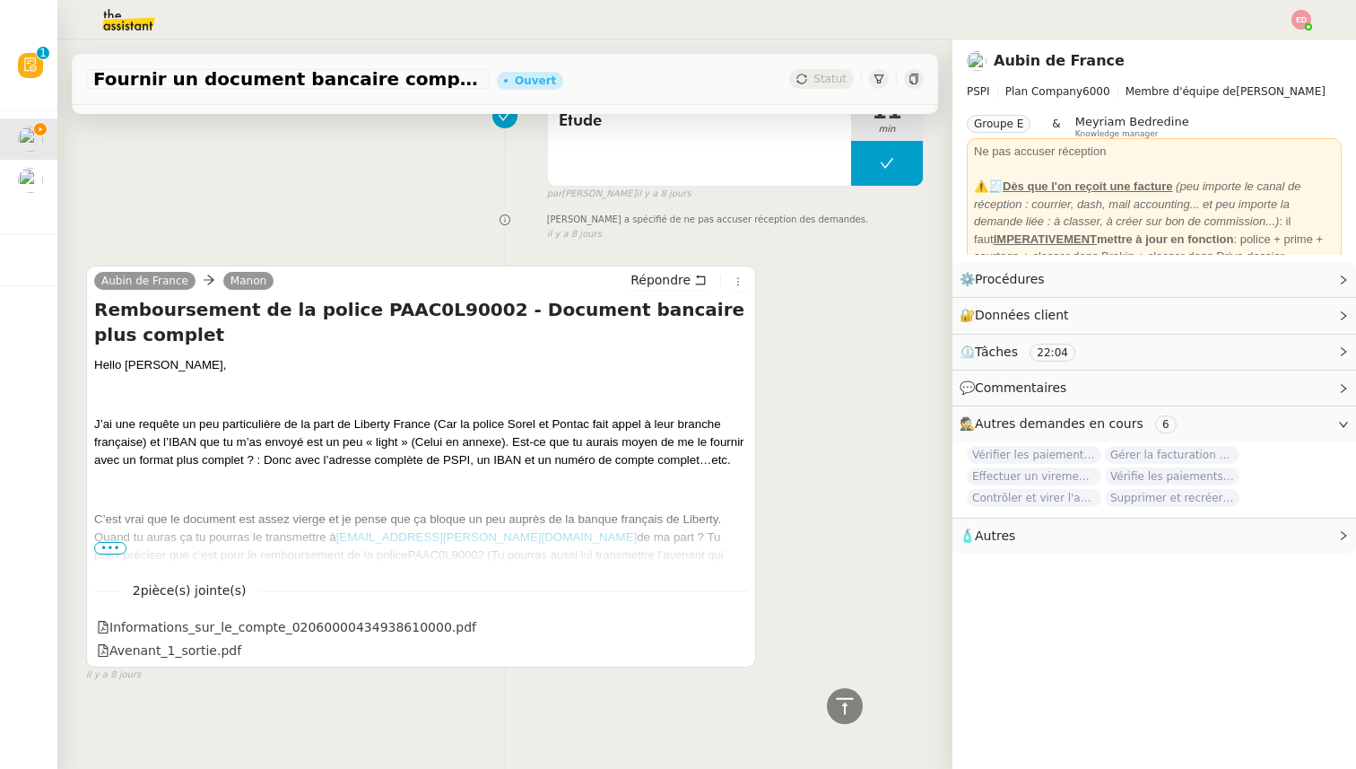
click at [114, 548] on span "•••" at bounding box center [110, 548] width 32 height 13
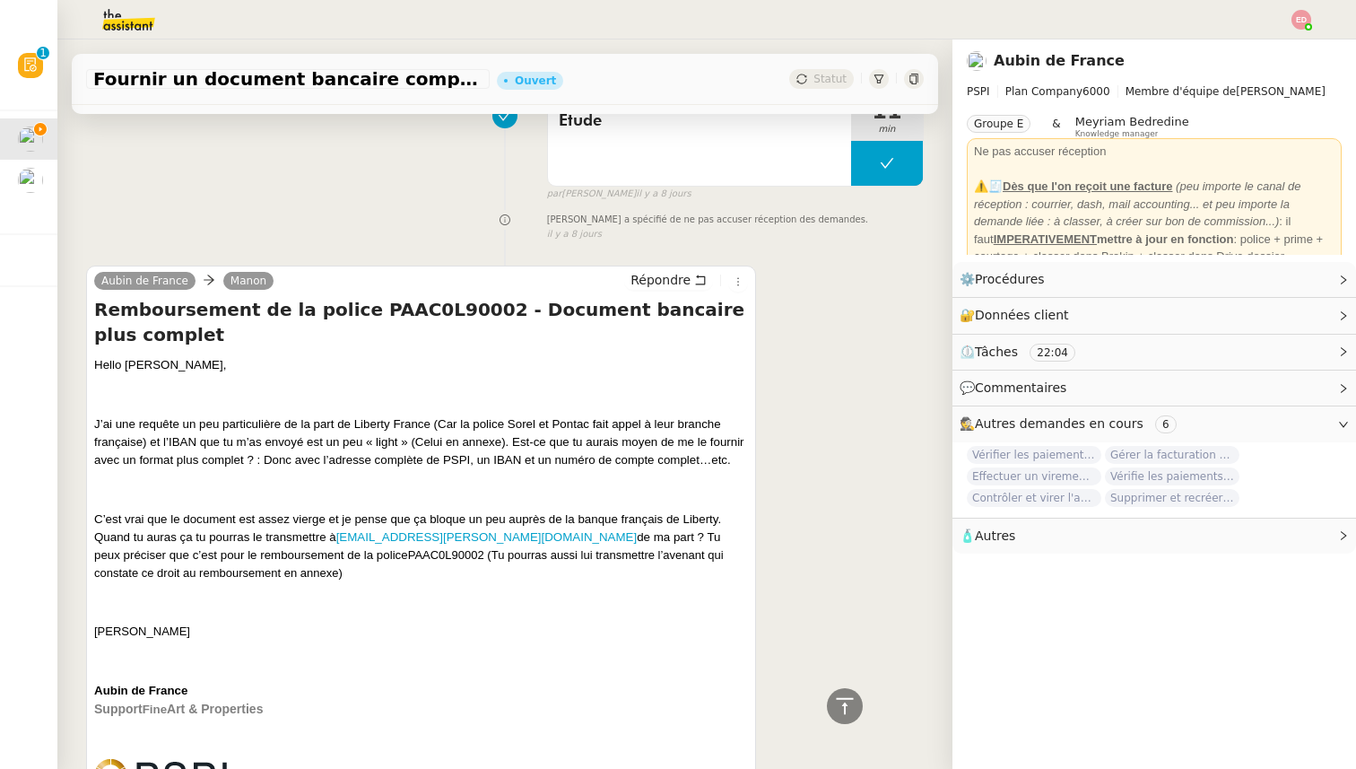
scroll to position [2627, 0]
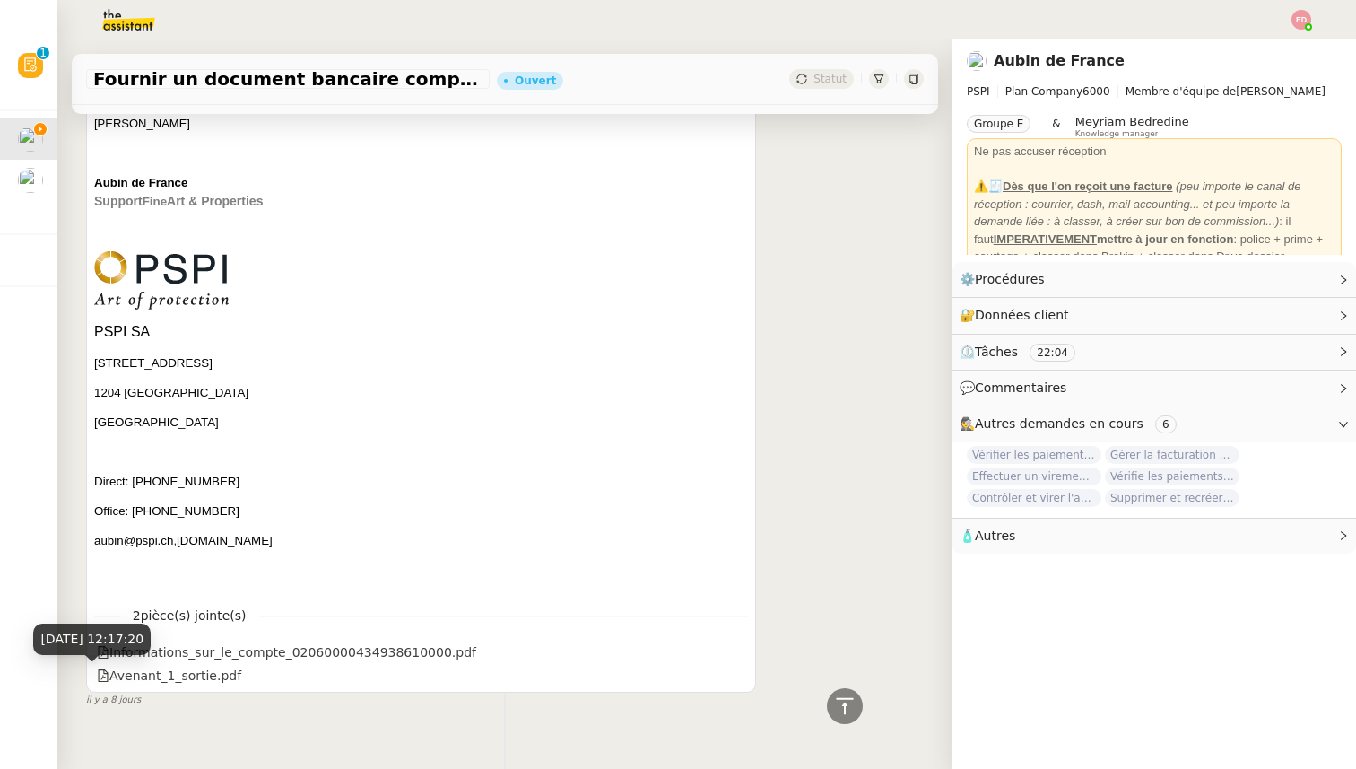
click at [122, 692] on span "il y a 8 jours" at bounding box center [113, 699] width 55 height 15
click at [198, 665] on div "Avenant_1_sortie.pdf" at bounding box center [169, 675] width 144 height 21
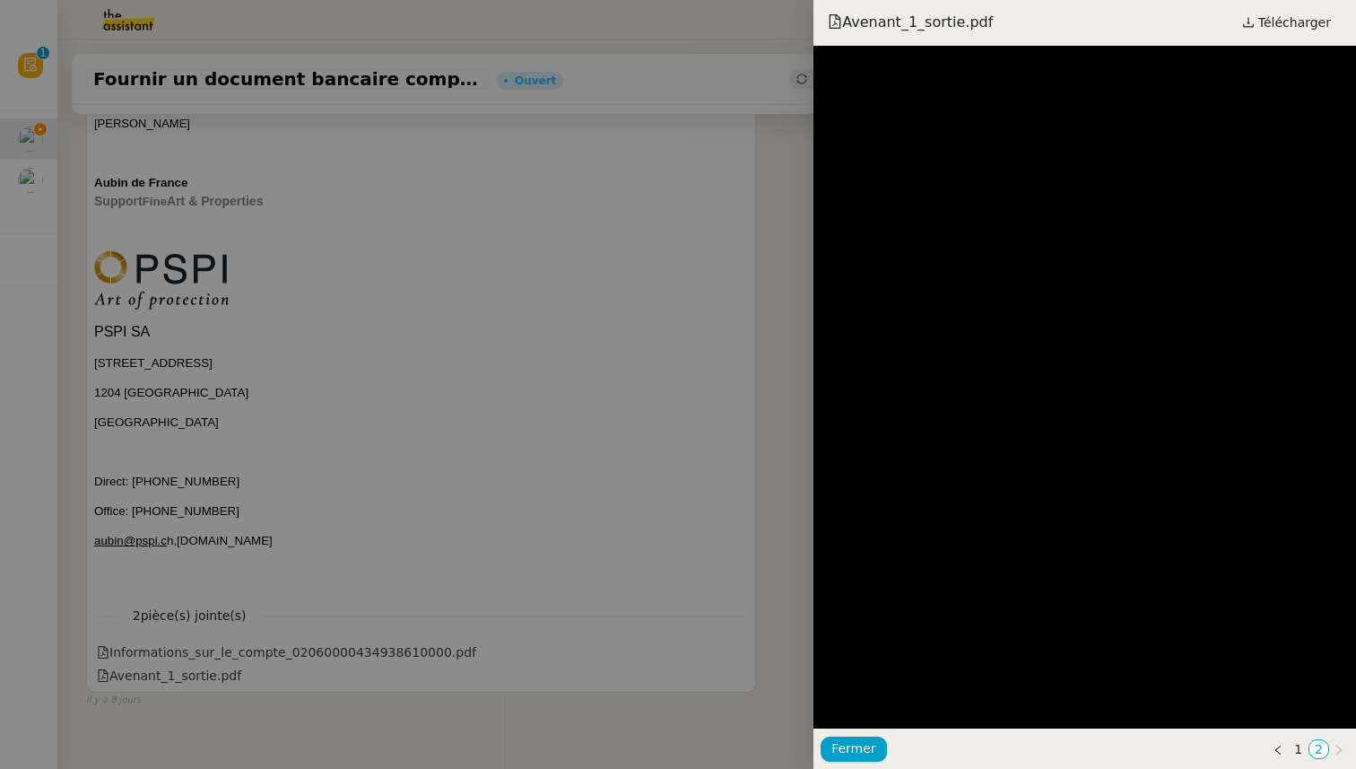
click at [389, 487] on div at bounding box center [678, 384] width 1356 height 769
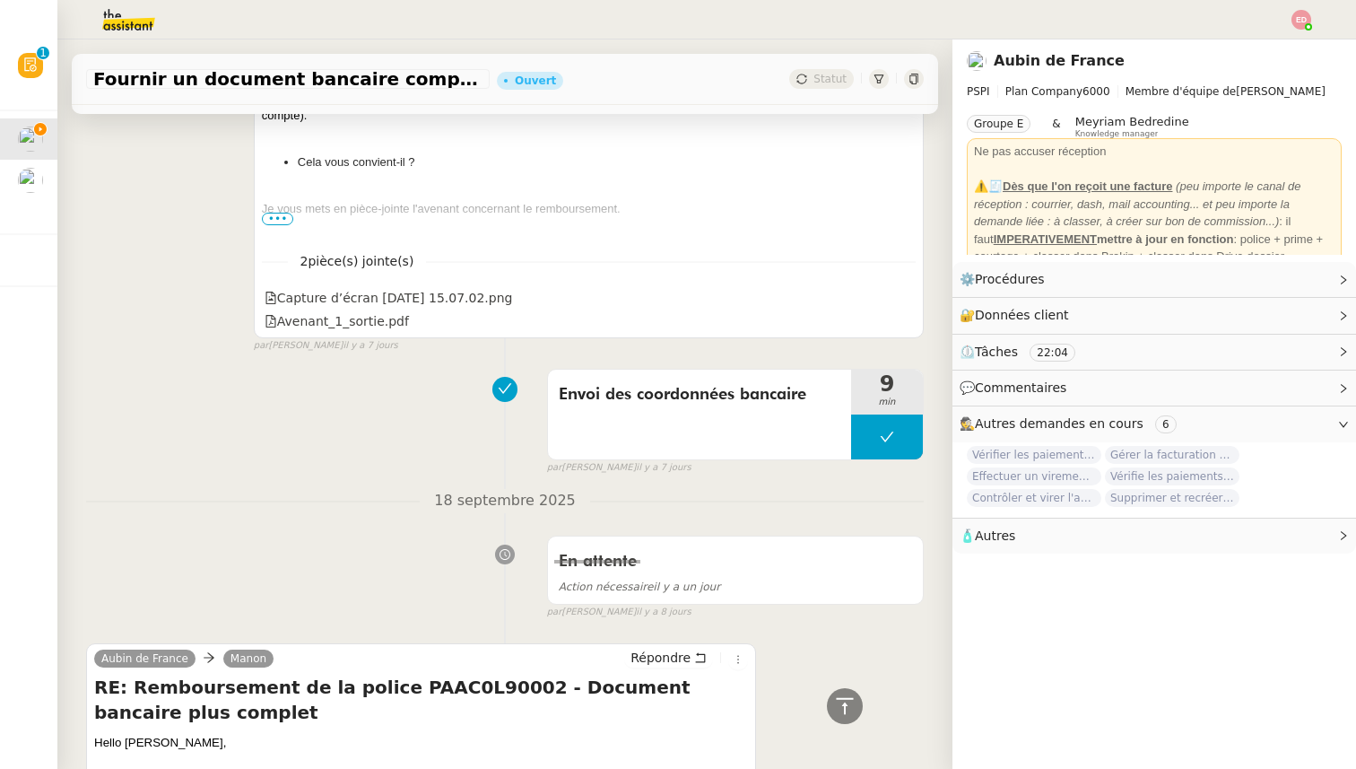
scroll to position [567, 0]
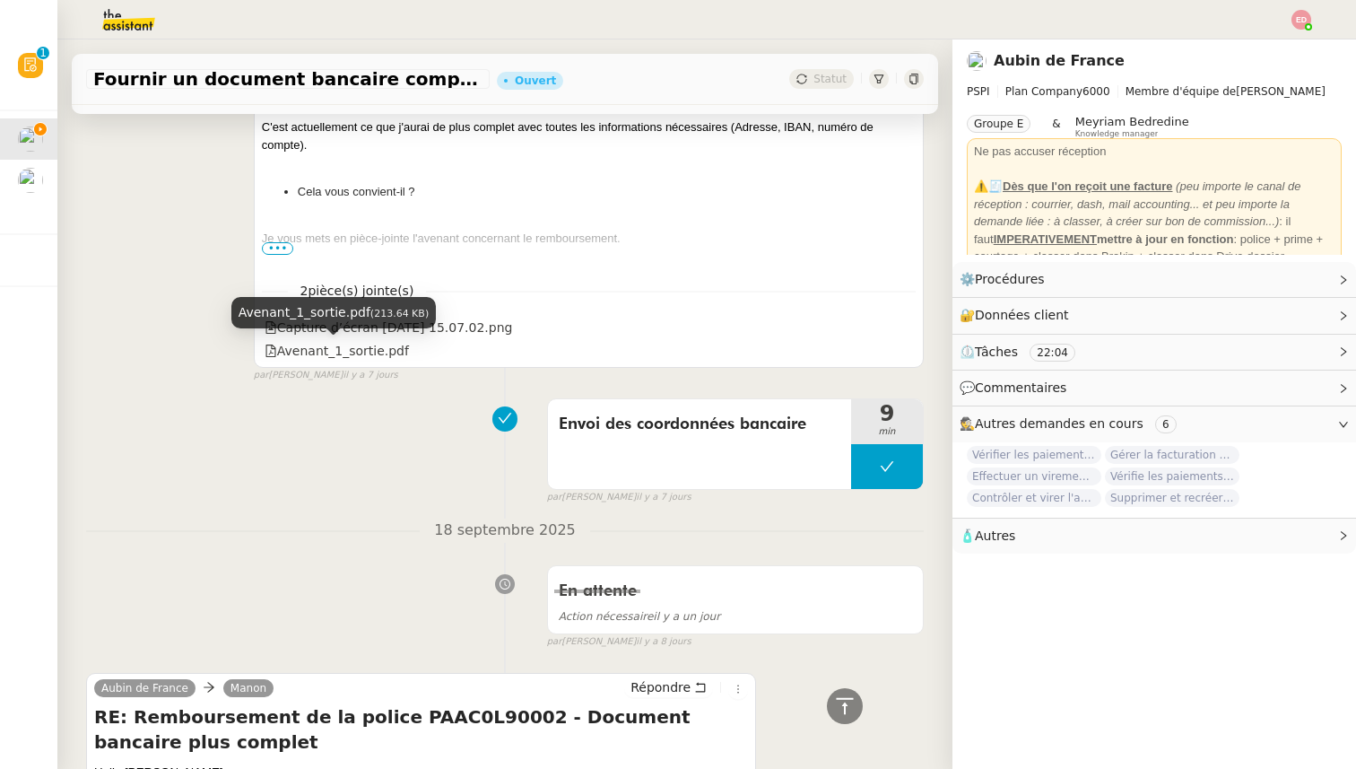
click at [370, 327] on div "Avenant_1_sortie.pdf (213.64 KB)" at bounding box center [333, 319] width 204 height 45
click at [513, 328] on div "Capture d’écran [DATE] 15.07.02.png" at bounding box center [389, 327] width 248 height 21
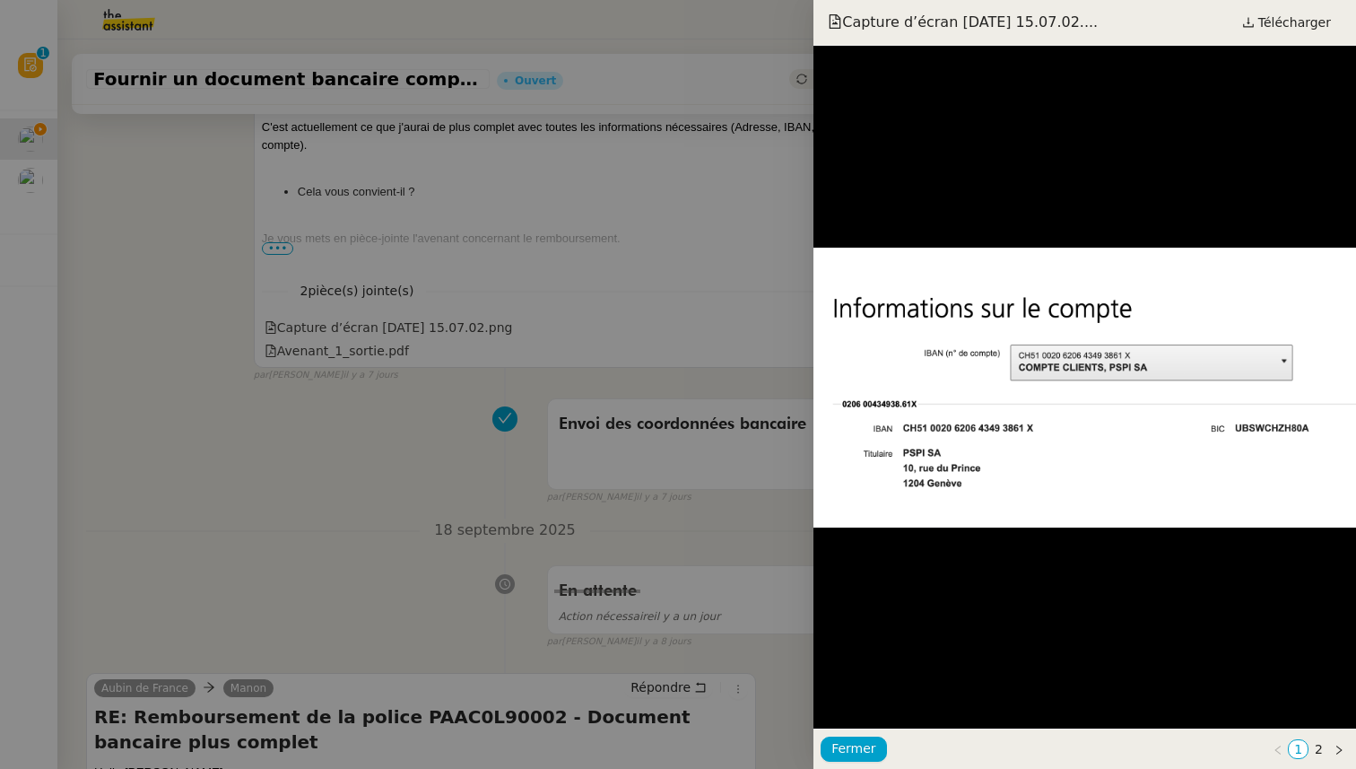
click at [465, 474] on div at bounding box center [678, 384] width 1356 height 769
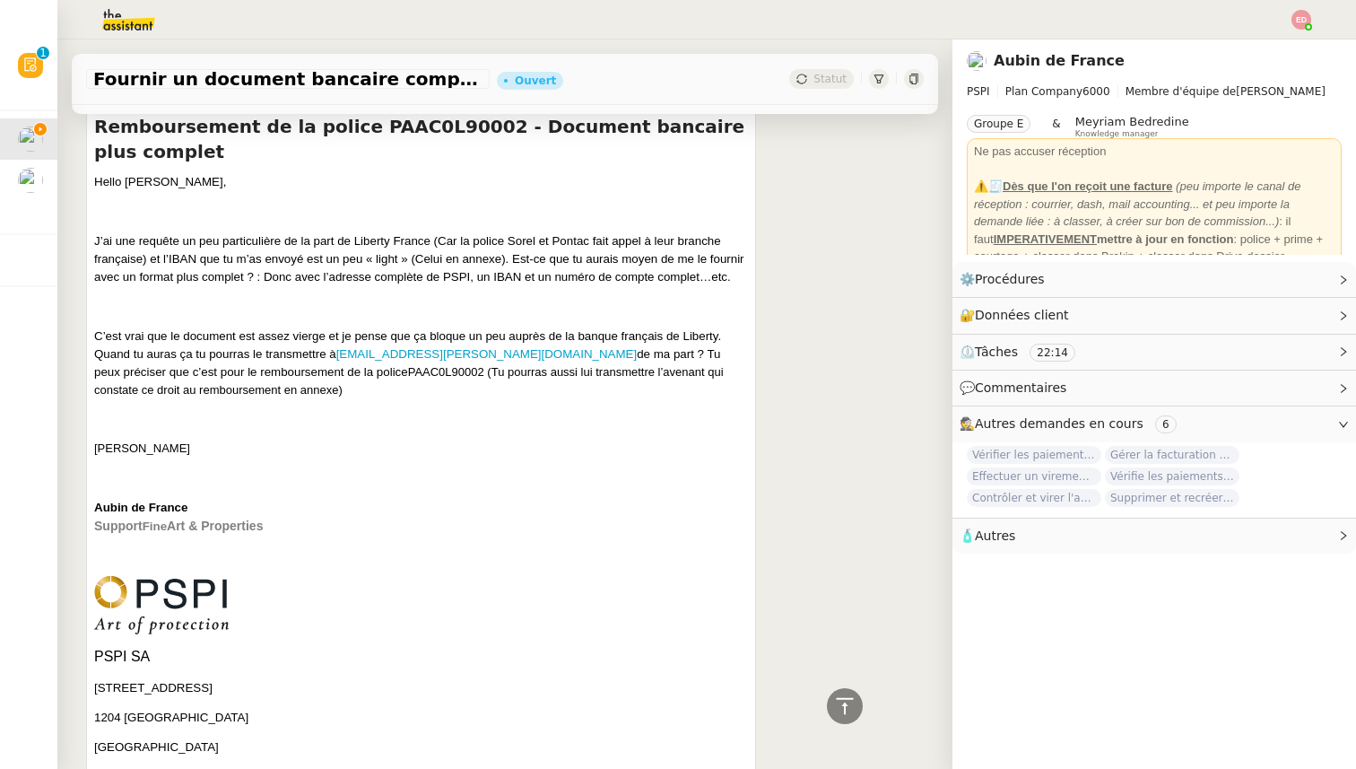
scroll to position [2627, 0]
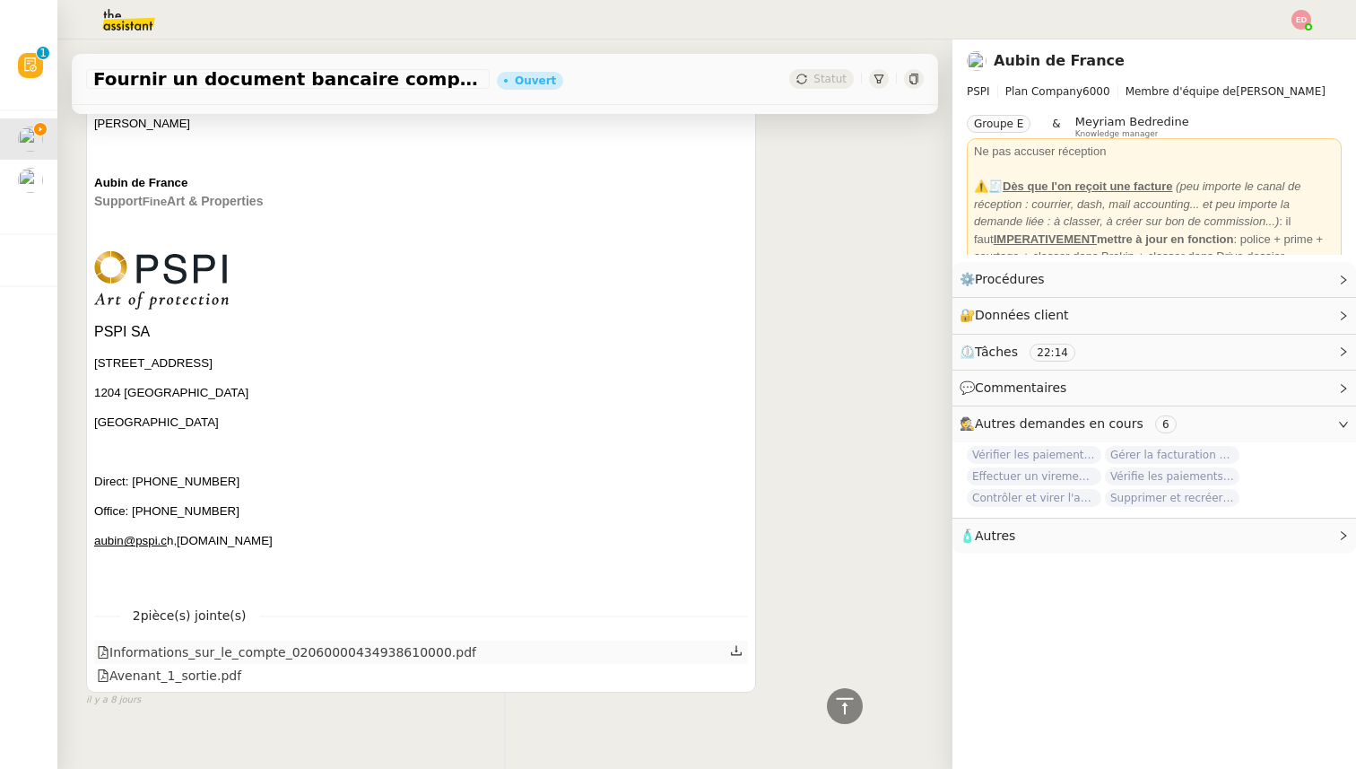
click at [373, 640] on div "Informations_sur_le_compte_02060000434938610000.pdf" at bounding box center [421, 651] width 654 height 23
click at [368, 642] on div "Informations_sur_le_compte_02060000434938610000.pdf" at bounding box center [286, 652] width 379 height 21
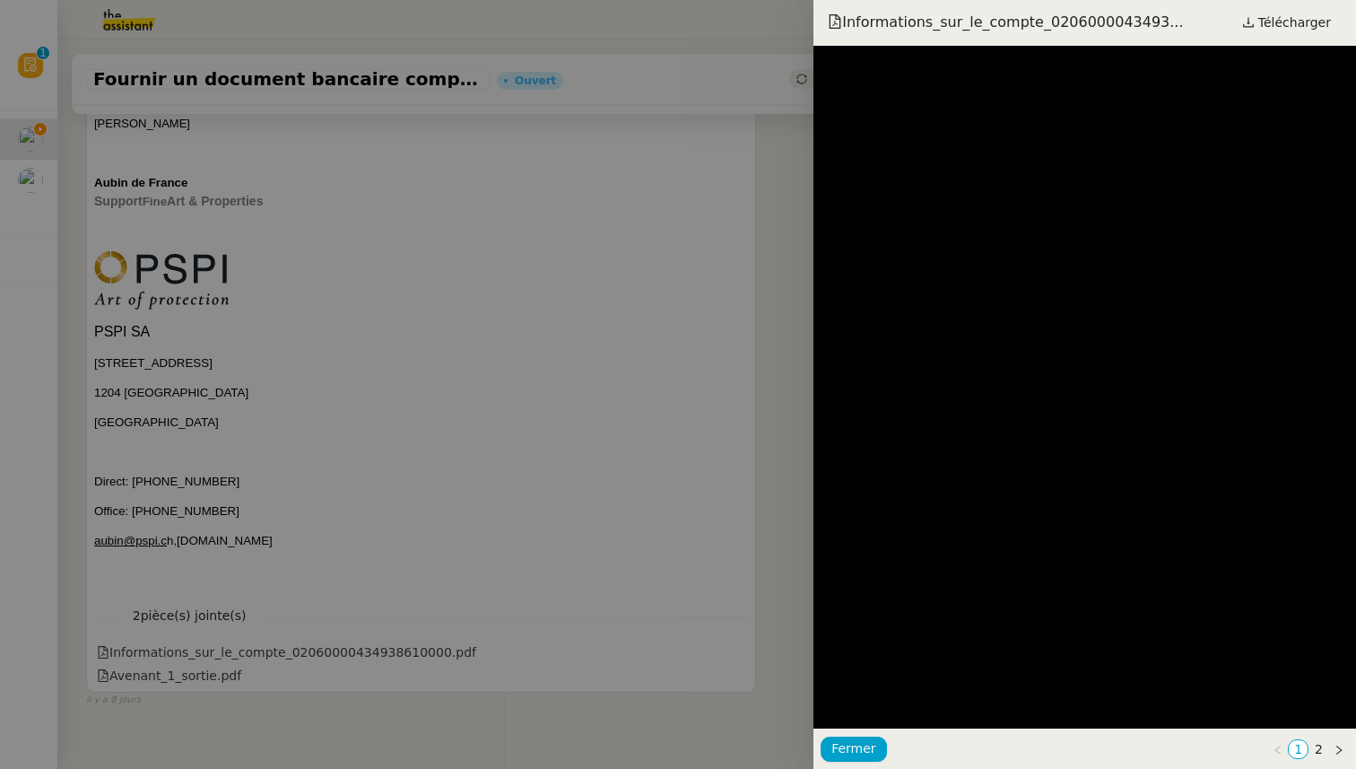
click at [427, 495] on div at bounding box center [678, 384] width 1356 height 769
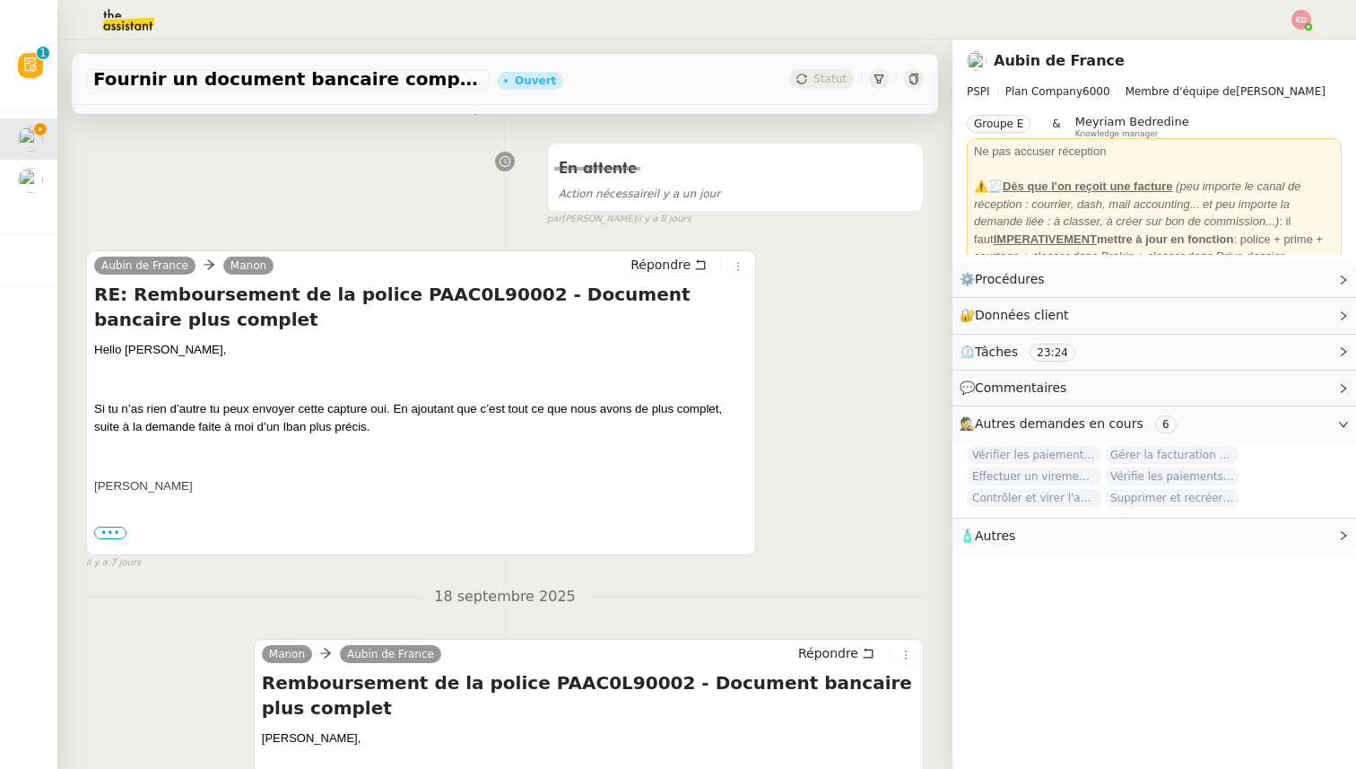
scroll to position [990, 0]
click at [655, 251] on div "Aubin de France [PERSON_NAME] RE: Remboursement de la police PAAC0L90002 - Docu…" at bounding box center [421, 401] width 670 height 305
click at [642, 265] on span "Répondre" at bounding box center [661, 264] width 60 height 18
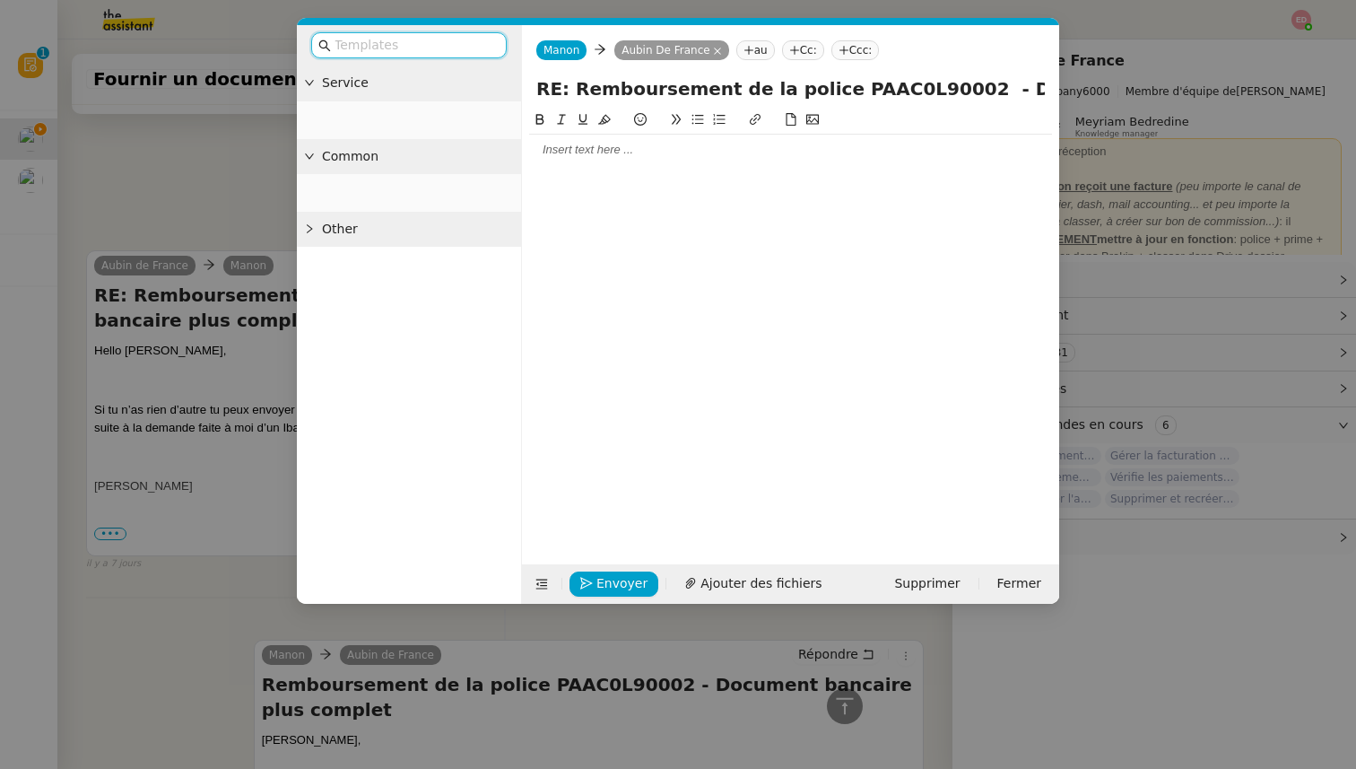
scroll to position [1153, 0]
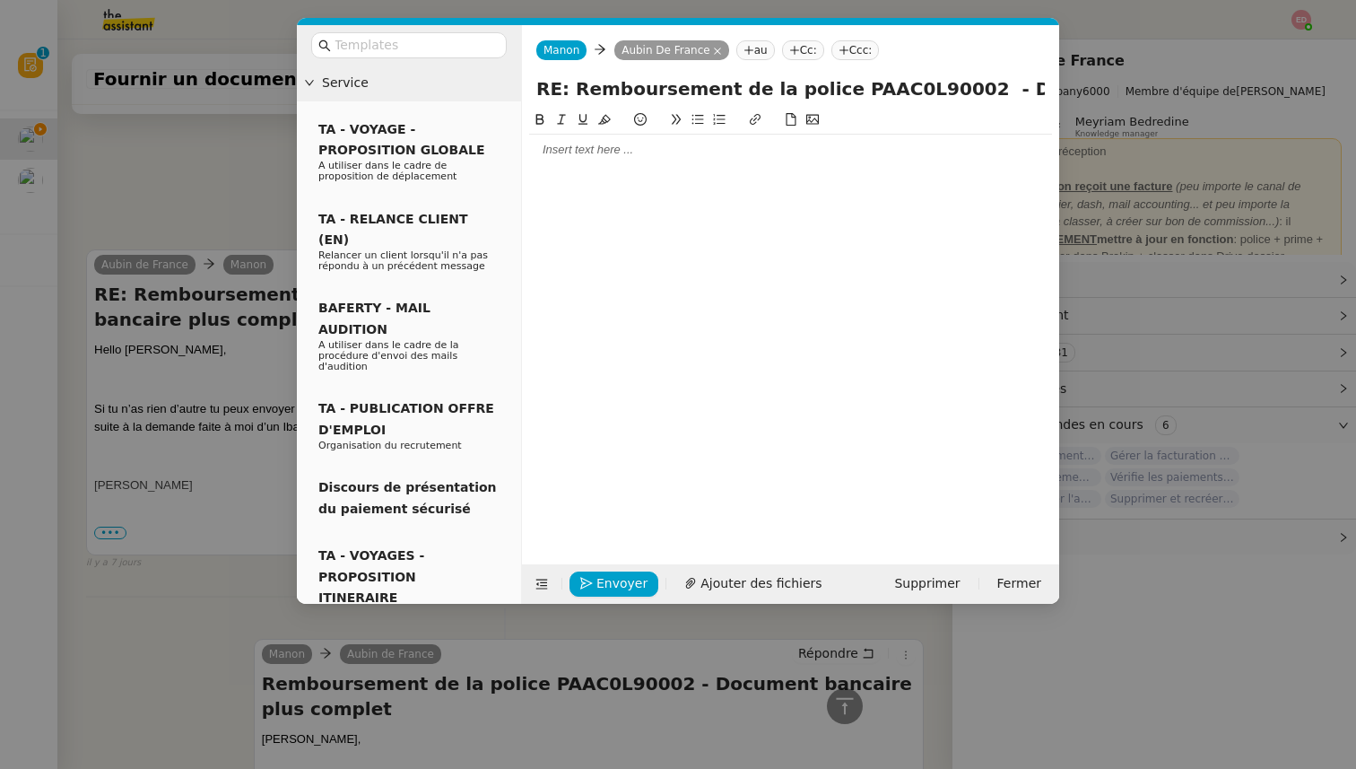
click at [575, 146] on div at bounding box center [790, 150] width 523 height 16
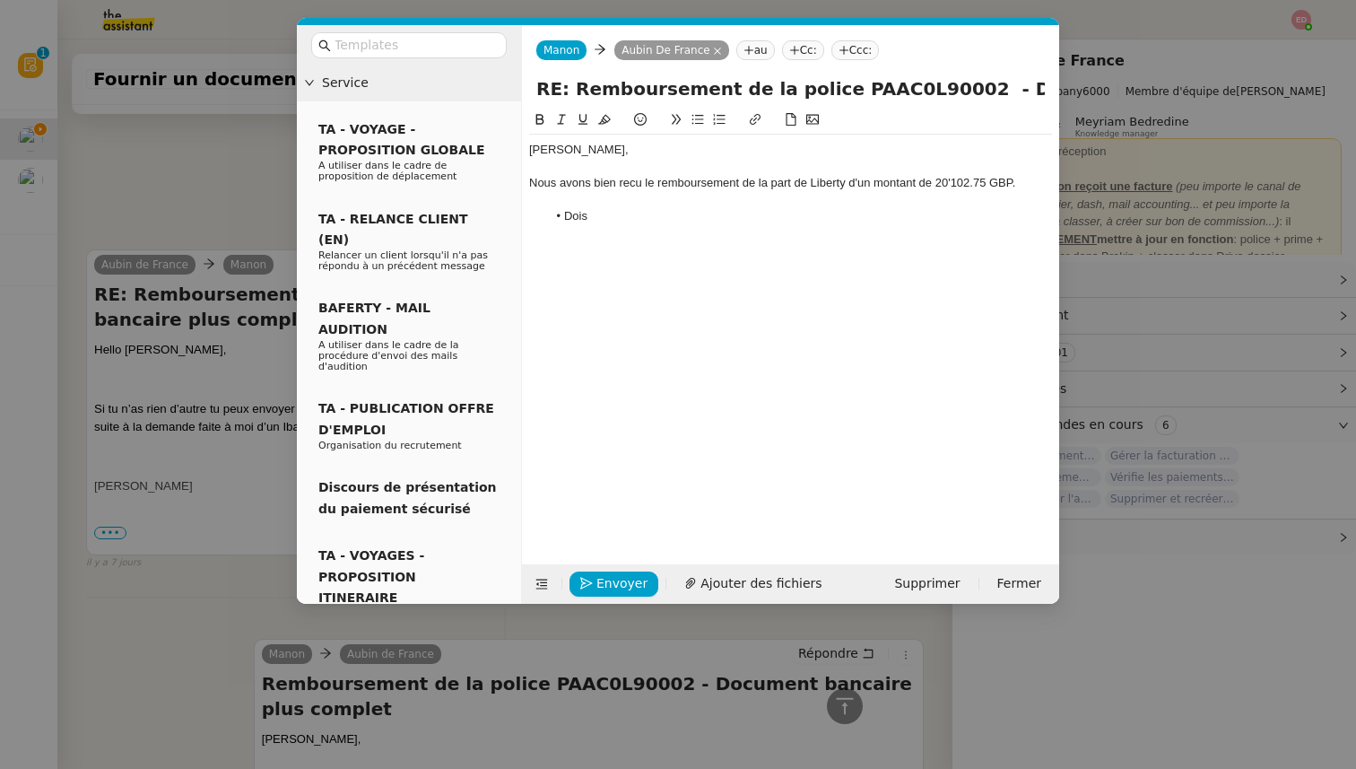
scroll to position [1264, 0]
click at [144, 251] on nz-modal-container "Service TA - VOYAGE - PROPOSITION GLOBALE A utiliser dans le cadre de propositi…" at bounding box center [678, 384] width 1356 height 769
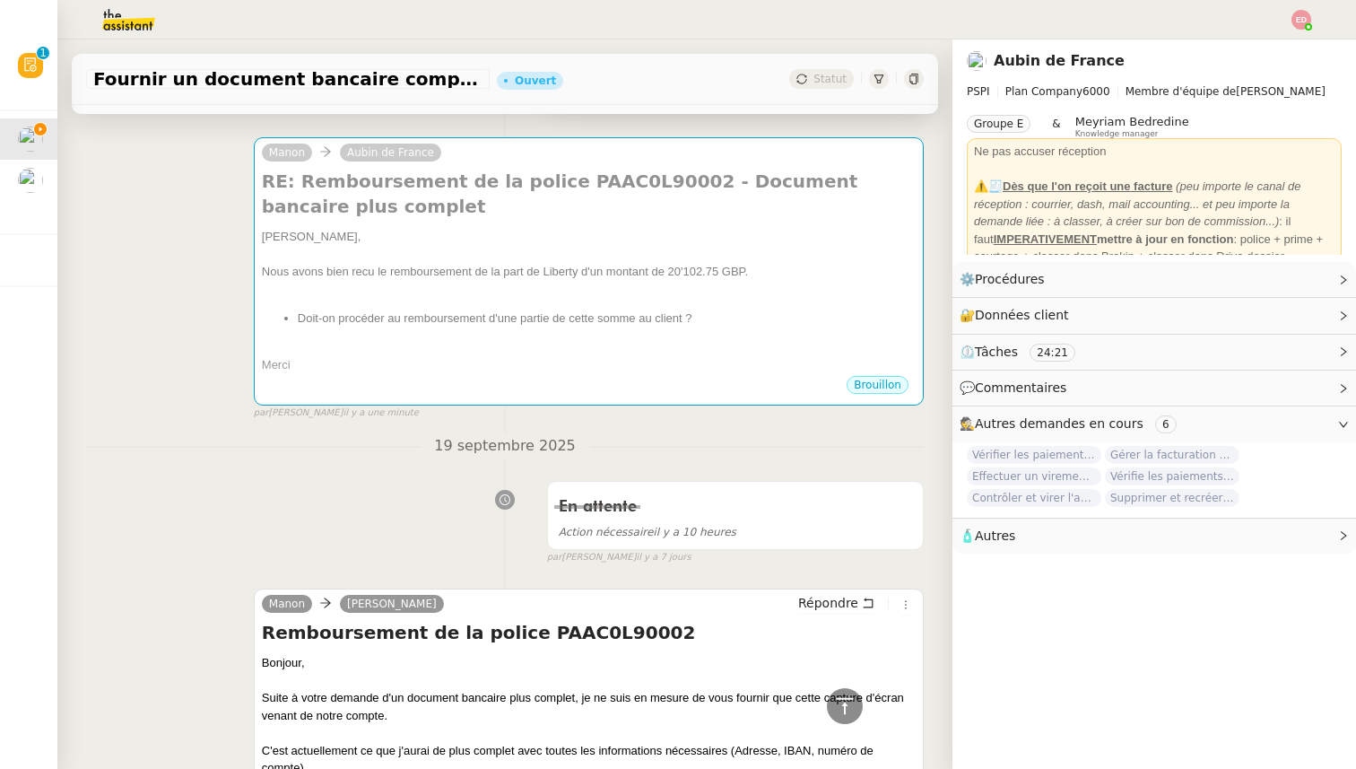
scroll to position [0, 0]
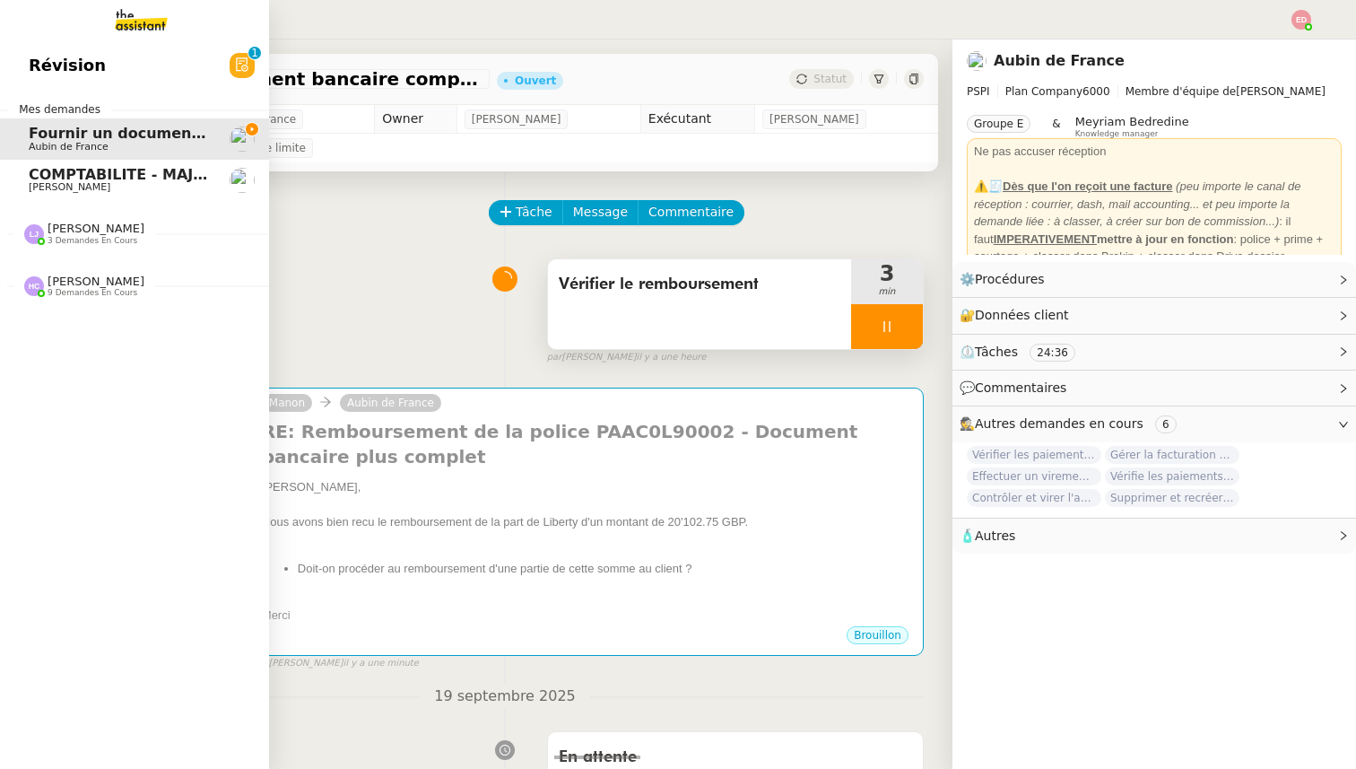
click at [157, 171] on span "COMPTABILITE - MAJ solde restant- septembre 2025" at bounding box center [239, 174] width 420 height 17
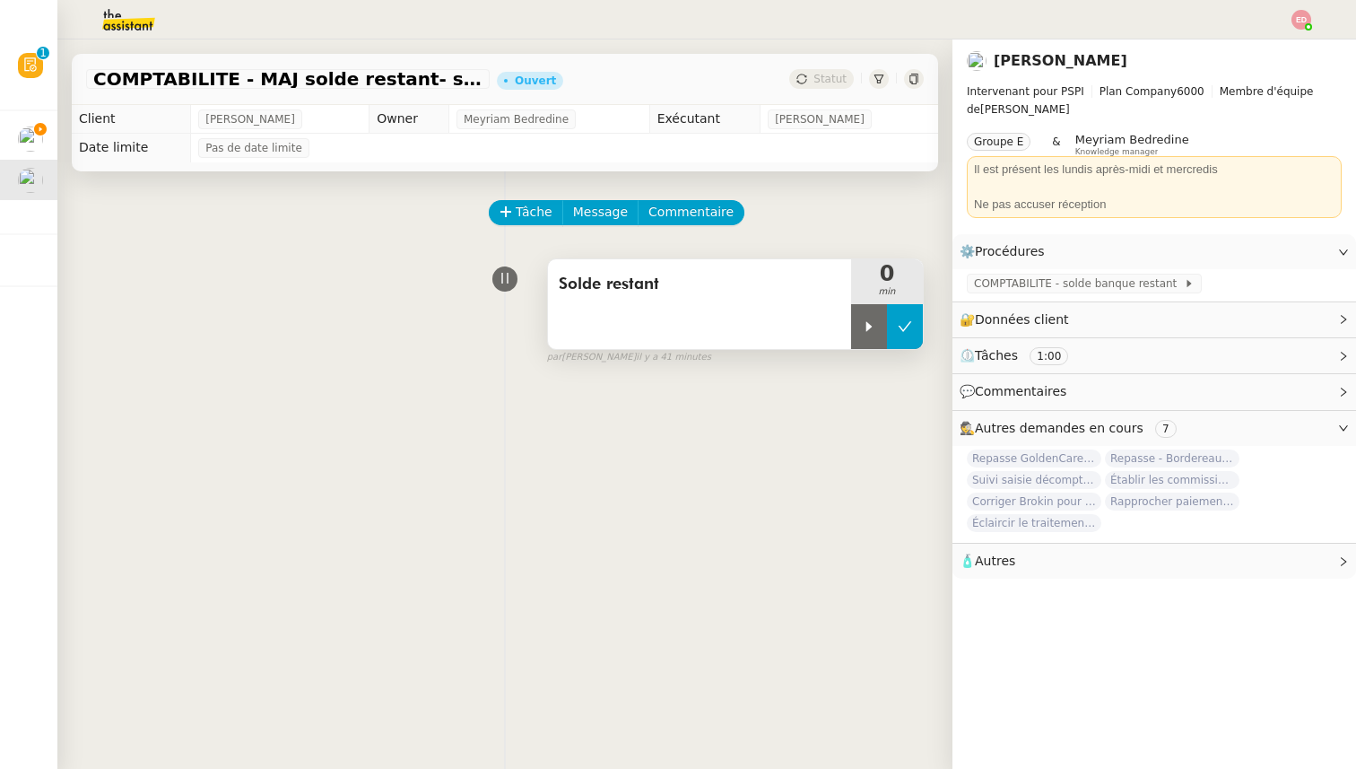
click at [900, 328] on icon at bounding box center [905, 326] width 14 height 14
click at [835, 83] on span "Statut" at bounding box center [829, 79] width 33 height 13
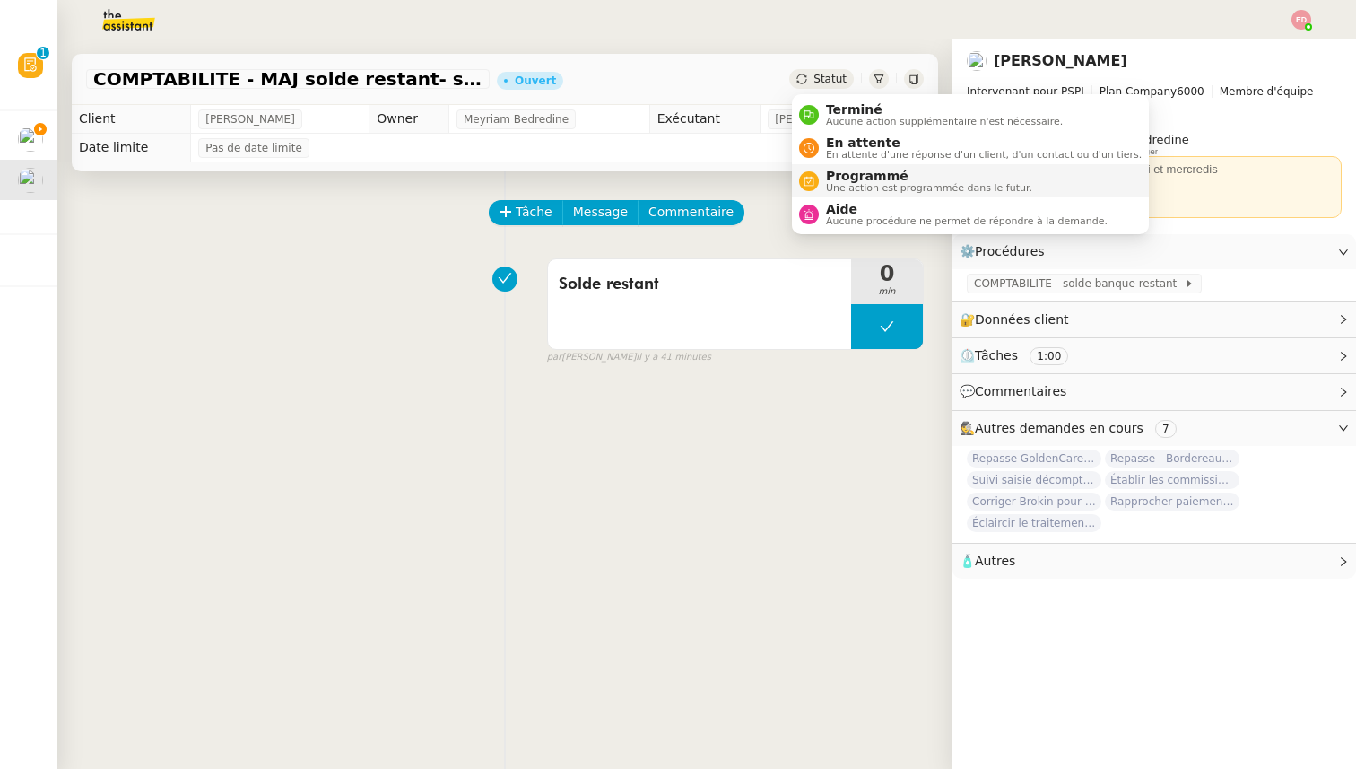
click at [845, 178] on span "Programmé" at bounding box center [929, 176] width 206 height 14
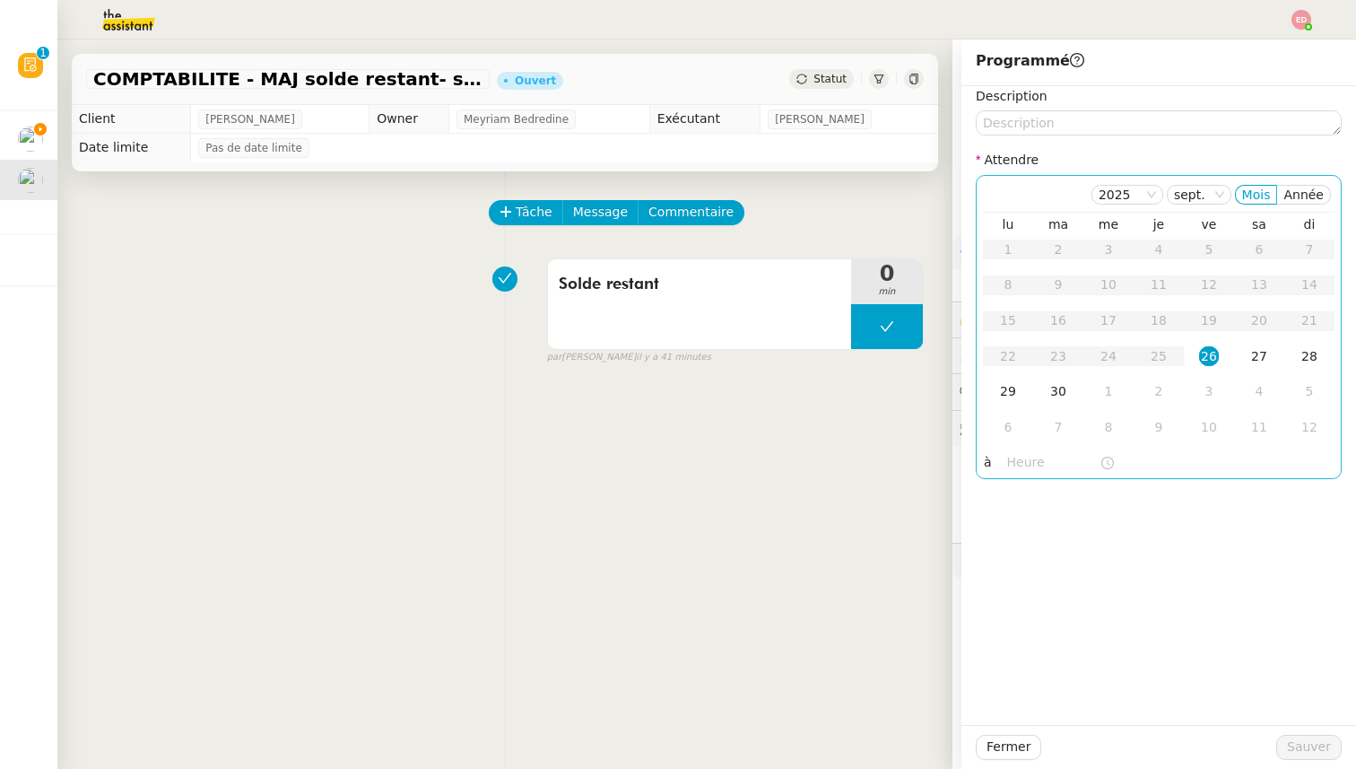
click at [1213, 358] on div "26" at bounding box center [1209, 356] width 20 height 20
click at [1010, 466] on input "text" at bounding box center [1053, 462] width 92 height 21
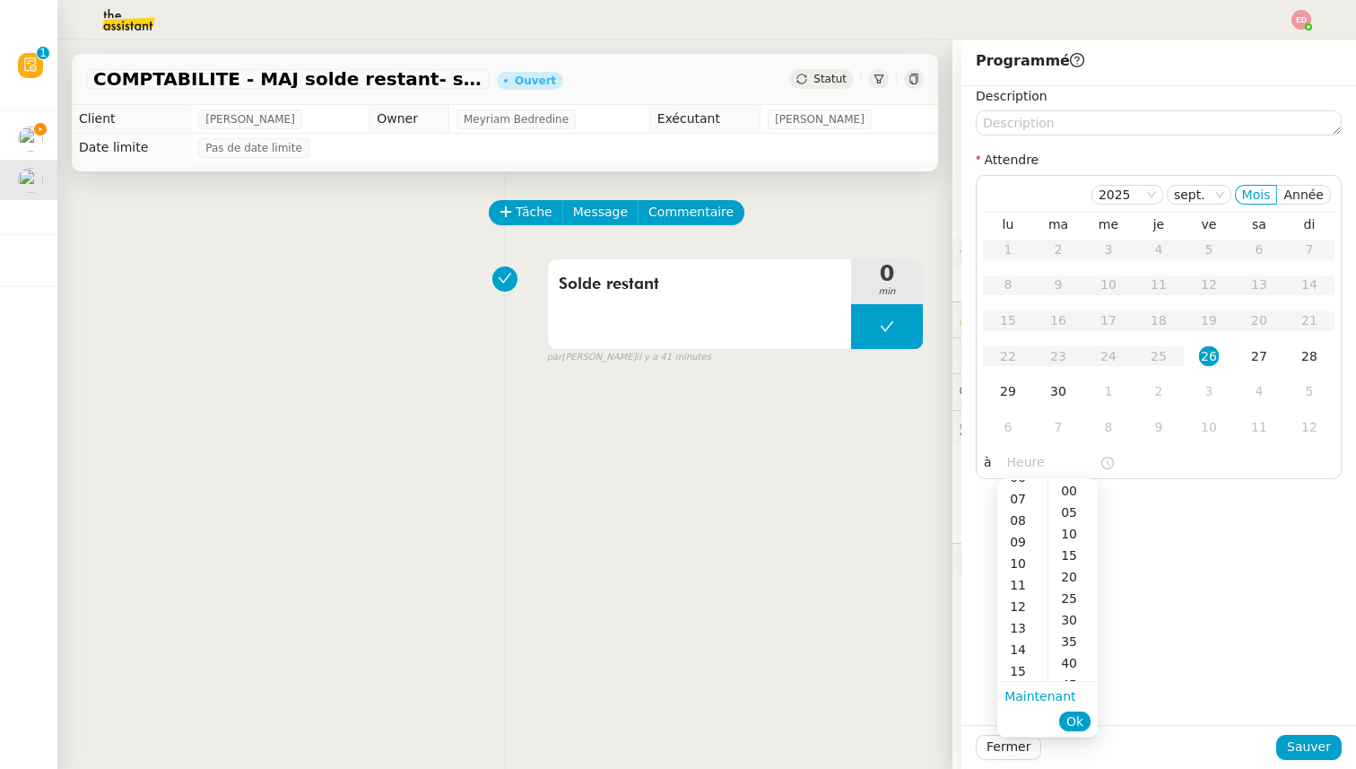
scroll to position [144, 0]
click at [1023, 644] on div "14" at bounding box center [1022, 649] width 50 height 22
click at [1086, 494] on div "00" at bounding box center [1072, 491] width 49 height 22
type input "14:00"
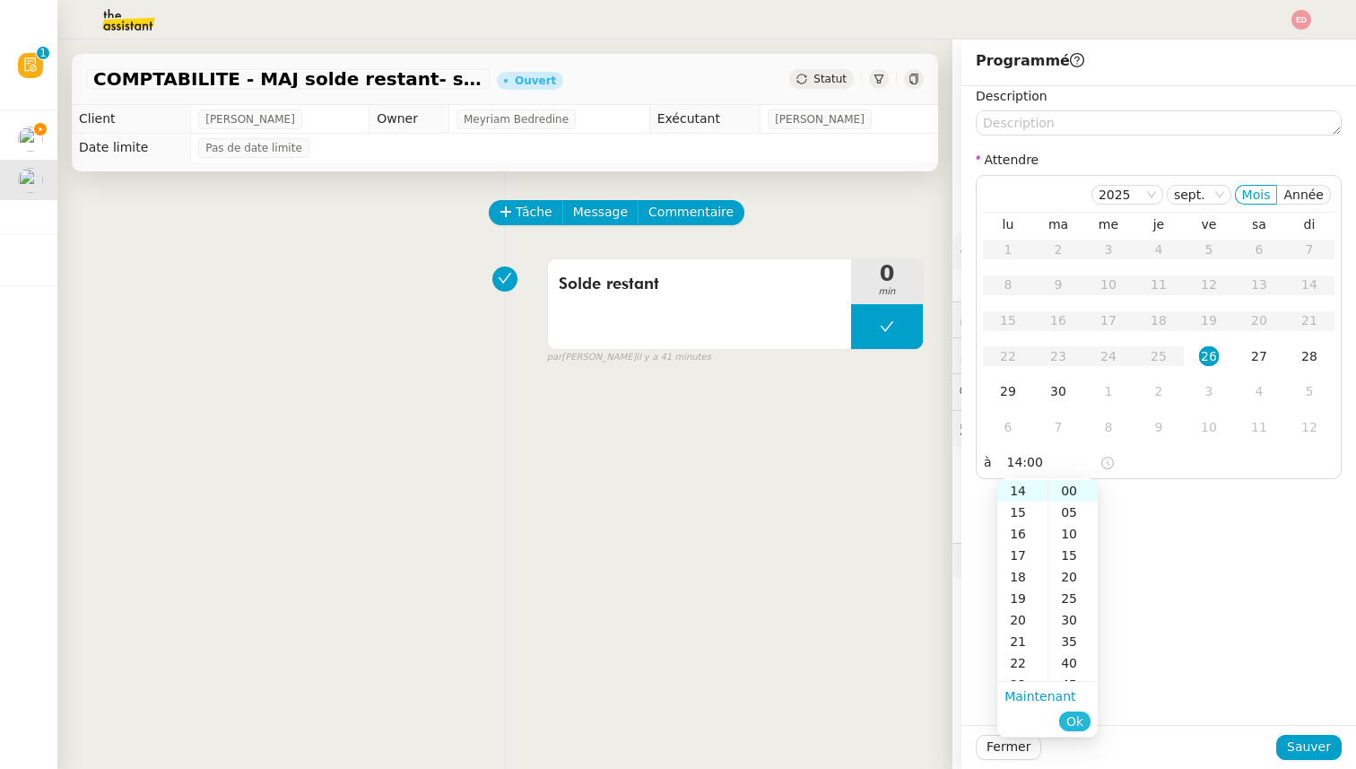
click at [1078, 724] on span "Ok" at bounding box center [1074, 721] width 17 height 18
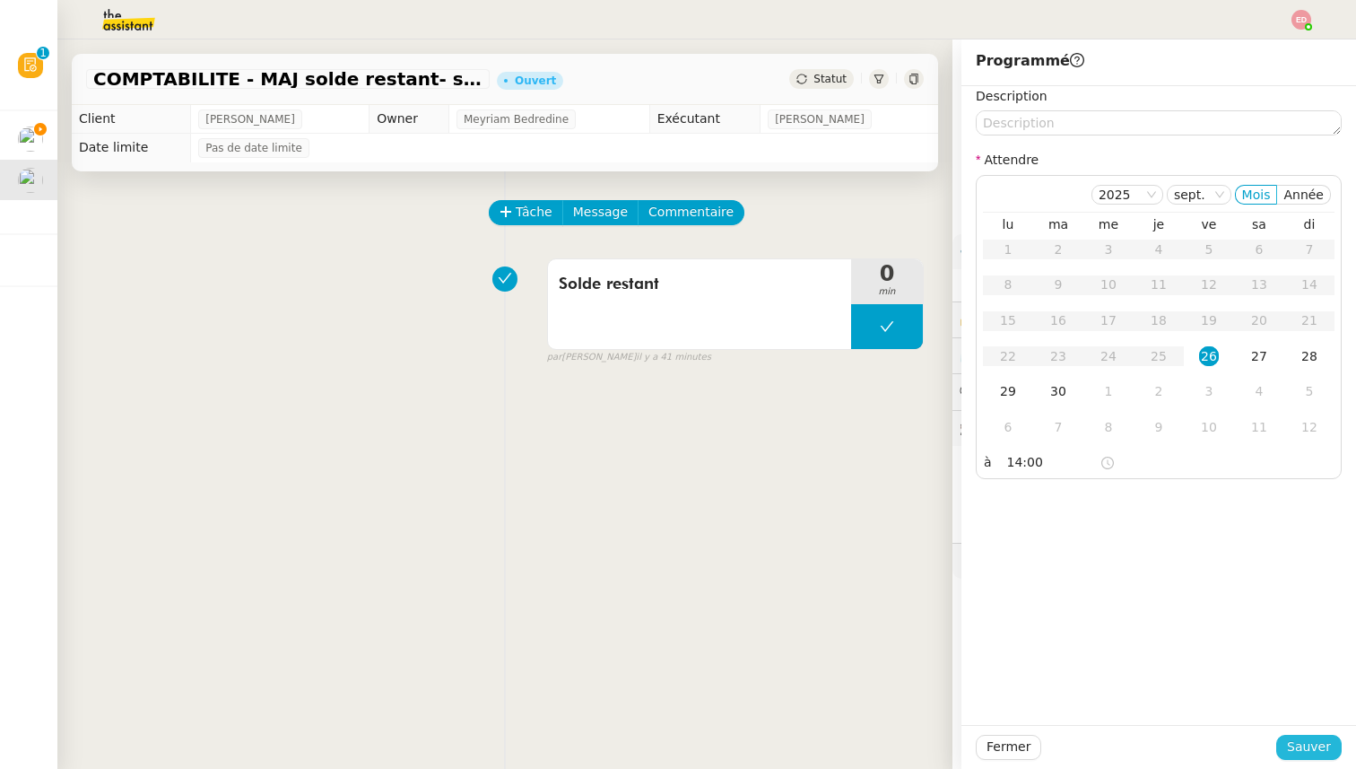
click at [1286, 751] on button "Sauver" at bounding box center [1308, 747] width 65 height 25
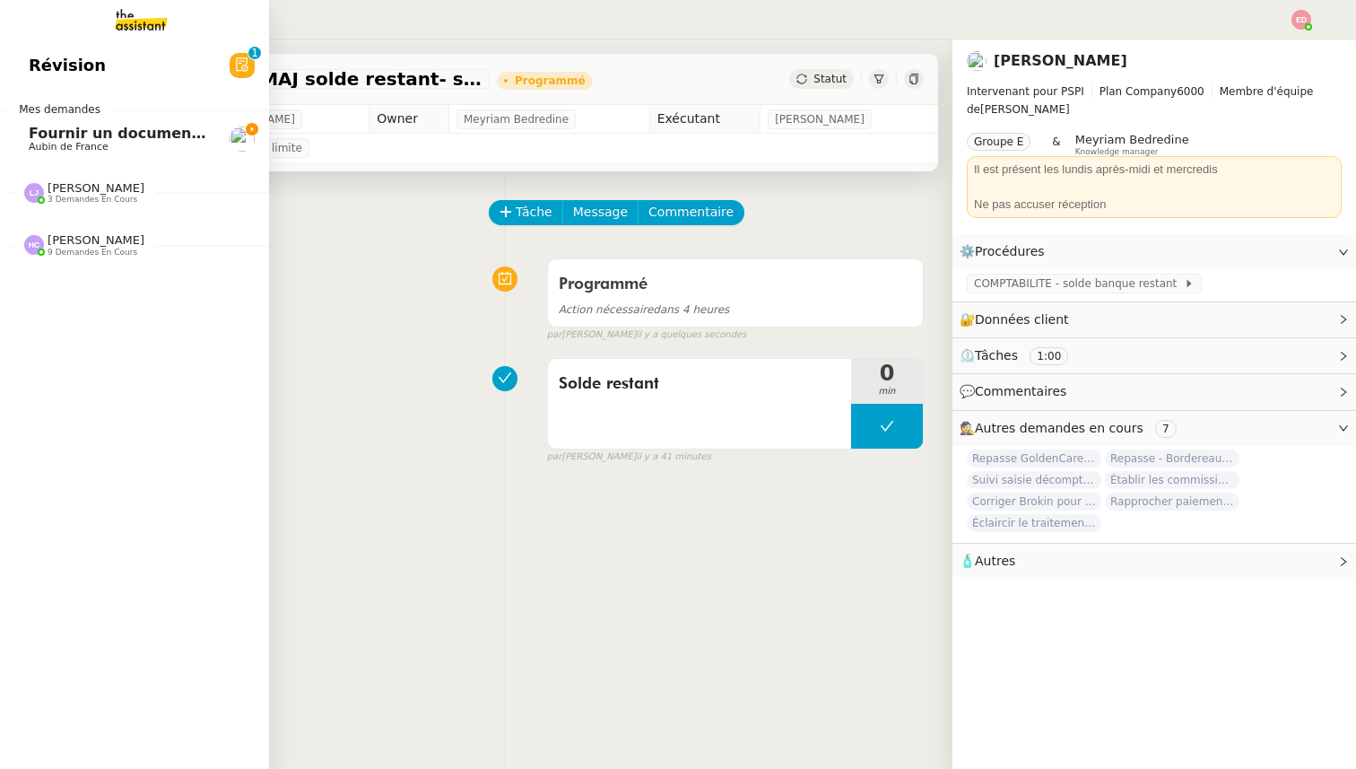
click at [39, 131] on span "Fournir un document bancaire complet" at bounding box center [186, 133] width 315 height 17
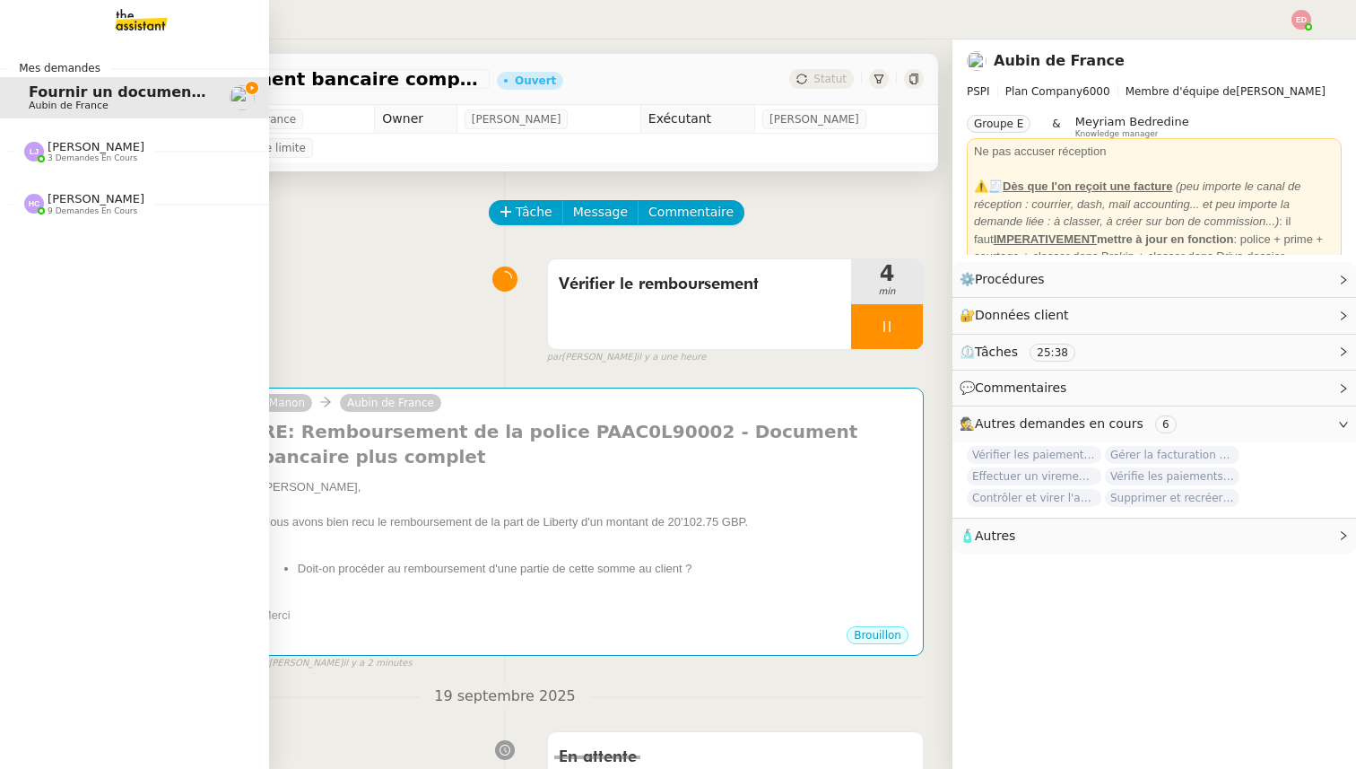
click at [76, 161] on span "3 demandes en cours" at bounding box center [93, 158] width 90 height 10
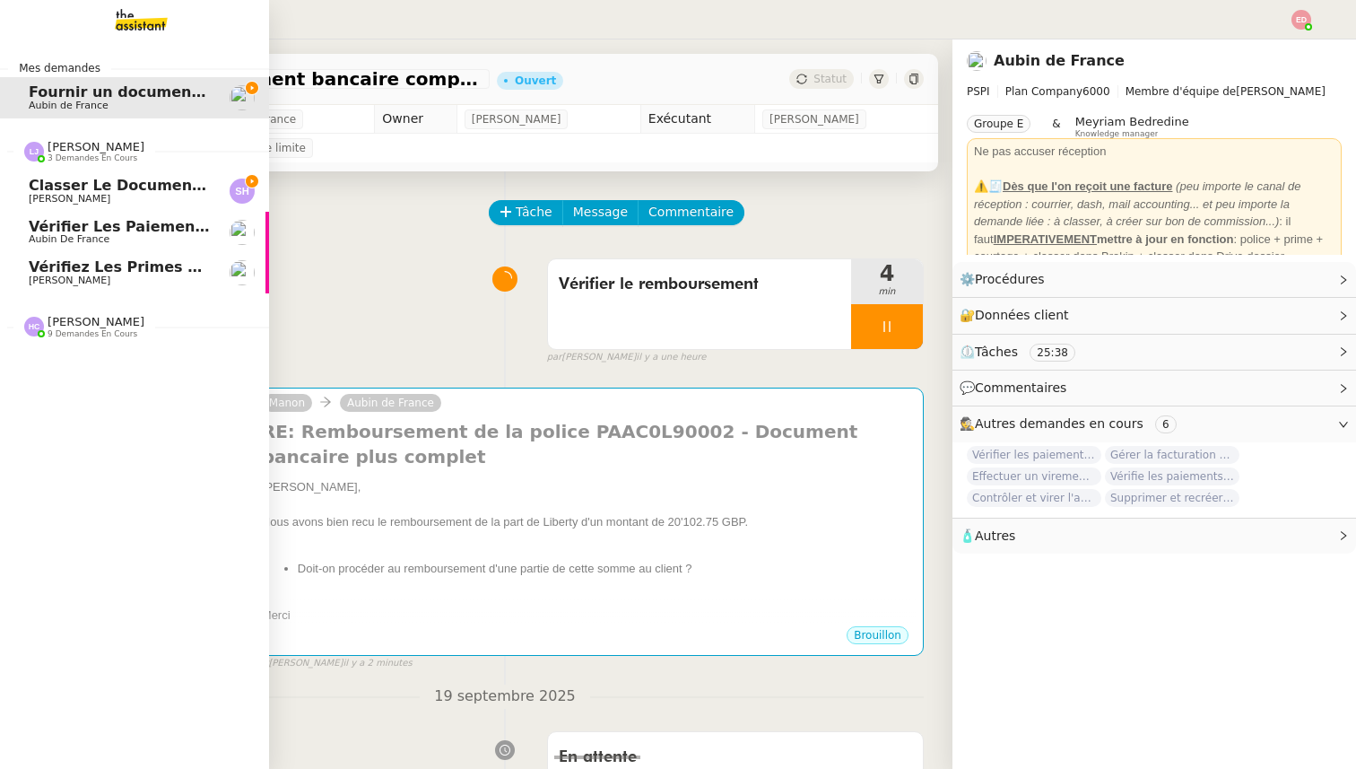
click at [76, 203] on span "[PERSON_NAME]" at bounding box center [70, 199] width 82 height 12
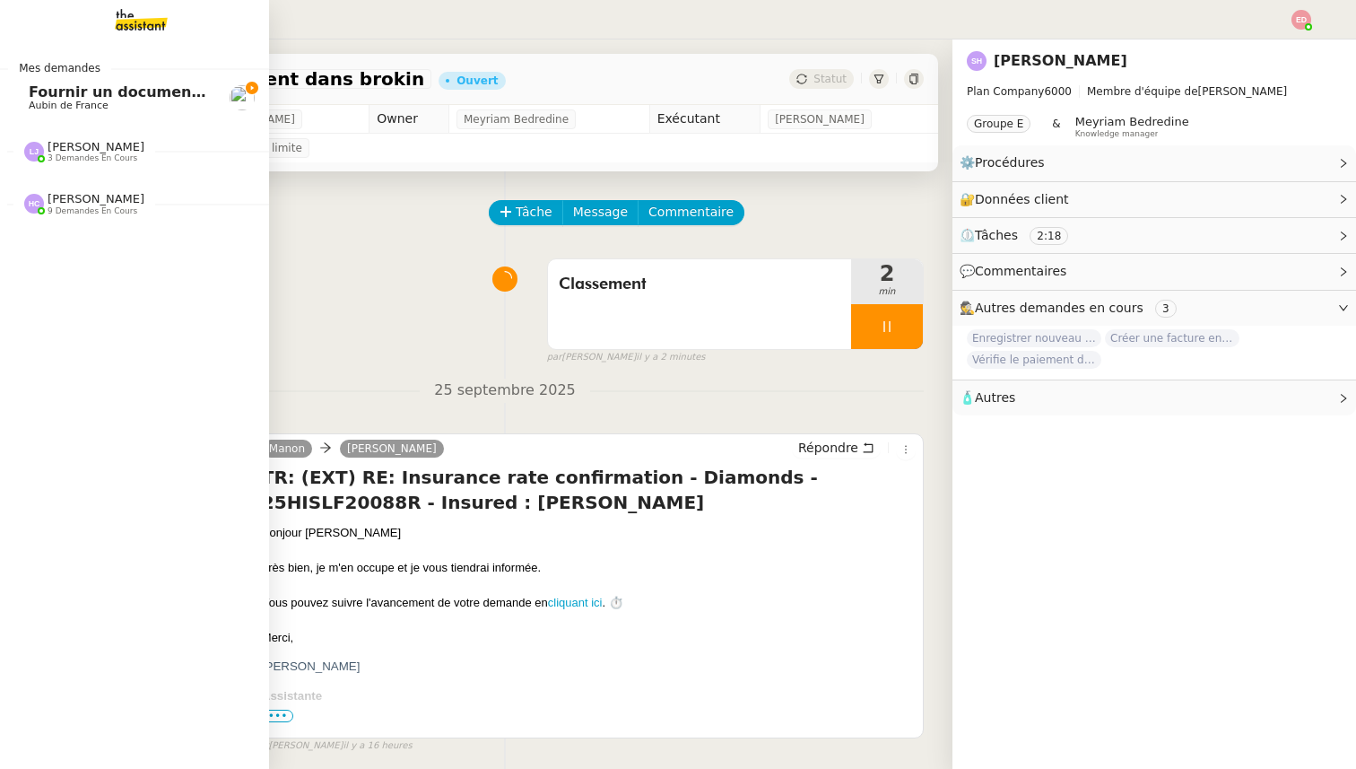
click at [64, 136] on span "[PERSON_NAME] 3 demandes en cours" at bounding box center [141, 145] width 269 height 38
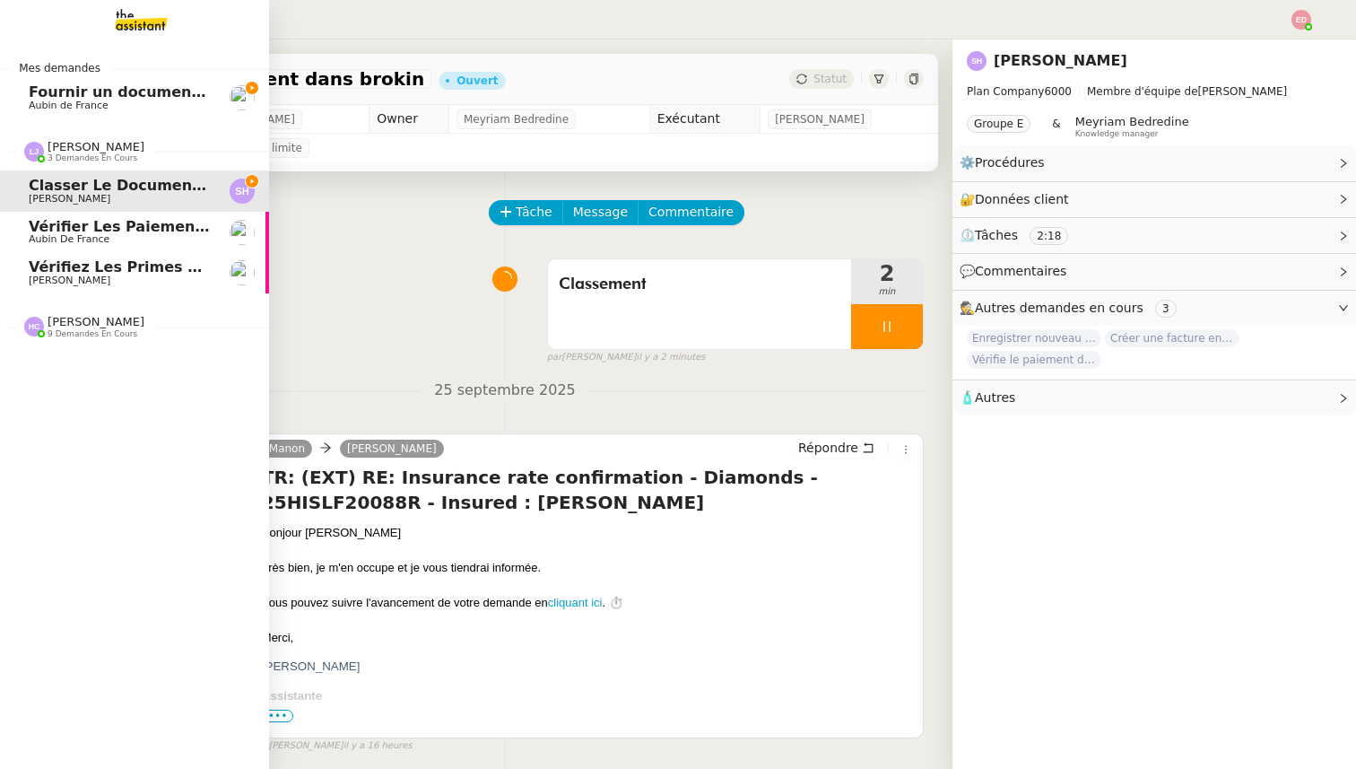
click at [80, 222] on span "Vérifier les paiements reçus" at bounding box center [146, 226] width 235 height 17
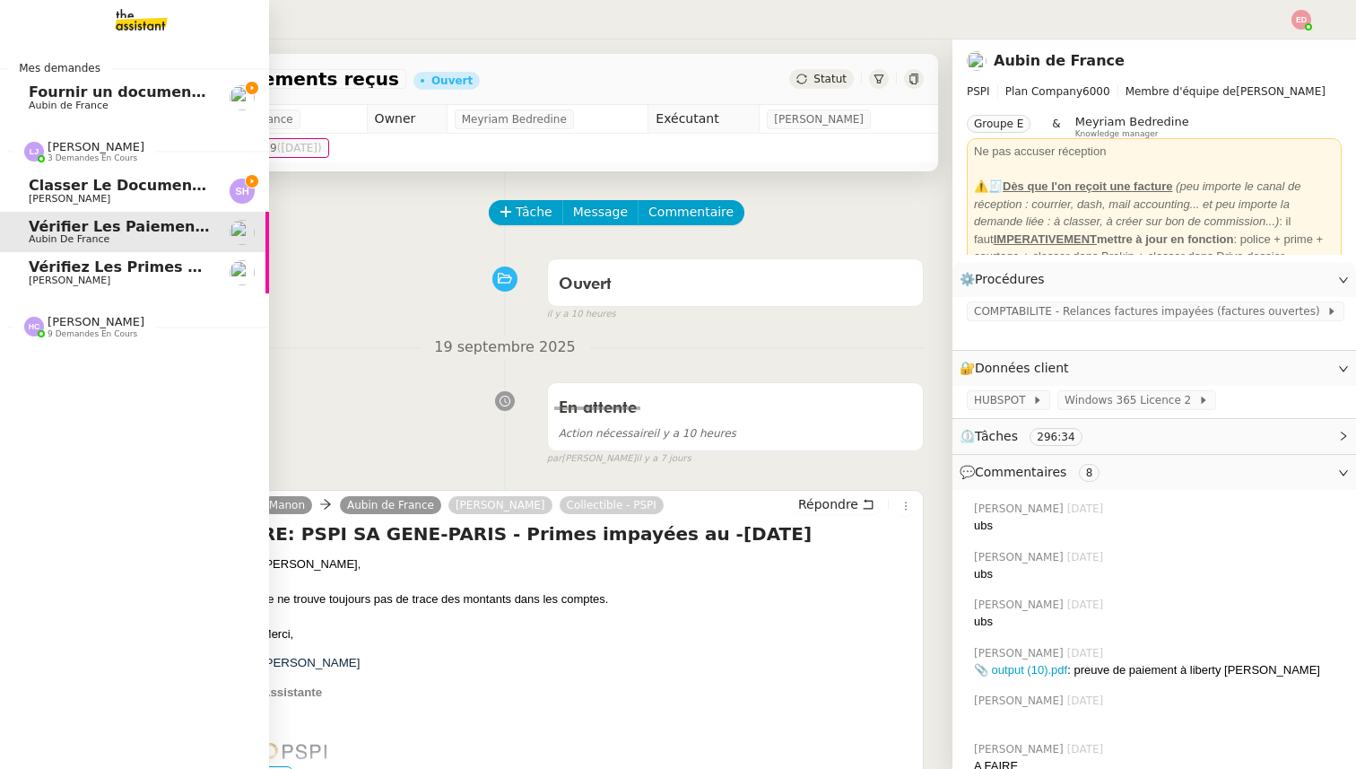
click at [127, 276] on span "[PERSON_NAME]" at bounding box center [119, 280] width 181 height 11
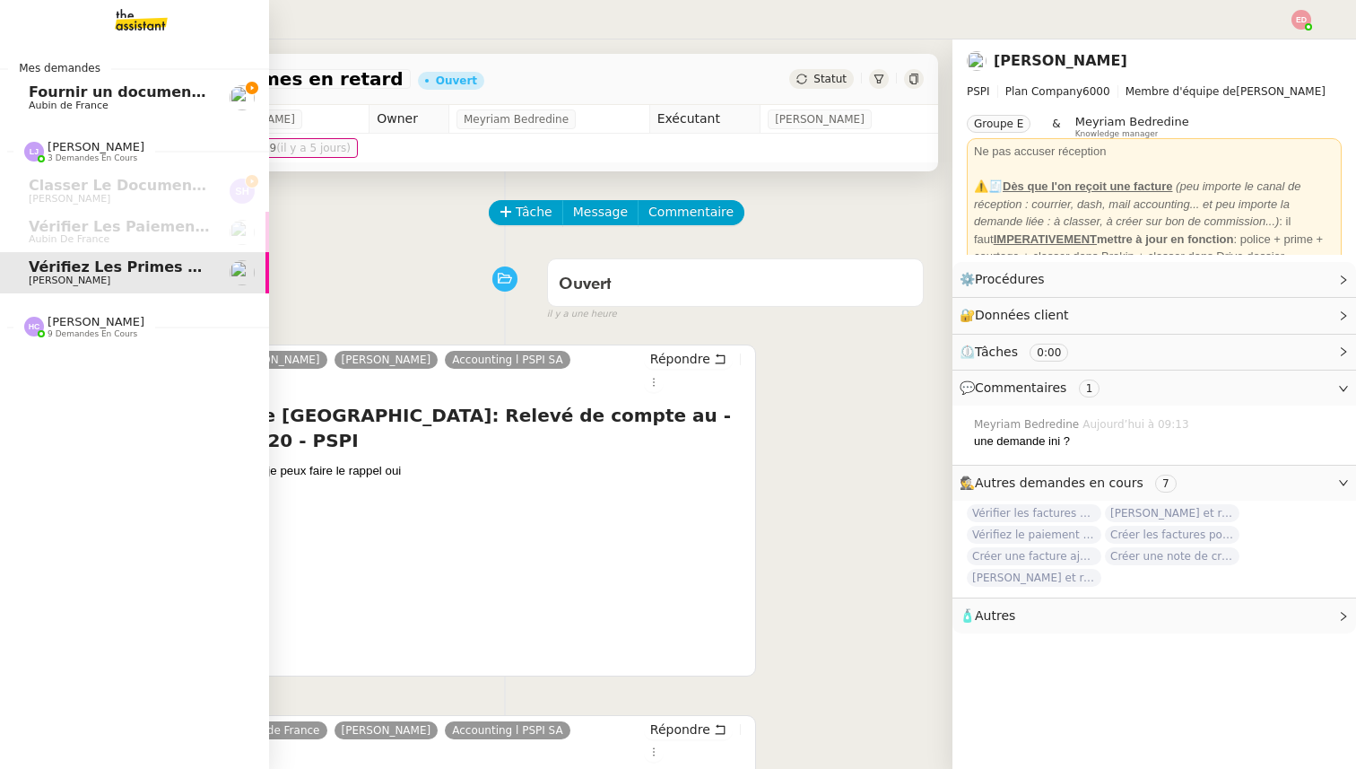
click at [74, 327] on span "[PERSON_NAME]" at bounding box center [96, 321] width 97 height 13
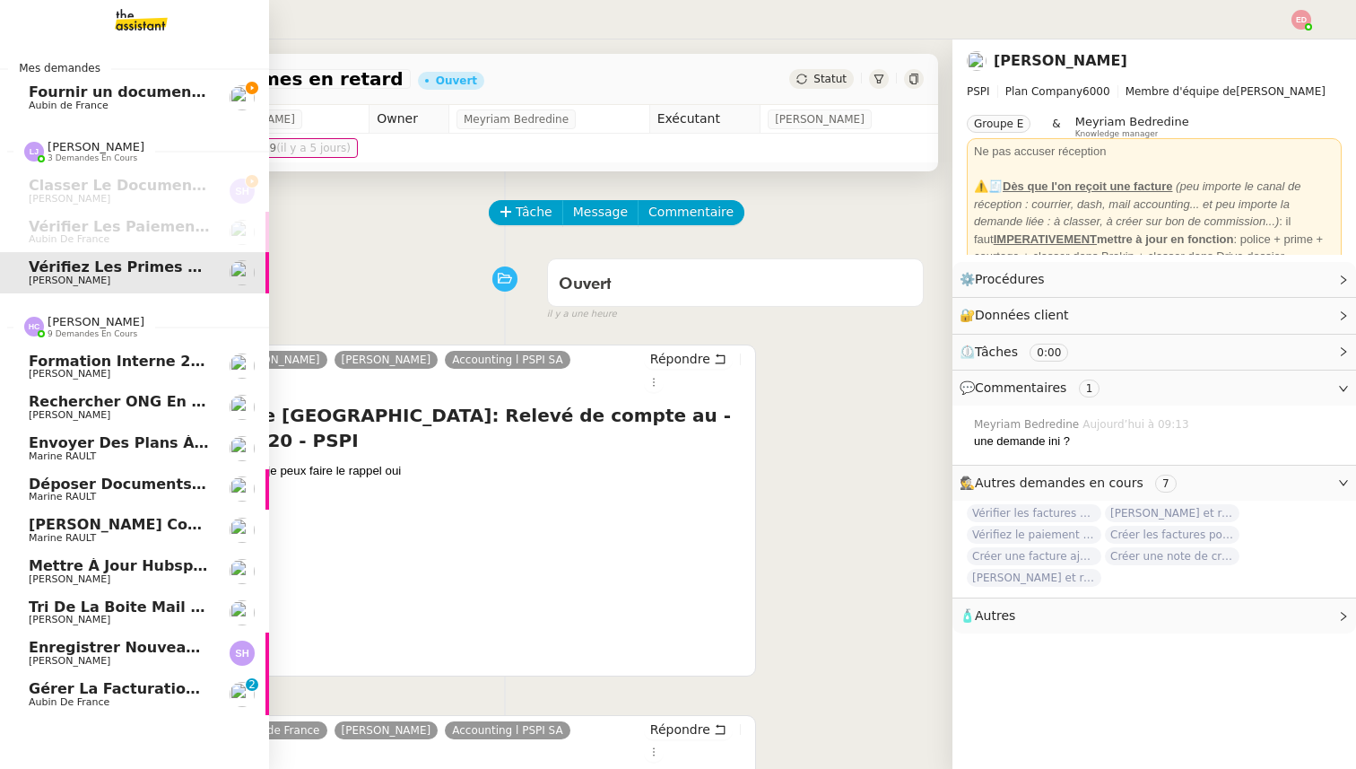
click at [84, 701] on span "Aubin de France" at bounding box center [69, 702] width 81 height 12
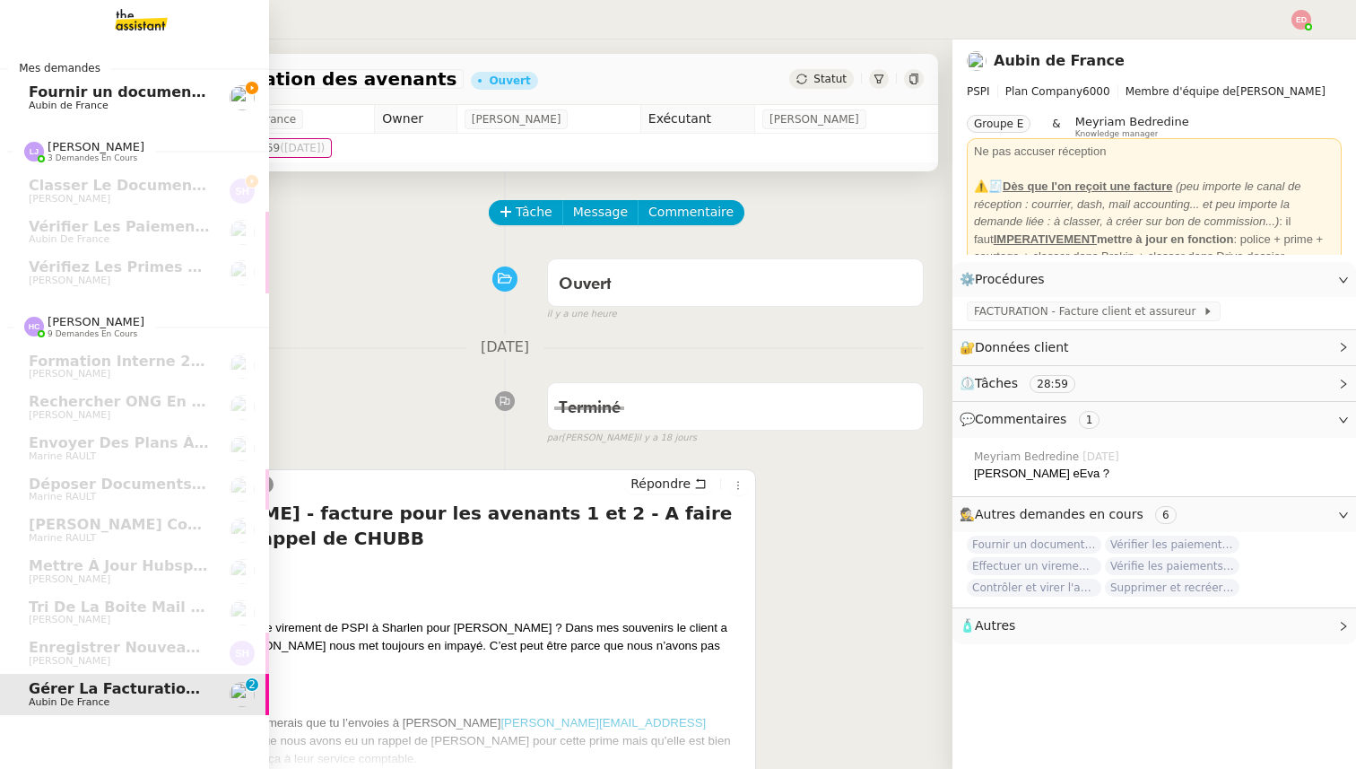
click at [45, 104] on span "Aubin de France" at bounding box center [69, 106] width 80 height 12
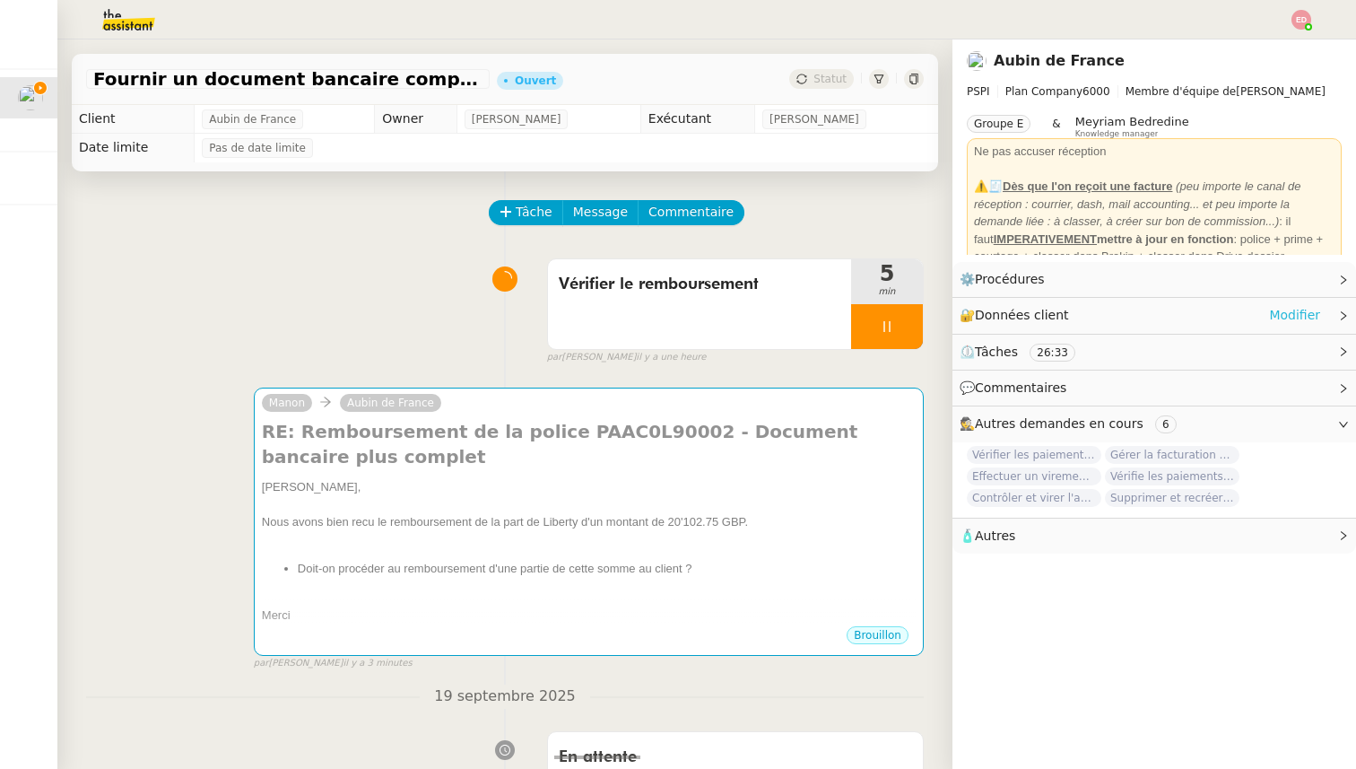
click at [1306, 313] on link "Modifier" at bounding box center [1294, 315] width 51 height 21
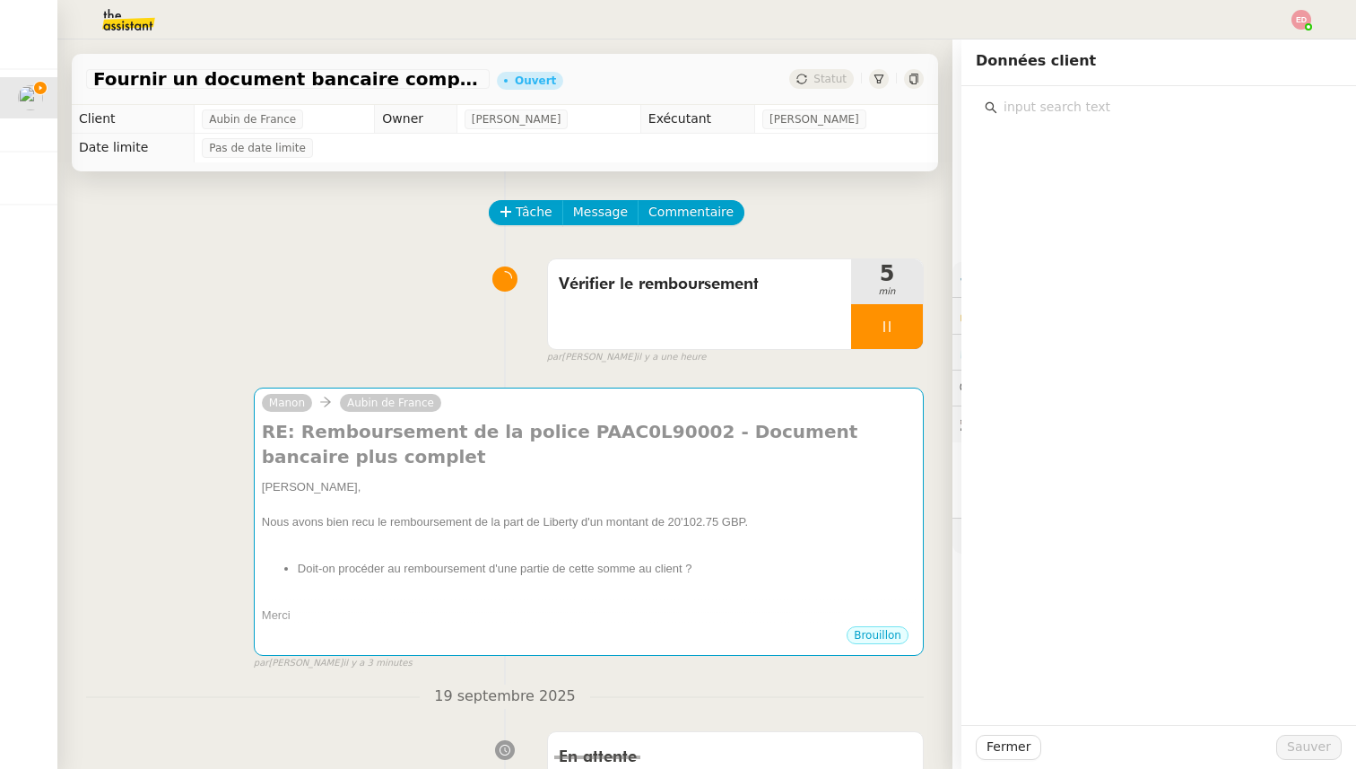
click at [1104, 99] on input "text" at bounding box center [1164, 107] width 335 height 24
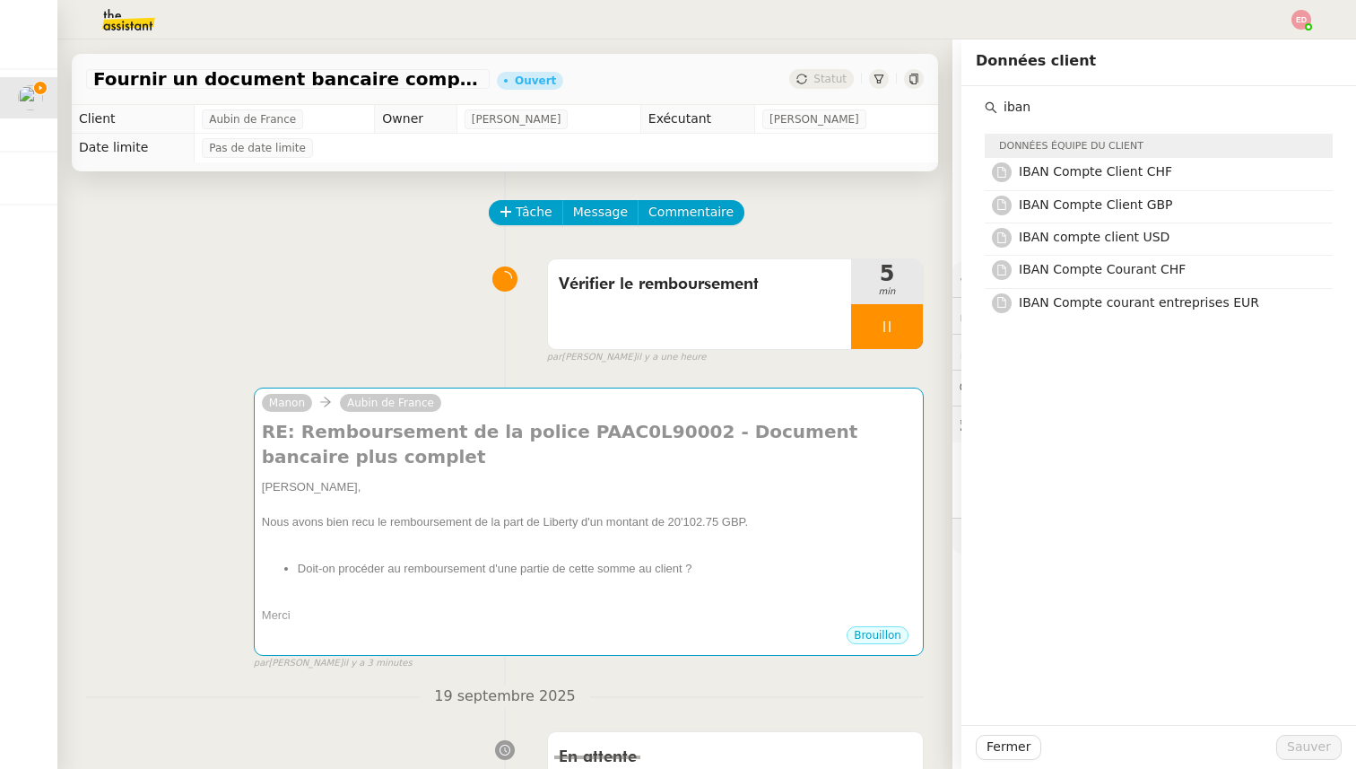
type input "iban"
click at [363, 271] on div "Vérifier le remboursement 5 min false par [PERSON_NAME] il y a une heure" at bounding box center [505, 307] width 838 height 115
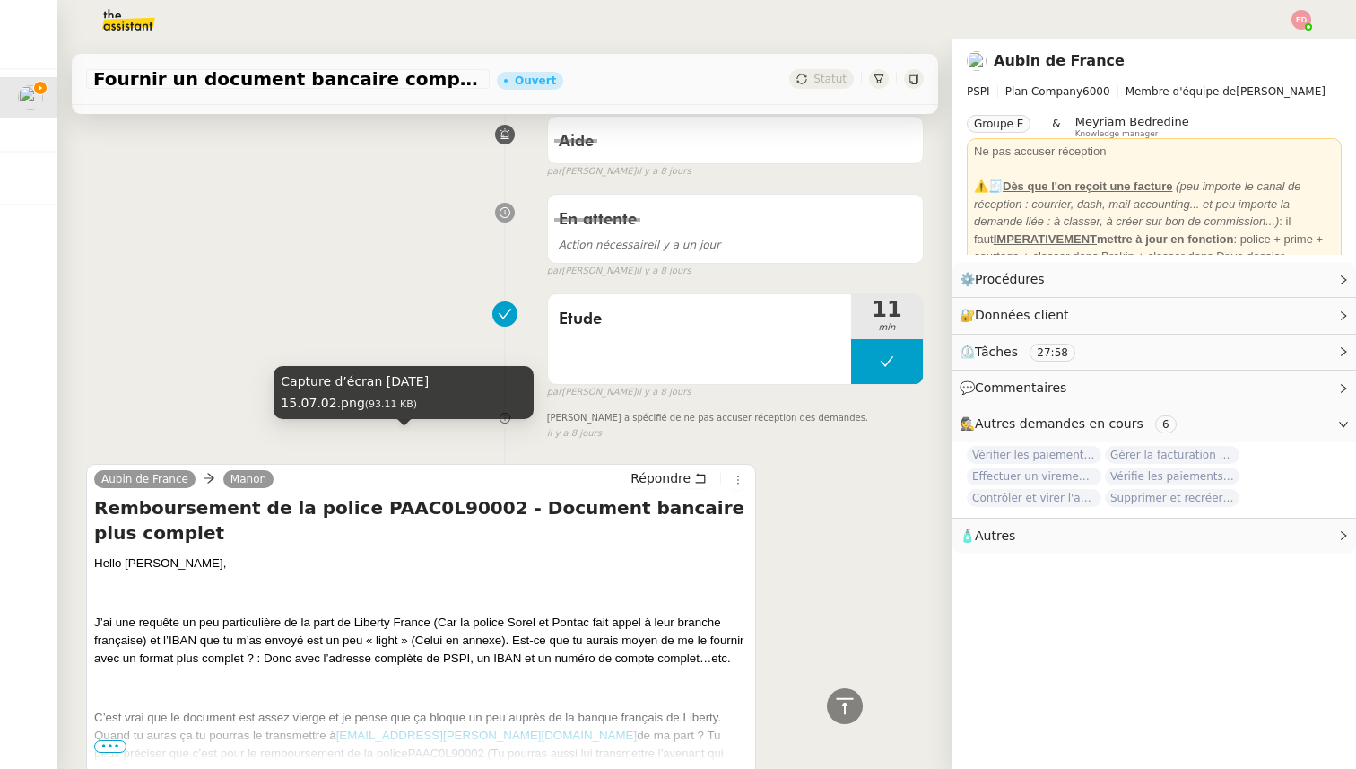
scroll to position [2425, 0]
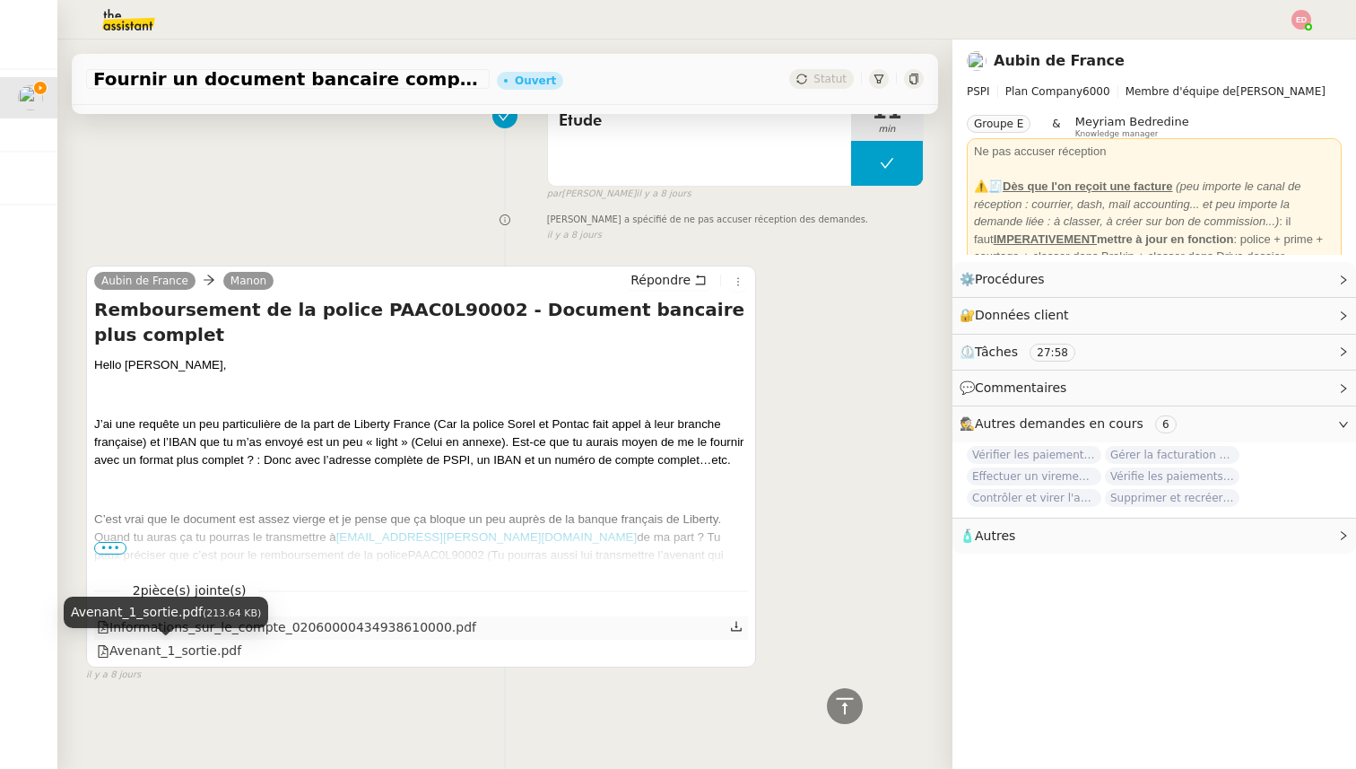
click at [308, 626] on div "Informations_sur_le_compte_02060000434938610000.pdf" at bounding box center [286, 627] width 379 height 21
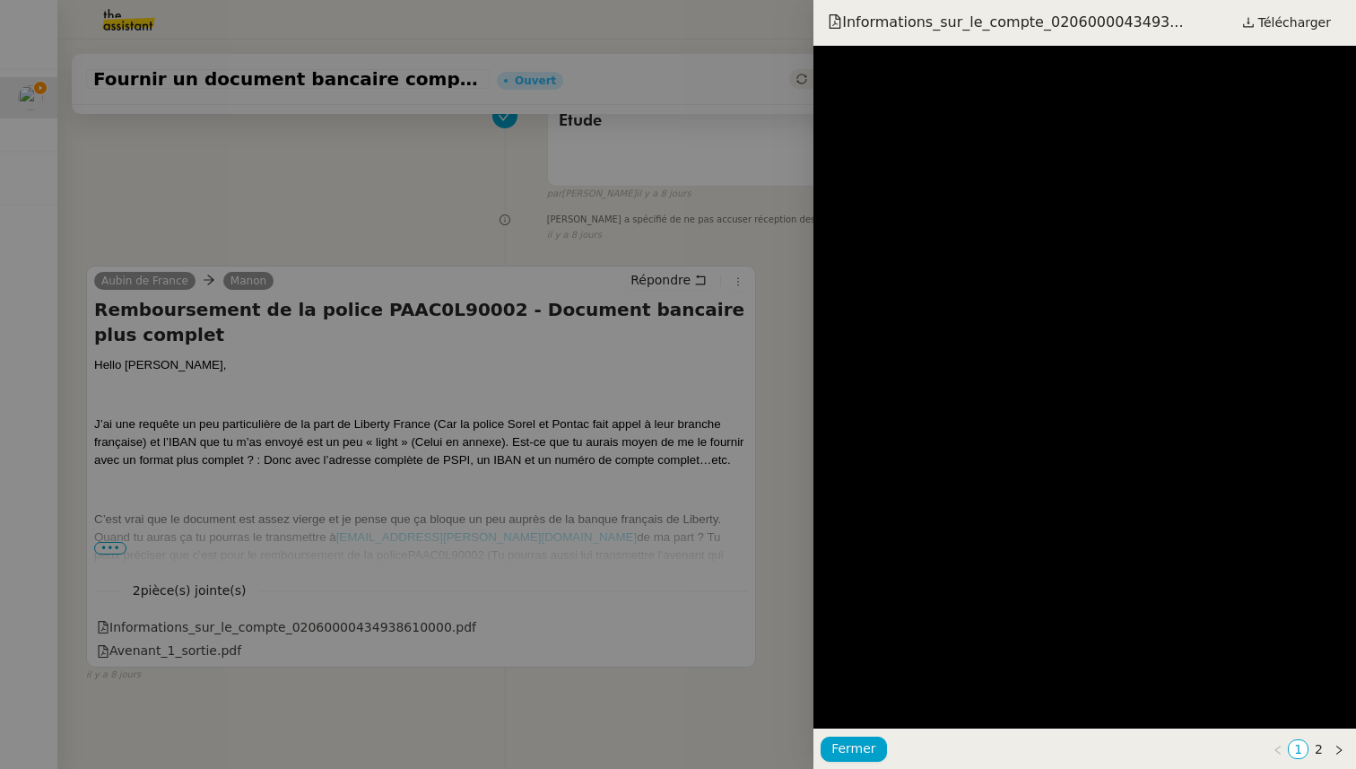
click at [427, 383] on div at bounding box center [678, 384] width 1356 height 769
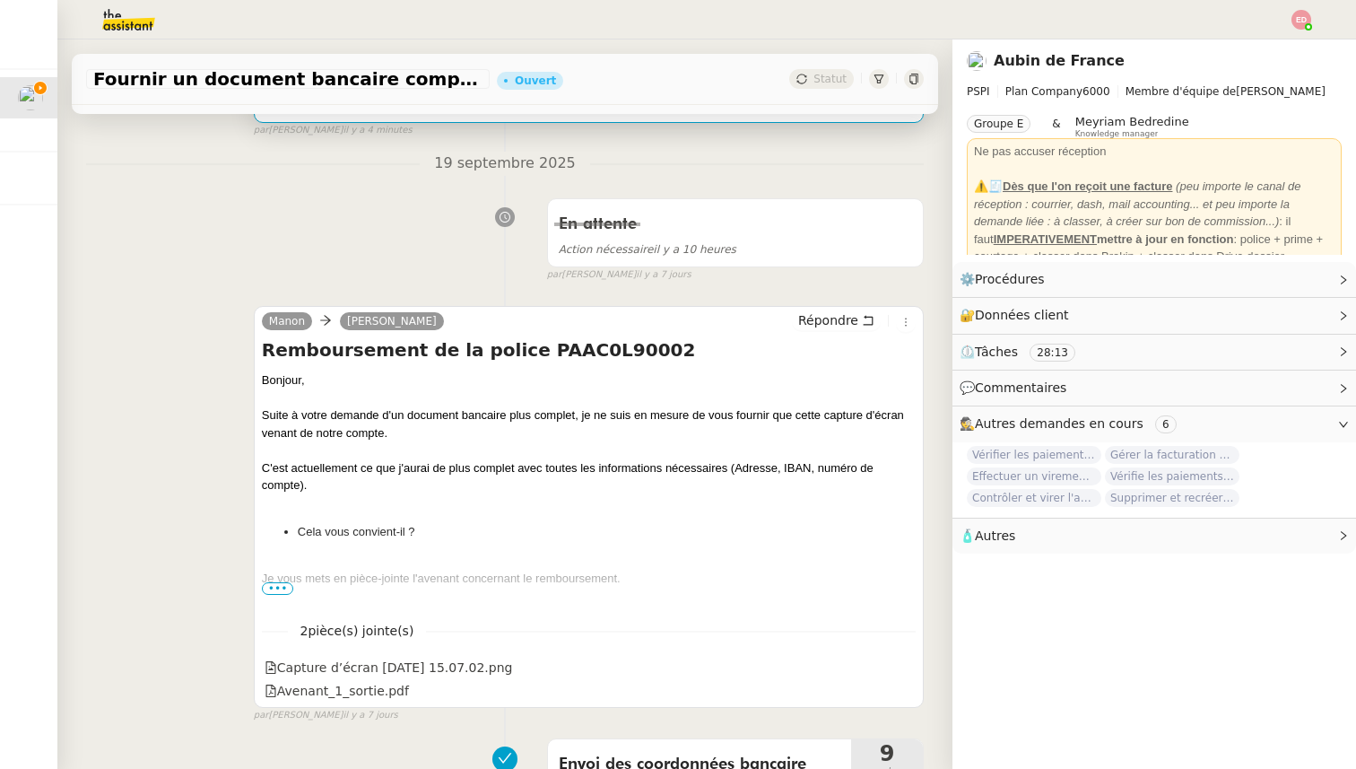
scroll to position [610, 0]
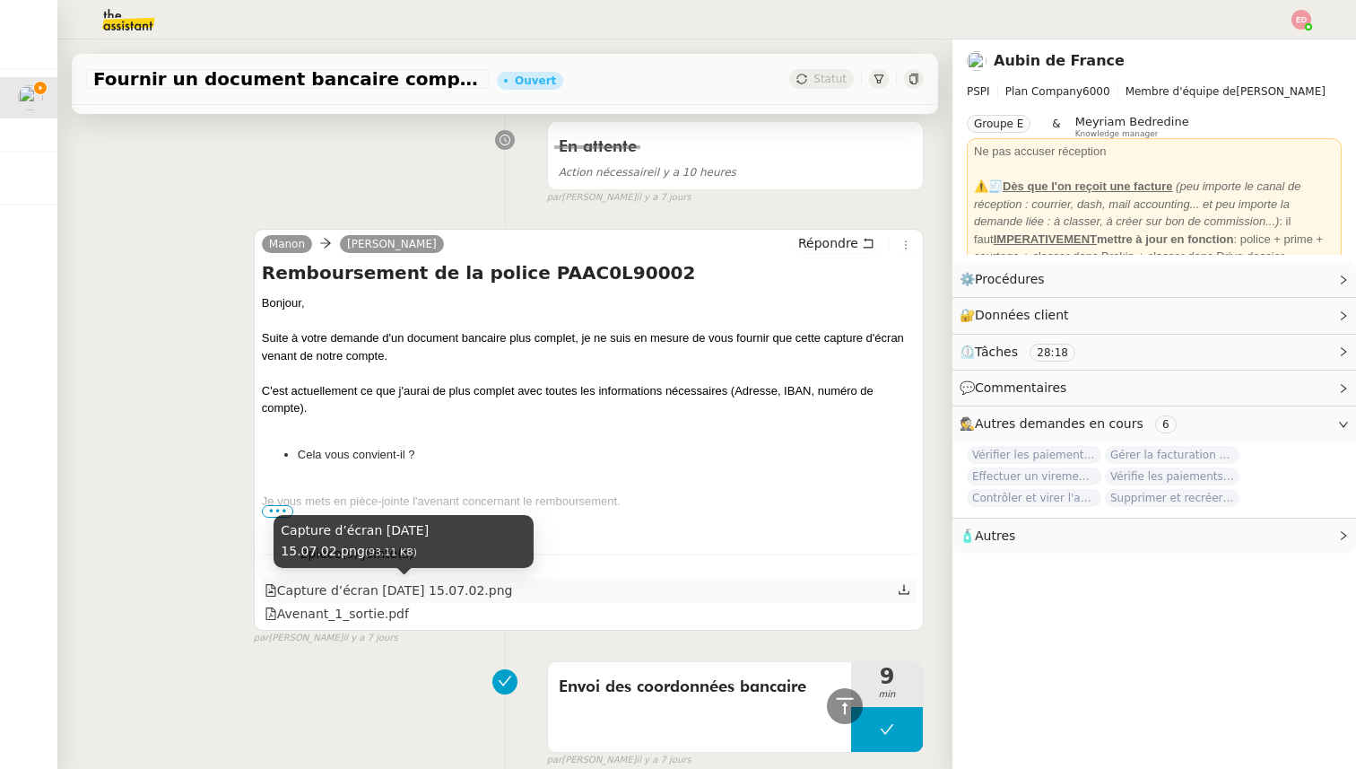
click at [432, 594] on div "Capture d’écran [DATE] 15.07.02.png" at bounding box center [389, 590] width 248 height 21
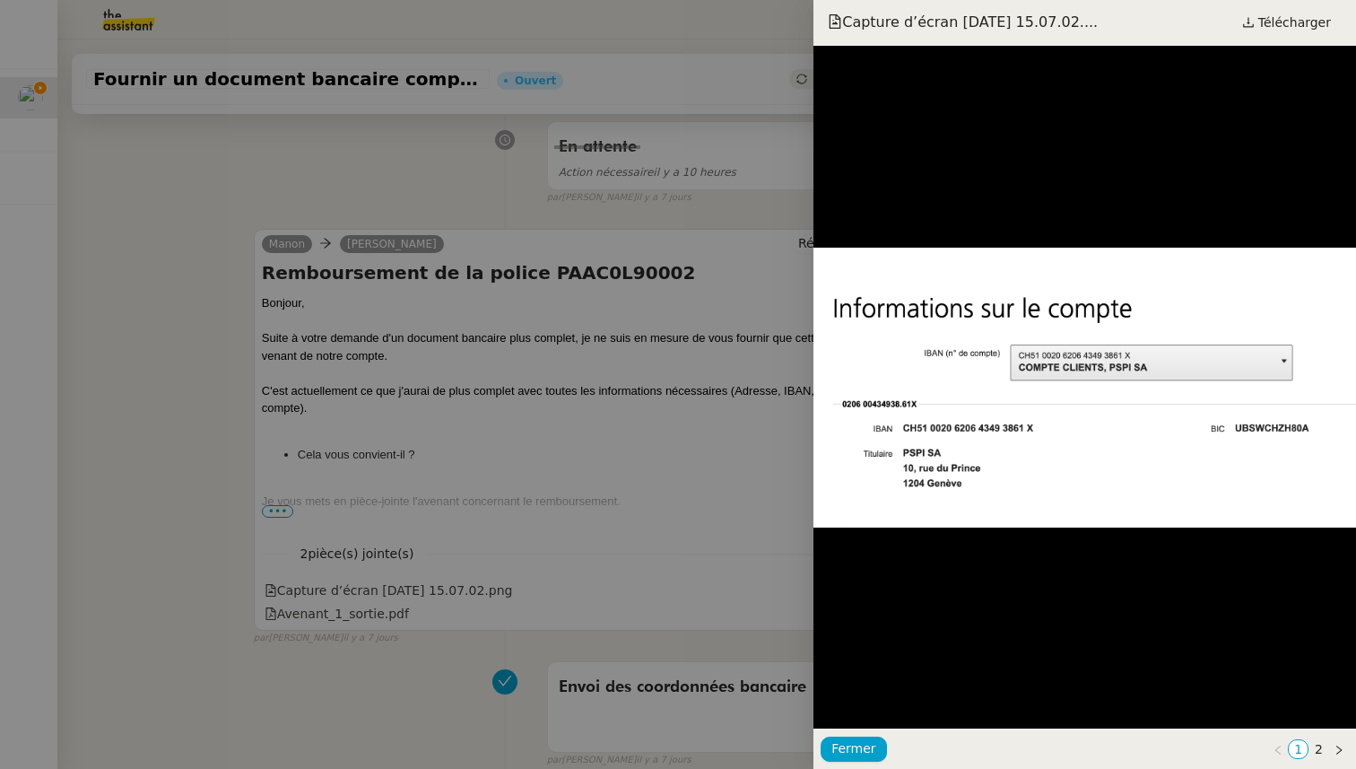
click at [456, 505] on div at bounding box center [678, 384] width 1356 height 769
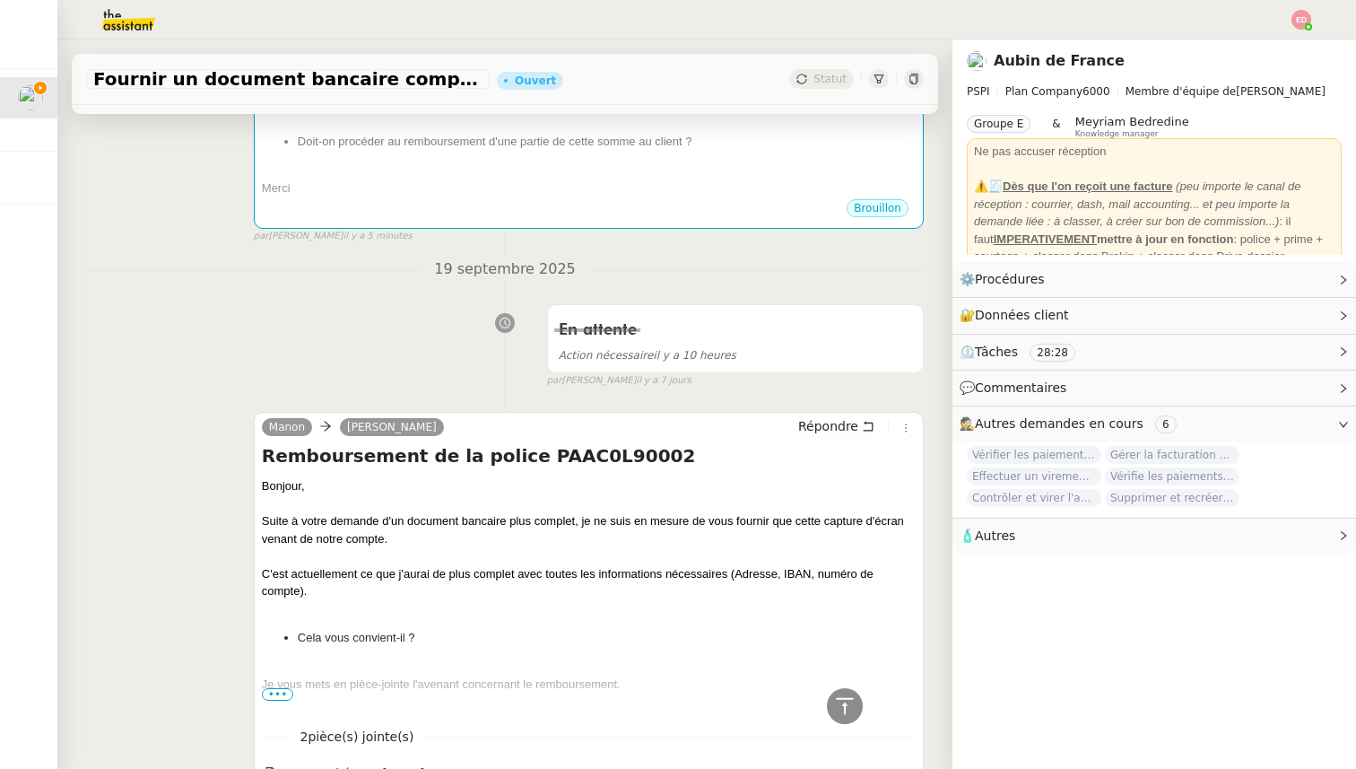
scroll to position [0, 0]
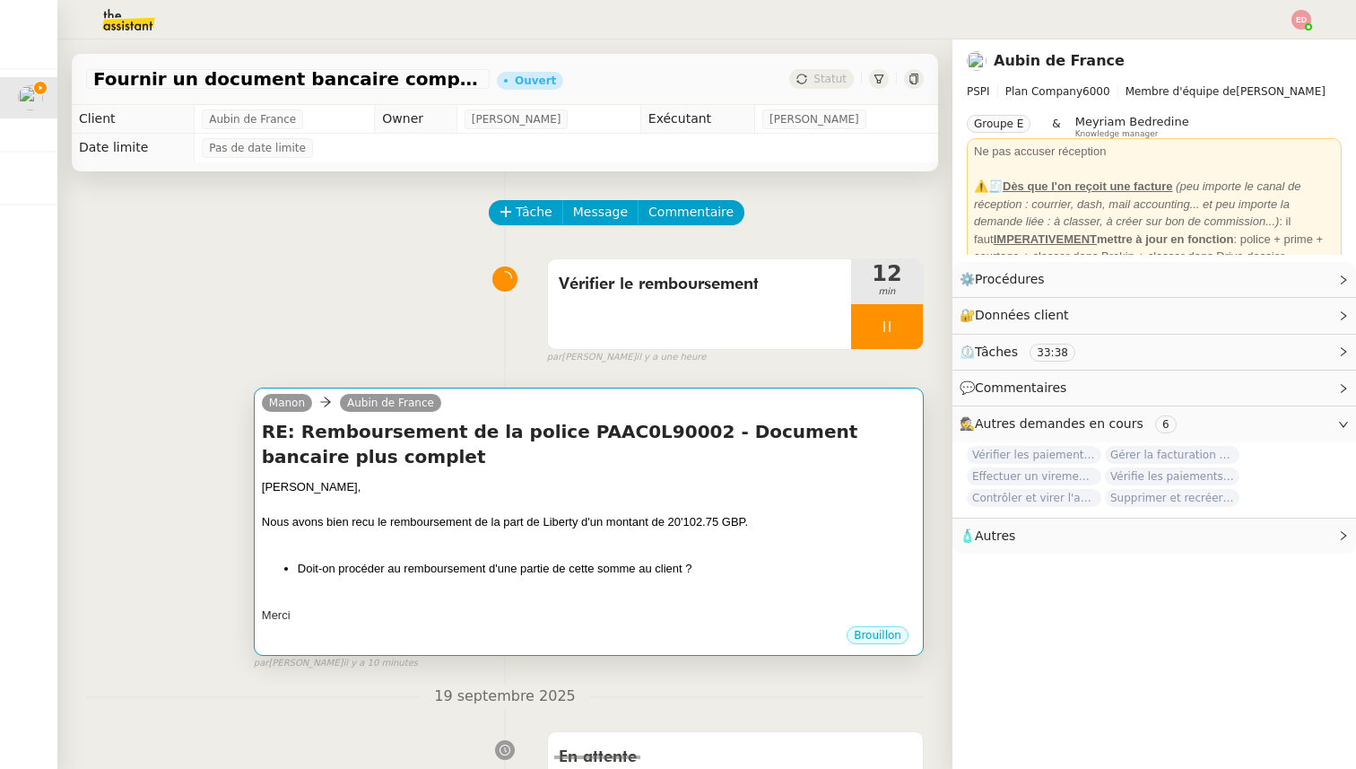
click at [642, 484] on div "[PERSON_NAME]," at bounding box center [589, 487] width 654 height 18
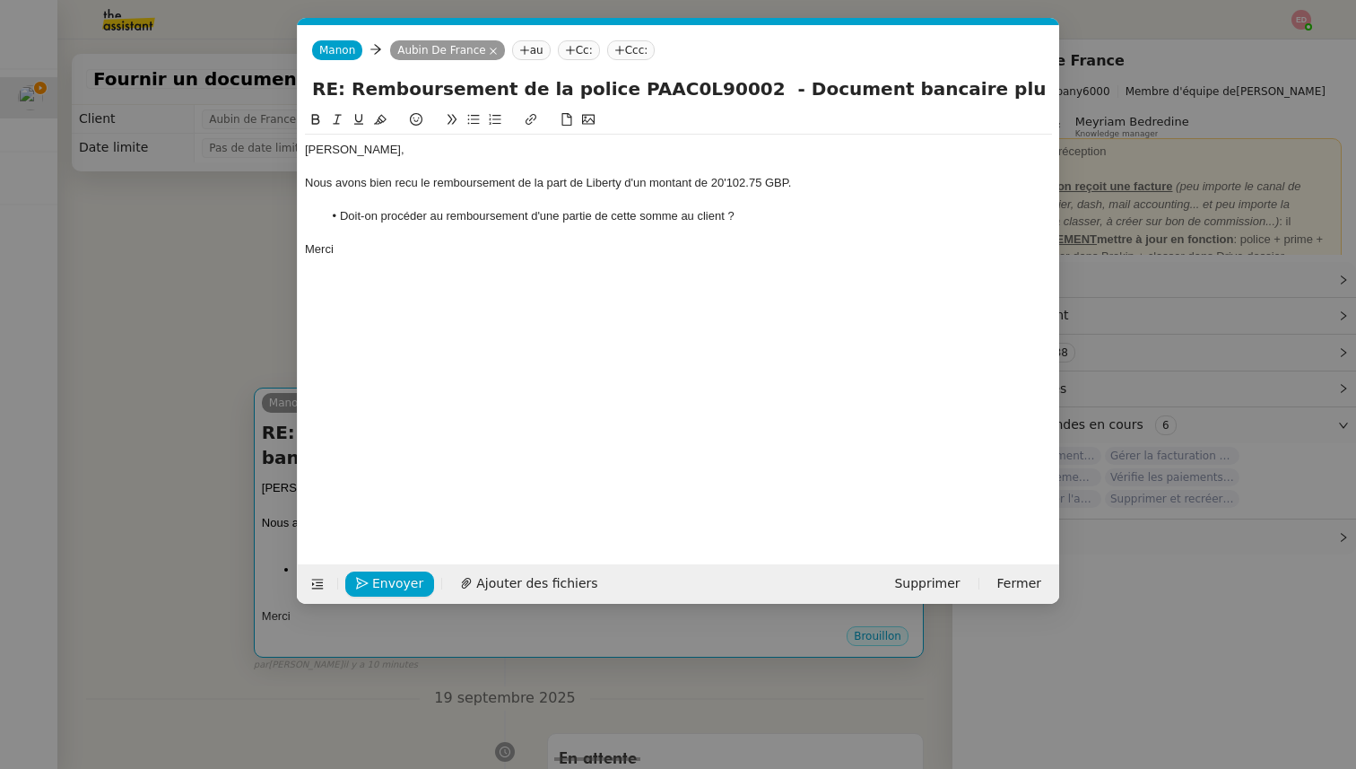
scroll to position [0, 38]
click at [395, 584] on span "Envoyer" at bounding box center [397, 583] width 51 height 21
click at [395, 584] on span "Confirmer l'envoi" at bounding box center [426, 583] width 108 height 21
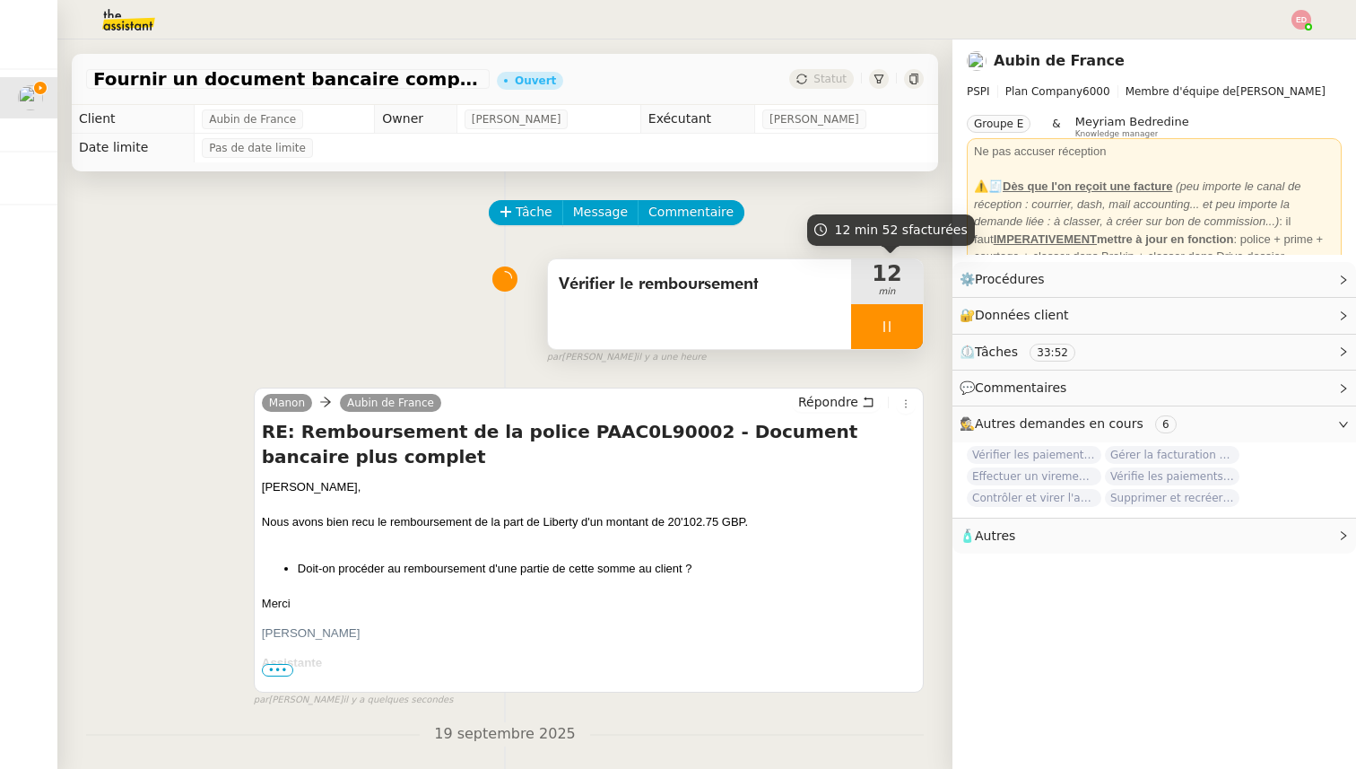
click at [916, 327] on div at bounding box center [887, 326] width 72 height 45
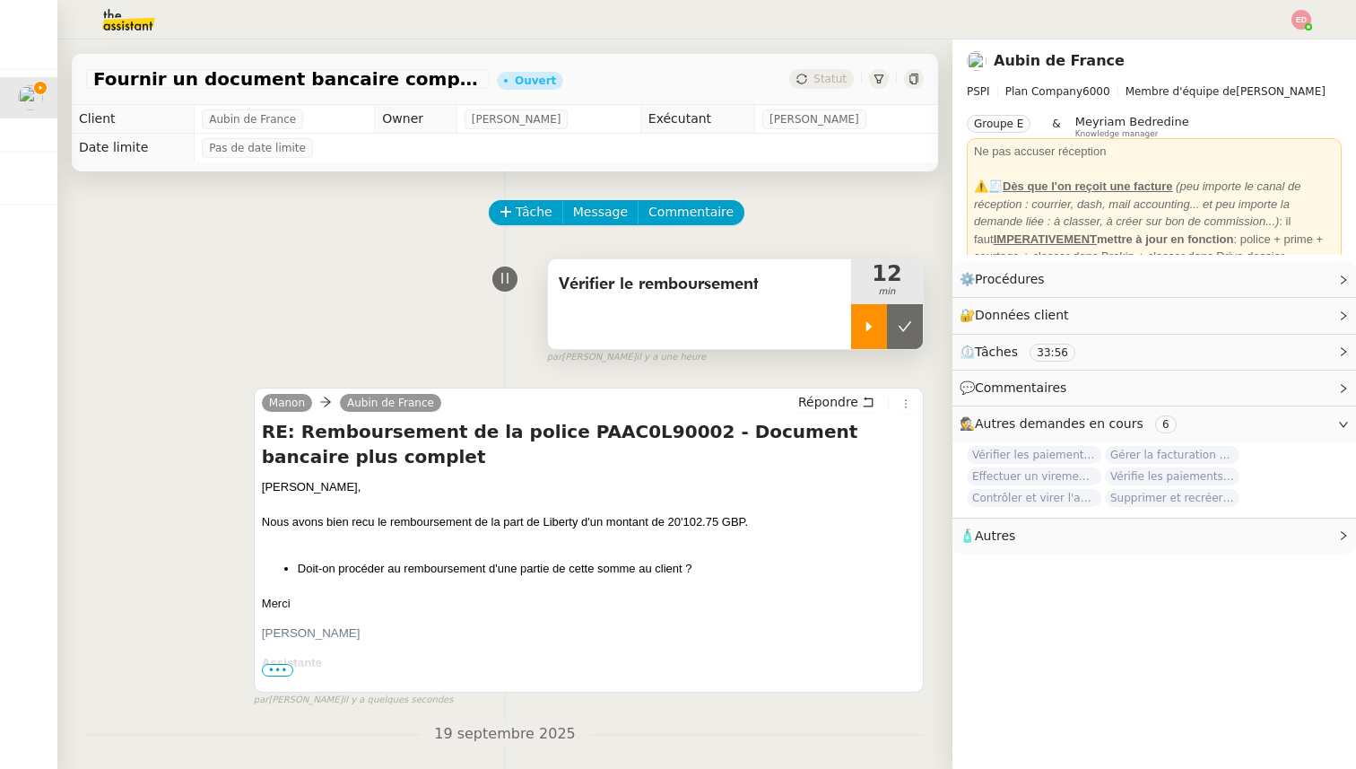
click at [916, 327] on button at bounding box center [905, 326] width 36 height 45
click at [820, 74] on span "Statut" at bounding box center [829, 79] width 33 height 13
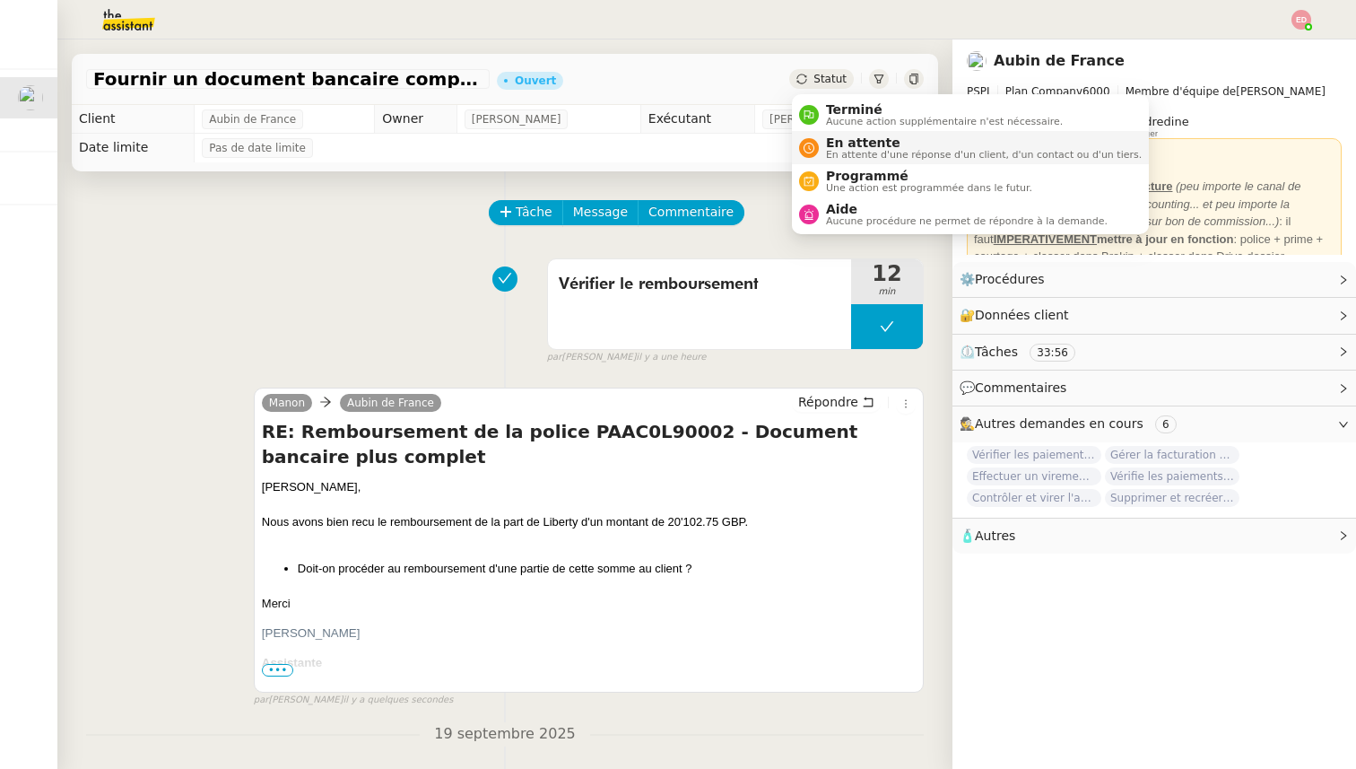
click at [857, 145] on span "En attente" at bounding box center [984, 142] width 316 height 14
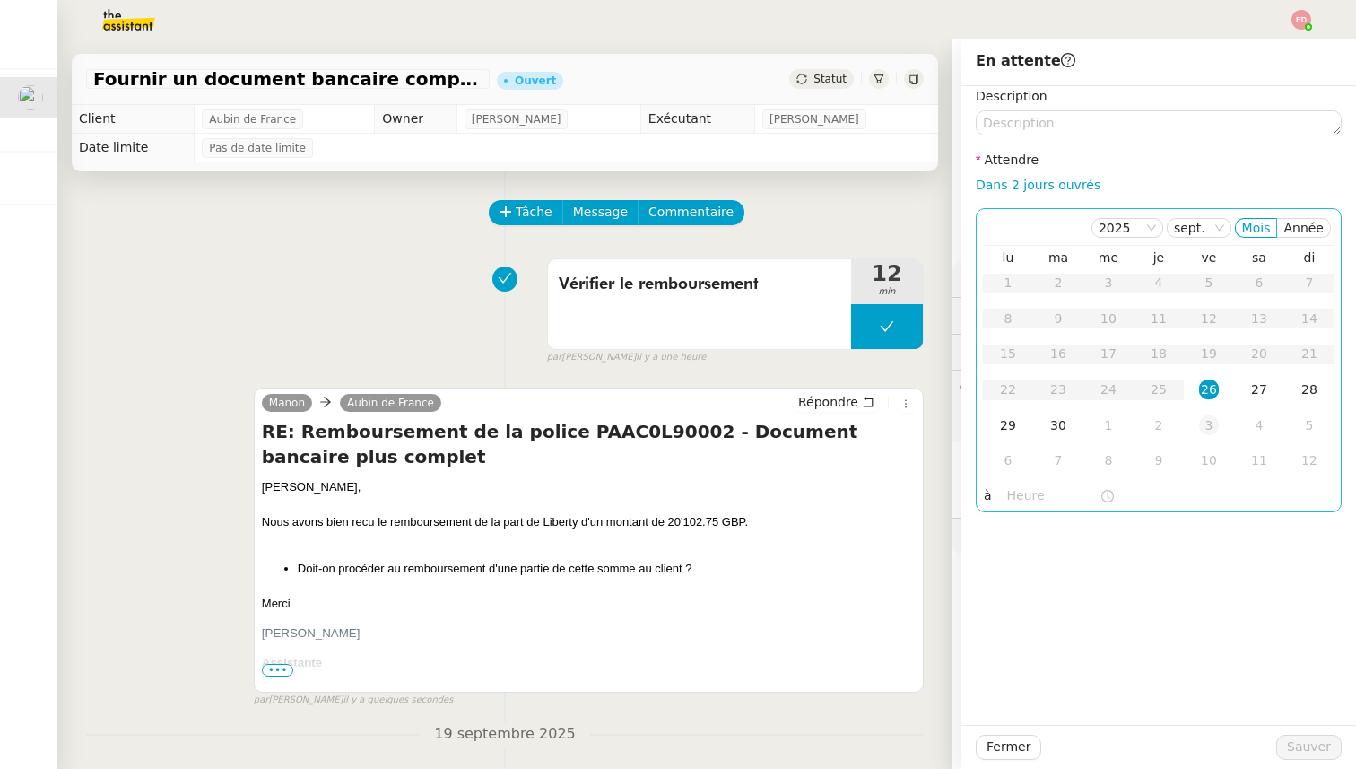
click at [1206, 422] on div "3" at bounding box center [1209, 425] width 20 height 20
click at [1170, 280] on td "2" at bounding box center [1159, 283] width 50 height 36
click at [1304, 747] on span "Sauver" at bounding box center [1309, 746] width 44 height 21
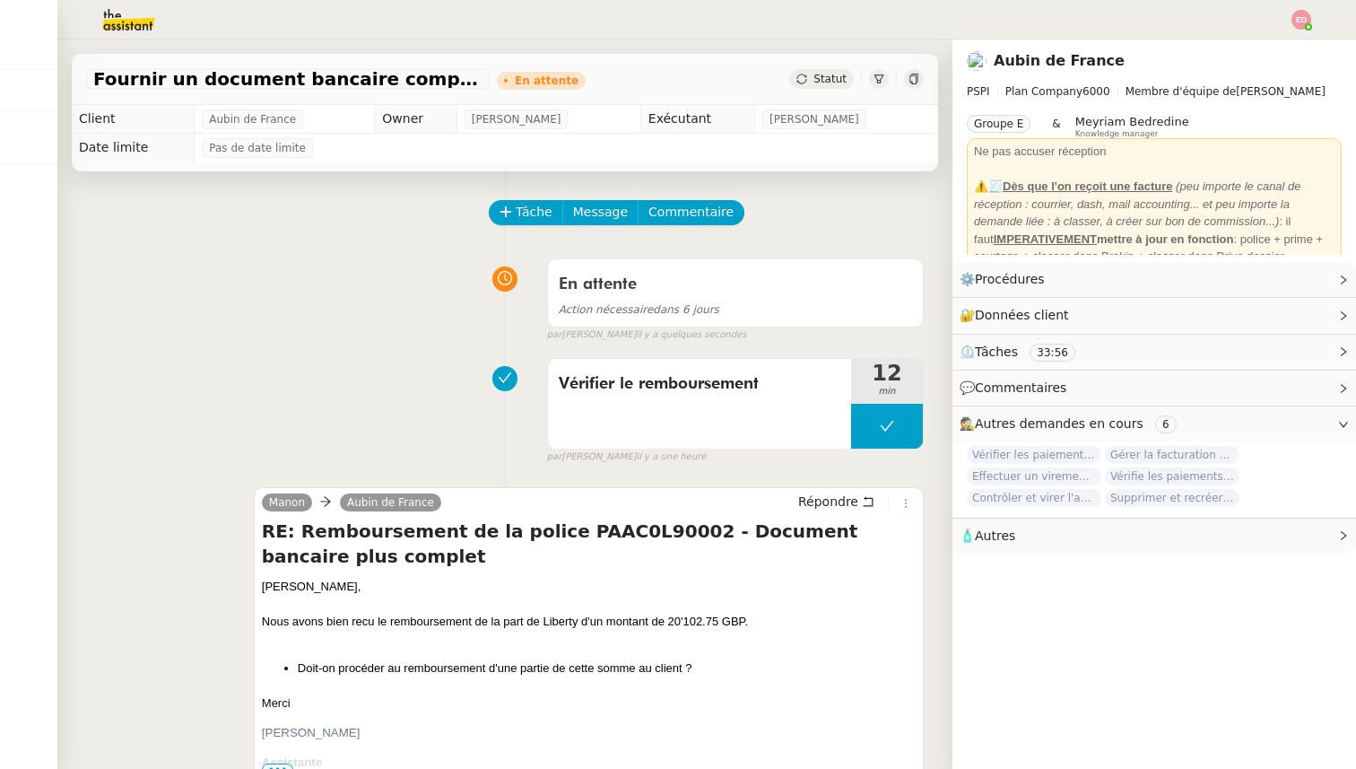
click at [1302, 16] on img at bounding box center [1302, 20] width 20 height 20
click at [1257, 49] on li "Suivi" at bounding box center [1253, 51] width 117 height 25
